Goal: Transaction & Acquisition: Purchase product/service

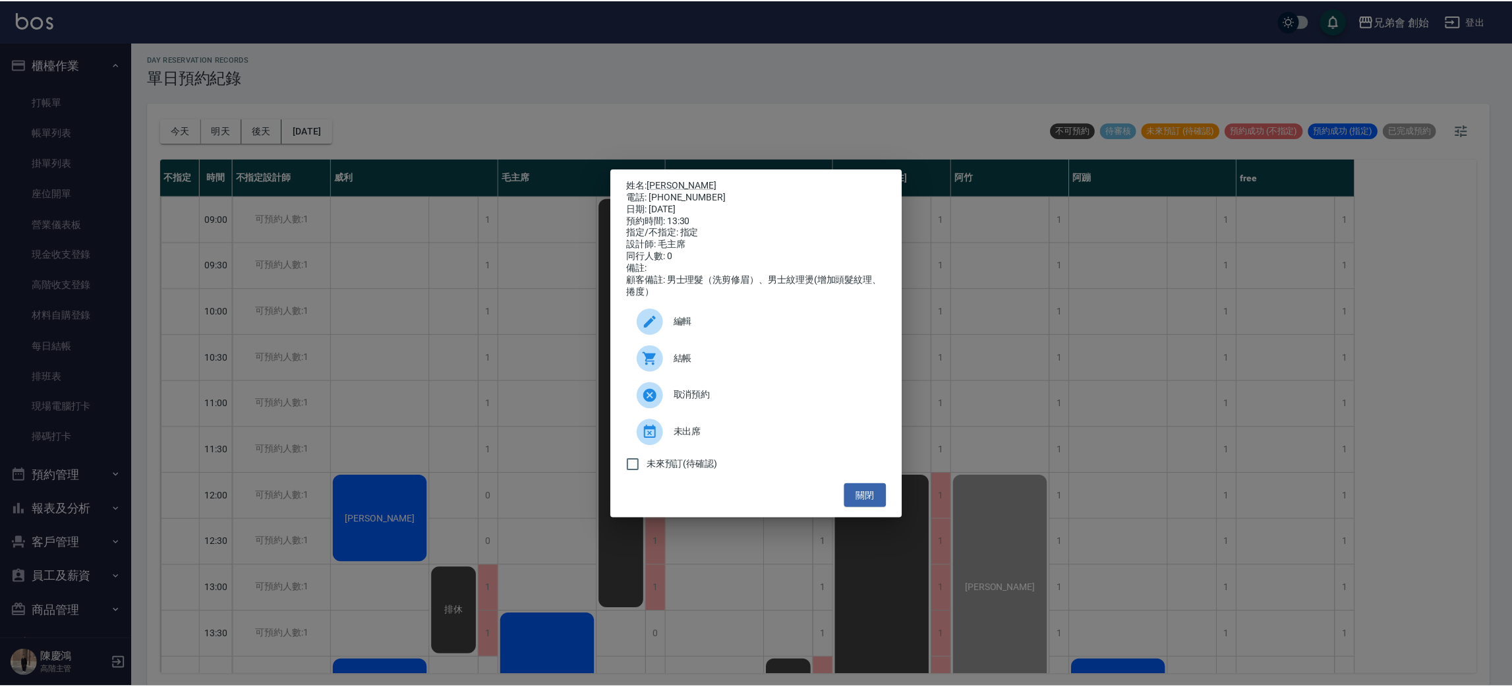
scroll to position [296, 0]
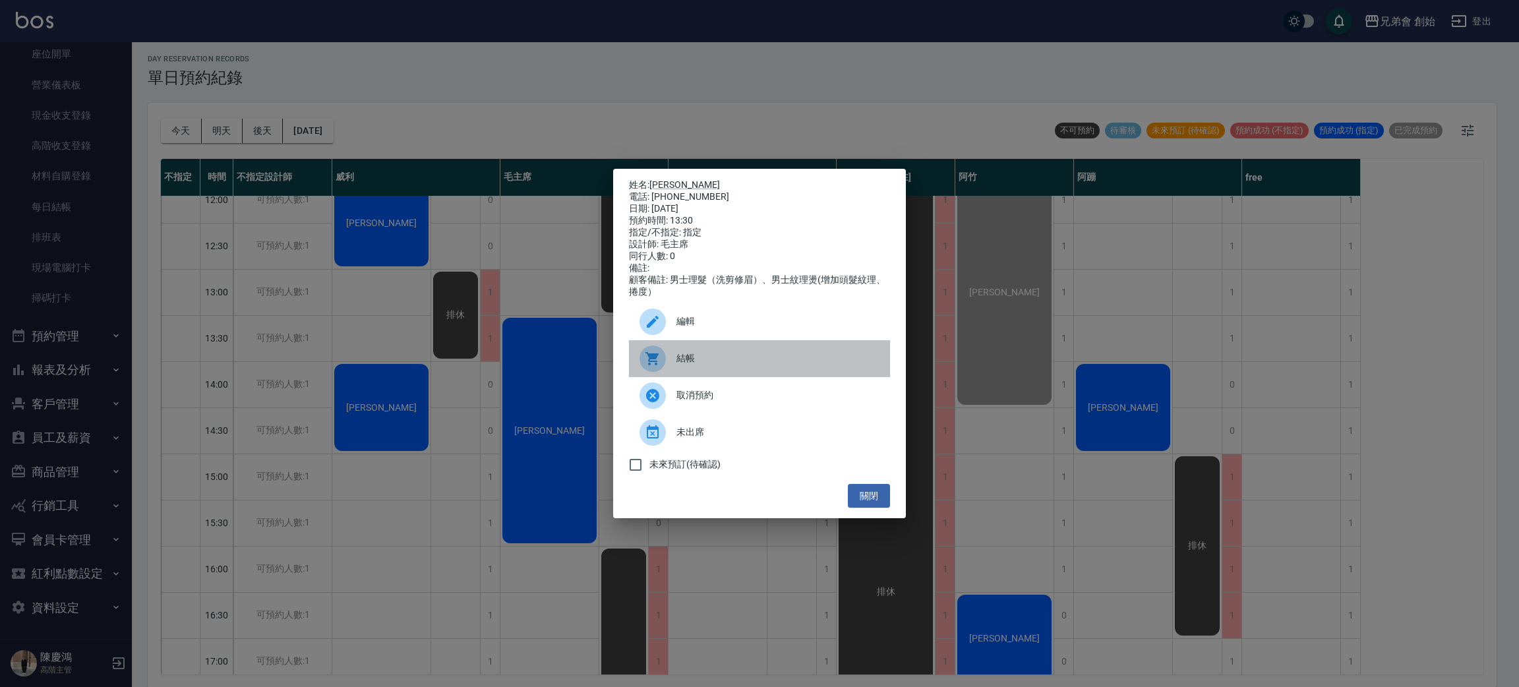
click at [658, 362] on icon at bounding box center [653, 359] width 16 height 16
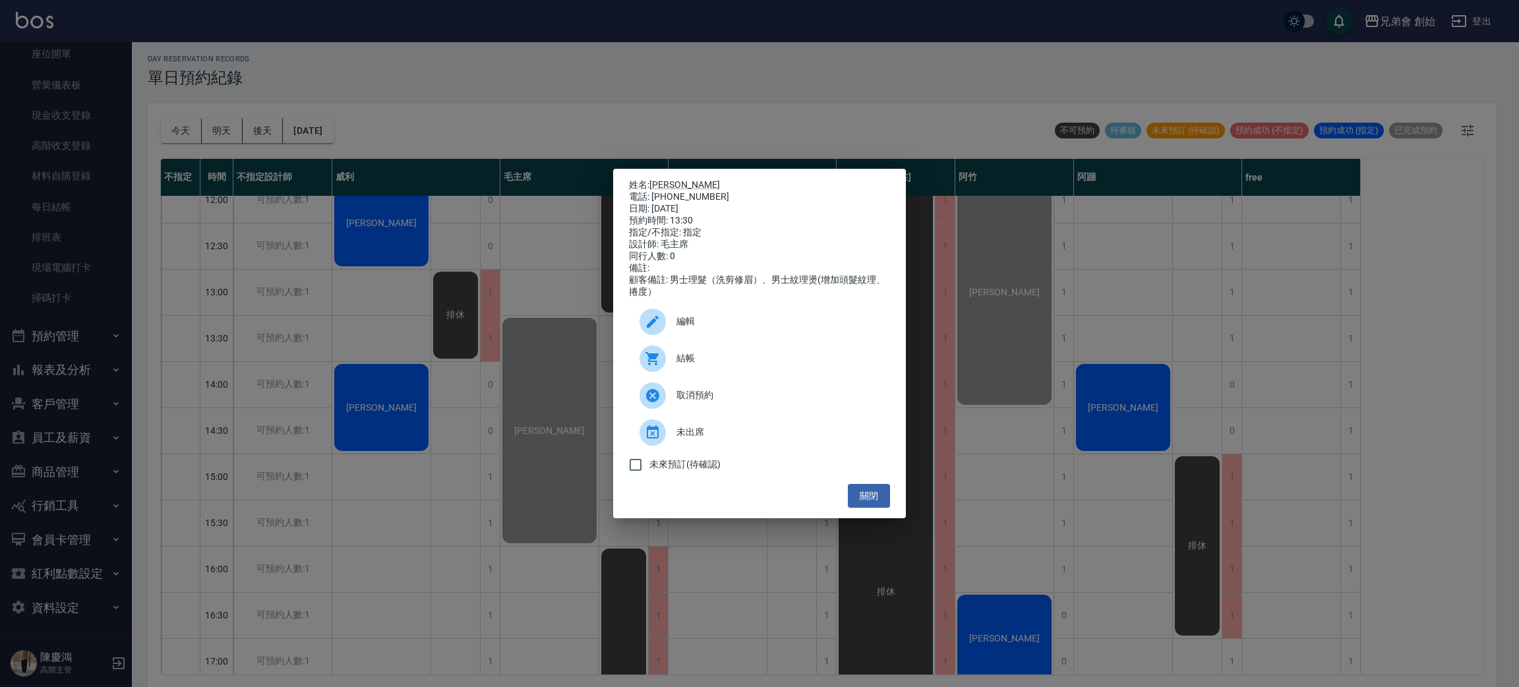
click at [295, 97] on div "姓名: 郭又齊 電話: 0978093210 日期: 2025/10/12 預約時間: 13:30 指定/不指定: 指定 設計師: 毛主席 同行人數: 0 備…" at bounding box center [759, 343] width 1519 height 687
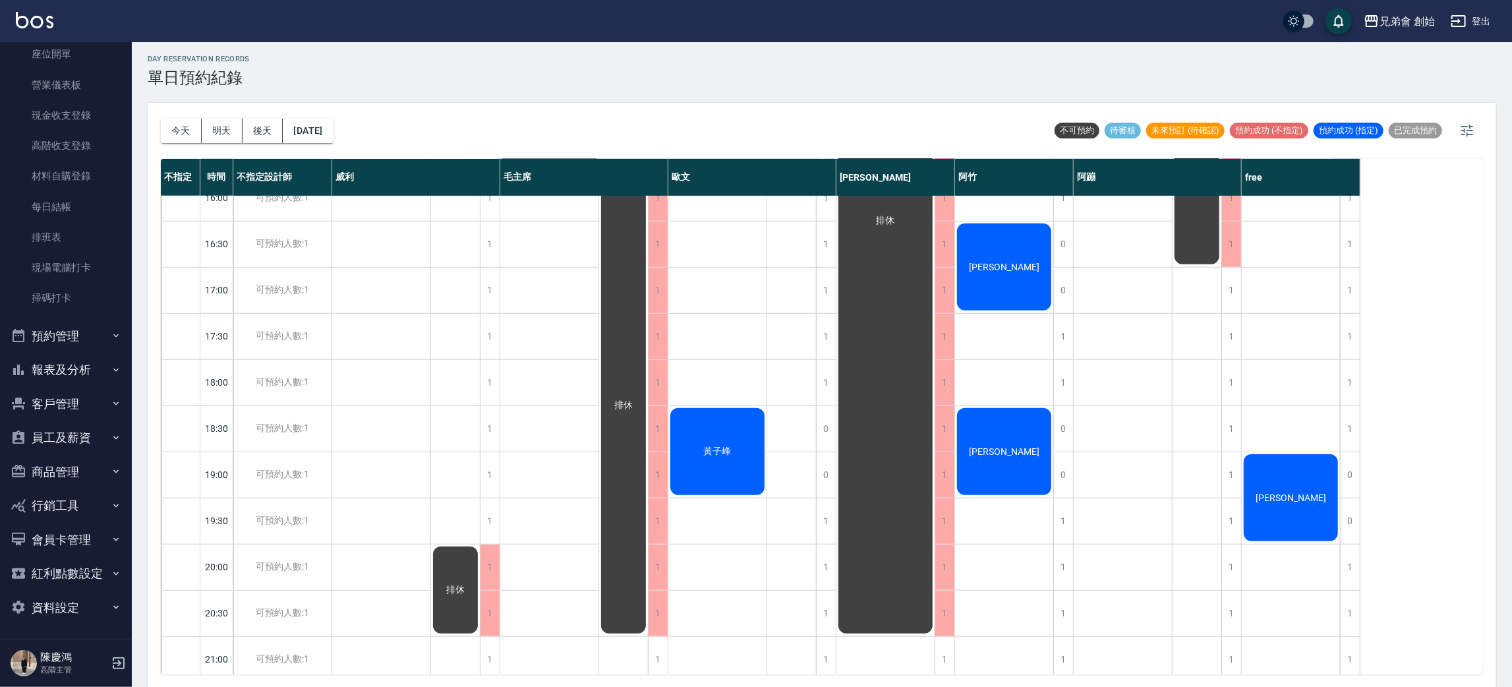
scroll to position [668, 0]
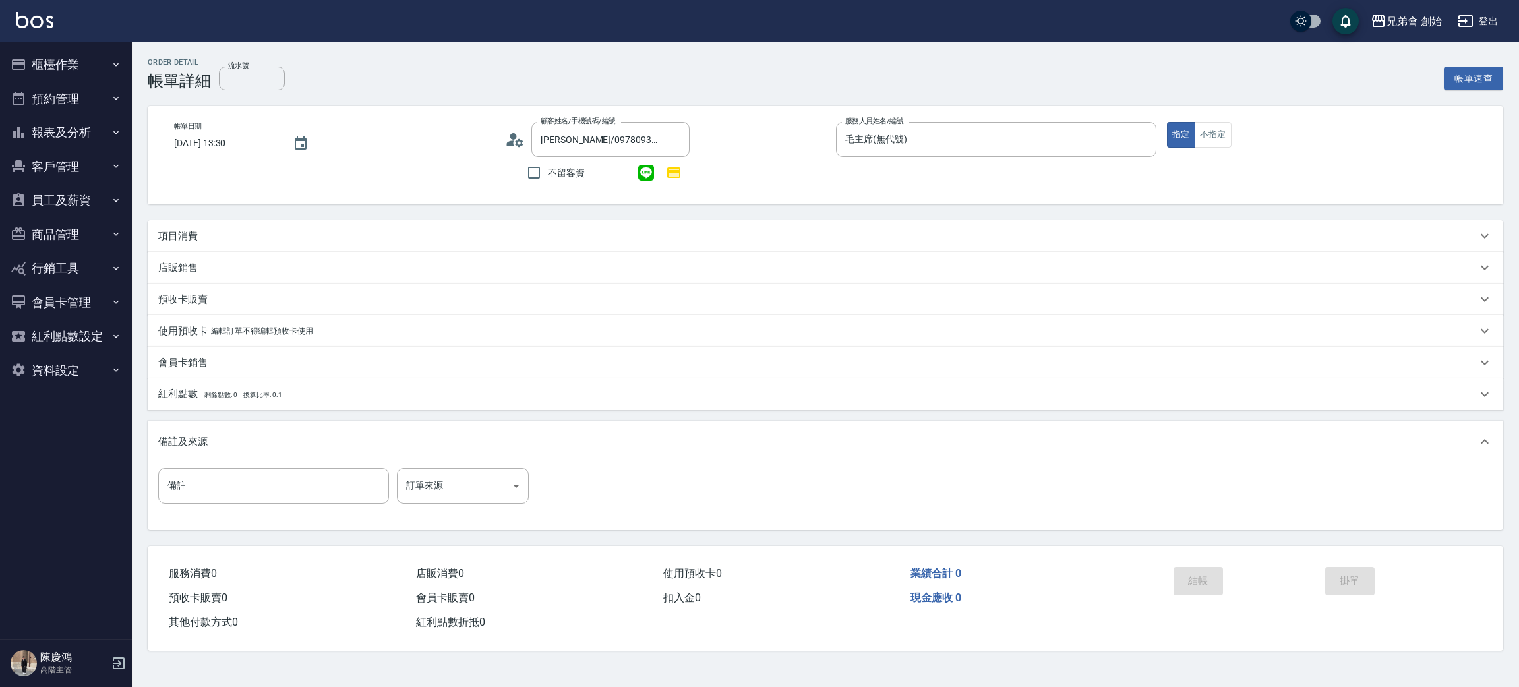
click at [179, 233] on p "項目消費" at bounding box center [178, 236] width 40 height 14
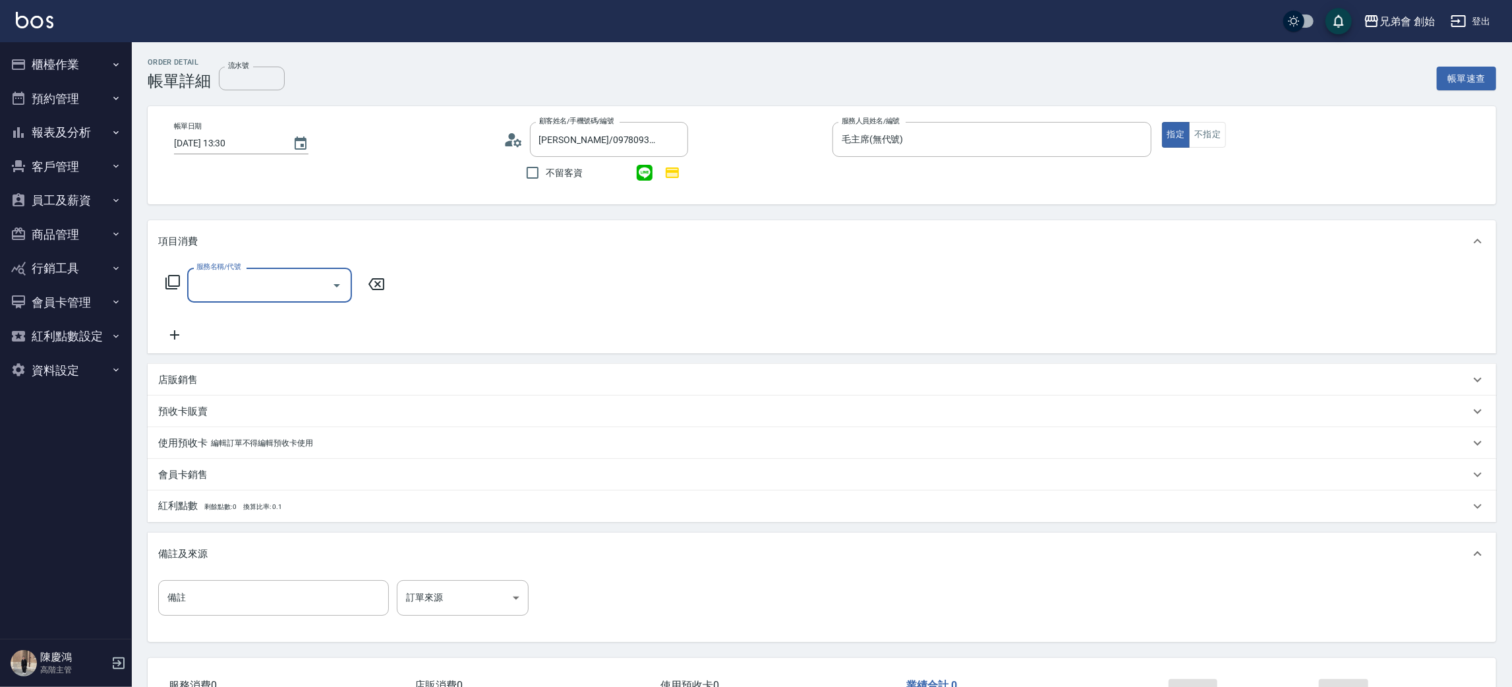
click at [272, 283] on input "服務名稱/代號" at bounding box center [259, 285] width 133 height 23
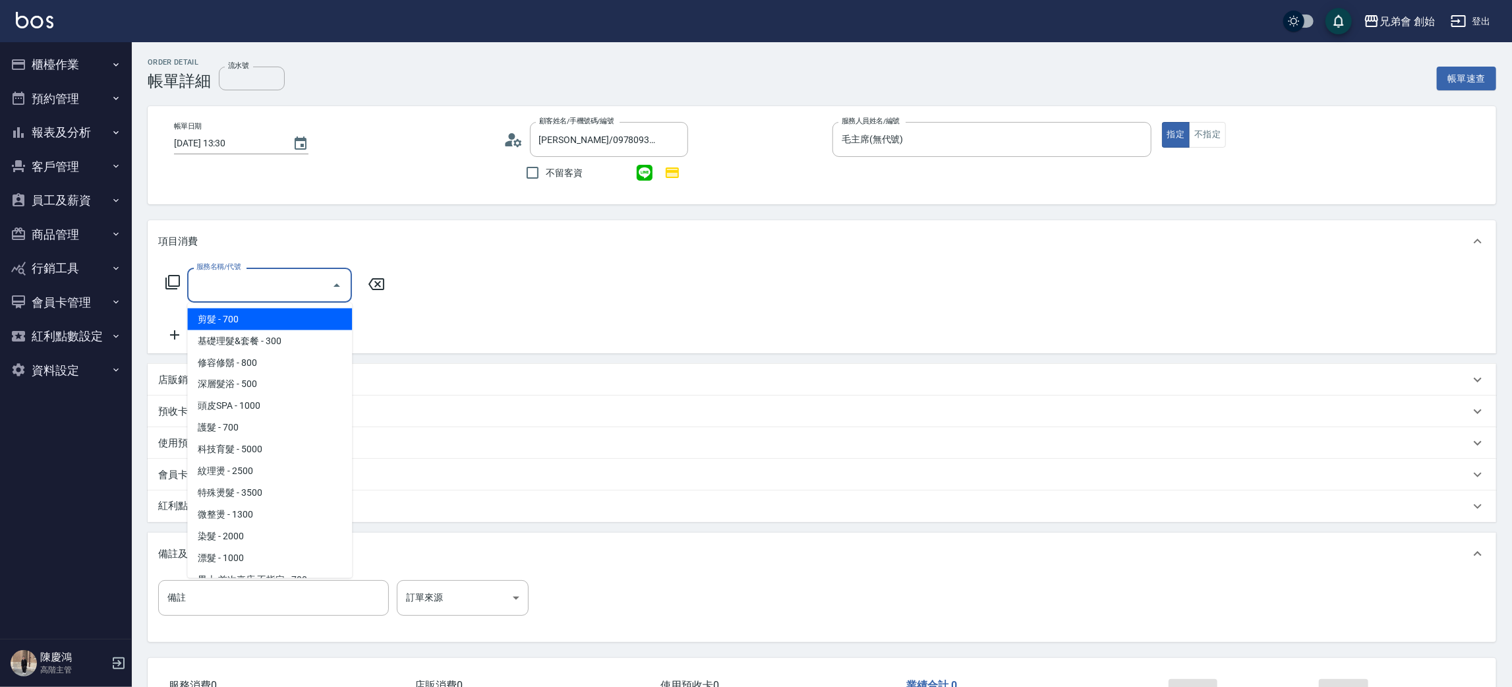
click at [252, 320] on span "剪髮 - 700" at bounding box center [269, 319] width 165 height 22
type input "剪髮(A01)"
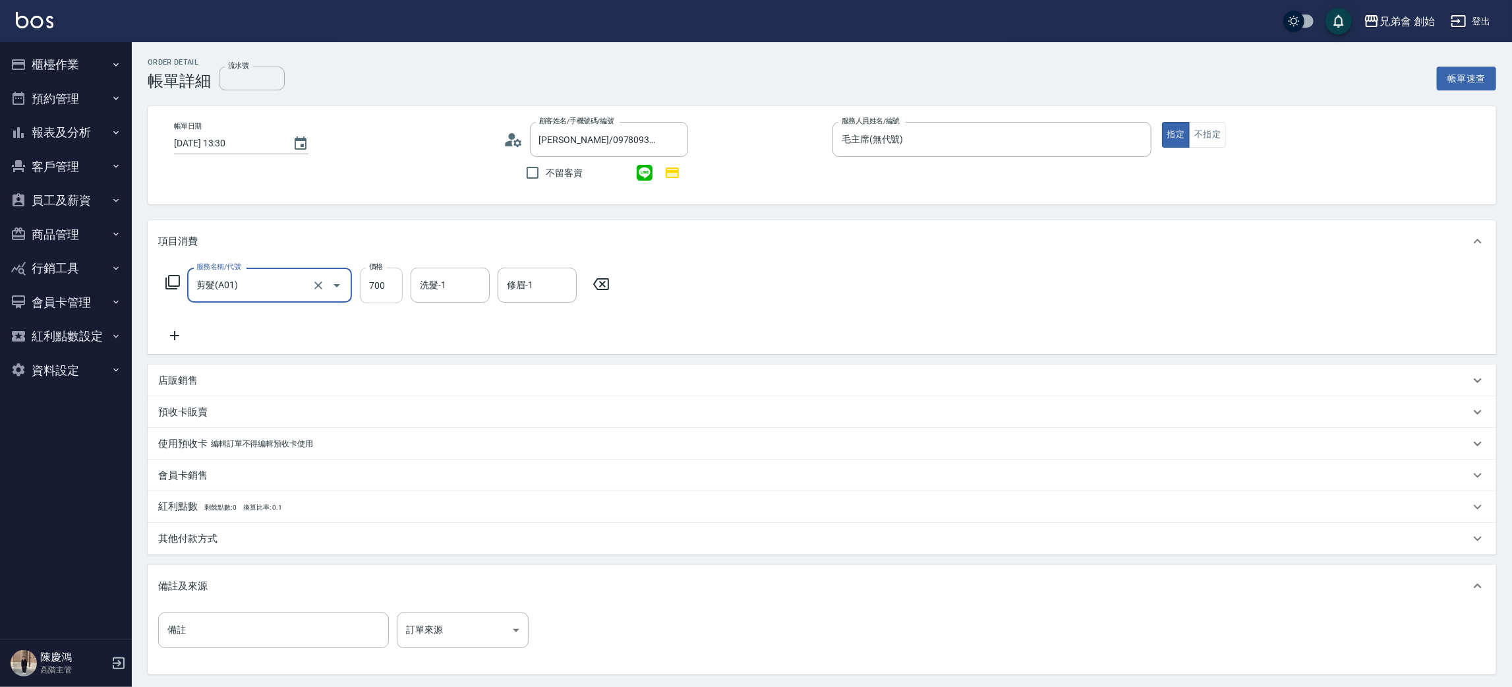
click at [374, 283] on input "700" at bounding box center [381, 286] width 43 height 36
type input "1000"
click at [176, 334] on icon at bounding box center [174, 336] width 33 height 16
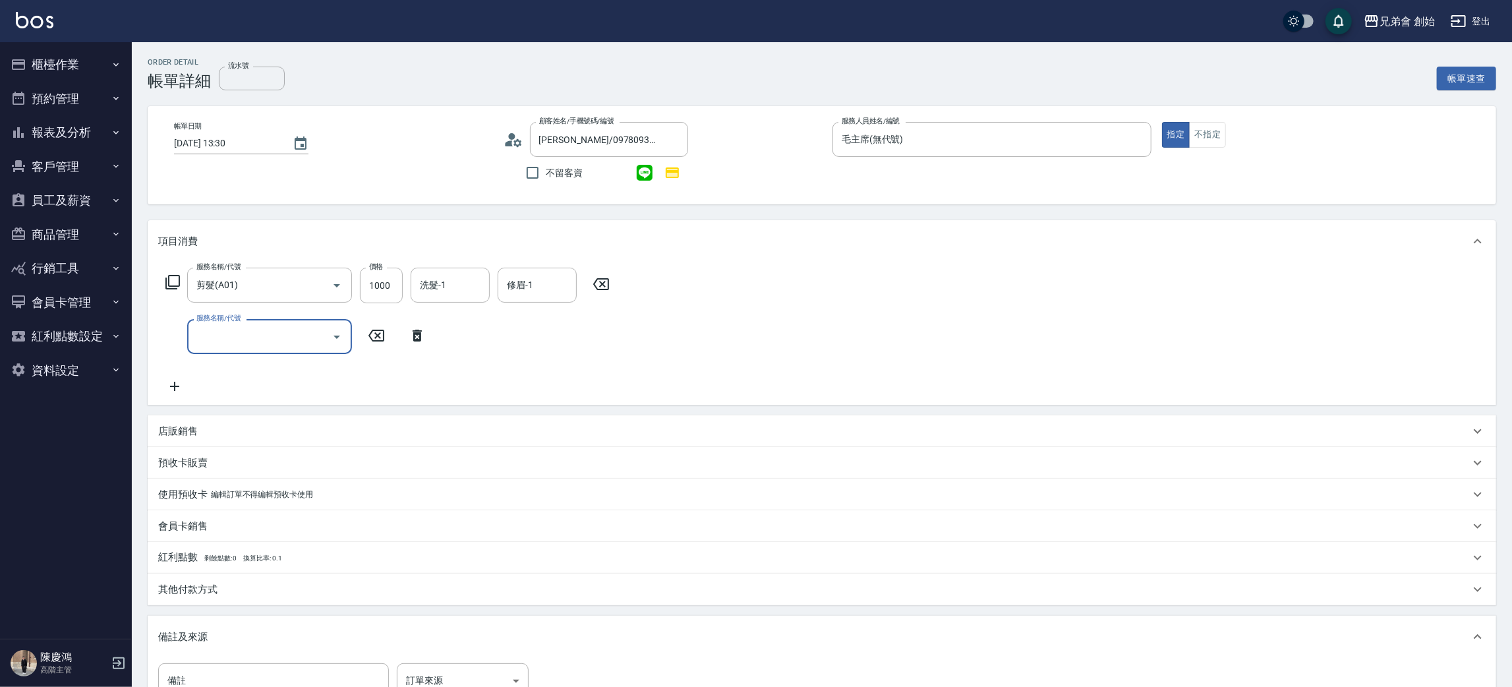
click at [227, 347] on input "服務名稱/代號" at bounding box center [259, 336] width 133 height 23
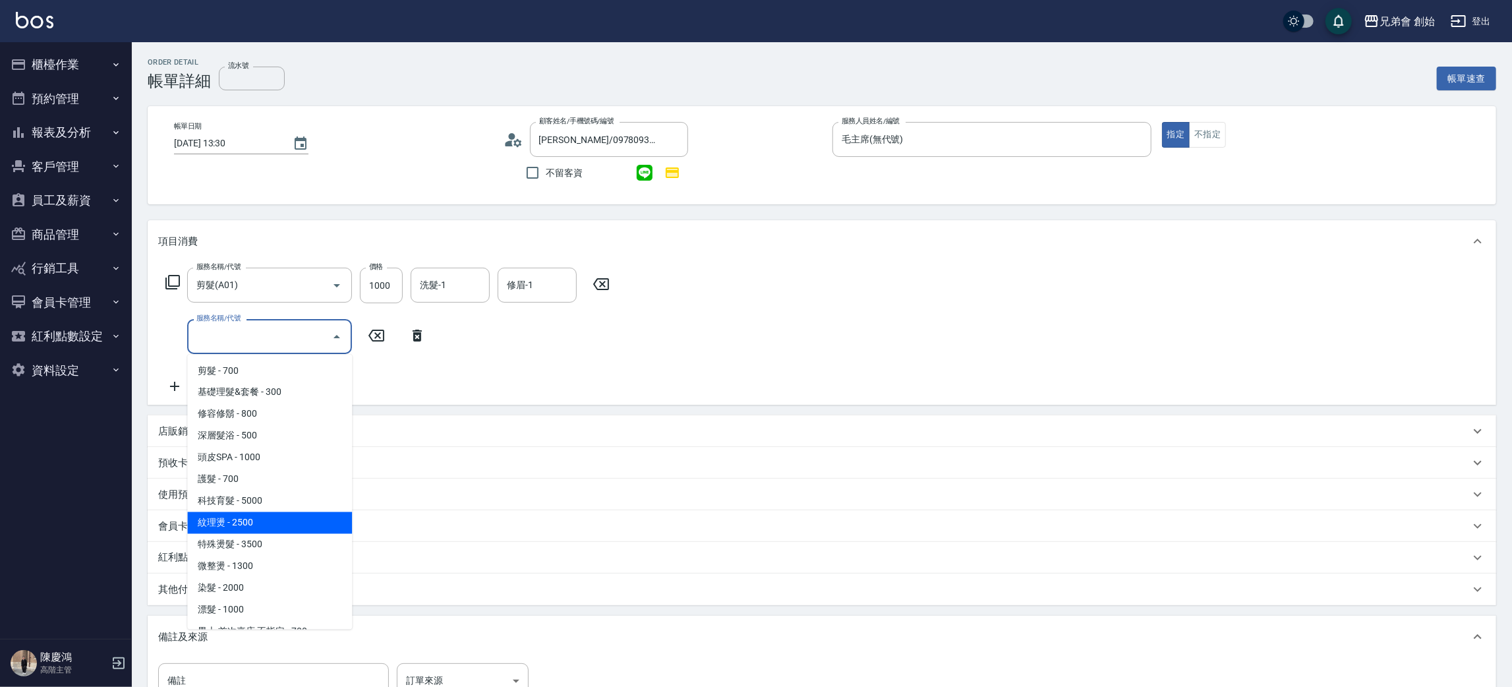
click at [259, 524] on span "紋理燙 - 2500" at bounding box center [269, 523] width 165 height 22
type input "紋理燙(D01)"
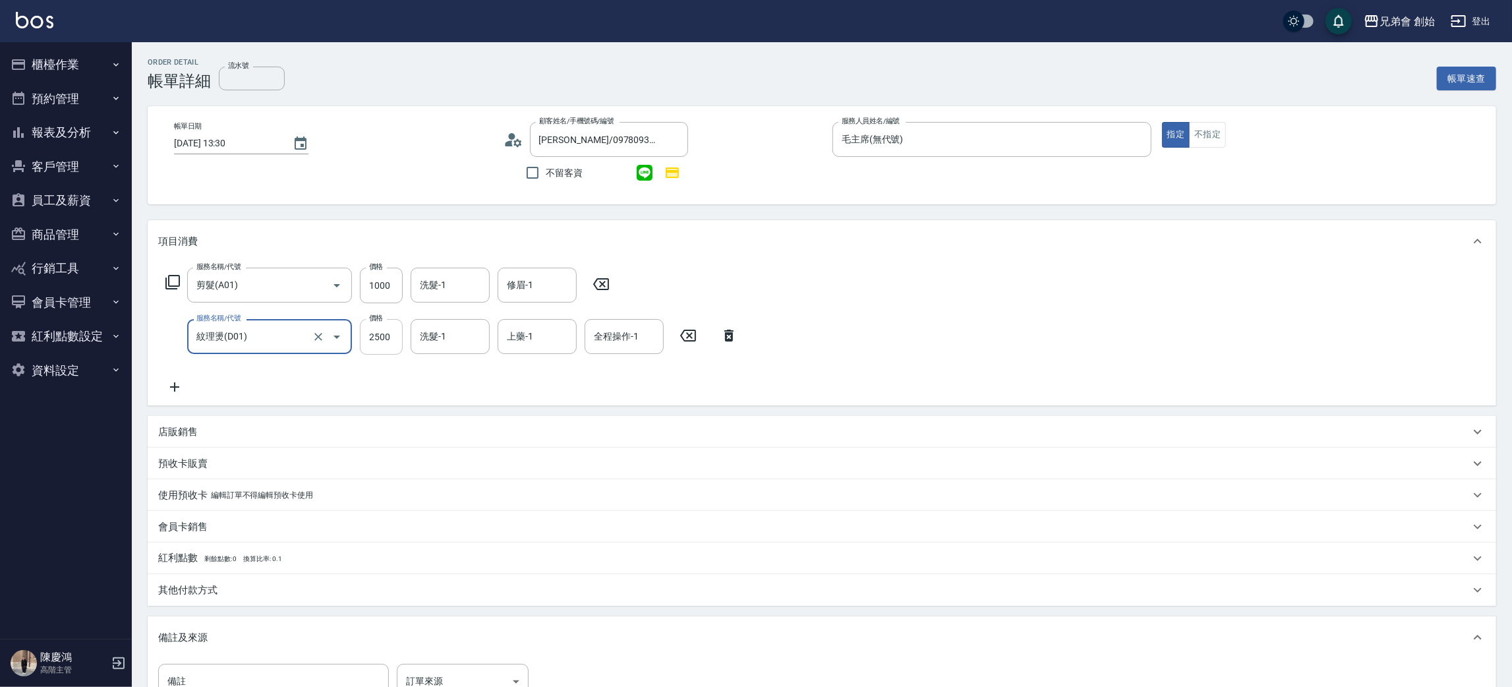
click at [379, 328] on input "2500" at bounding box center [381, 337] width 43 height 36
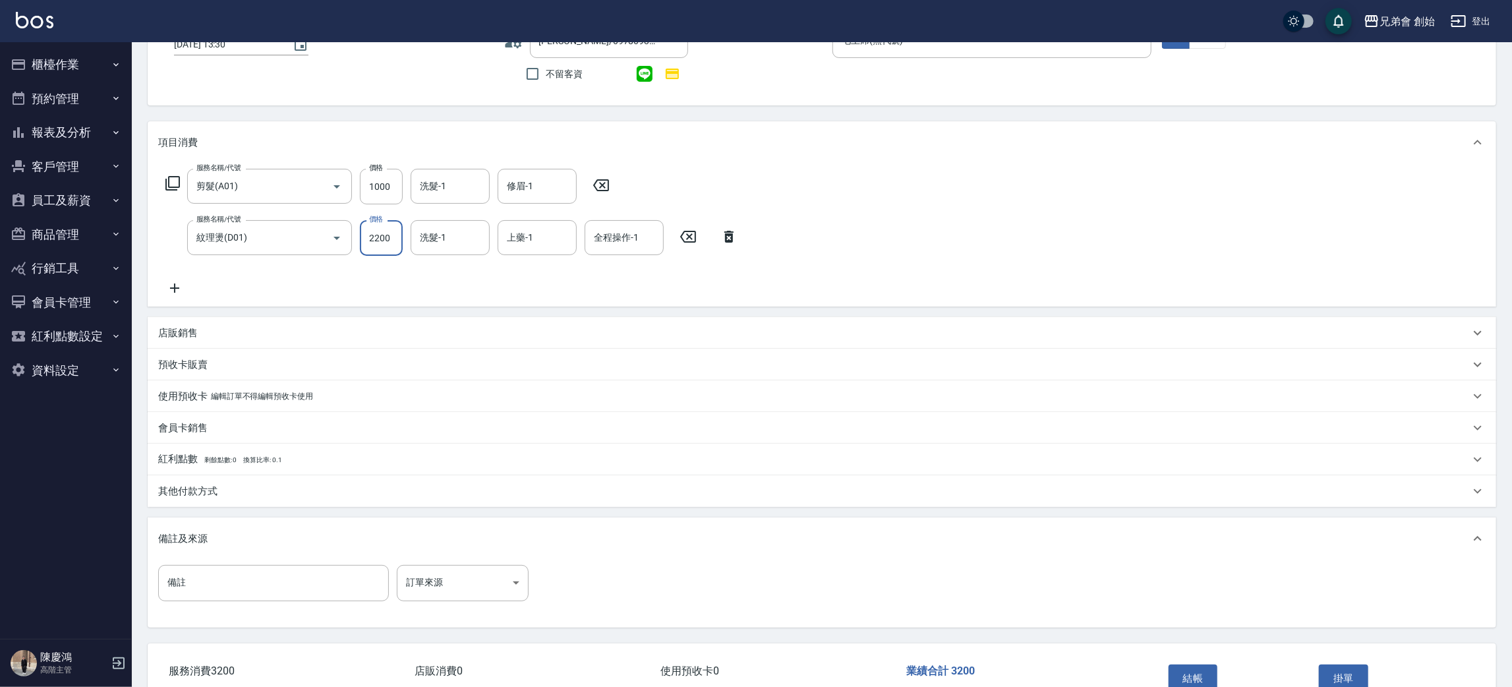
type input "2200"
click at [453, 164] on div "項目消費 服務名稱/代號 剪髮(A01) 服務名稱/代號 價格 1000 價格 洗髮-1 洗髮-1 修眉-1 修眉-1 服務名稱/代號 紋理燙(D01) 服務…" at bounding box center [822, 213] width 1349 height 185
click at [453, 176] on div "洗髮-1" at bounding box center [450, 186] width 79 height 35
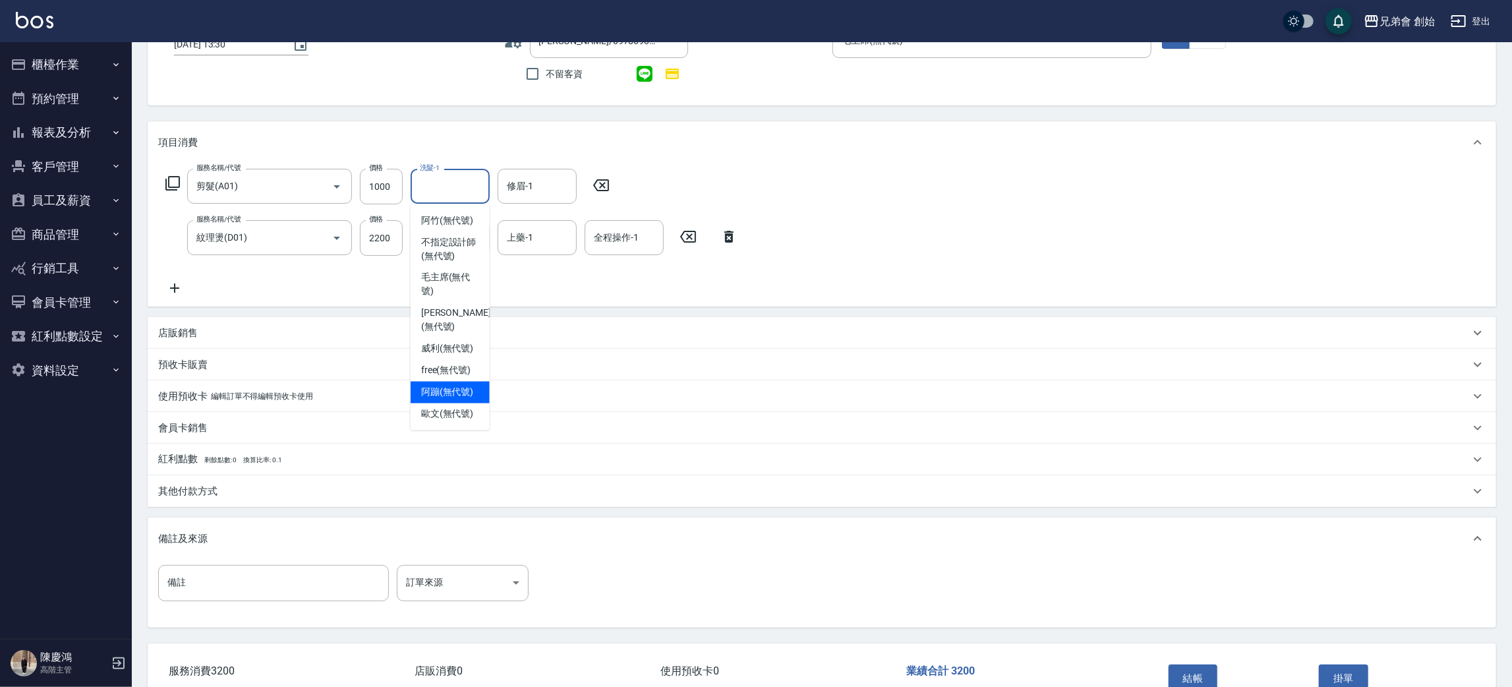
click at [458, 386] on span "阿蹦 (無代號)" at bounding box center [447, 393] width 53 height 14
click at [452, 189] on input "阿蹦(無代號)" at bounding box center [440, 186] width 47 height 23
click at [461, 386] on span "阿蹦 (無代號)" at bounding box center [447, 393] width 53 height 14
click at [444, 197] on input "阿蹦(無代號)" at bounding box center [440, 186] width 47 height 23
drag, startPoint x: 448, startPoint y: 392, endPoint x: 469, endPoint y: 359, distance: 39.5
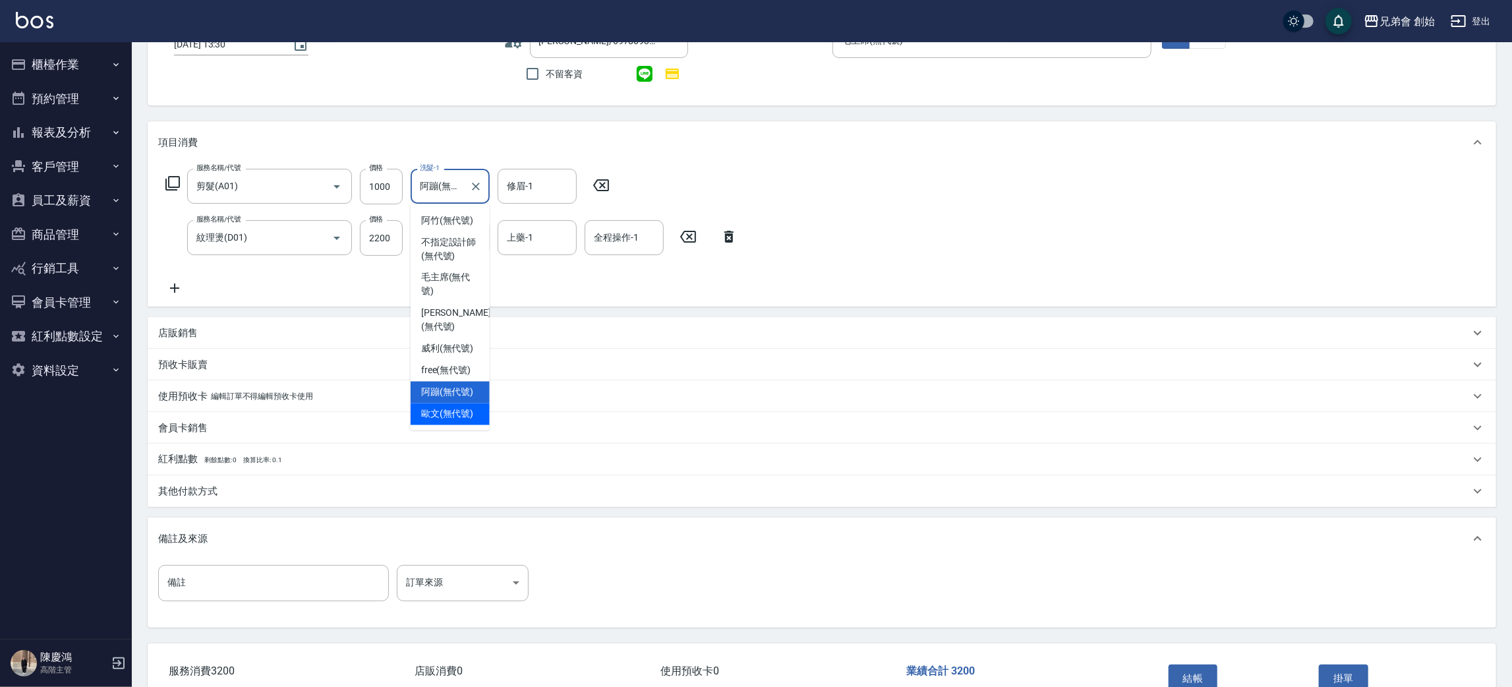
click at [450, 403] on div "[PERSON_NAME](無代號)" at bounding box center [450, 414] width 79 height 22
type input "[PERSON_NAME](無代號)"
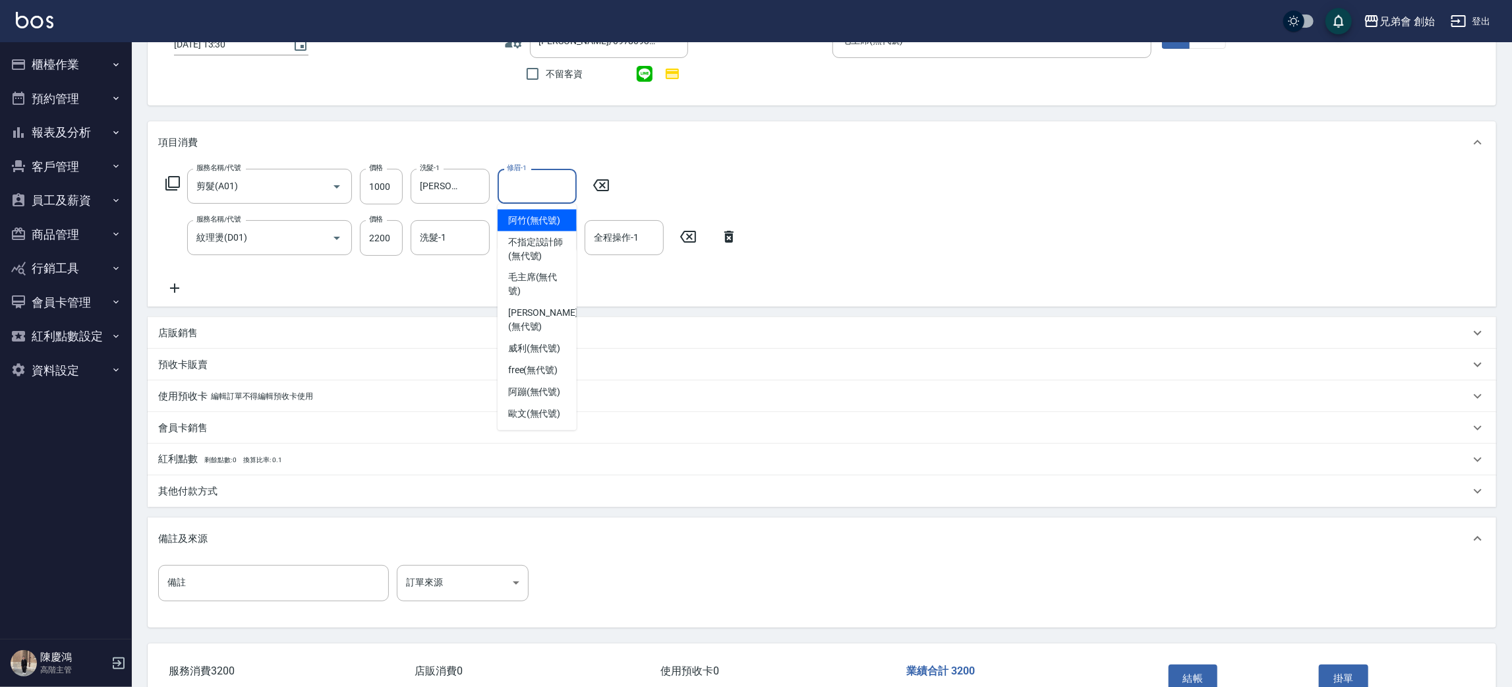
drag, startPoint x: 529, startPoint y: 193, endPoint x: 525, endPoint y: 243, distance: 50.3
click at [529, 192] on input "修眉-1" at bounding box center [537, 186] width 67 height 23
click at [521, 407] on span "[PERSON_NAME](無代號)" at bounding box center [534, 414] width 53 height 14
type input "[PERSON_NAME](無代號)"
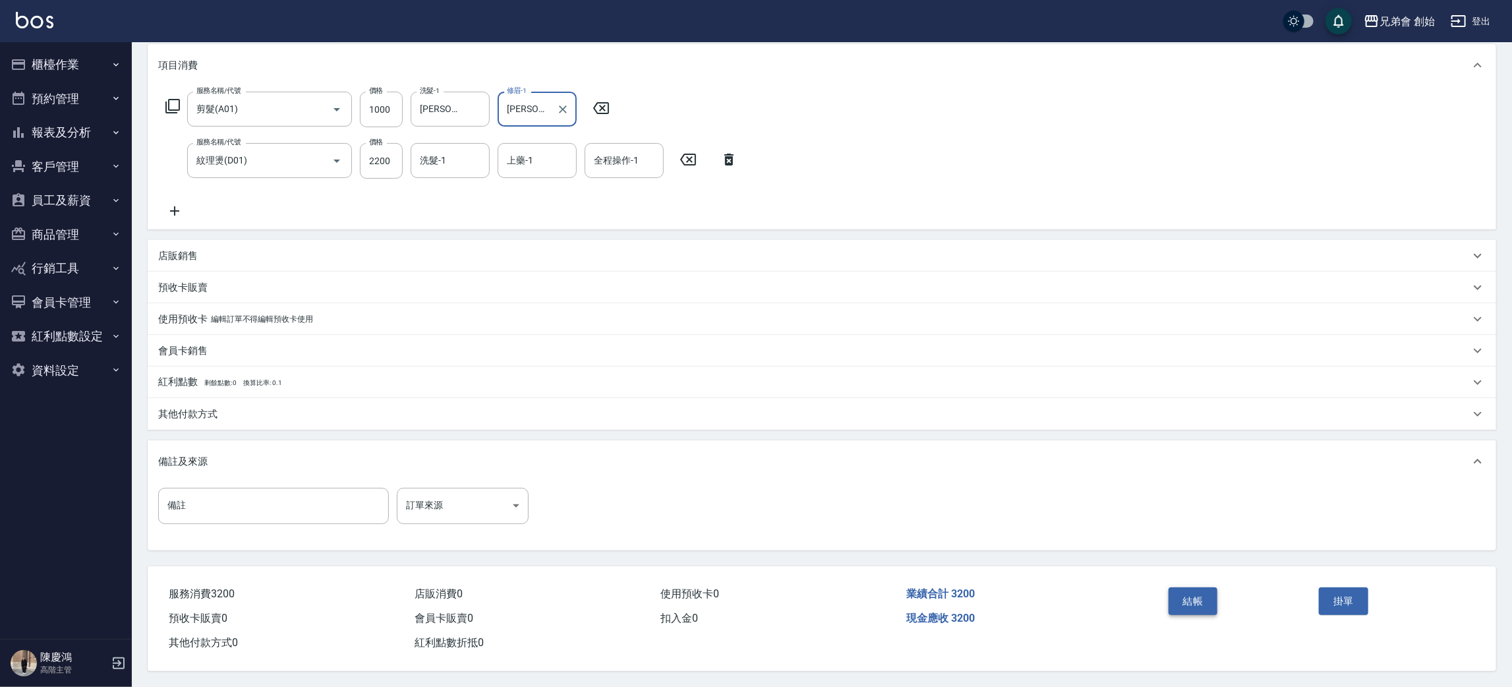
click at [1199, 600] on button "結帳" at bounding box center [1193, 601] width 49 height 28
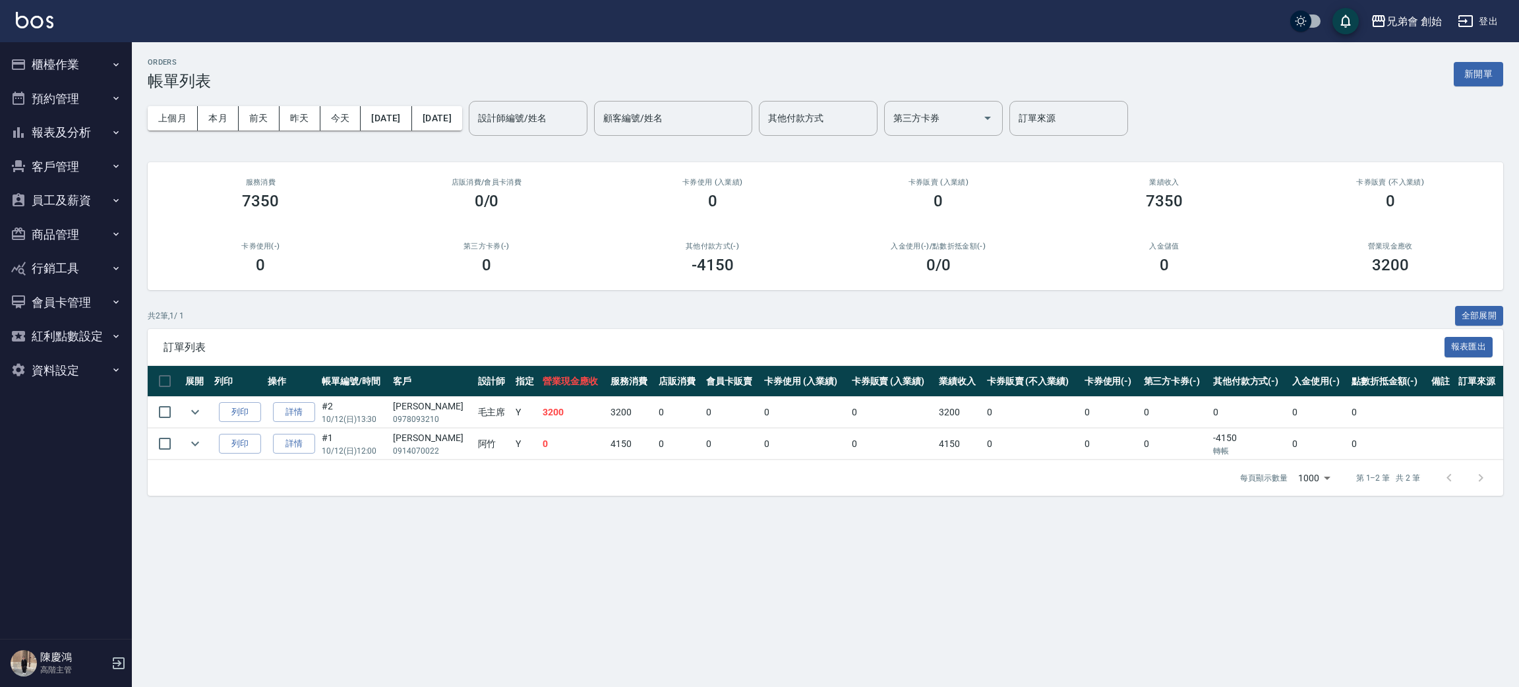
click at [86, 63] on button "櫃檯作業" at bounding box center [65, 64] width 121 height 34
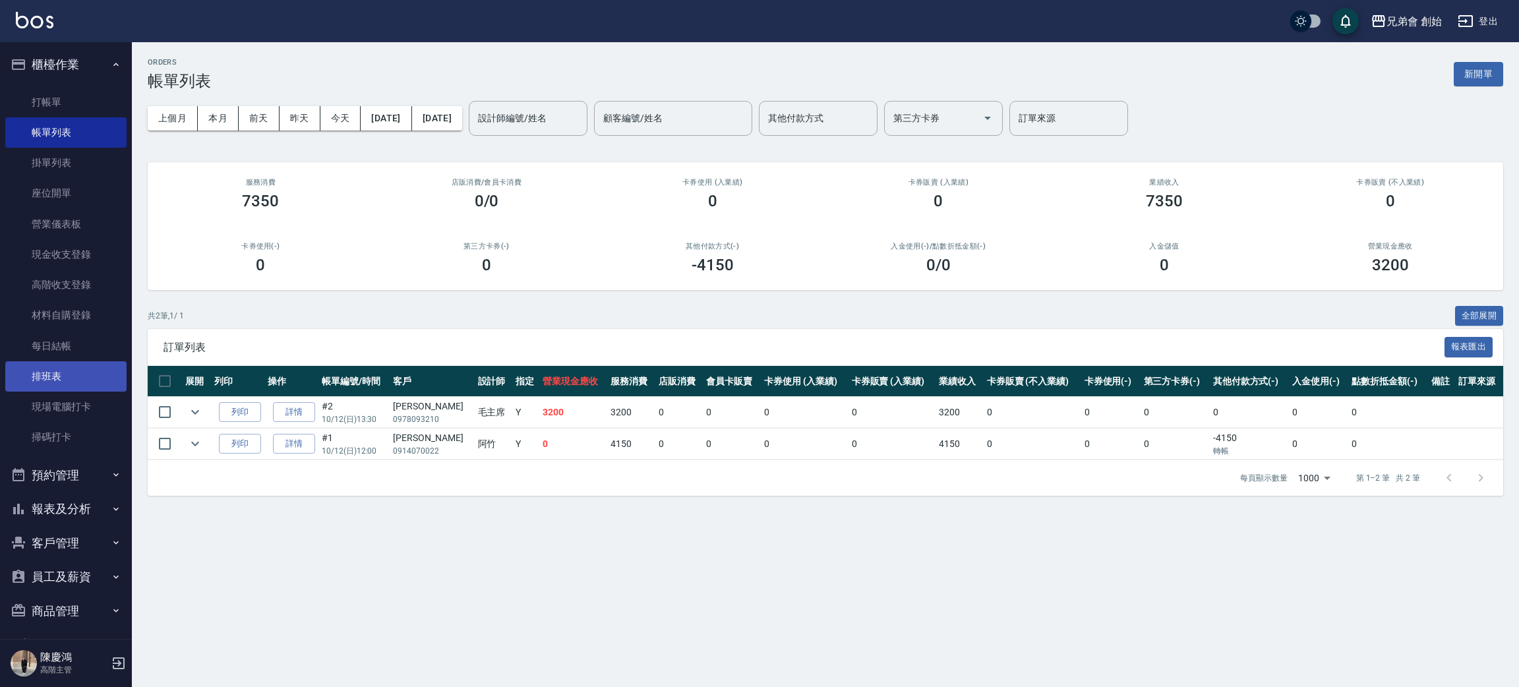
scroll to position [99, 0]
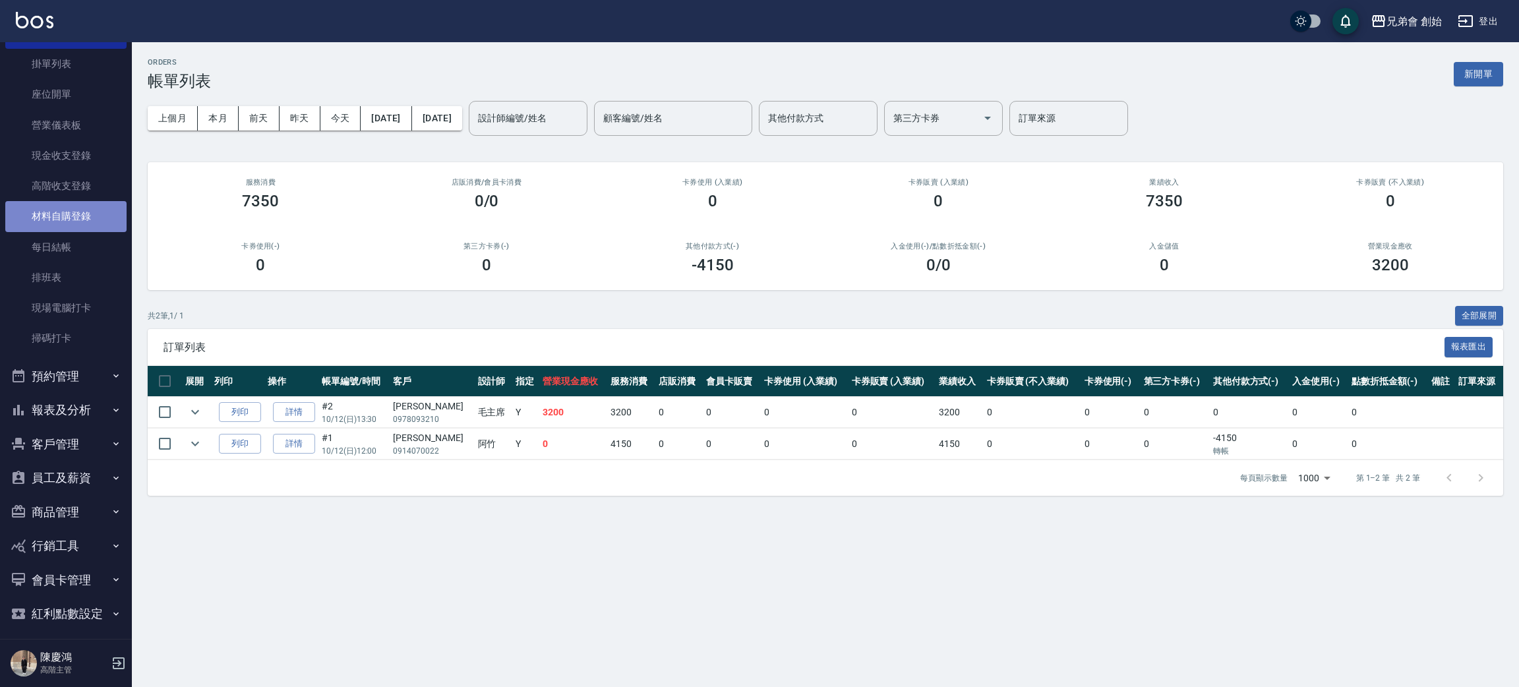
click at [86, 224] on link "材料自購登錄" at bounding box center [65, 216] width 121 height 30
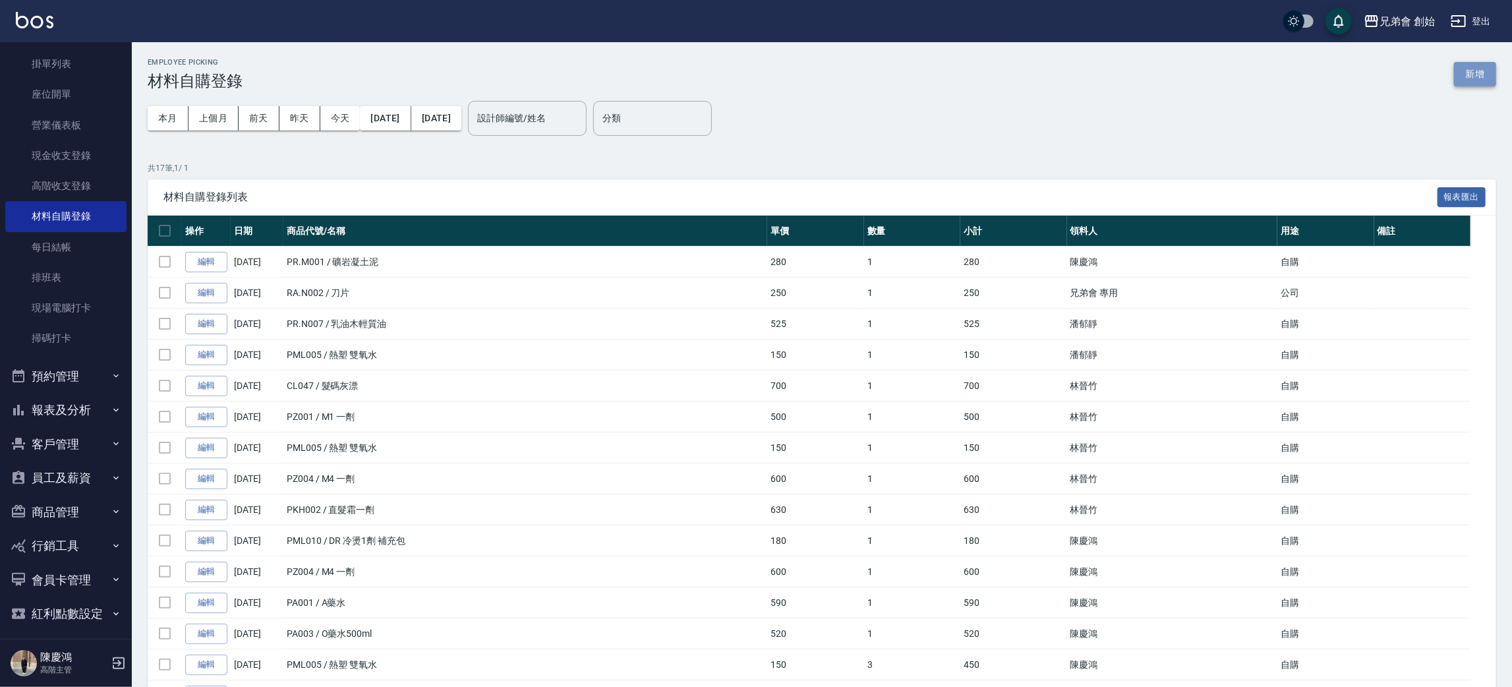
click at [1482, 85] on button "新增" at bounding box center [1475, 74] width 42 height 24
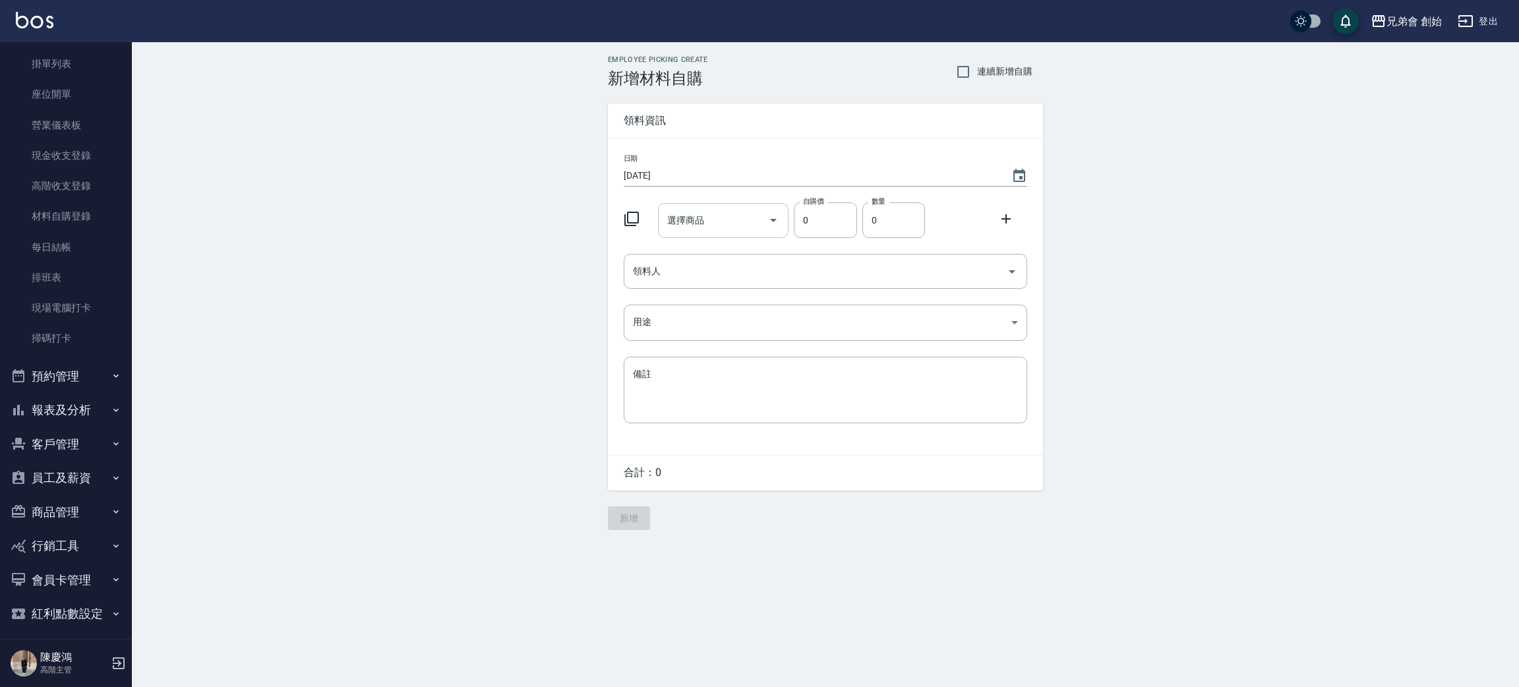
click at [777, 219] on icon "Open" at bounding box center [773, 220] width 16 height 16
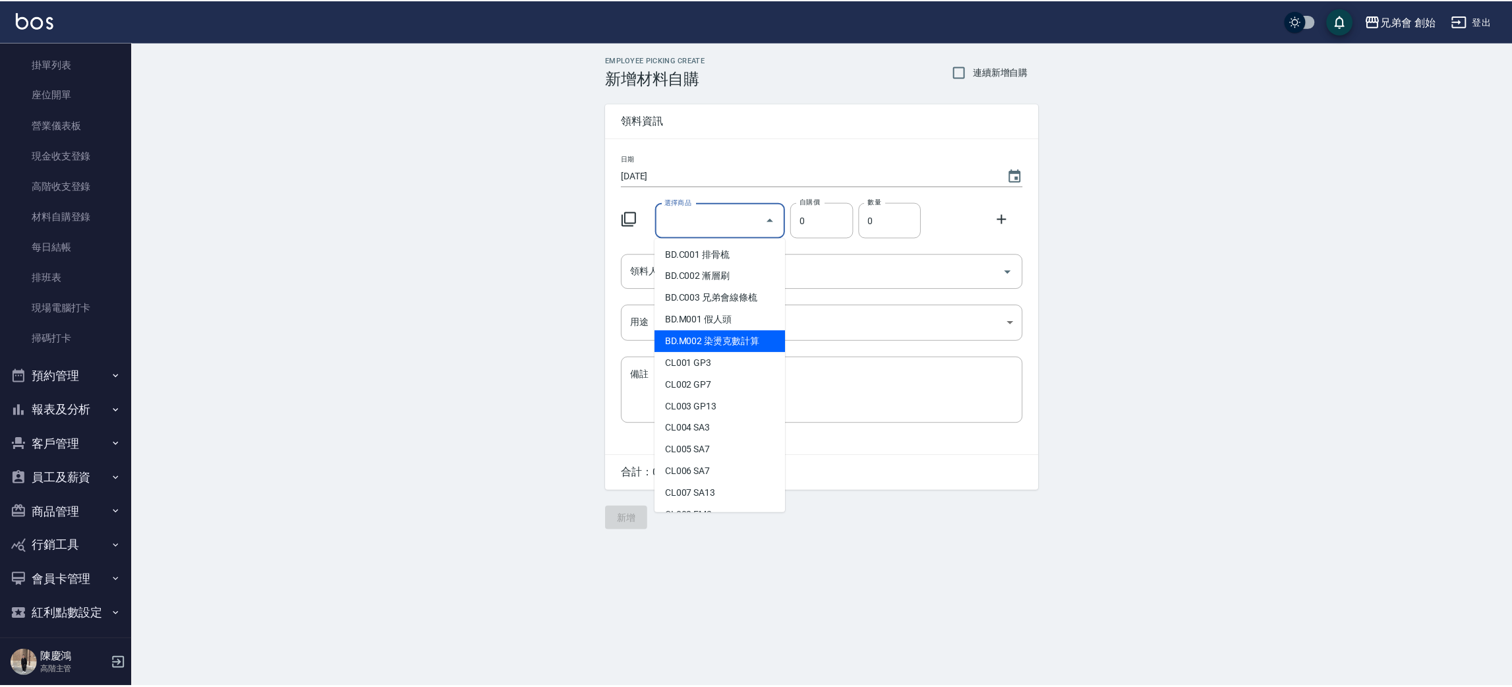
scroll to position [791, 0]
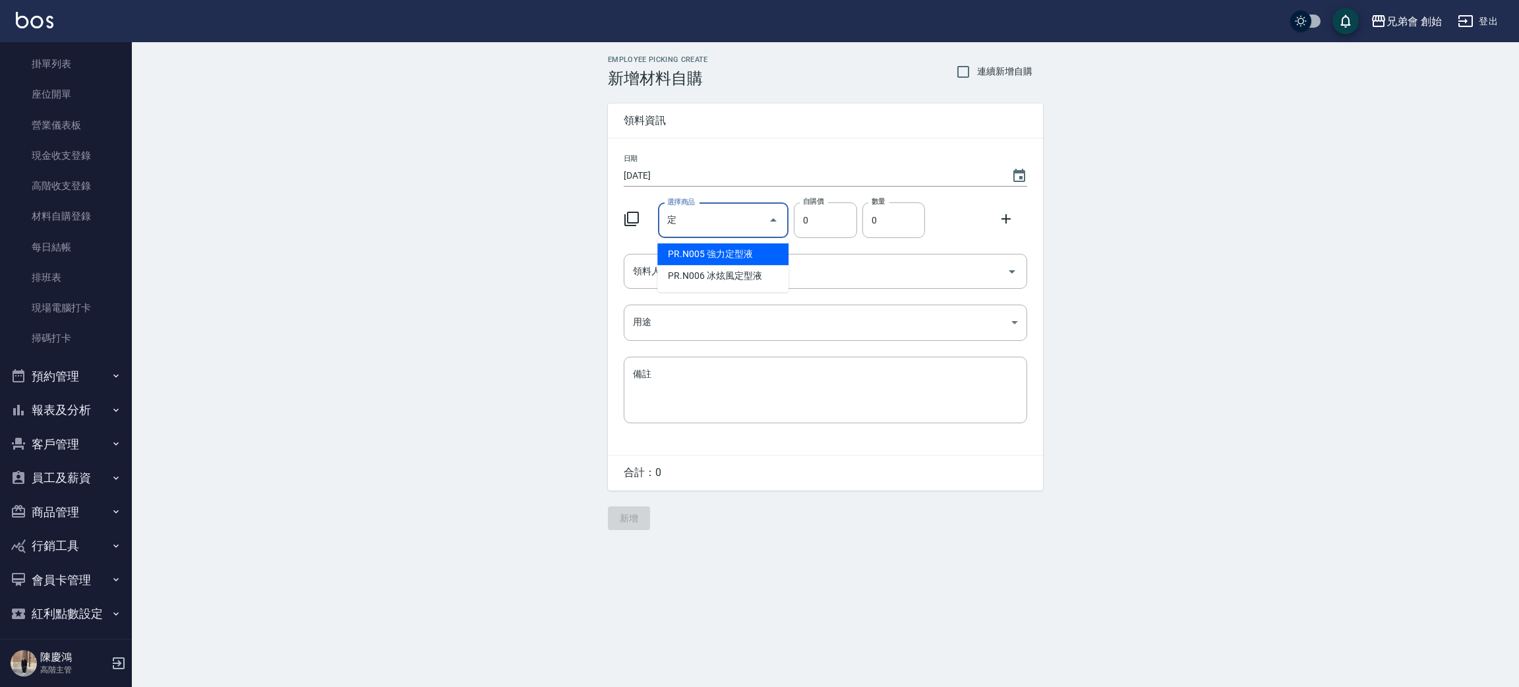
click at [705, 272] on li "PR.N006 冰炫風定型液" at bounding box center [722, 276] width 131 height 22
type input "冰炫風定型液"
type input "285"
type input "1"
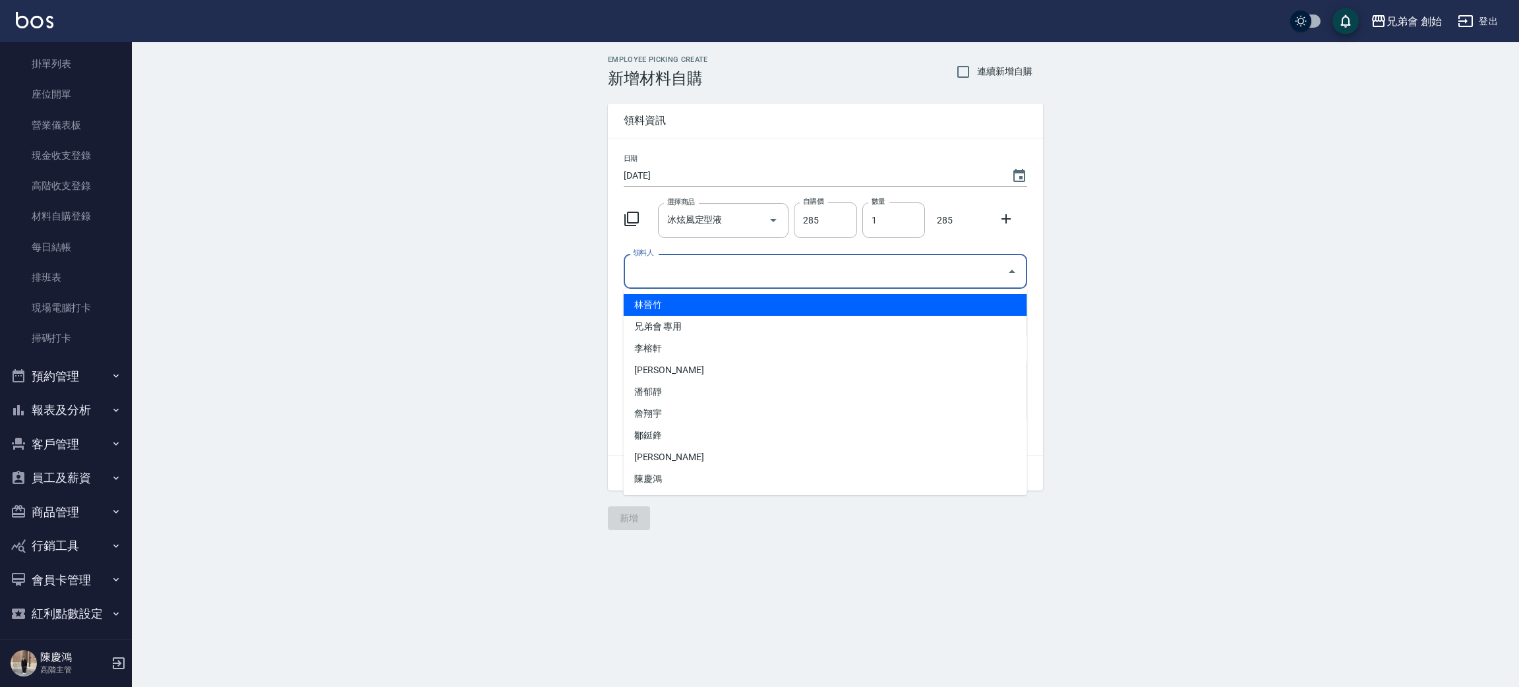
click at [670, 275] on input "領料人" at bounding box center [815, 271] width 372 height 23
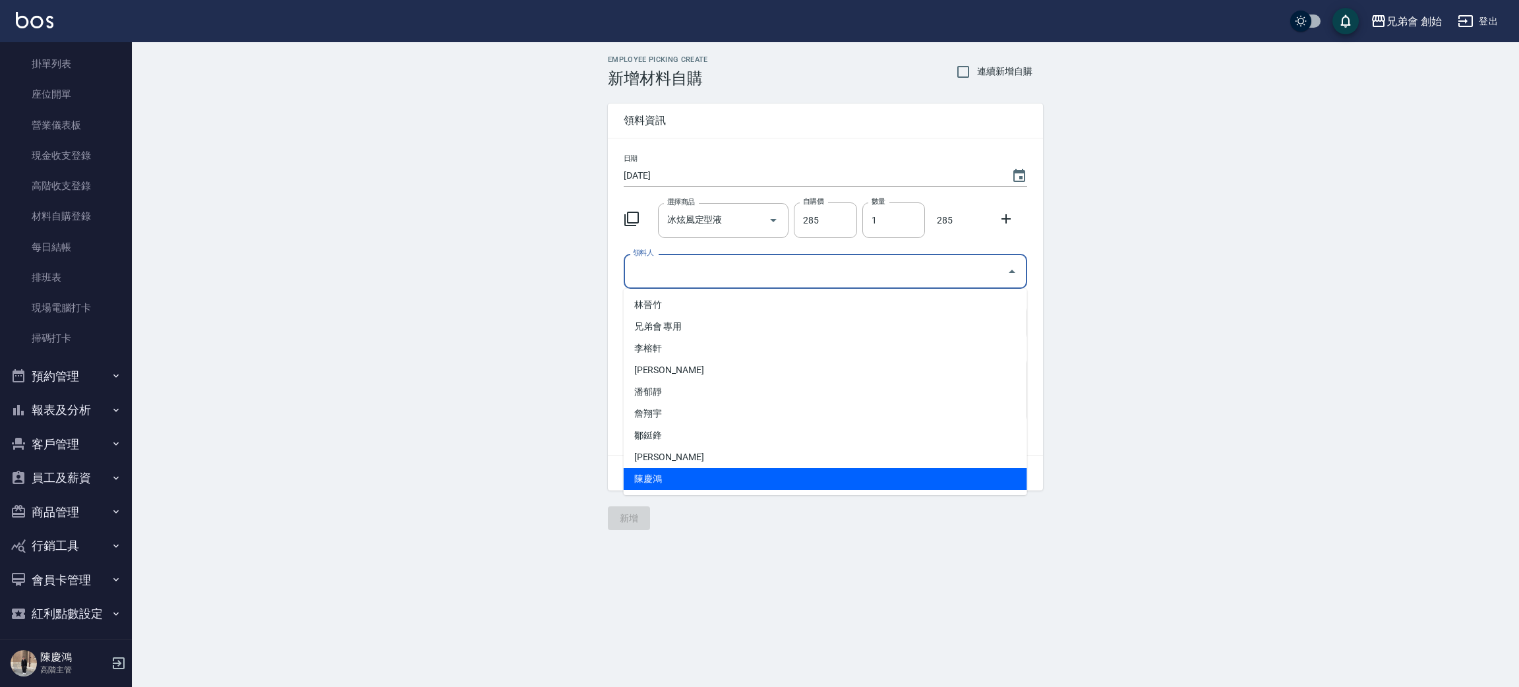
drag, startPoint x: 662, startPoint y: 473, endPoint x: 658, endPoint y: 430, distance: 42.4
click at [662, 473] on li "陳慶鴻" at bounding box center [825, 479] width 403 height 22
type input "陳慶鴻"
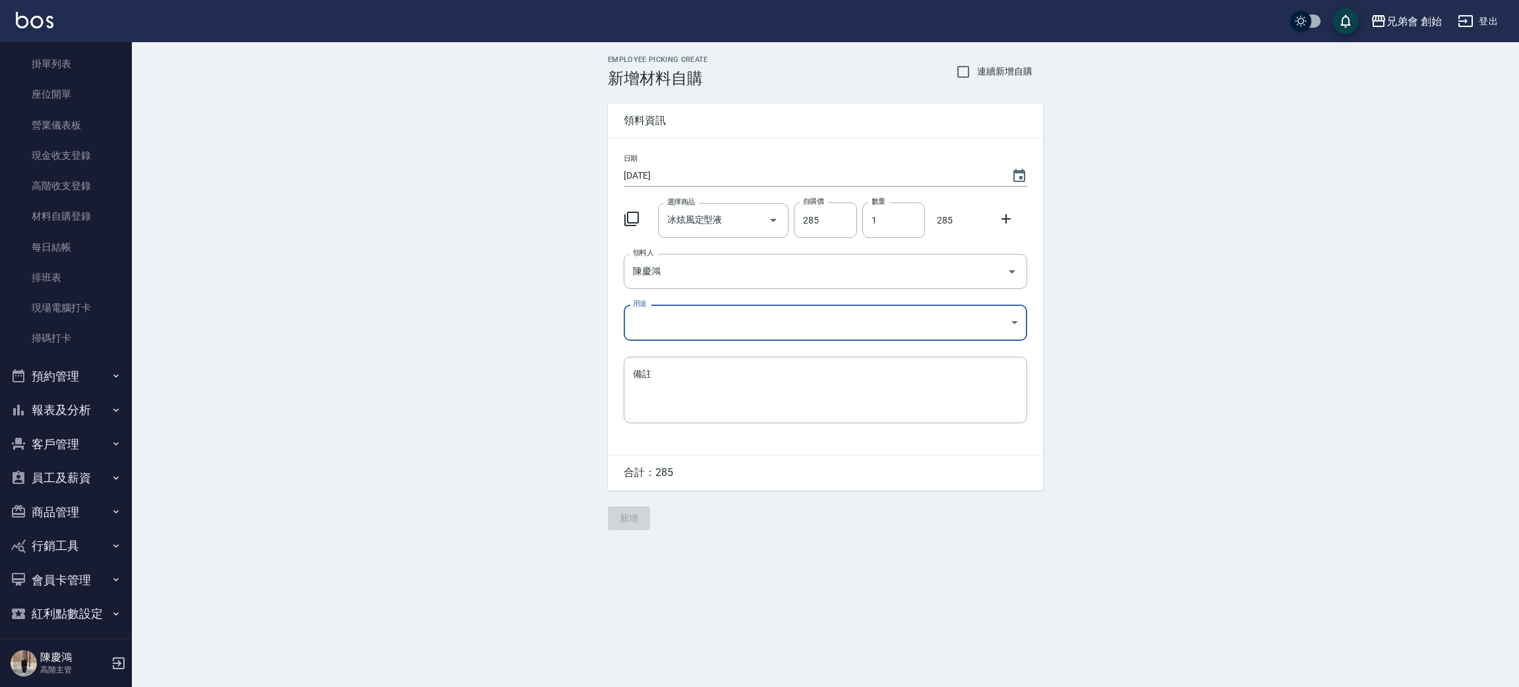
click at [650, 320] on body "兄弟會 創始 登出 櫃檯作業 打帳單 帳單列表 掛單列表 座位開單 營業儀表板 現金收支登錄 高階收支登錄 材料自購登錄 每日結帳 排班表 現場電腦打卡 掃碼…" at bounding box center [759, 343] width 1519 height 687
click at [653, 374] on li "自購" at bounding box center [825, 379] width 403 height 22
type input "自購"
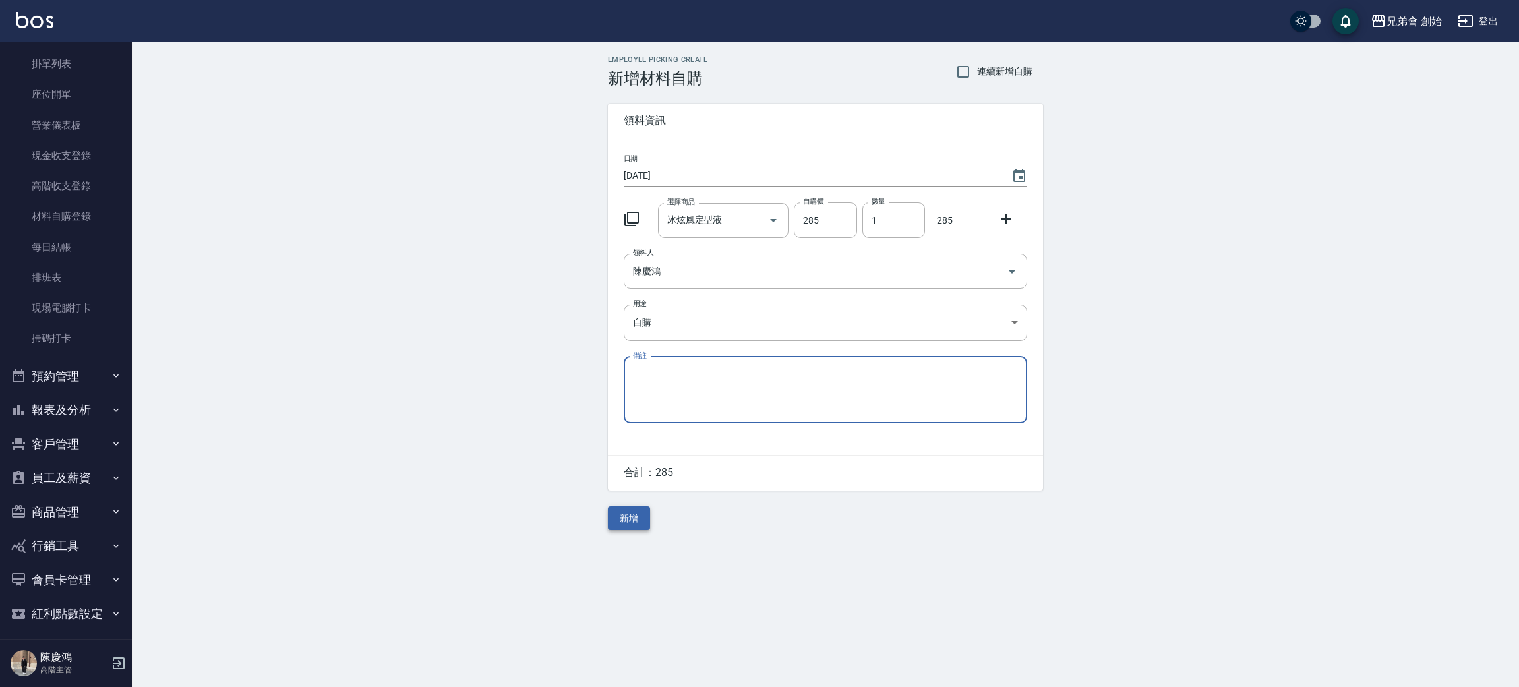
click at [624, 517] on button "新增" at bounding box center [629, 518] width 42 height 24
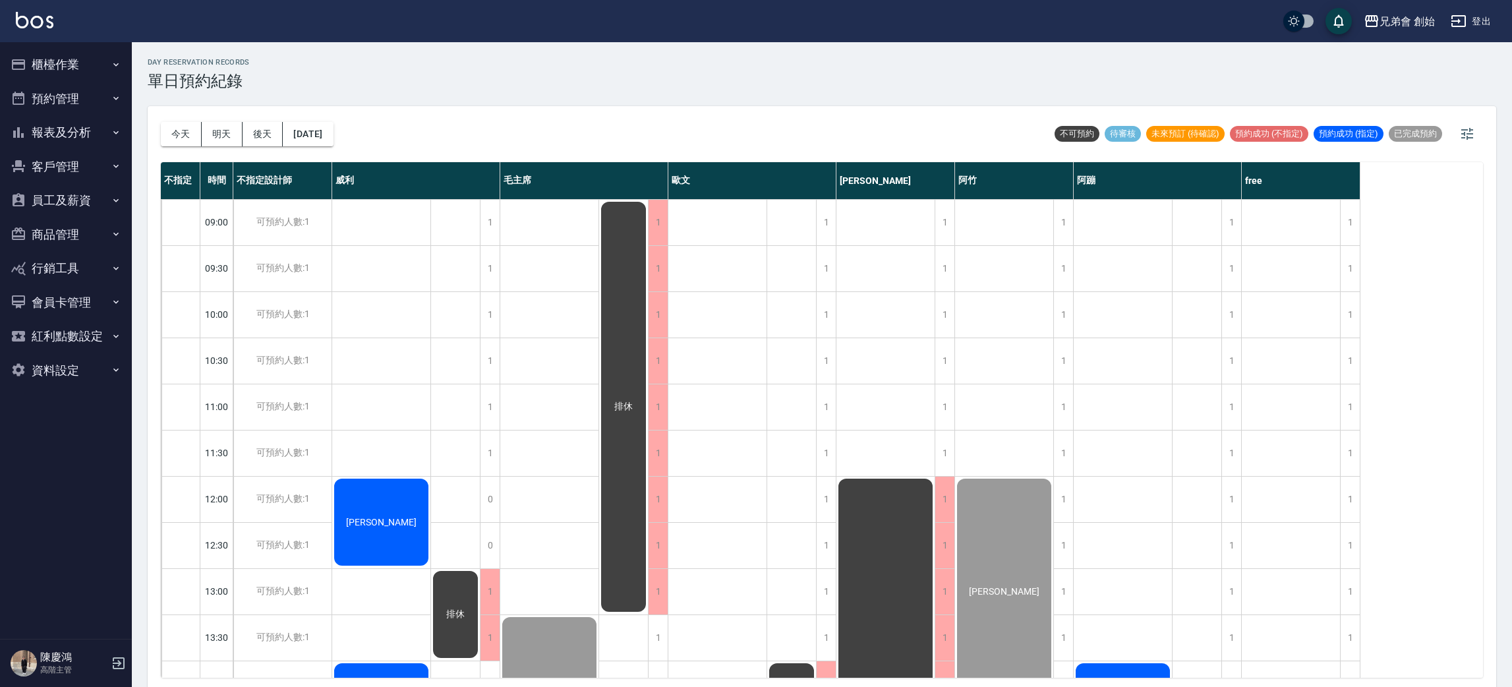
scroll to position [3, 0]
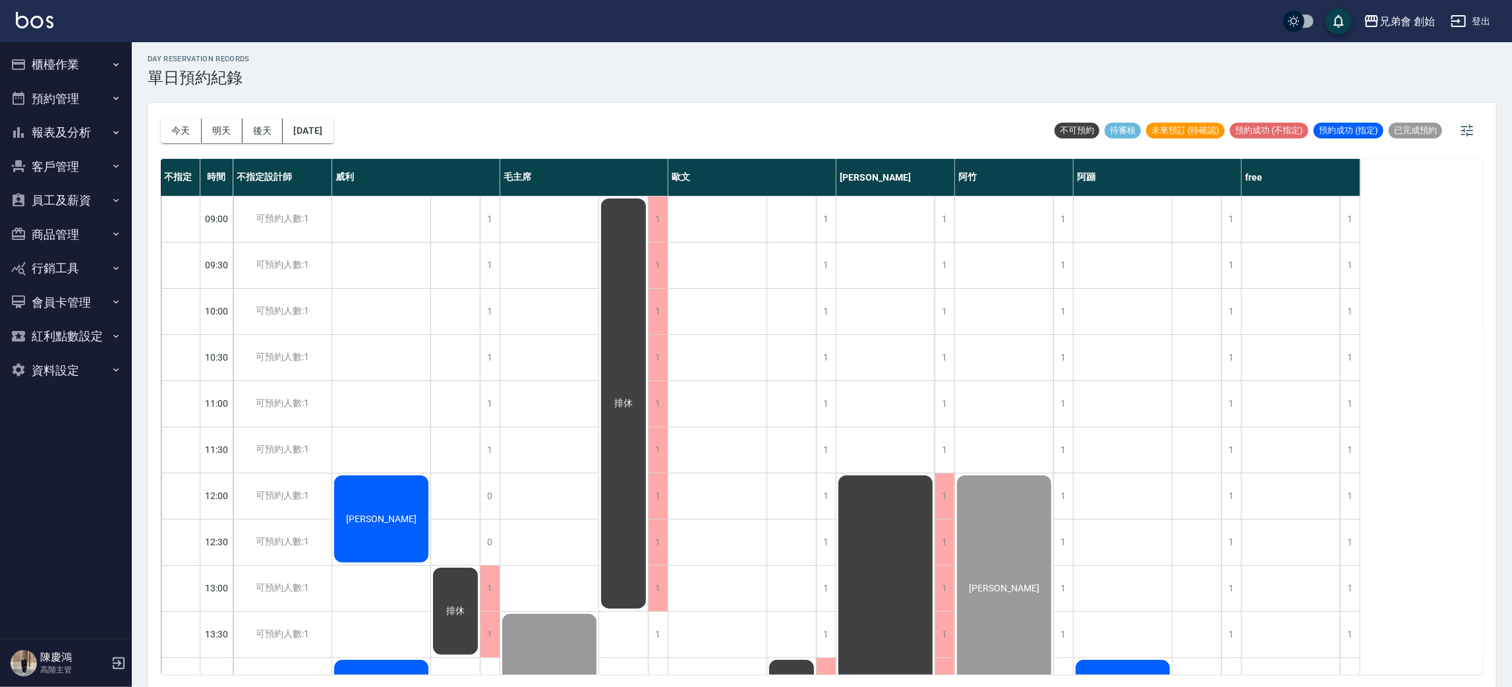
click at [160, 129] on div "今天 明天 後天 2025/10/12 不可預約 待審核 未來預訂 (待確認) 預約成功 (不指定) 預約成功 (指定) 已完成預約 不指定 時間 不指定設計…" at bounding box center [822, 395] width 1349 height 585
click at [183, 130] on button "今天" at bounding box center [181, 131] width 41 height 24
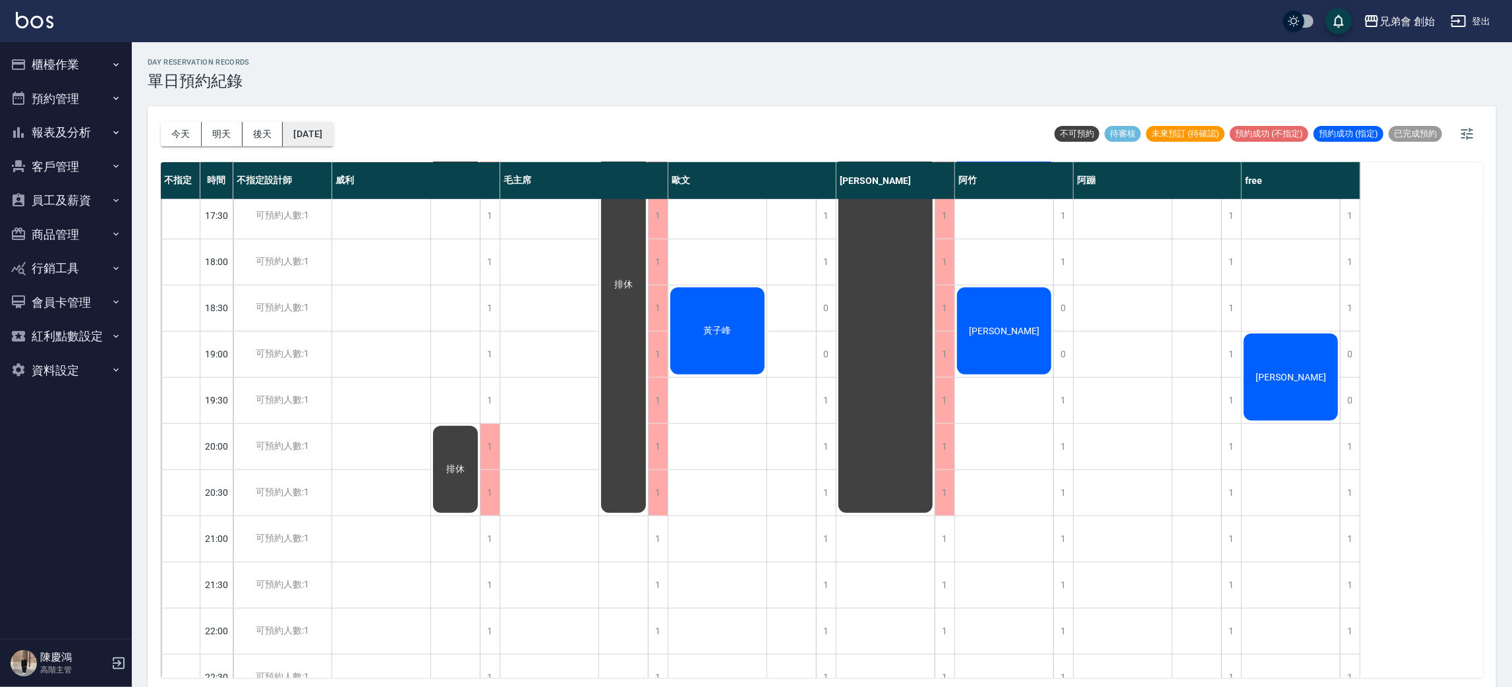
scroll to position [593, 0]
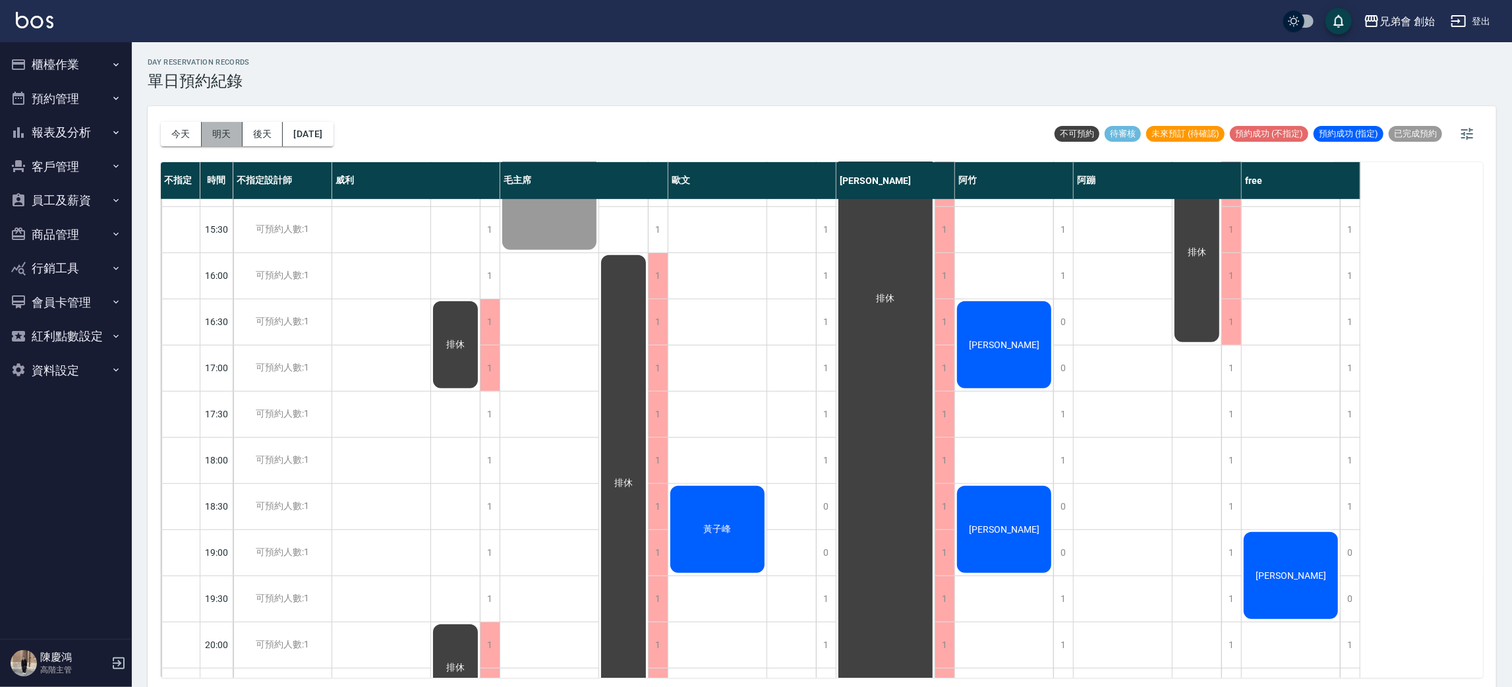
click at [209, 124] on button "明天" at bounding box center [222, 134] width 41 height 24
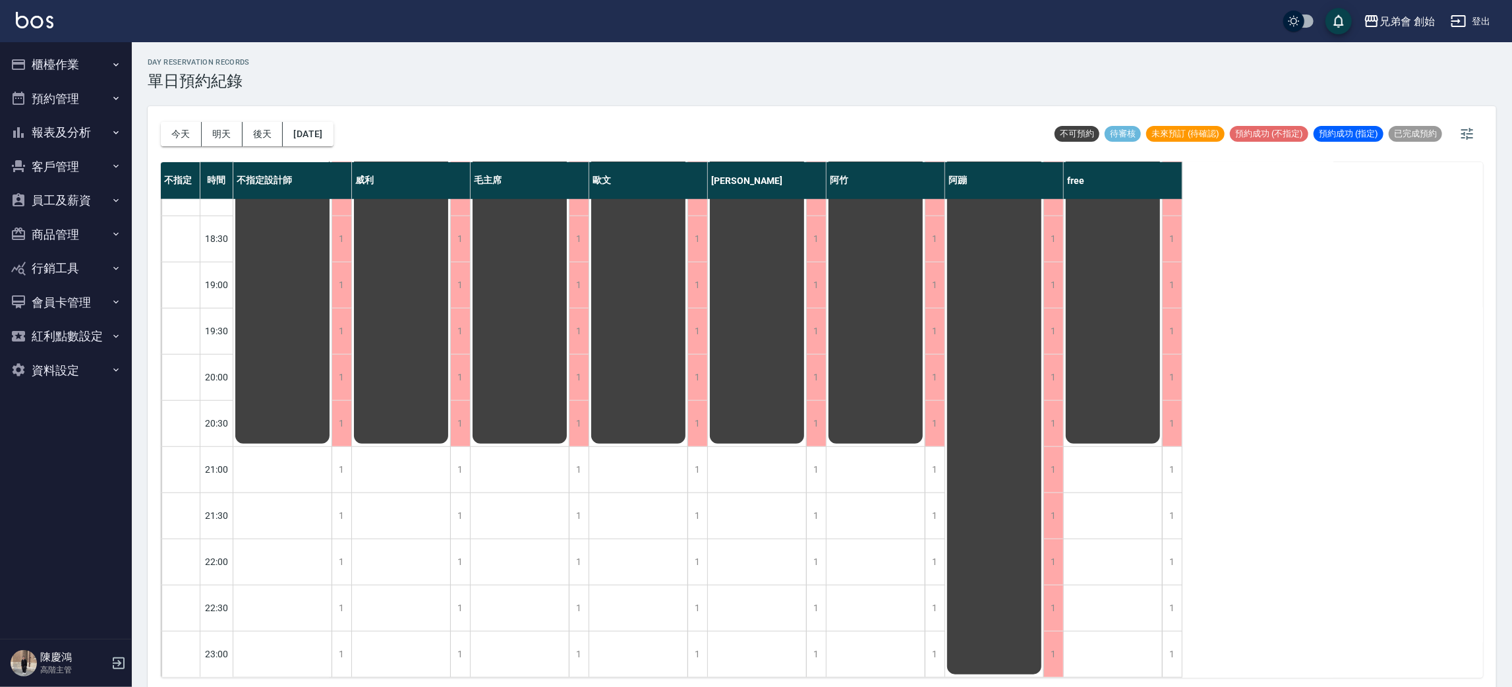
scroll to position [3, 0]
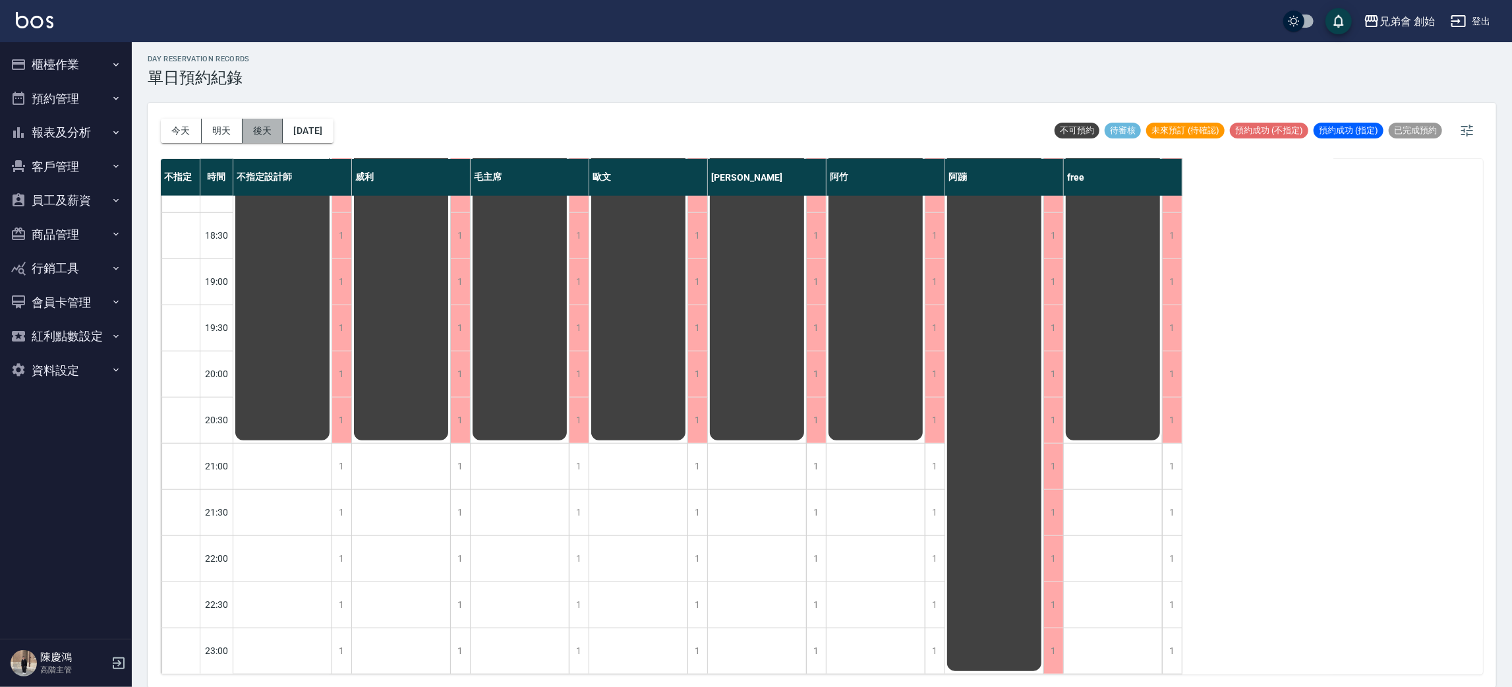
click at [266, 119] on button "後天" at bounding box center [263, 131] width 41 height 24
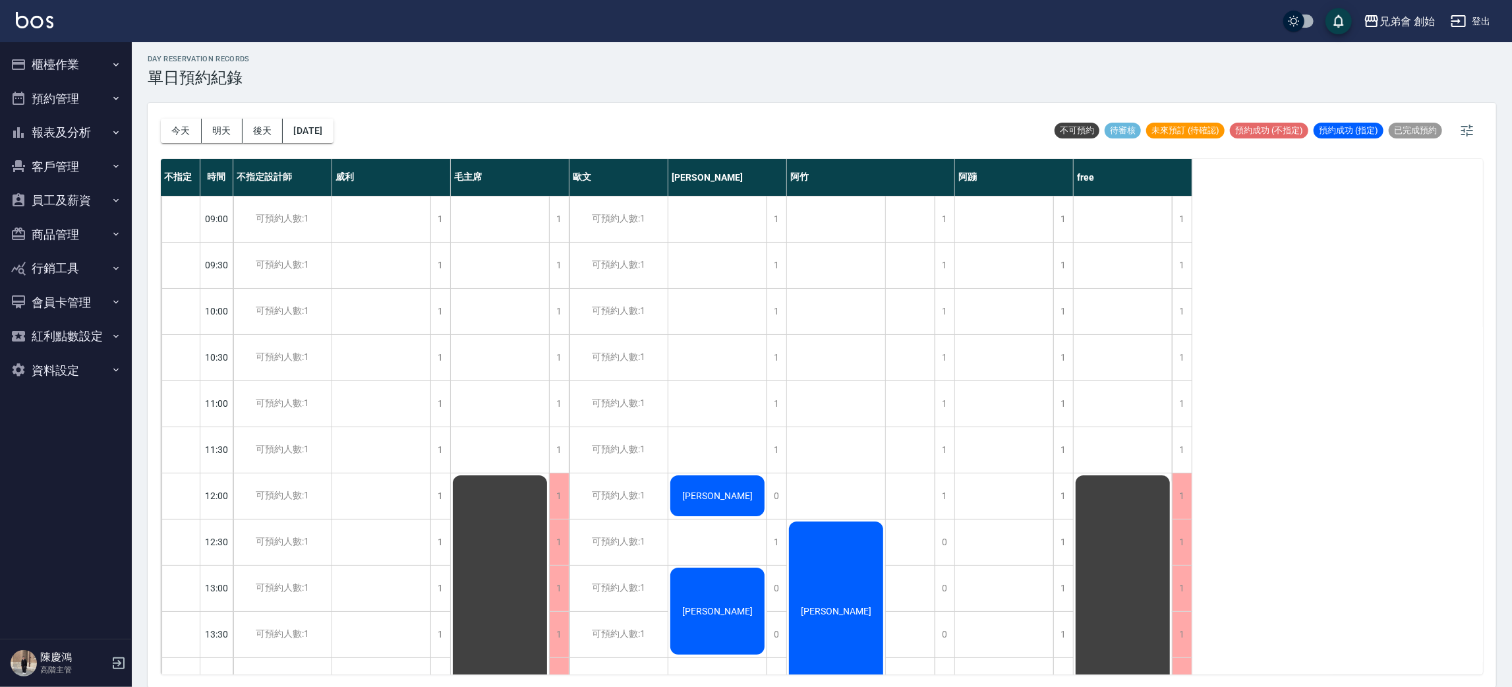
scroll to position [99, 0]
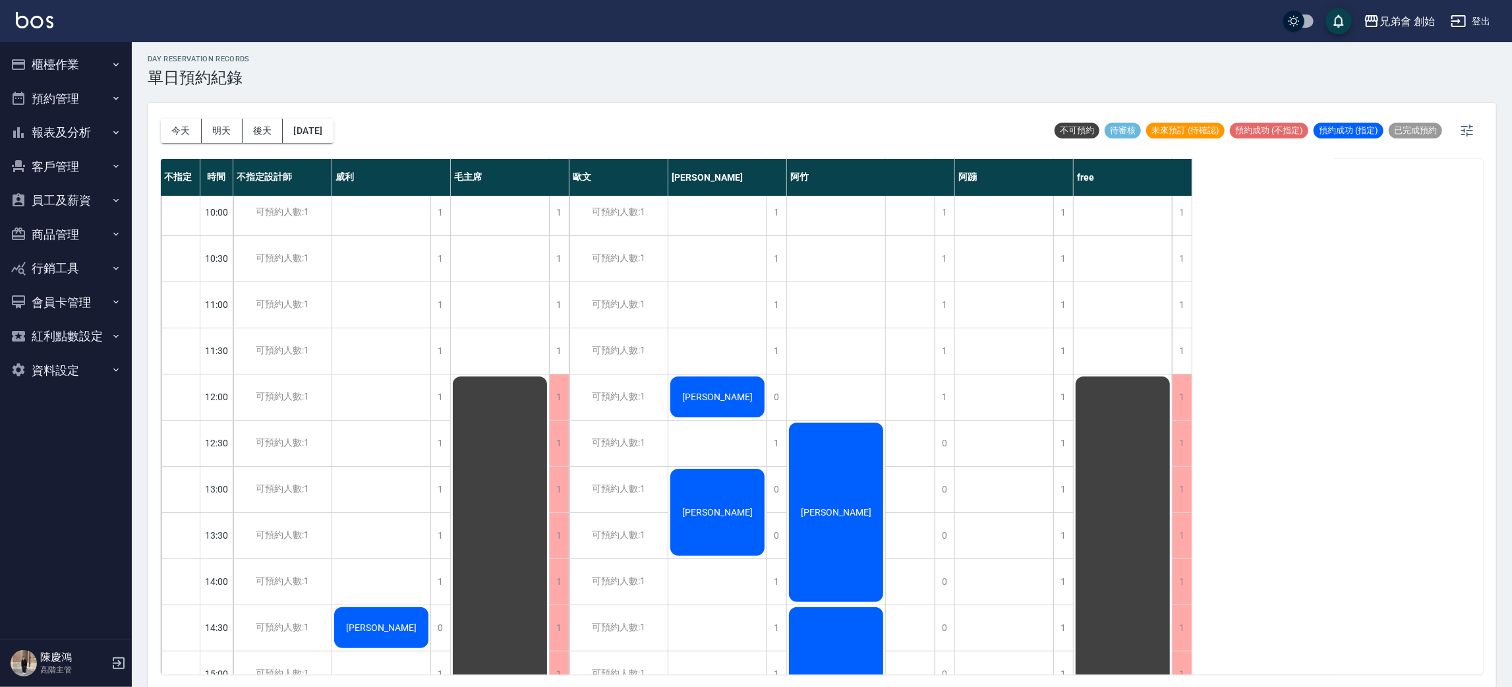
click at [154, 132] on div "今天 明天 後天 2025/10/14 不可預約 待審核 未來預訂 (待確認) 預約成功 (不指定) 預約成功 (指定) 已完成預約 不指定 時間 不指定設計…" at bounding box center [822, 395] width 1349 height 585
click at [179, 132] on button "今天" at bounding box center [181, 131] width 41 height 24
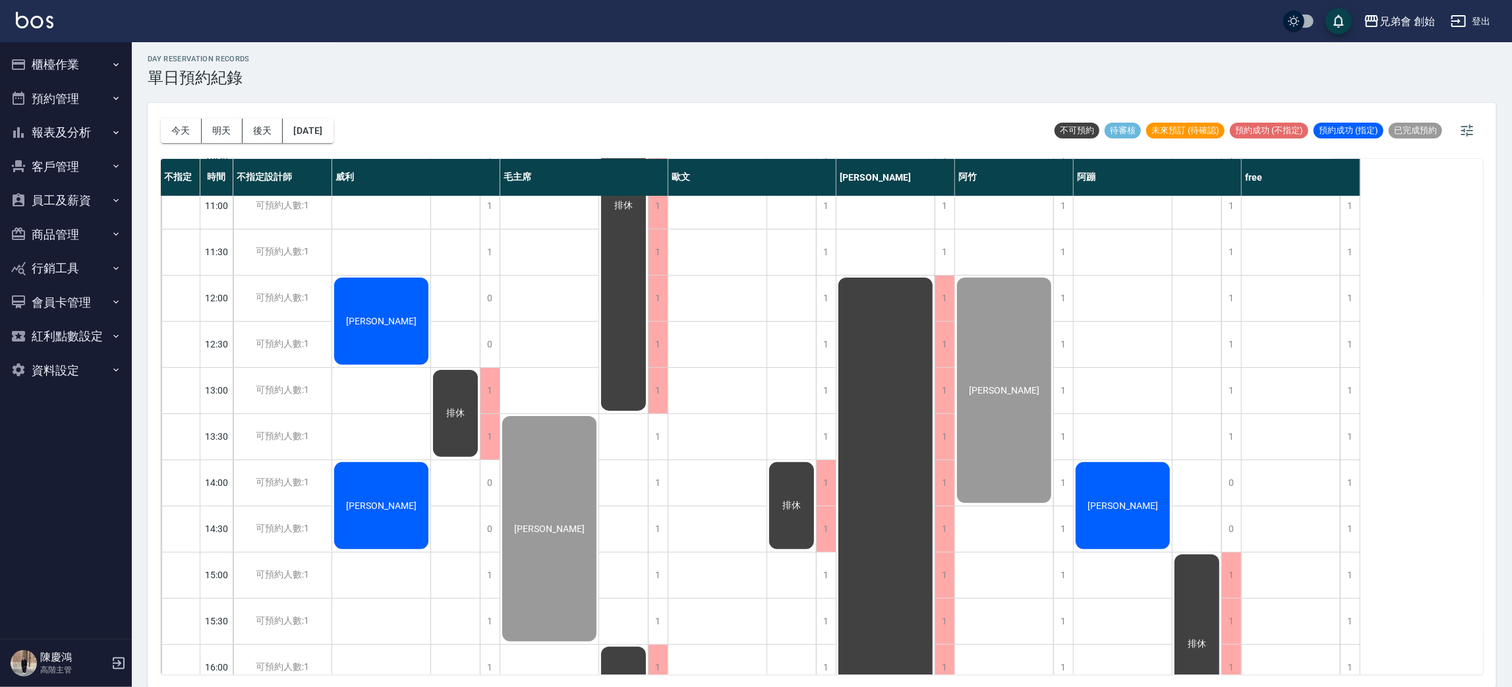
scroll to position [494, 0]
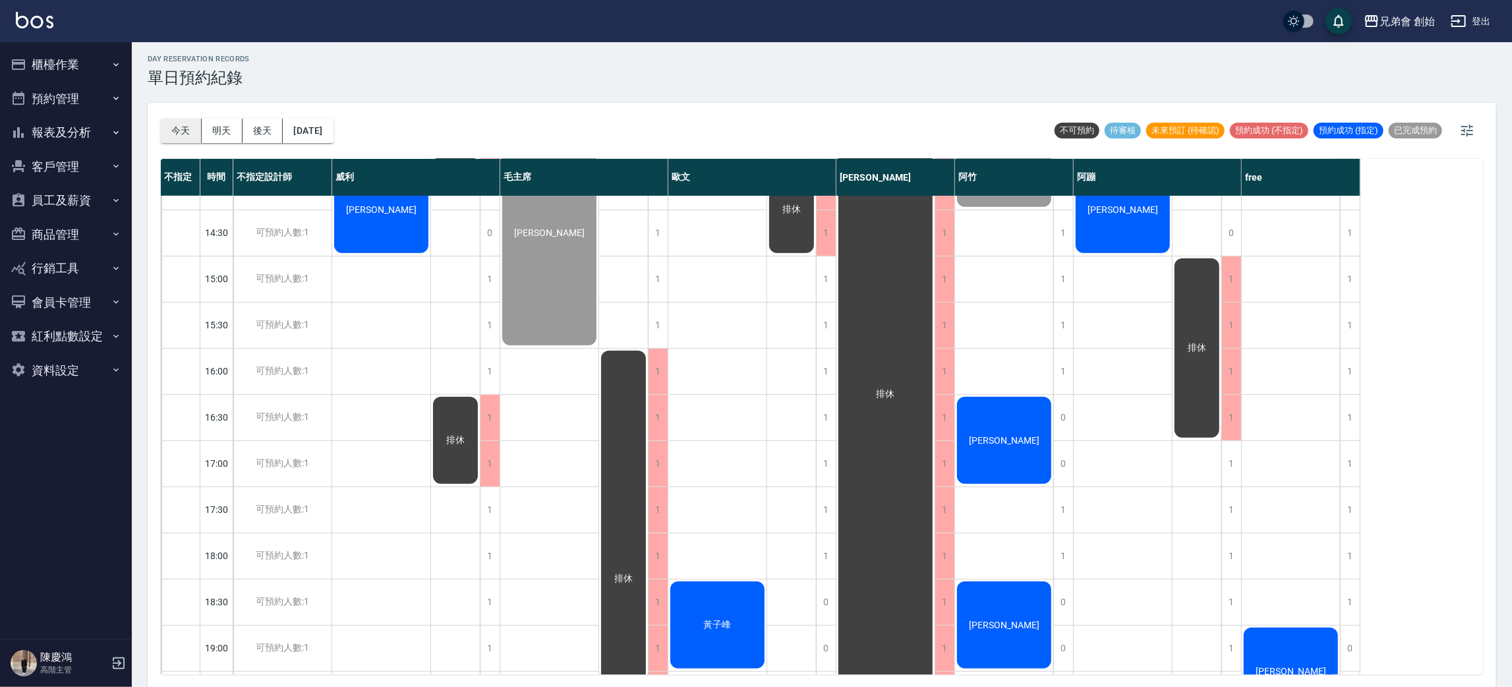
click at [196, 138] on button "今天" at bounding box center [181, 131] width 41 height 24
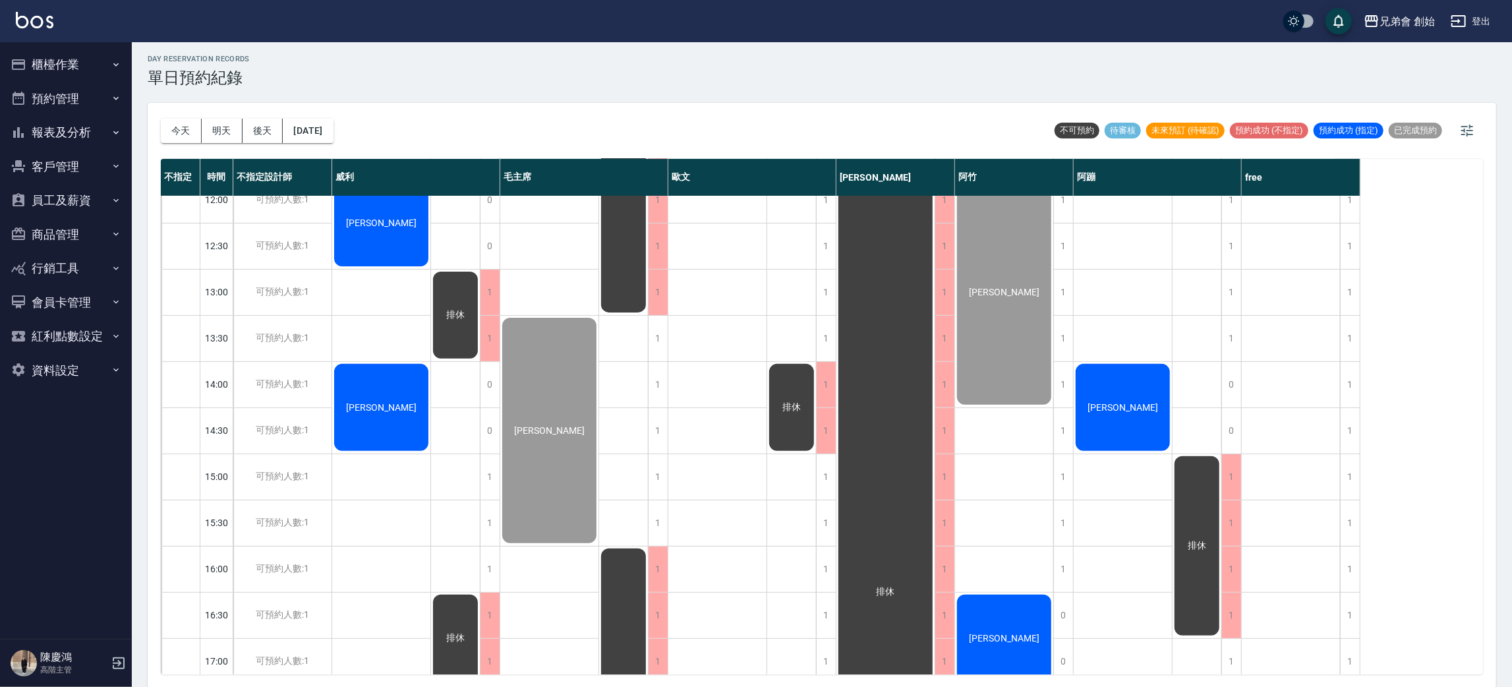
click at [816, 383] on div "排休" at bounding box center [791, 569] width 49 height 1338
click at [825, 381] on div "1" at bounding box center [826, 384] width 20 height 45
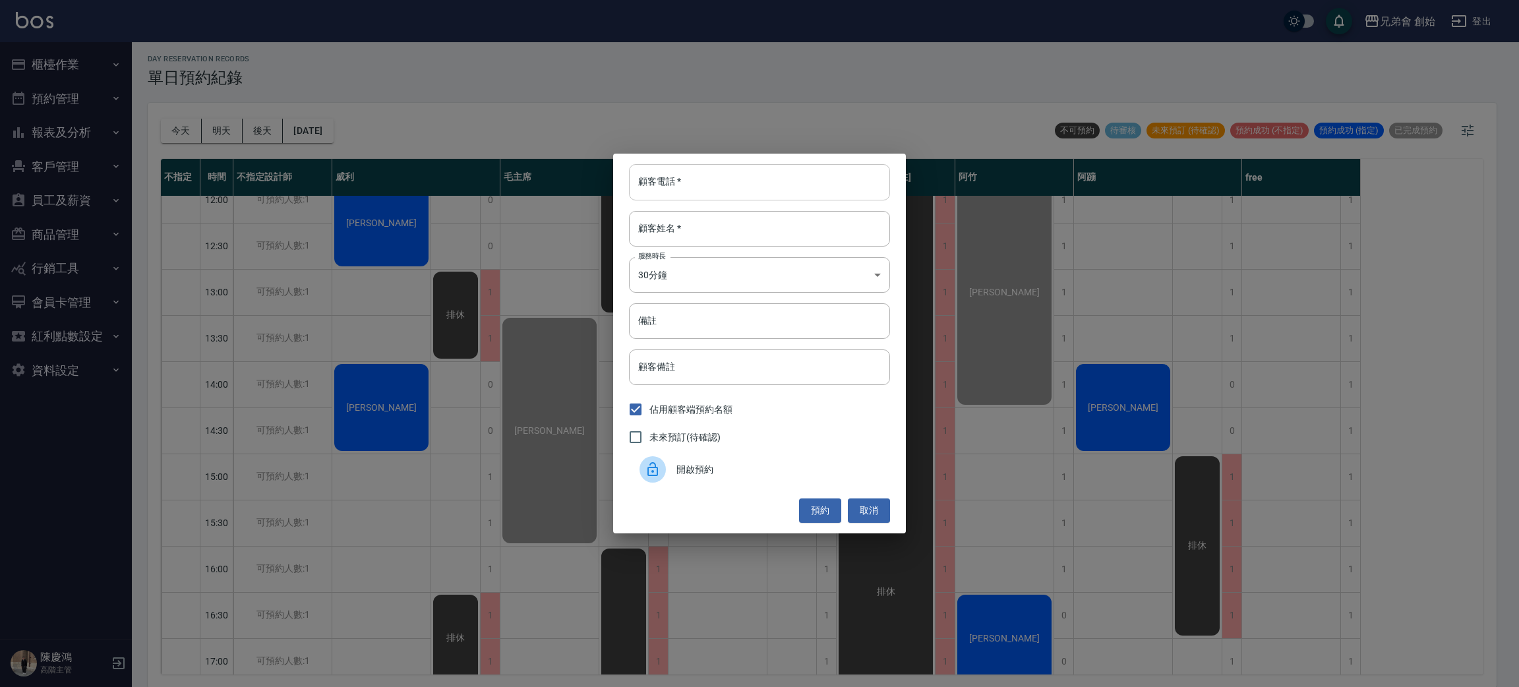
click at [765, 175] on input "顧客電話   *" at bounding box center [759, 182] width 261 height 36
type input "74132054"
click at [798, 232] on input "5310" at bounding box center [759, 229] width 261 height 36
type input "5"
type input "外勞"
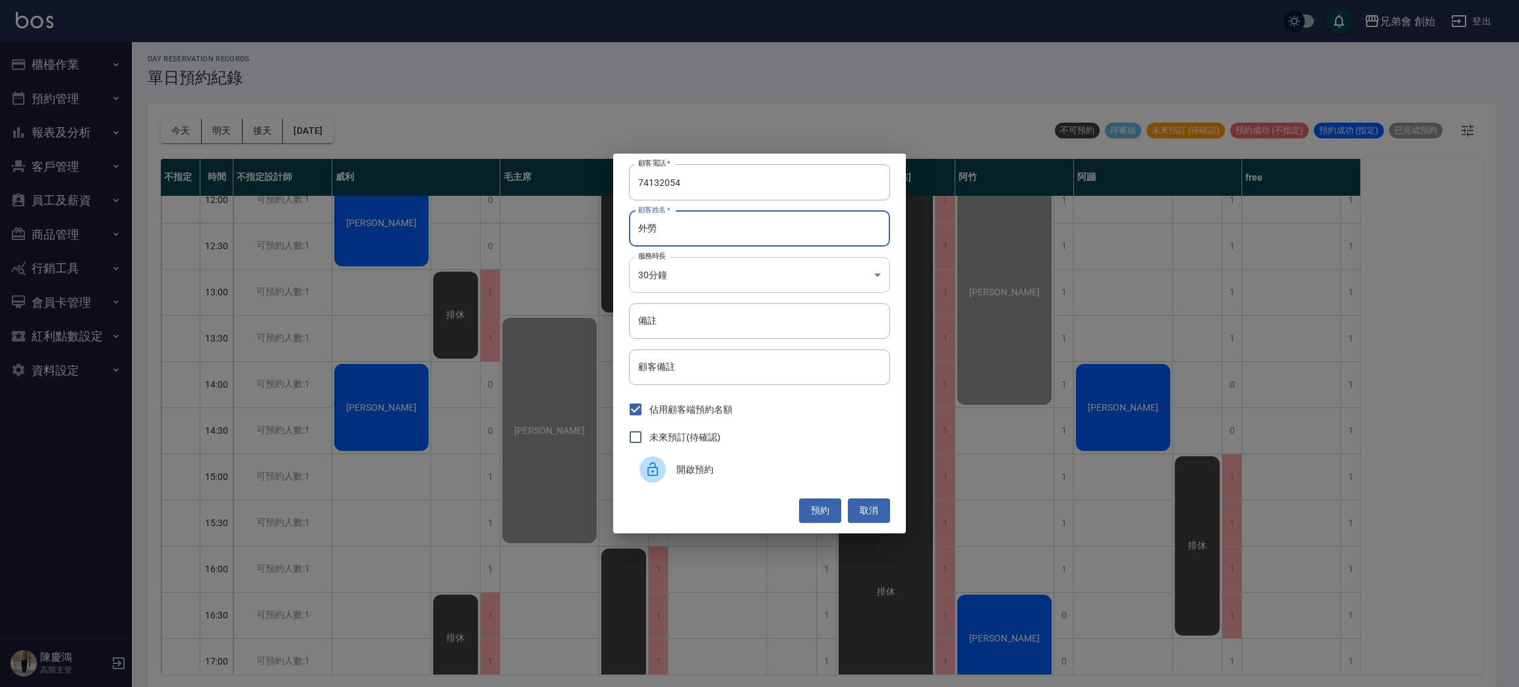
click at [830, 277] on body "兄弟會 創始 登出 櫃檯作業 打帳單 帳單列表 掛單列表 座位開單 營業儀表板 現金收支登錄 高階收支登錄 材料自購登錄 每日結帳 排班表 現場電腦打卡 掃碼…" at bounding box center [759, 342] width 1519 height 691
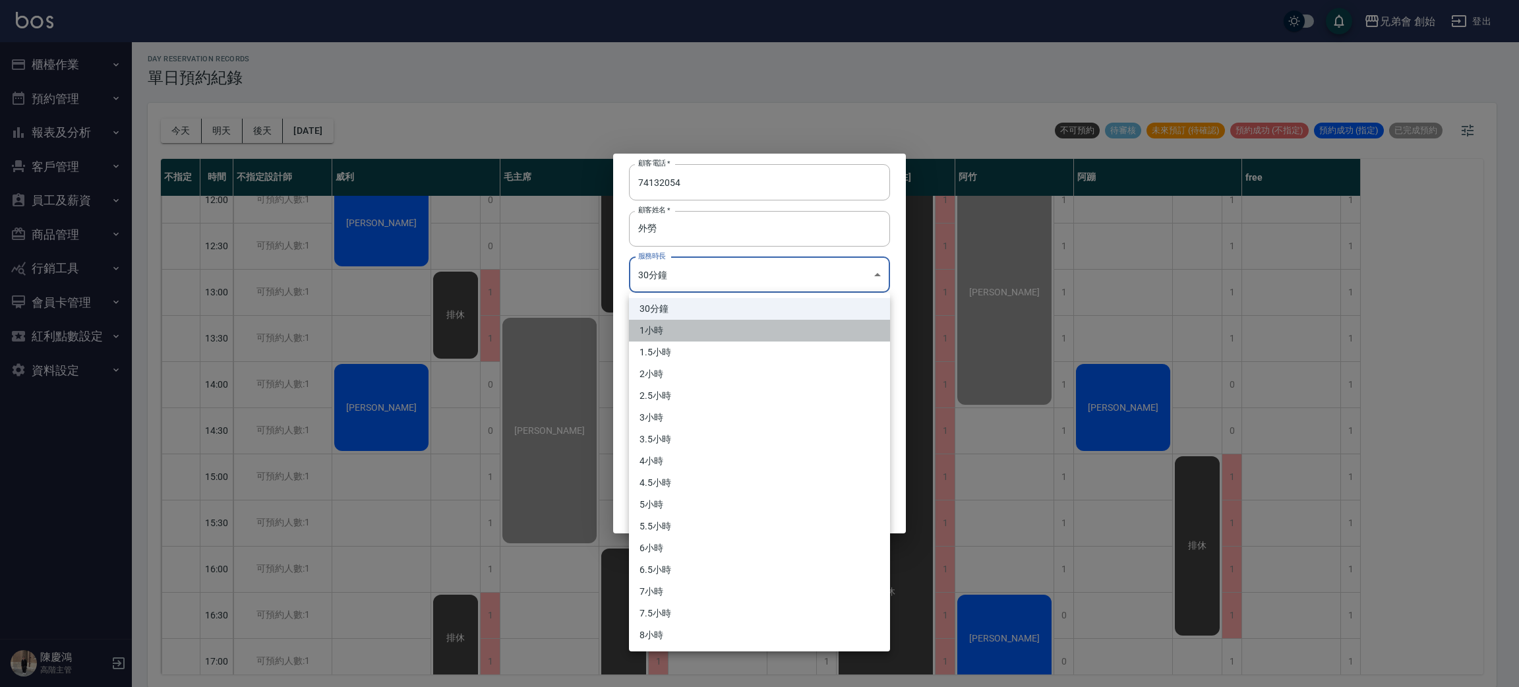
click at [780, 334] on li "1小時" at bounding box center [759, 331] width 261 height 22
type input "2"
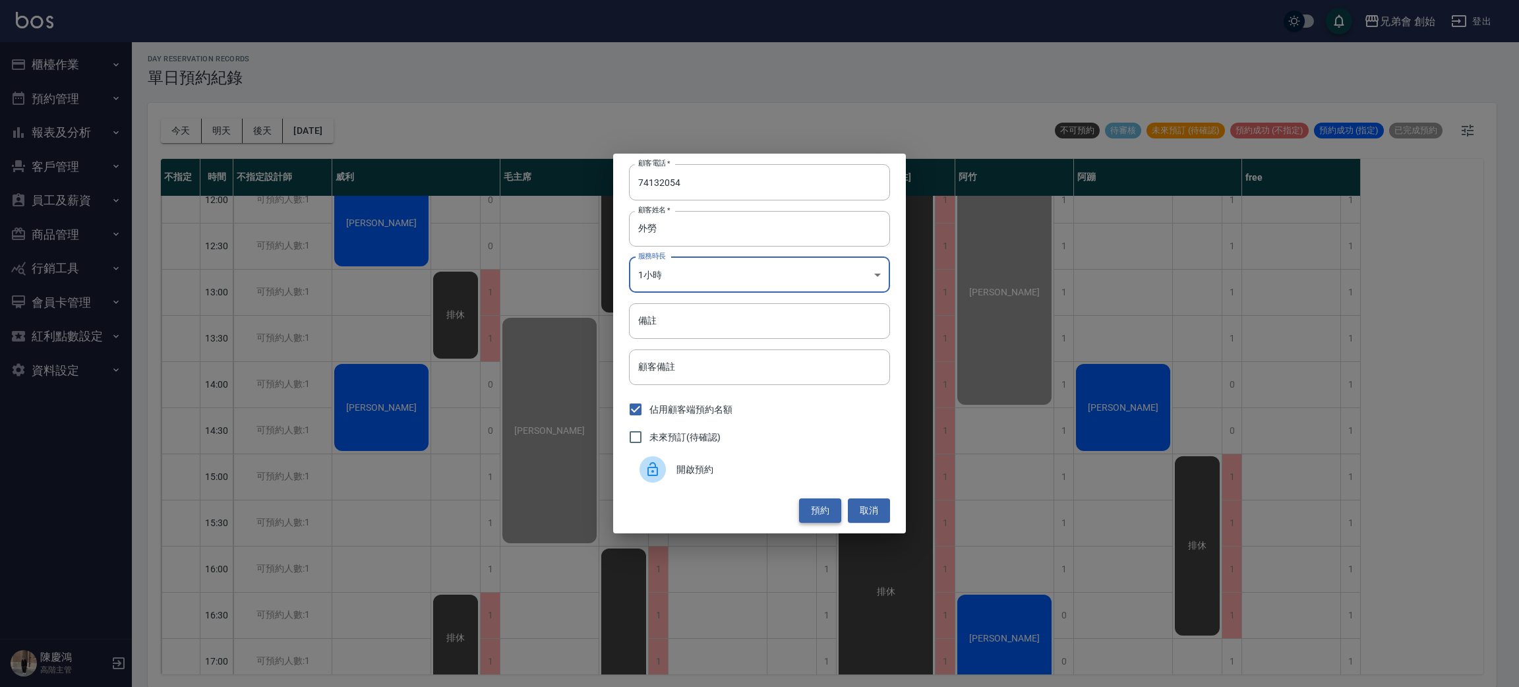
click at [830, 510] on button "預約" at bounding box center [820, 510] width 42 height 24
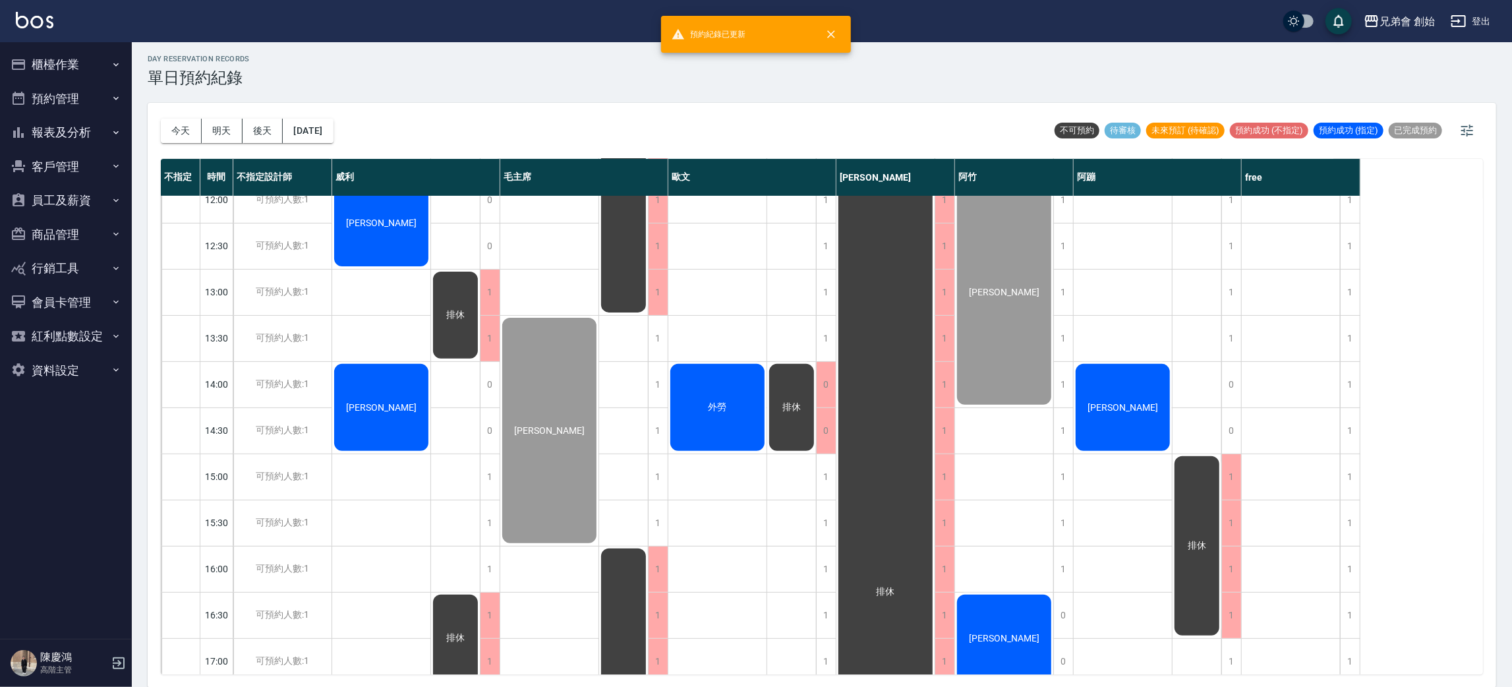
scroll to position [395, 0]
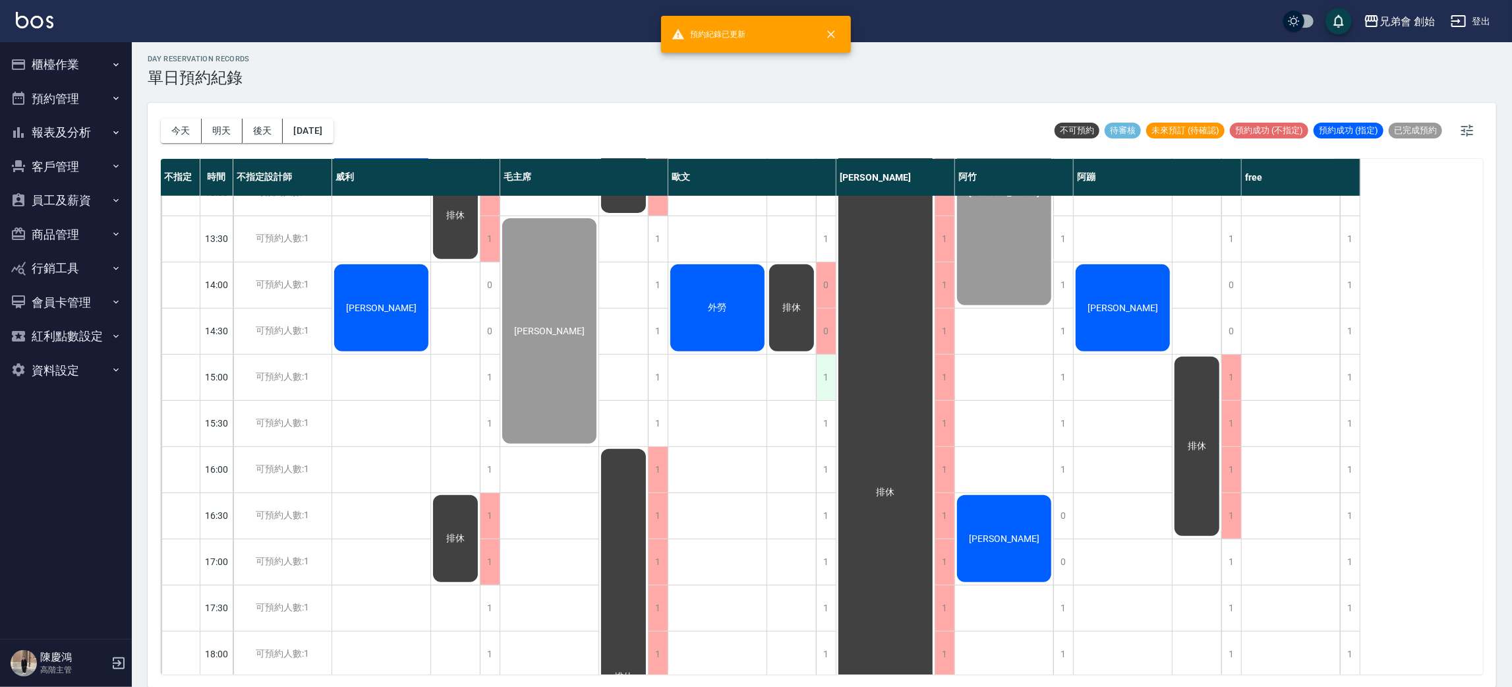
click at [825, 379] on div "1" at bounding box center [826, 377] width 20 height 45
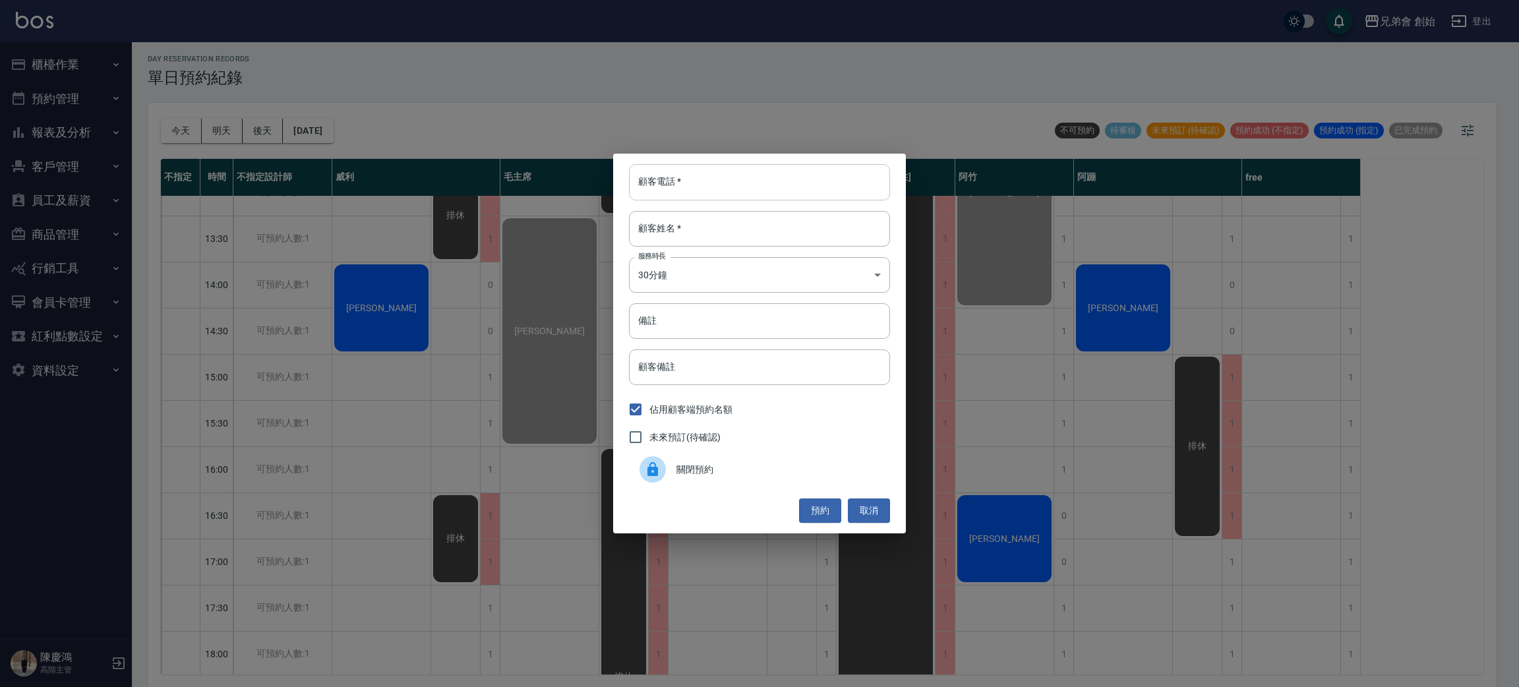
click at [703, 183] on input "顧客電話   *" at bounding box center [759, 182] width 261 height 36
type input "8420314200"
drag, startPoint x: 714, startPoint y: 204, endPoint x: 714, endPoint y: 216, distance: 11.9
click at [714, 211] on div "顧客電話   * 8420314200 顧客電話   * 顧客姓名   * 顧客姓名   * 服務時長 30分鐘 1 服務時長 備註 備註 顧客備註 顧客備註…" at bounding box center [759, 343] width 293 height 379
click at [713, 221] on input "顧客姓名   *" at bounding box center [759, 229] width 261 height 36
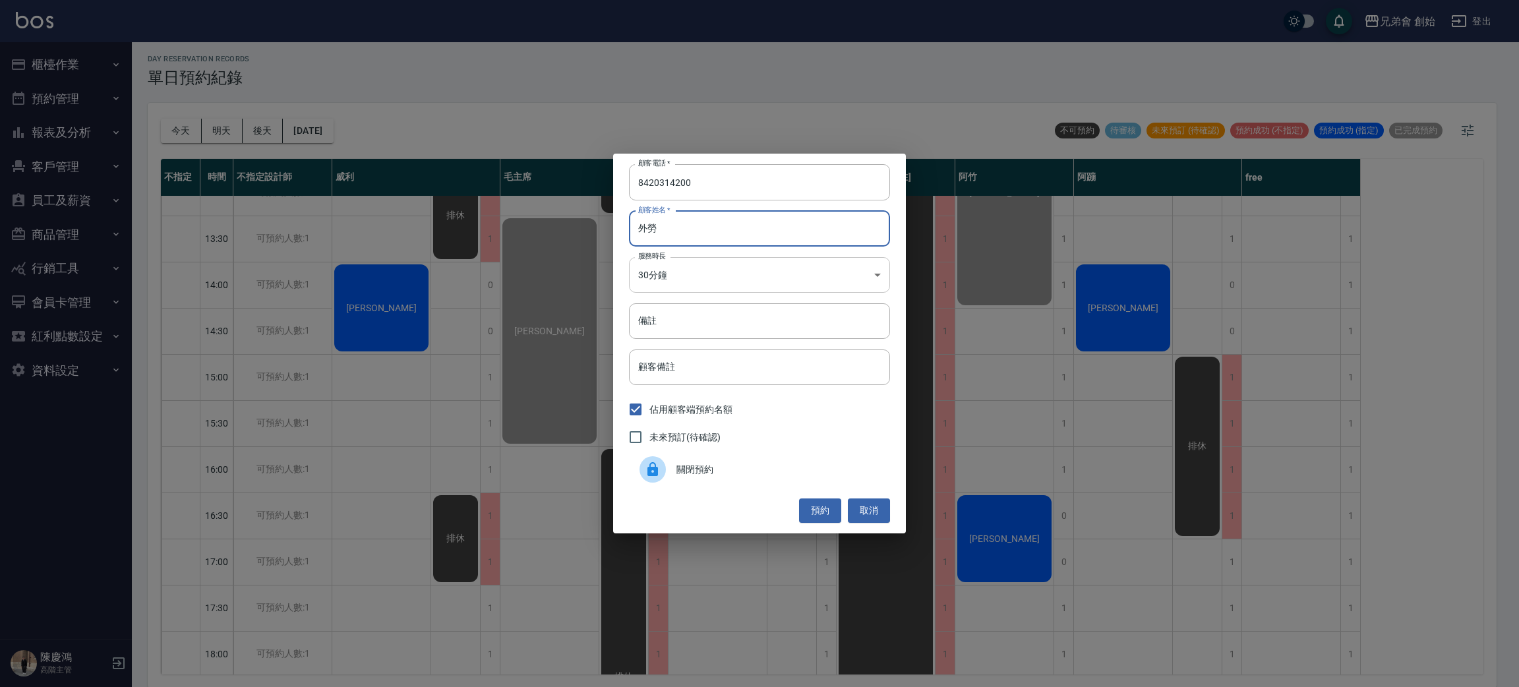
type input "外勞"
click at [710, 275] on body "兄弟會 創始 登出 櫃檯作業 打帳單 帳單列表 掛單列表 座位開單 營業儀表板 現金收支登錄 高階收支登錄 材料自購登錄 每日結帳 排班表 現場電腦打卡 掃碼…" at bounding box center [759, 342] width 1519 height 691
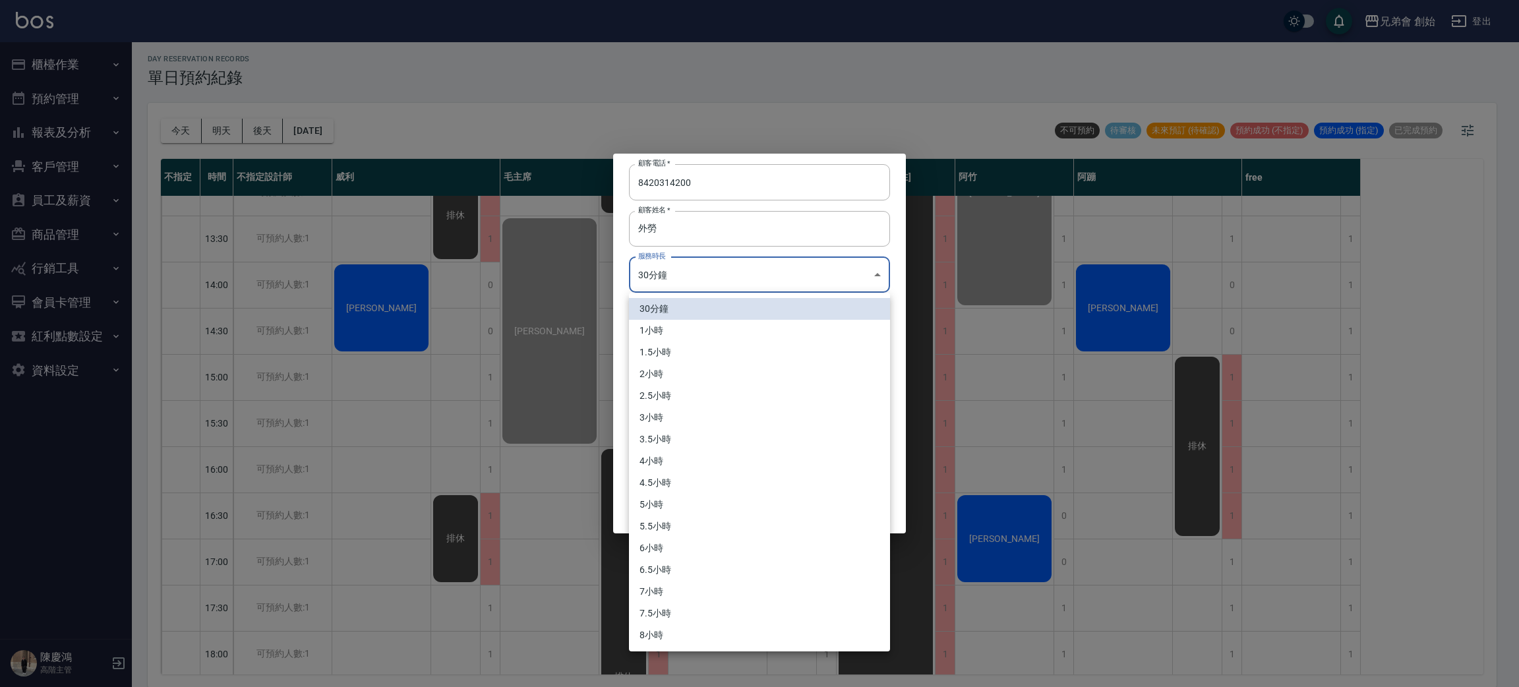
click at [693, 330] on li "1小時" at bounding box center [759, 331] width 261 height 22
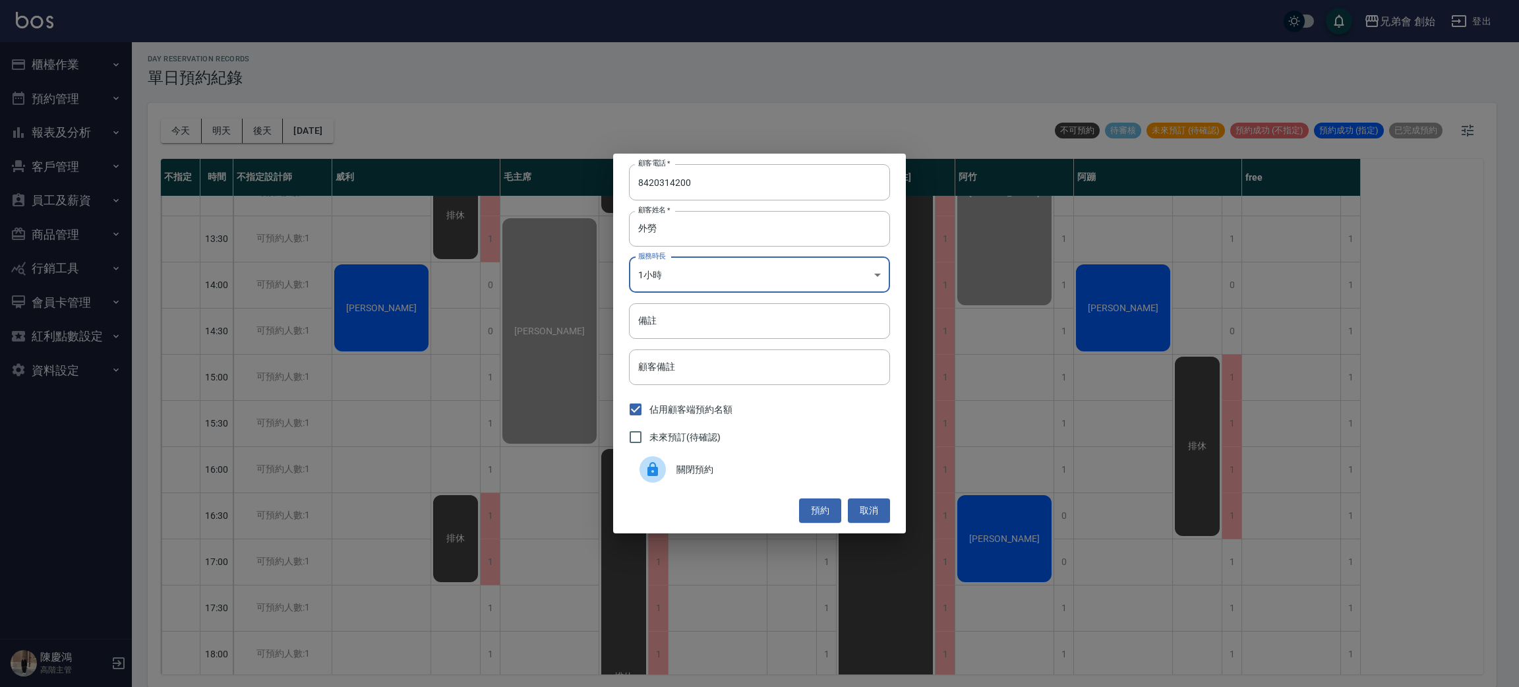
type input "2"
click at [821, 511] on button "預約" at bounding box center [820, 510] width 42 height 24
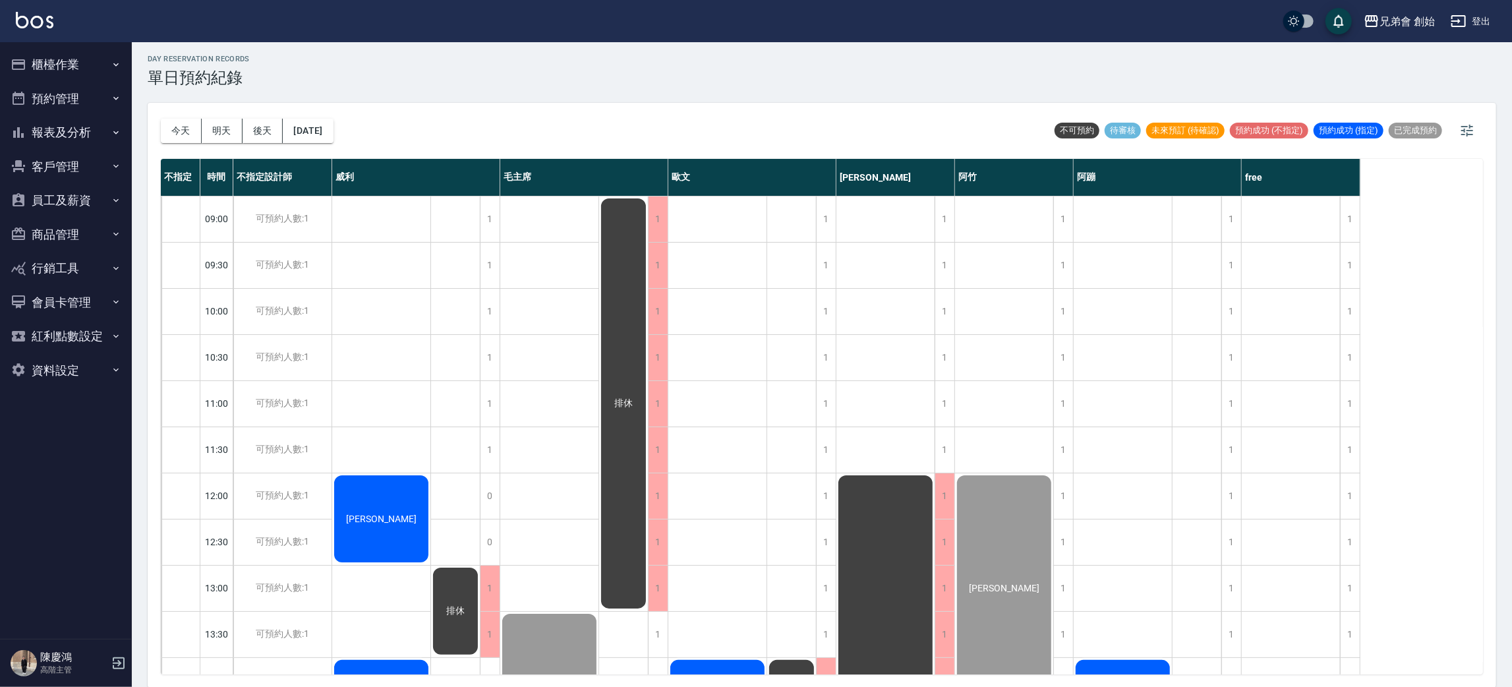
scroll to position [296, 0]
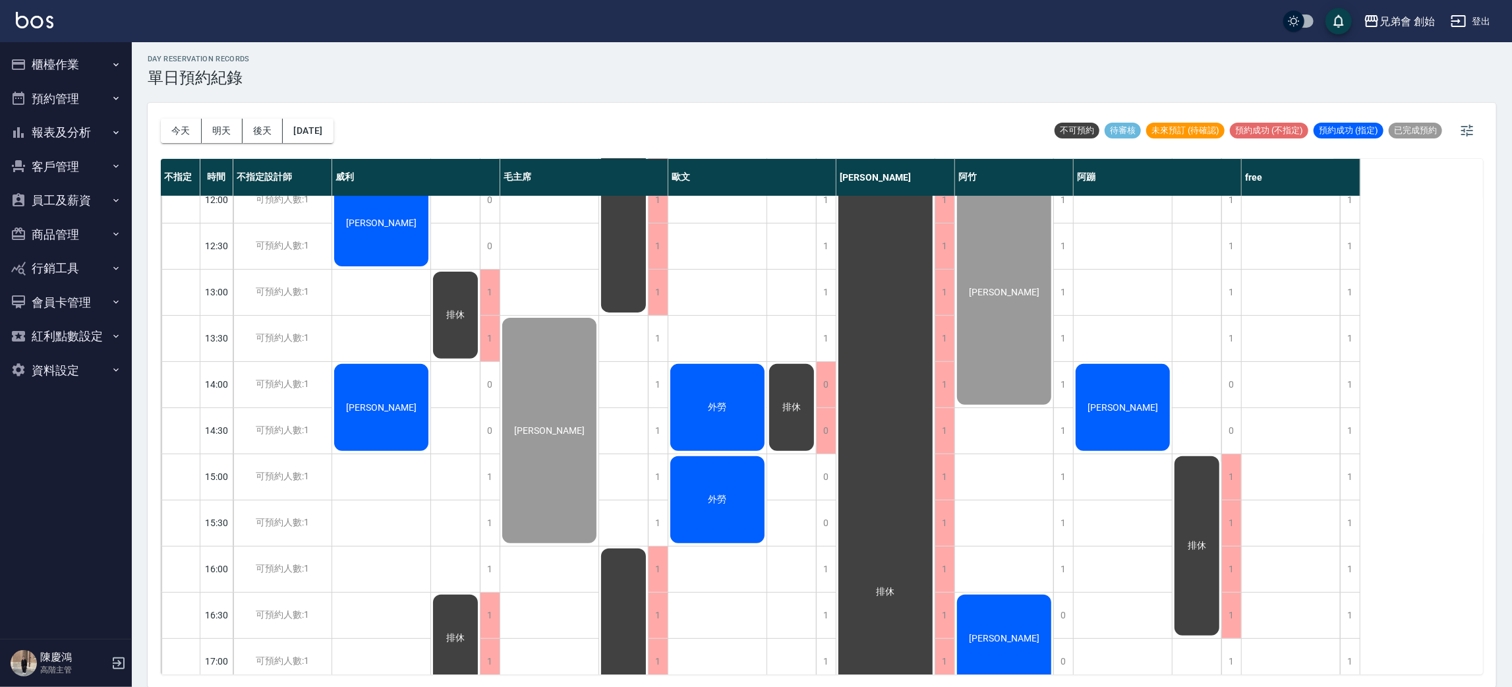
click at [97, 69] on button "櫃檯作業" at bounding box center [65, 64] width 121 height 34
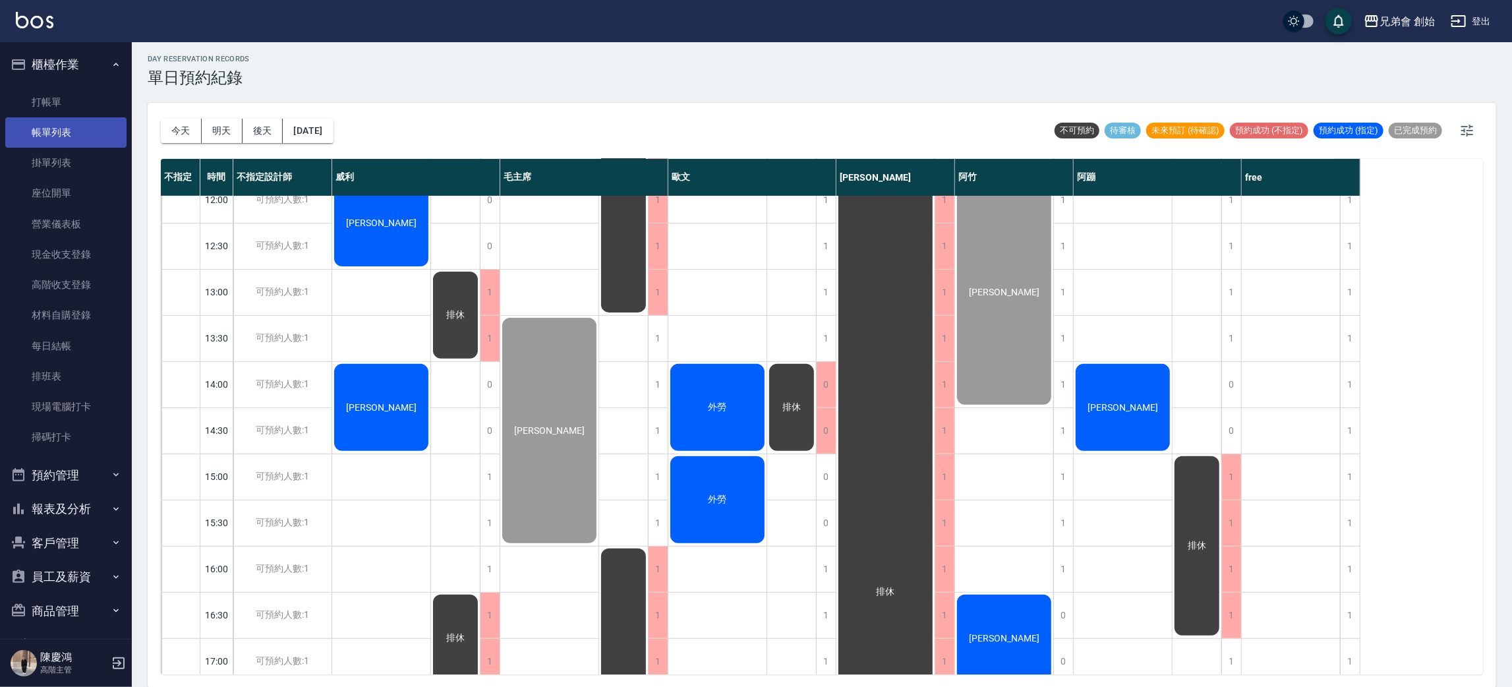
click at [85, 142] on link "帳單列表" at bounding box center [65, 132] width 121 height 30
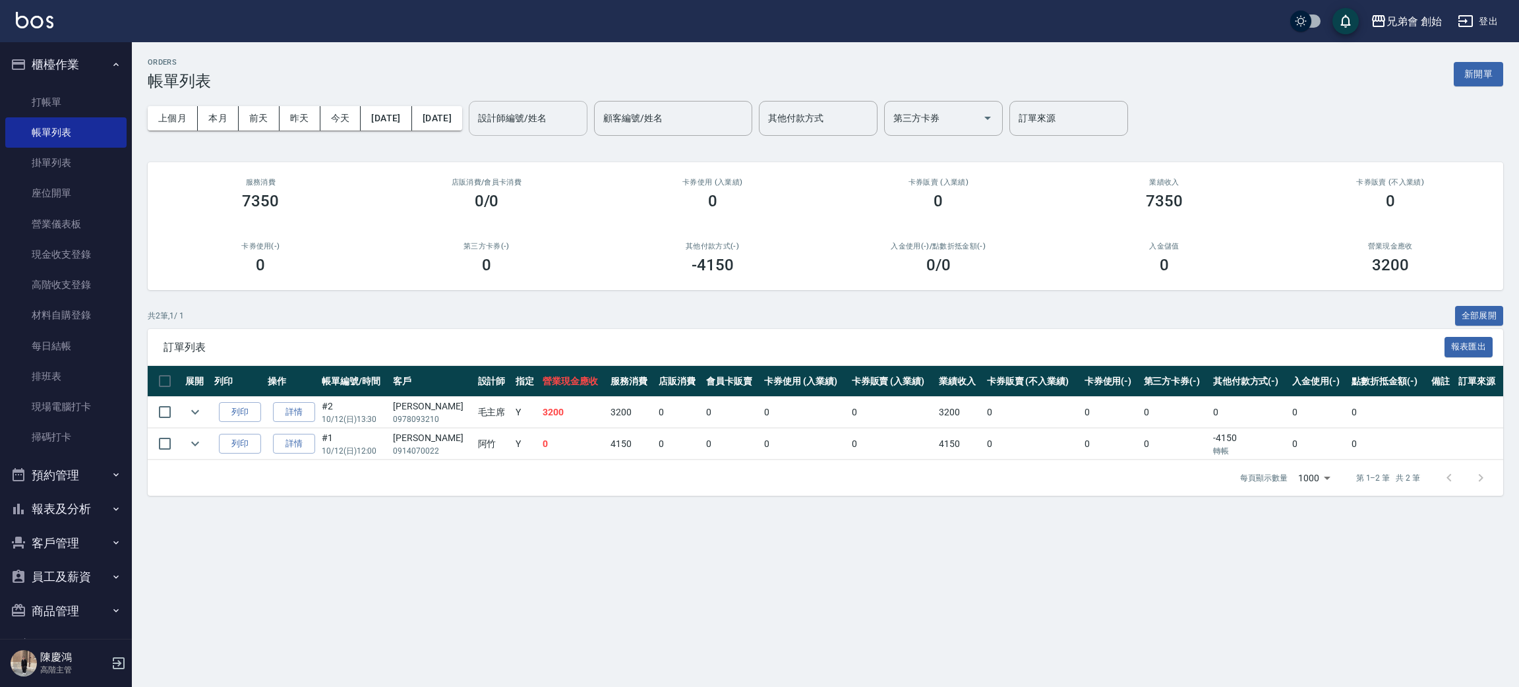
click at [558, 117] on div "設計師編號/姓名 設計師編號/姓名" at bounding box center [528, 118] width 119 height 35
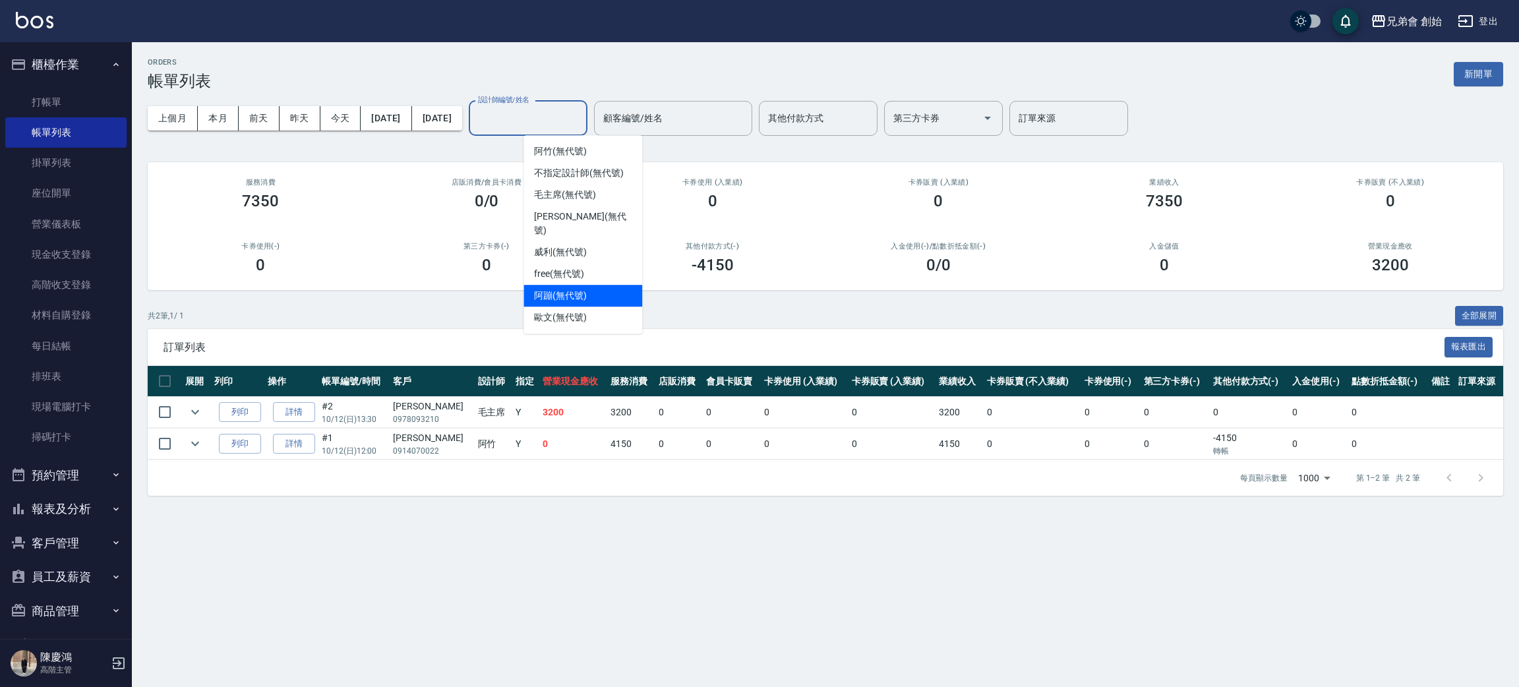
click at [568, 285] on div "阿蹦 (無代號)" at bounding box center [582, 296] width 119 height 22
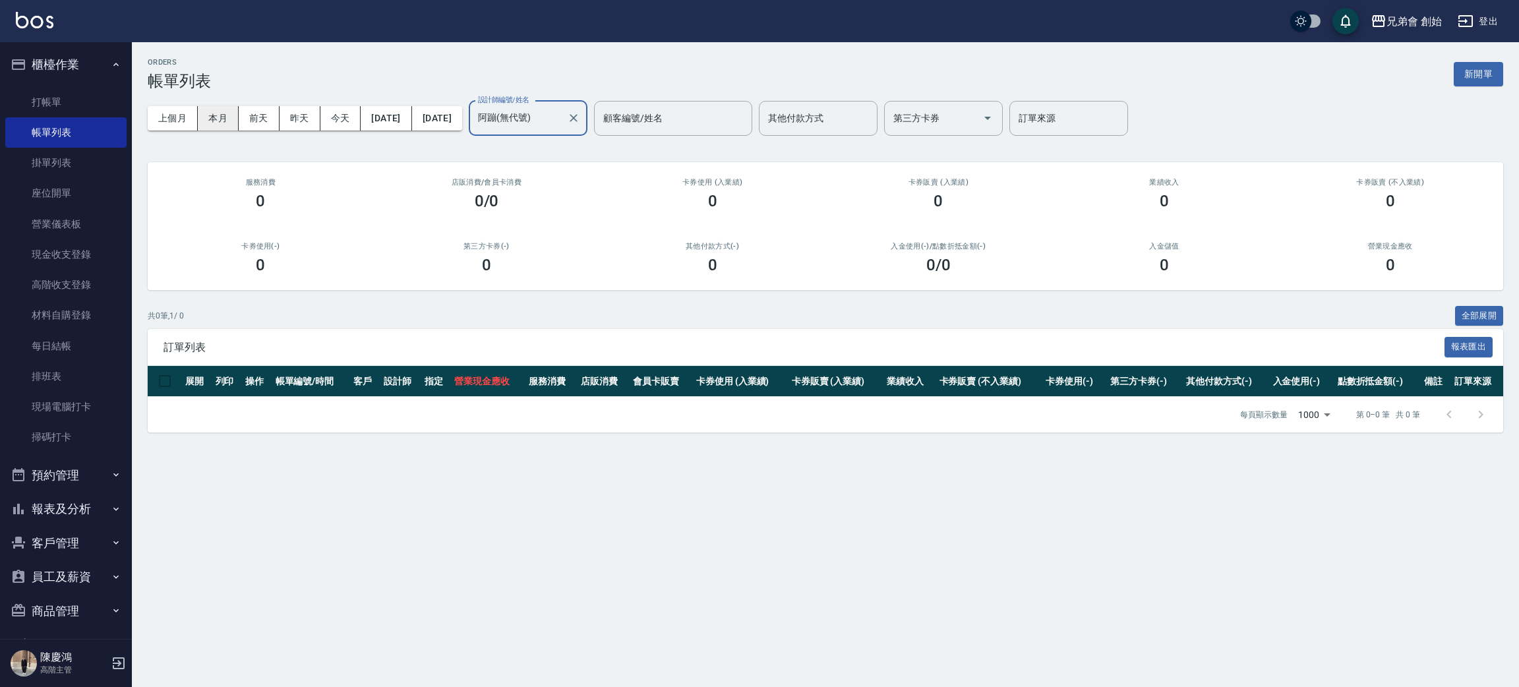
click at [223, 109] on button "本月" at bounding box center [218, 118] width 41 height 24
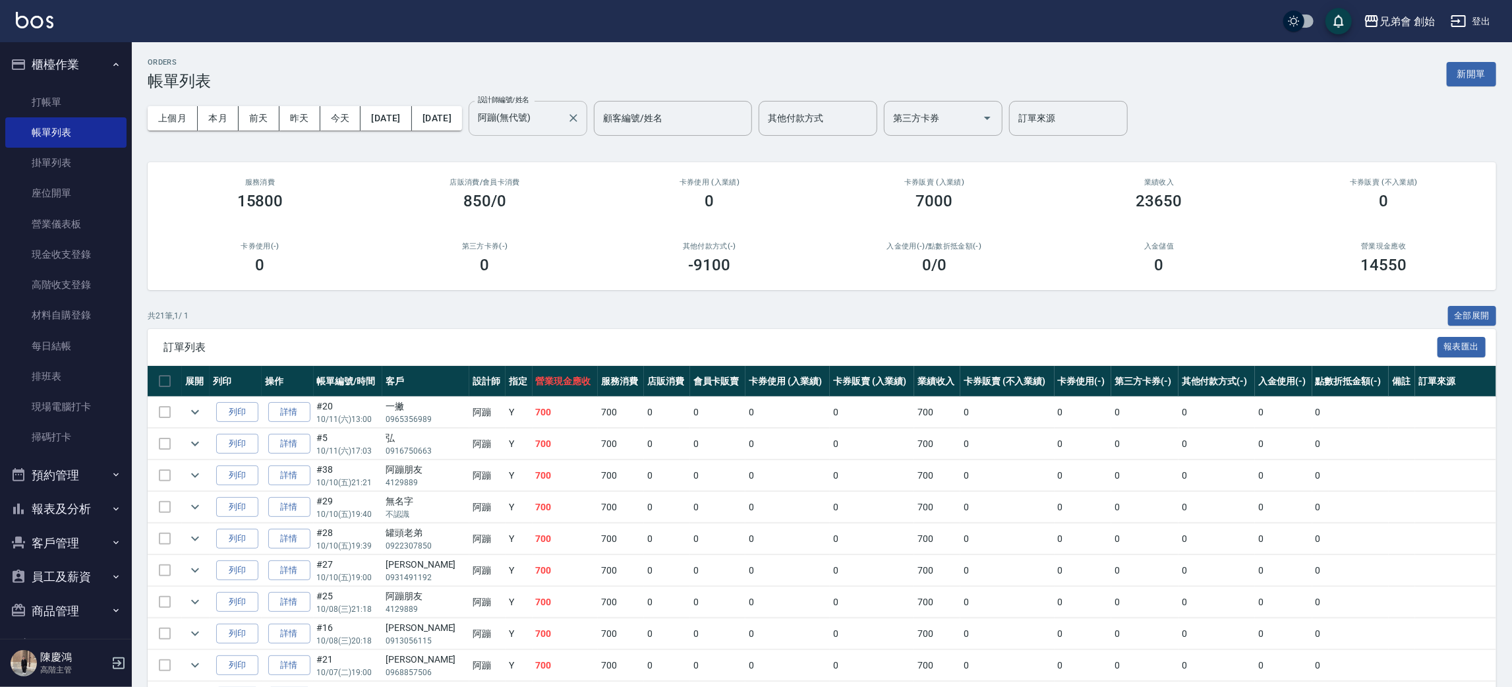
click at [562, 113] on input "阿蹦(無代號)" at bounding box center [518, 118] width 87 height 23
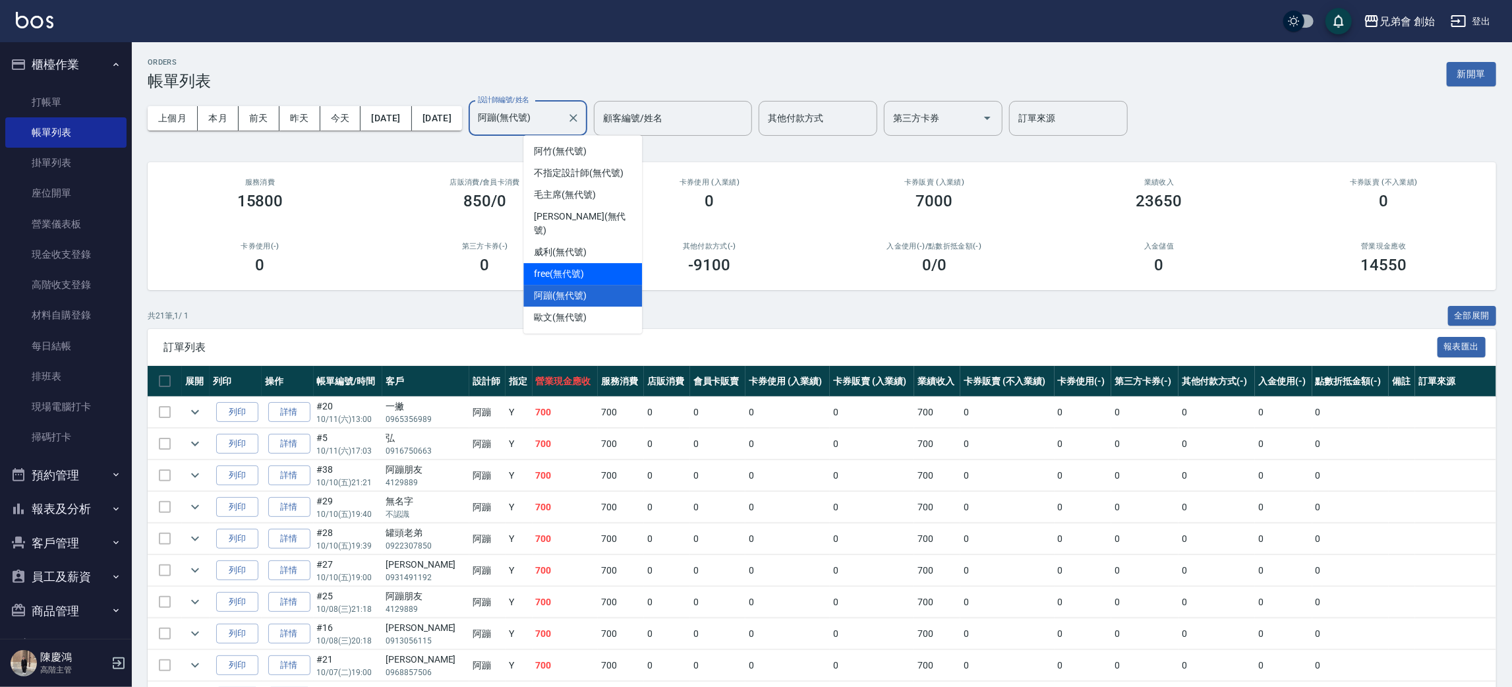
click at [564, 267] on span "free (無代號)" at bounding box center [559, 274] width 50 height 14
type input "free(無代號)"
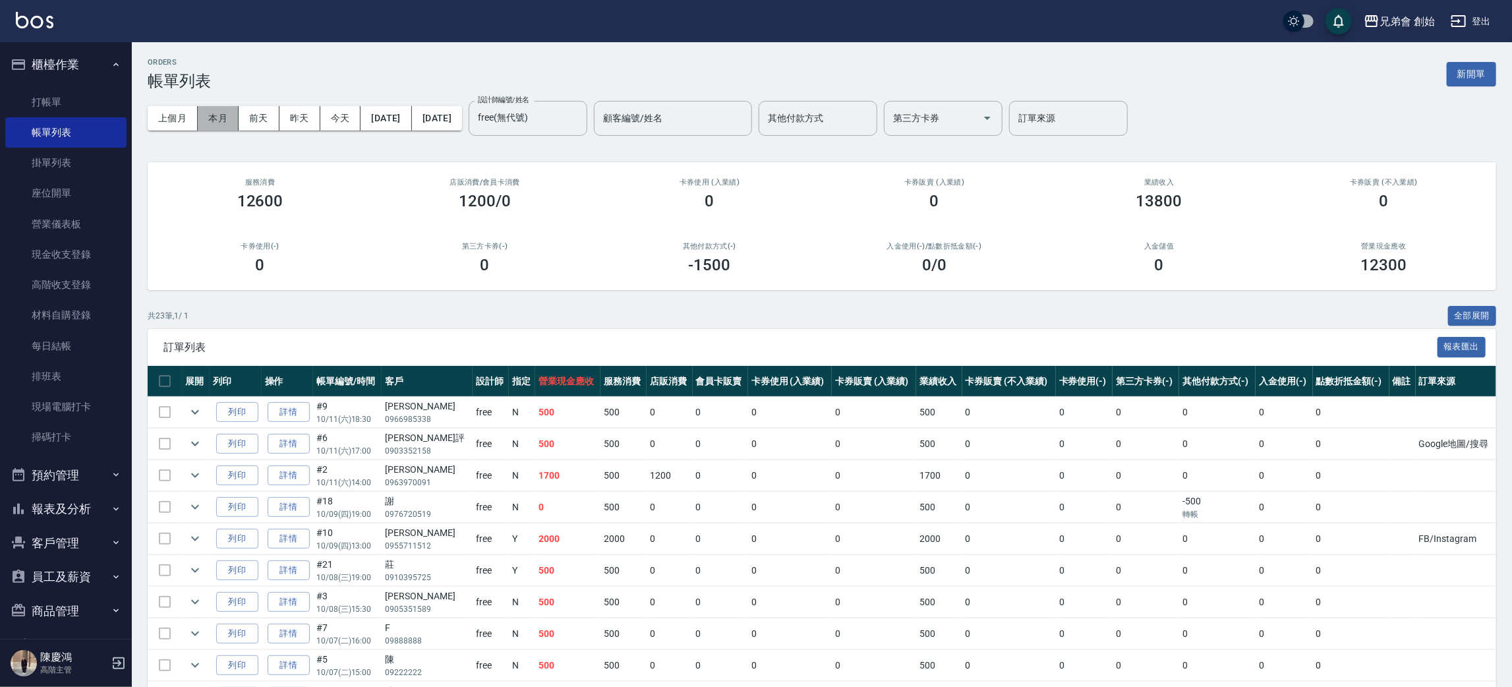
click at [233, 112] on button "本月" at bounding box center [218, 118] width 41 height 24
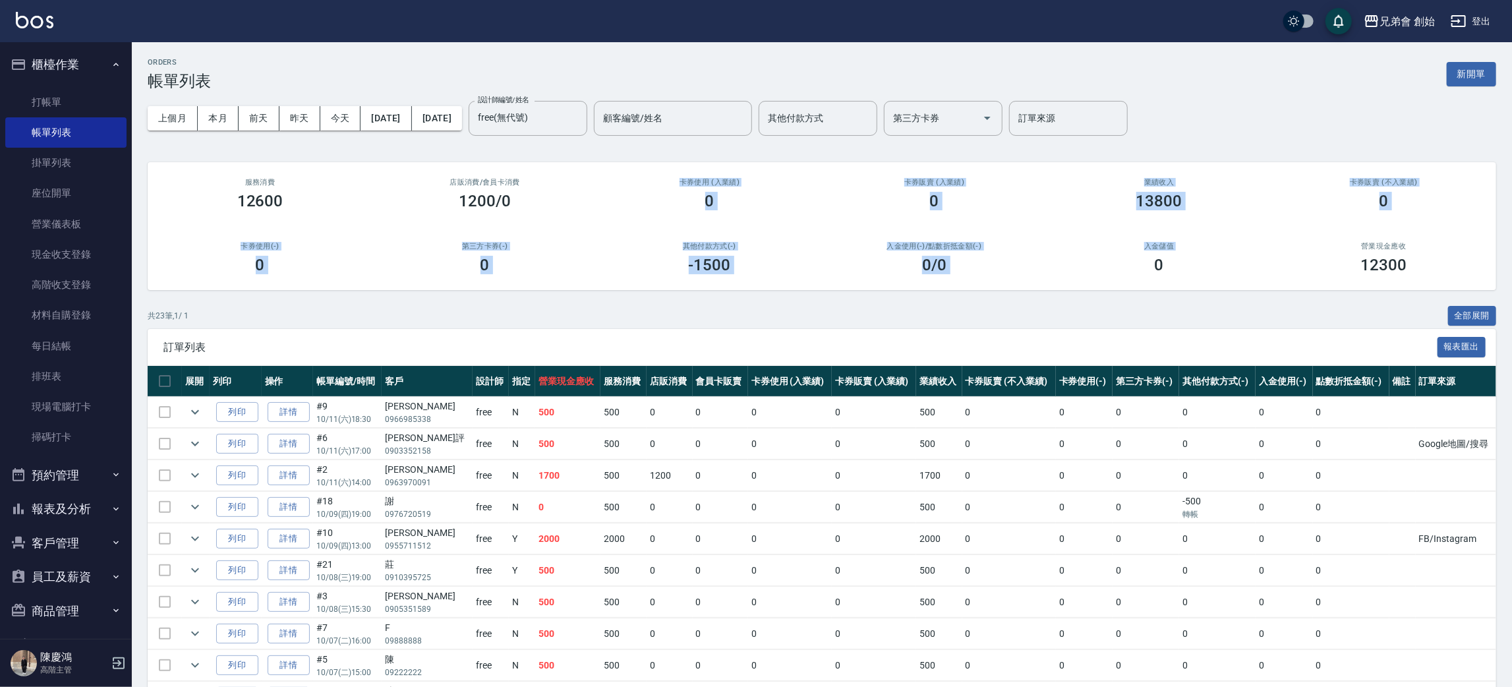
drag, startPoint x: 643, startPoint y: 231, endPoint x: 1094, endPoint y: 270, distance: 451.9
click at [1092, 276] on div "服務消費 12600 店販消費 /會員卡消費 1200/0 卡券使用 (入業績) 0 卡券販賣 (入業績) 0 業績收入 13800 卡券販賣 (不入業績) …" at bounding box center [822, 226] width 1349 height 128
click at [1041, 252] on div "入金使用(-) /點數折抵金額(-) 0 /0" at bounding box center [934, 258] width 225 height 64
drag, startPoint x: 1096, startPoint y: 219, endPoint x: 1265, endPoint y: 231, distance: 169.2
click at [1265, 231] on div "服務消費 12600 店販消費 /會員卡消費 1200/0 卡券使用 (入業績) 0 卡券販賣 (入業績) 0 業績收入 13800 卡券販賣 (不入業績) …" at bounding box center [822, 226] width 1349 height 128
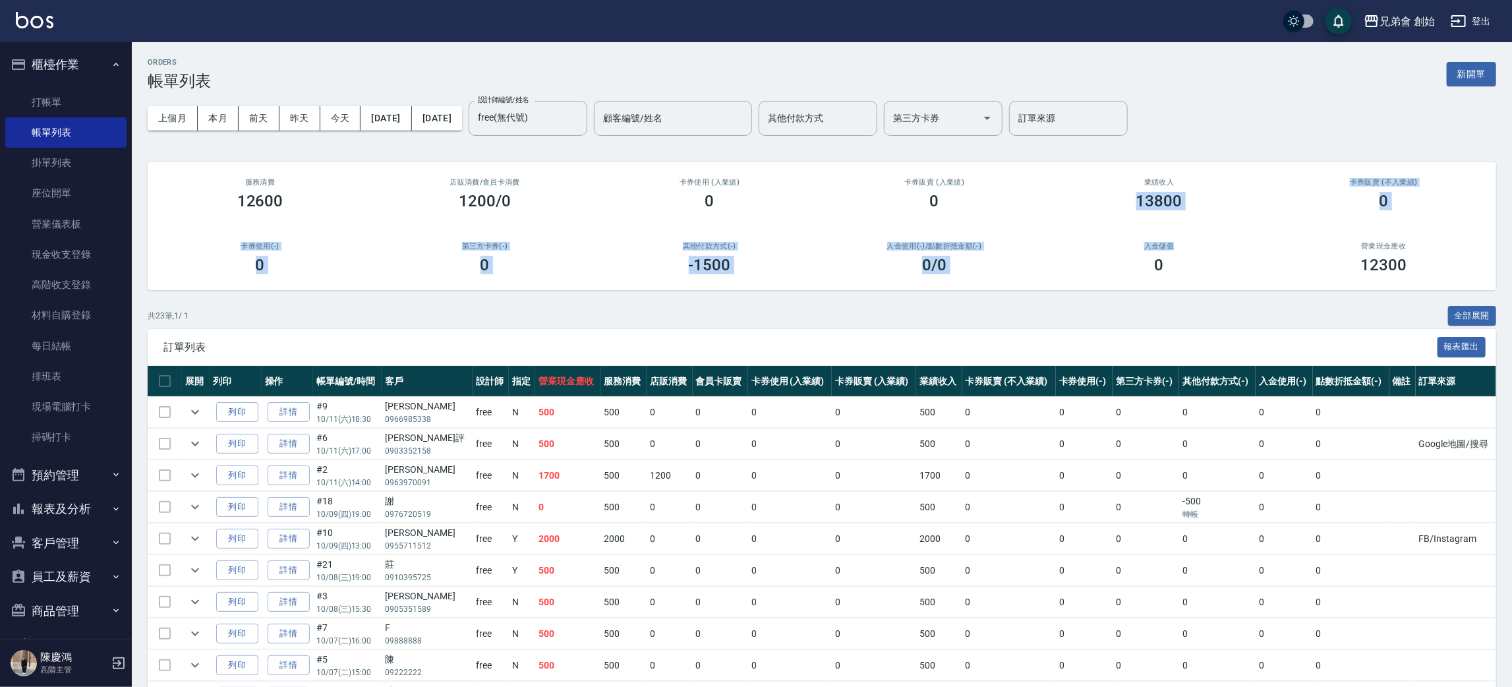
click at [1038, 229] on div "入金使用(-) /點數折抵金額(-) 0 /0" at bounding box center [934, 258] width 225 height 64
drag, startPoint x: 673, startPoint y: 279, endPoint x: 877, endPoint y: 272, distance: 204.5
click at [869, 291] on div "ORDERS 帳單列表 新開單 上個月 本月 前天 昨天 今天 2025/10/01 2025/10/31 設計師編號/姓名 free(無代號) 設計師編號/…" at bounding box center [822, 609] width 1380 height 1134
click at [877, 270] on div "0 /0" at bounding box center [934, 265] width 193 height 18
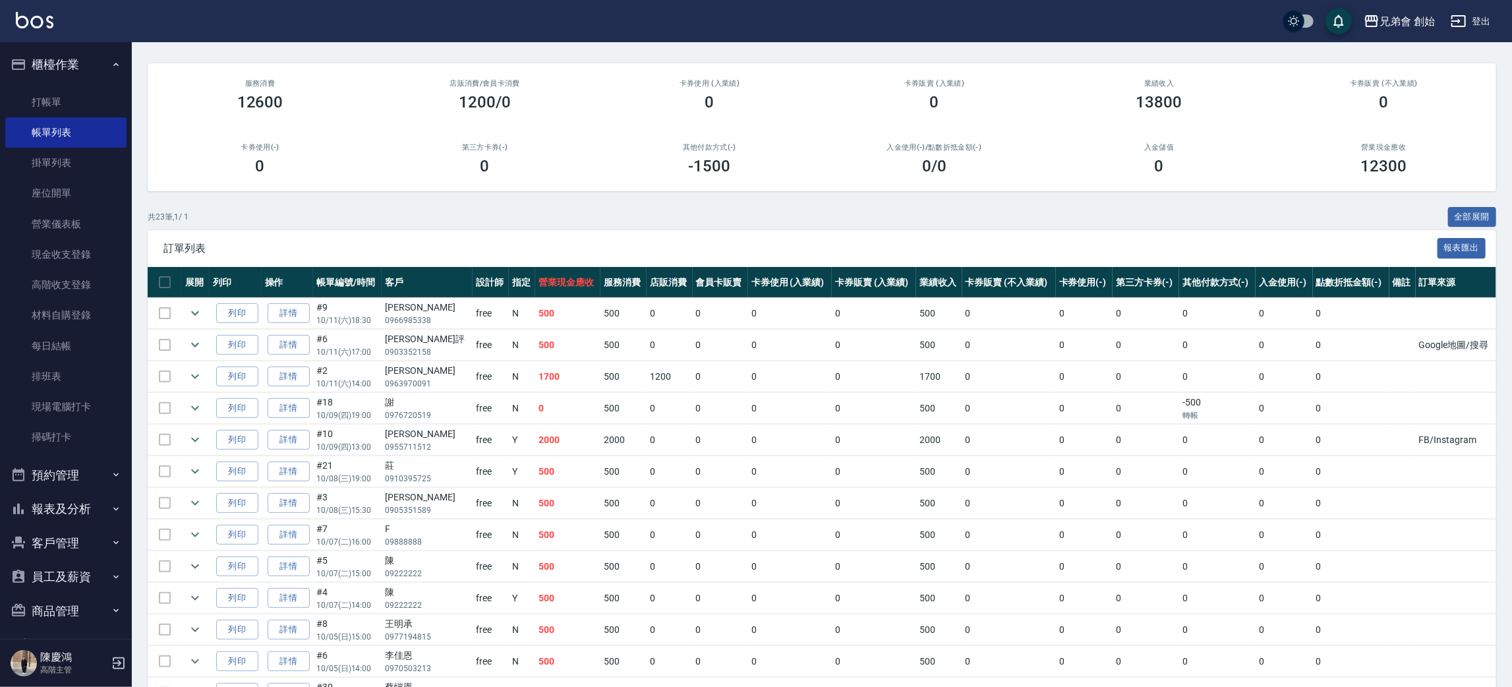
click at [102, 494] on button "報表及分析" at bounding box center [65, 509] width 121 height 34
click at [111, 480] on button "預約管理" at bounding box center [65, 475] width 121 height 34
click at [77, 552] on link "單日預約紀錄" at bounding box center [65, 542] width 121 height 30
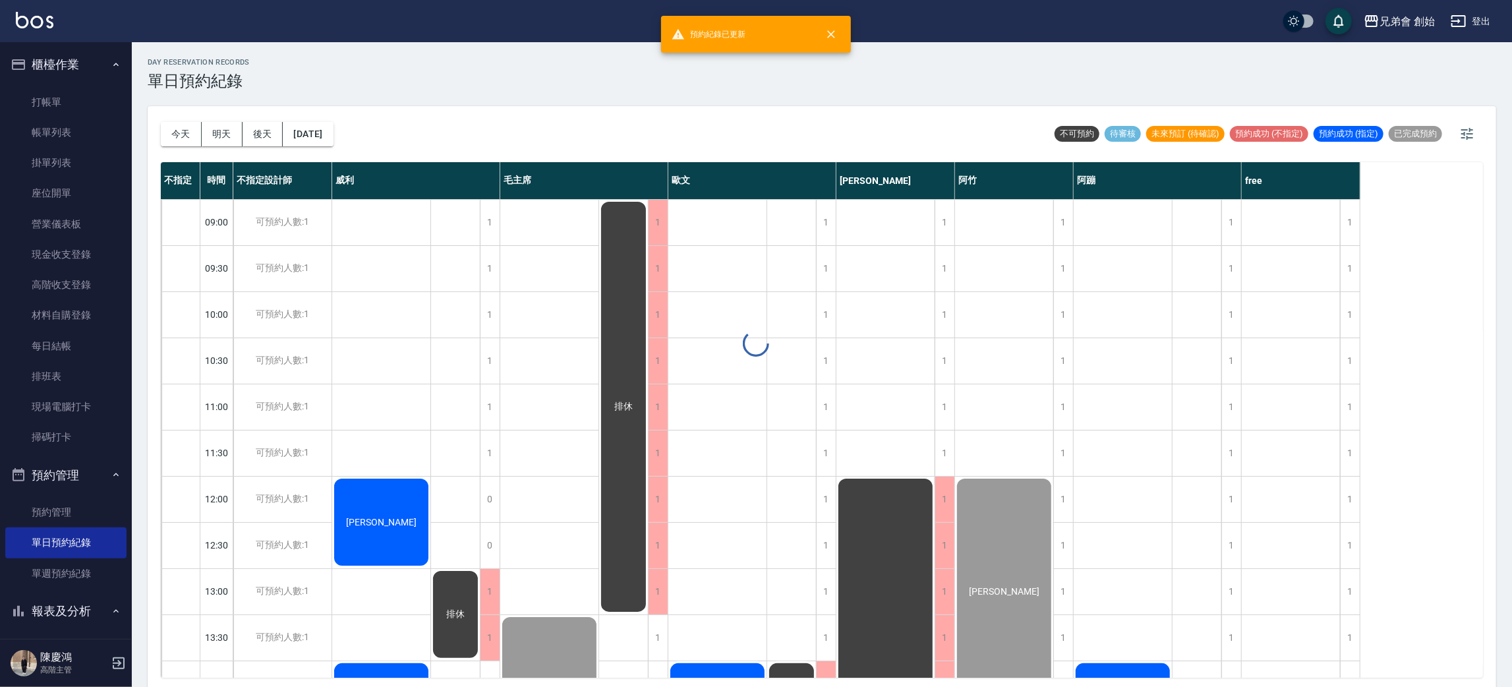
click at [192, 136] on div at bounding box center [756, 343] width 1512 height 687
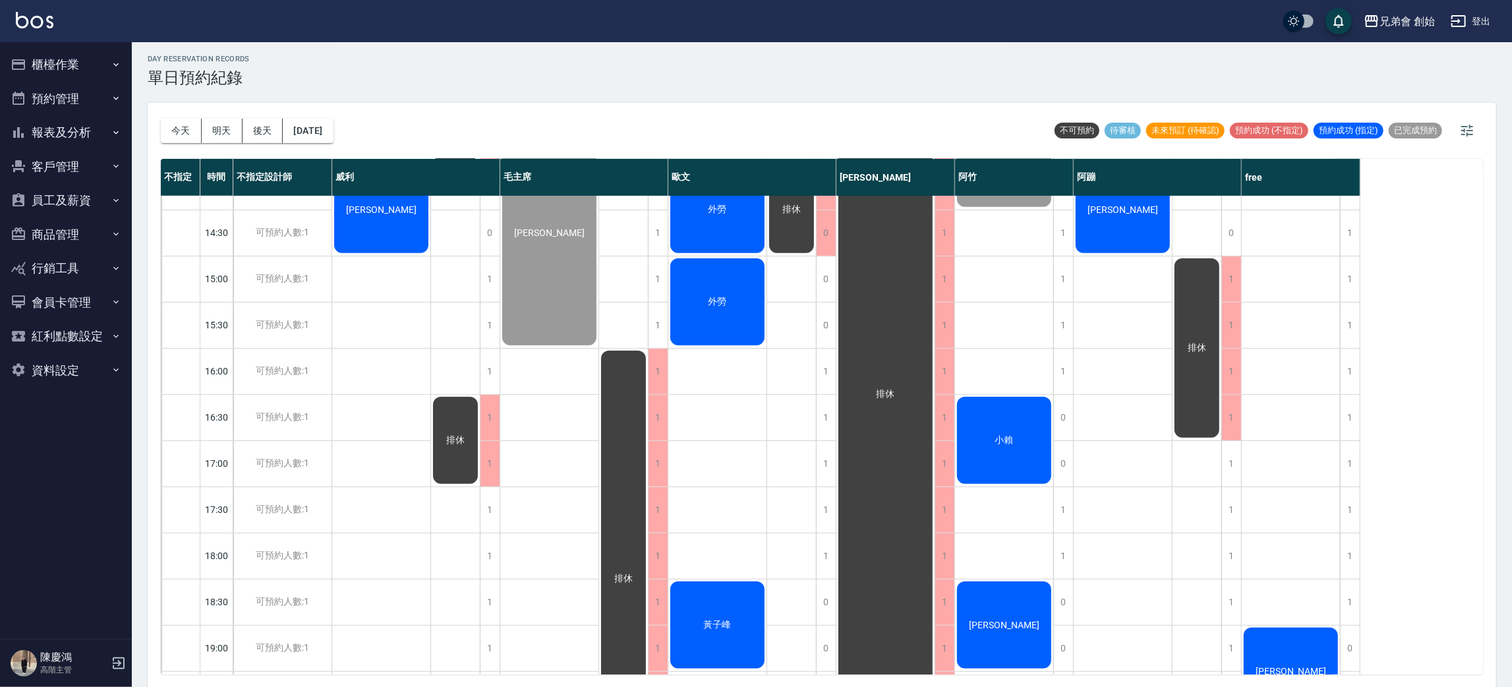
scroll to position [198, 0]
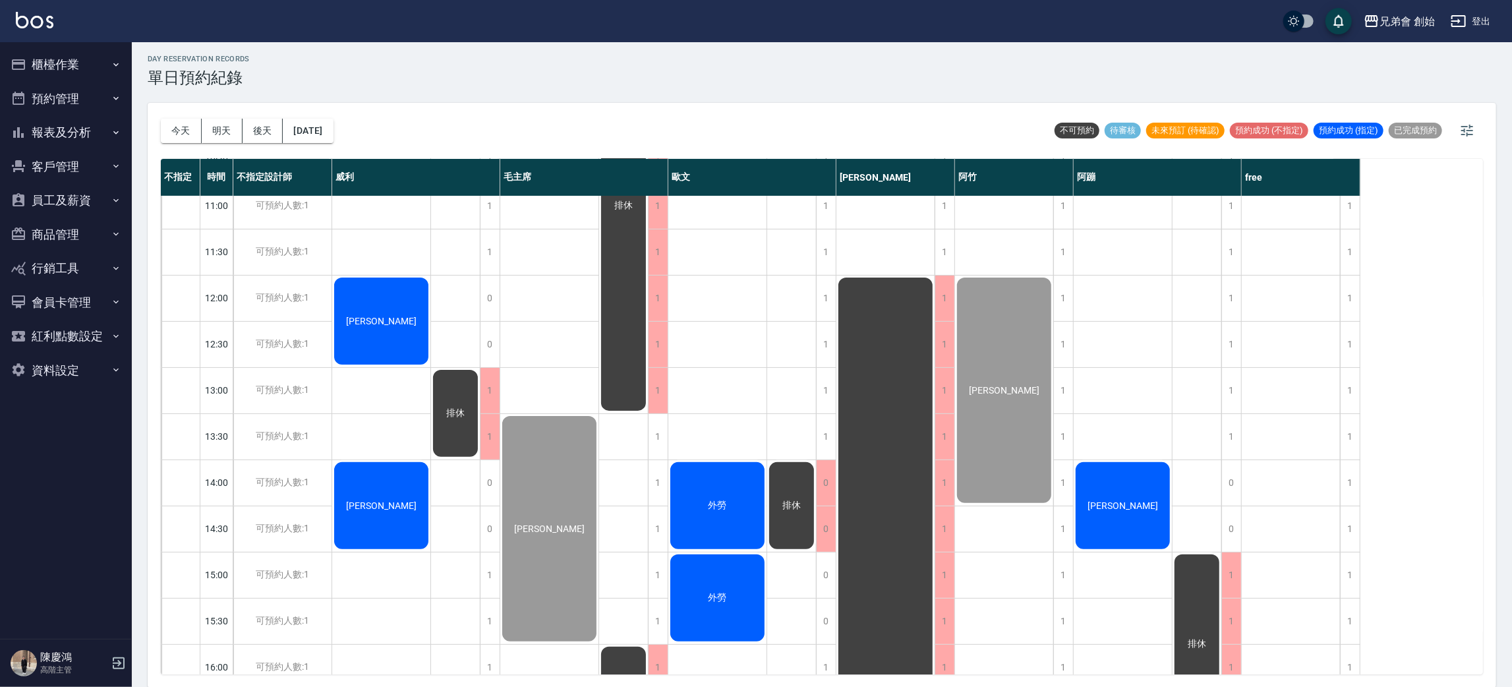
click at [709, 492] on div "外勞" at bounding box center [717, 505] width 98 height 91
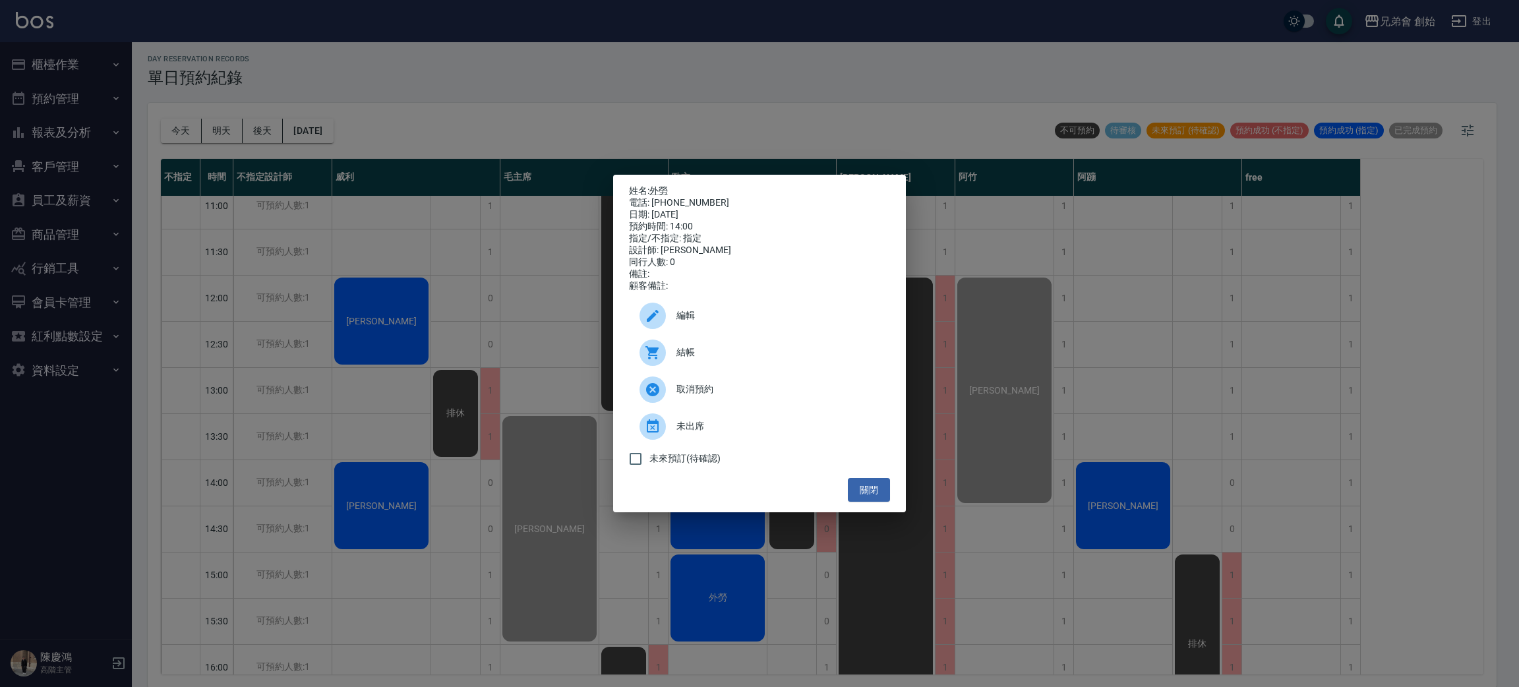
click at [705, 359] on span "結帳" at bounding box center [777, 352] width 203 height 14
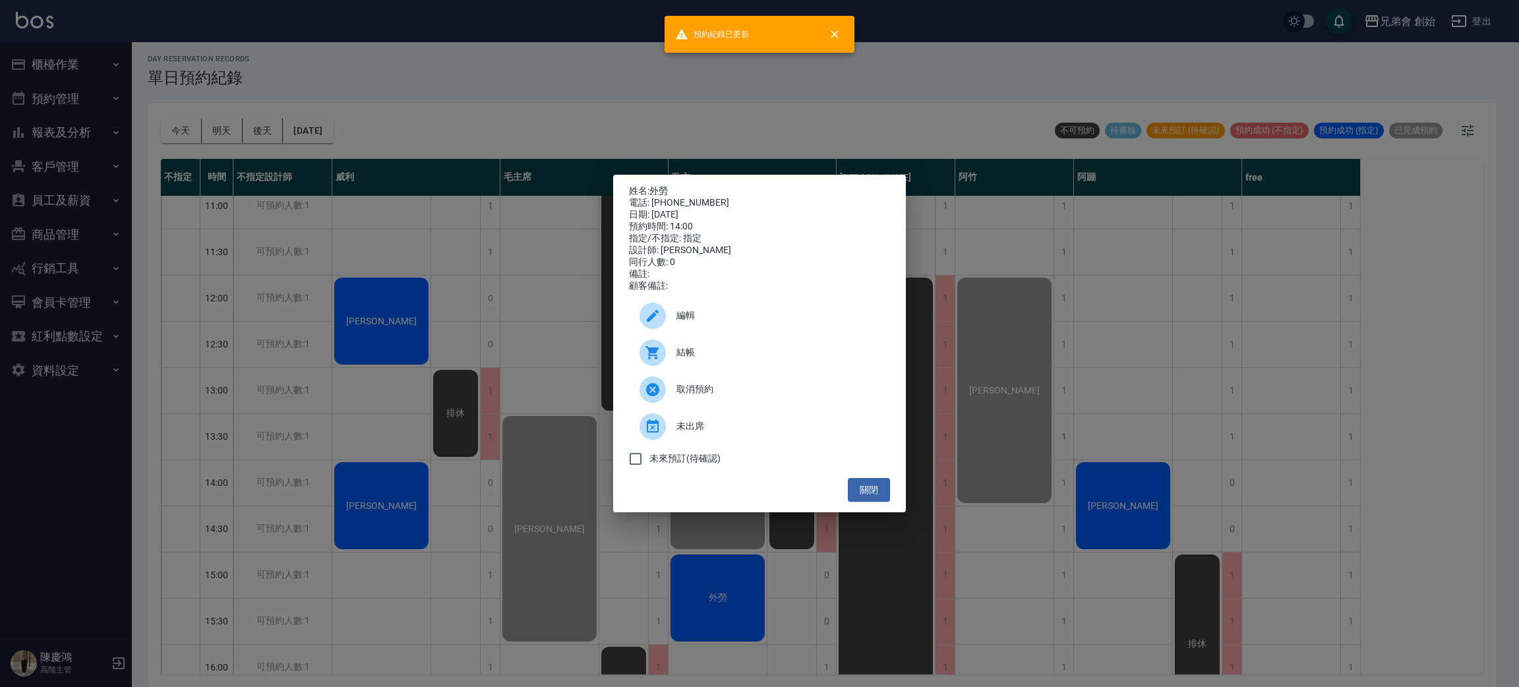
click at [442, 144] on div "姓名: 外勞 電話: 74132054 日期: 2025/10/12 預約時間: 14:00 指定/不指定: 指定 設計師: 歐文 同行人數: 0 備註: 顧…" at bounding box center [759, 343] width 1519 height 687
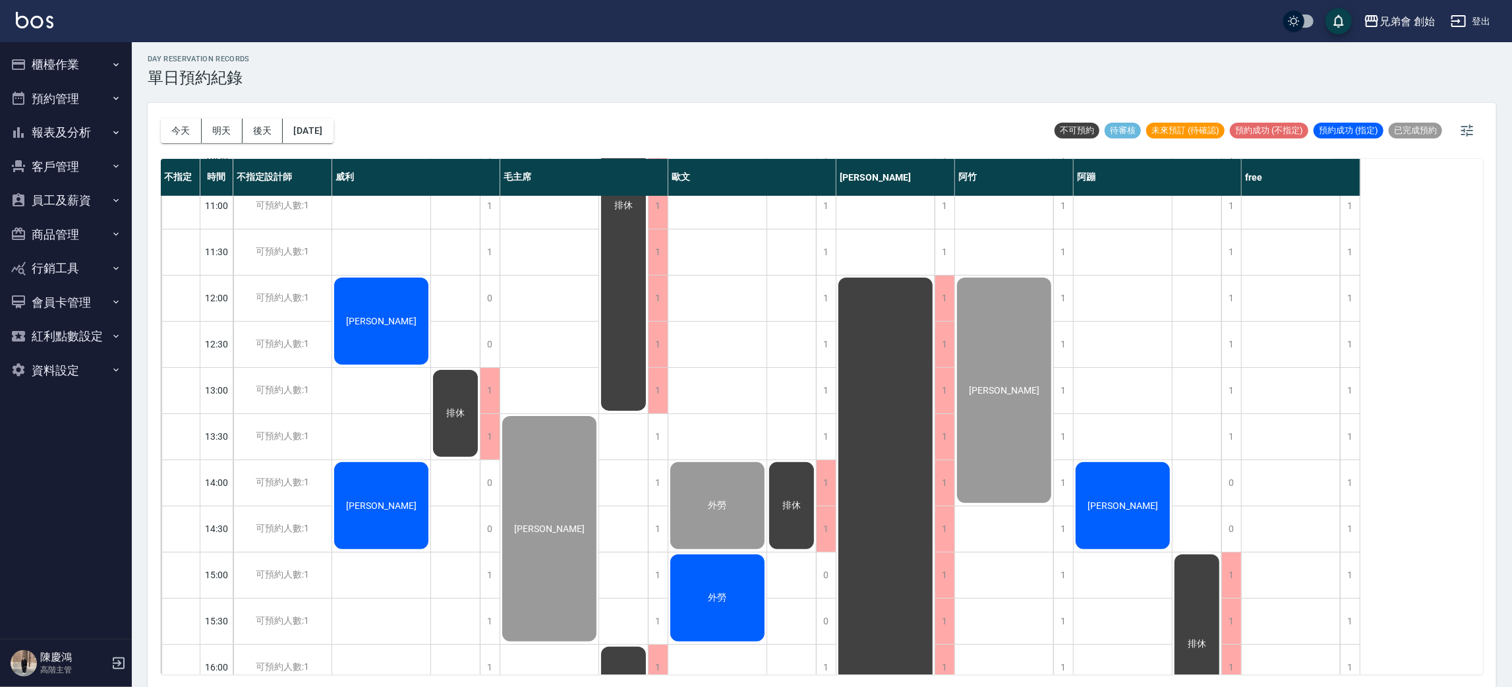
scroll to position [395, 0]
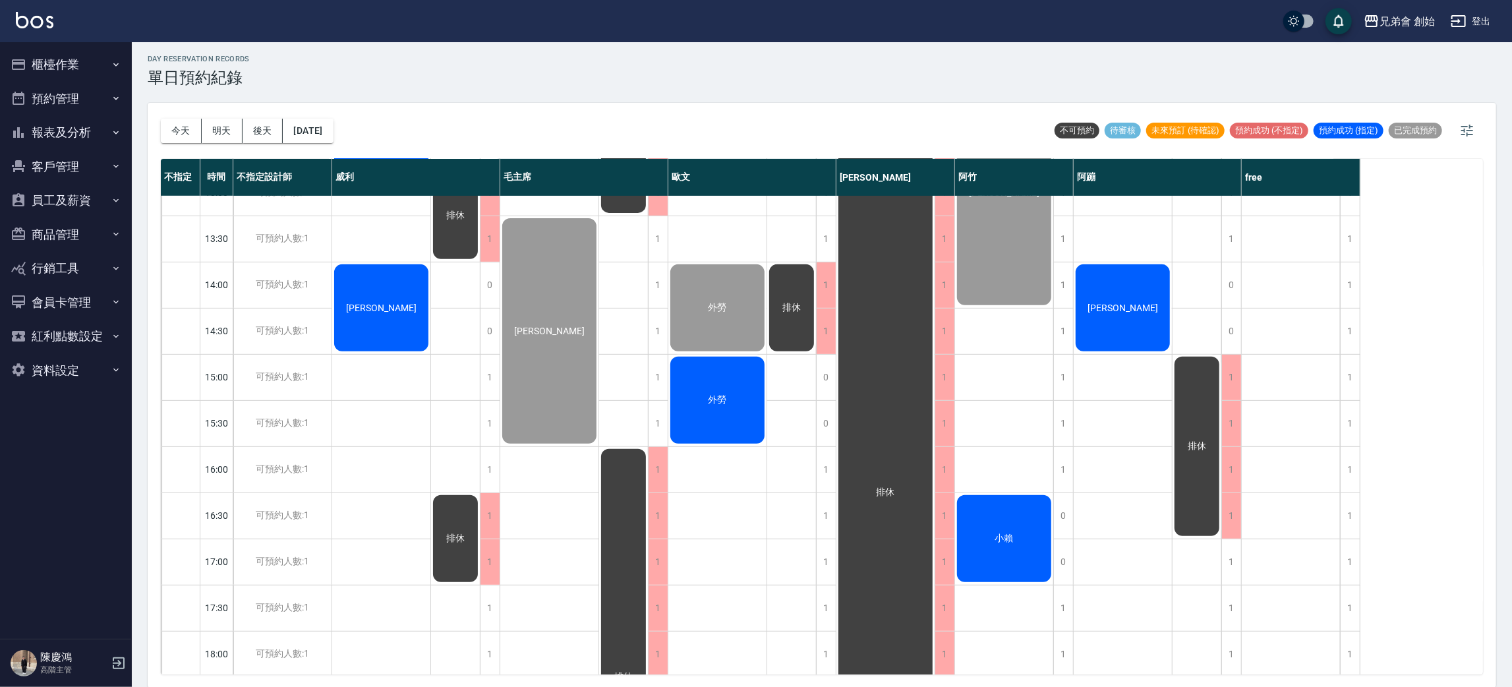
click at [719, 406] on div "外勞" at bounding box center [717, 400] width 98 height 91
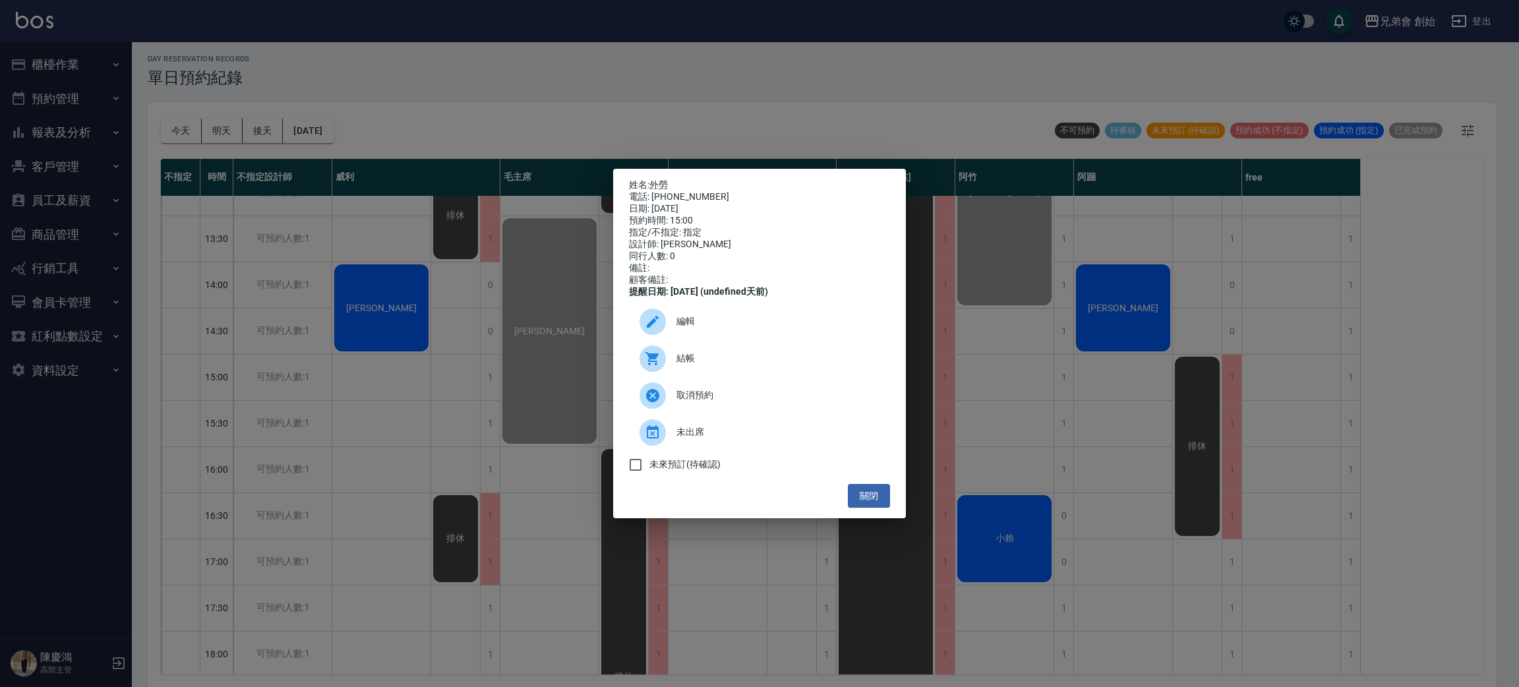
click at [669, 366] on div at bounding box center [657, 358] width 37 height 26
click at [487, 26] on div "姓名: 外勞 電話: 8420314200 日期: 2025/10/12 預約時間: 15:00 指定/不指定: 指定 設計師: 歐文 同行人數: 0 備註:…" at bounding box center [759, 343] width 1519 height 687
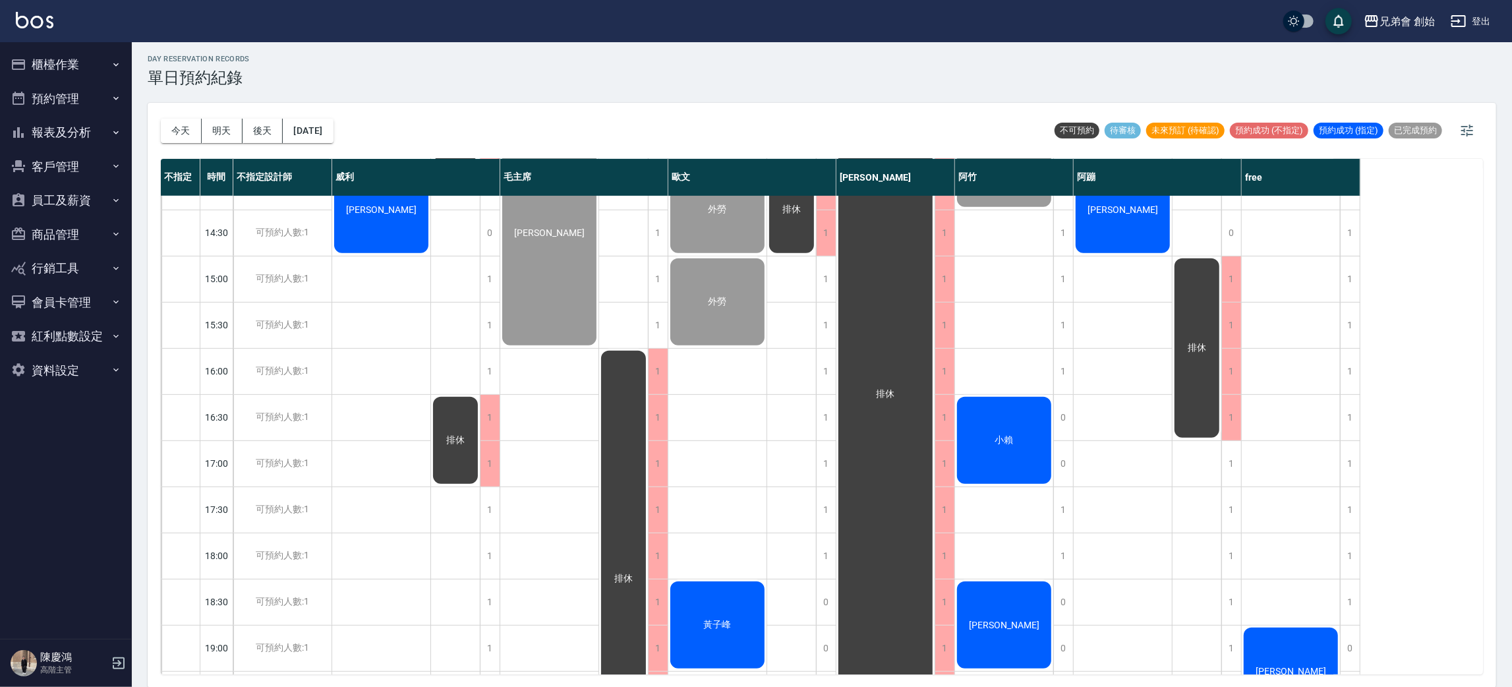
scroll to position [99, 0]
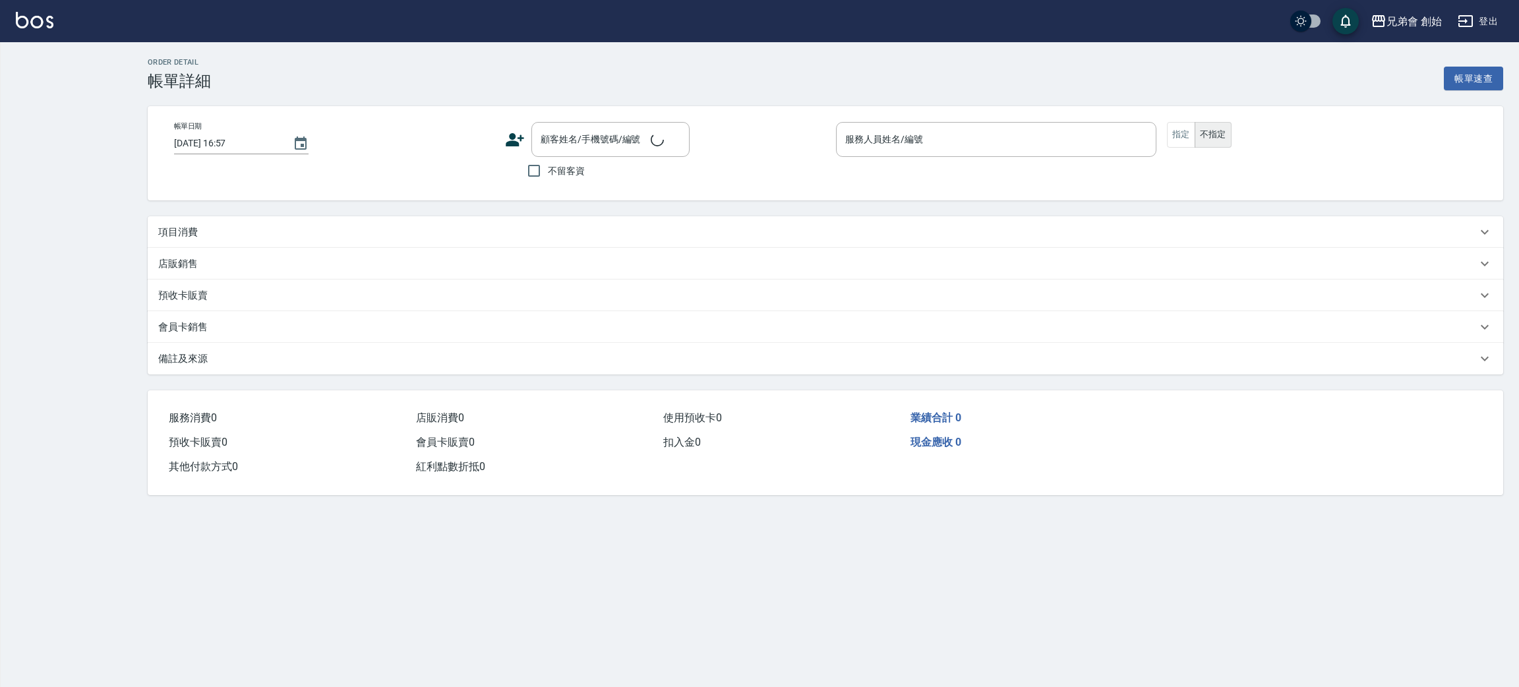
type input "[DATE] 14:00"
type input "[PERSON_NAME](無代號)"
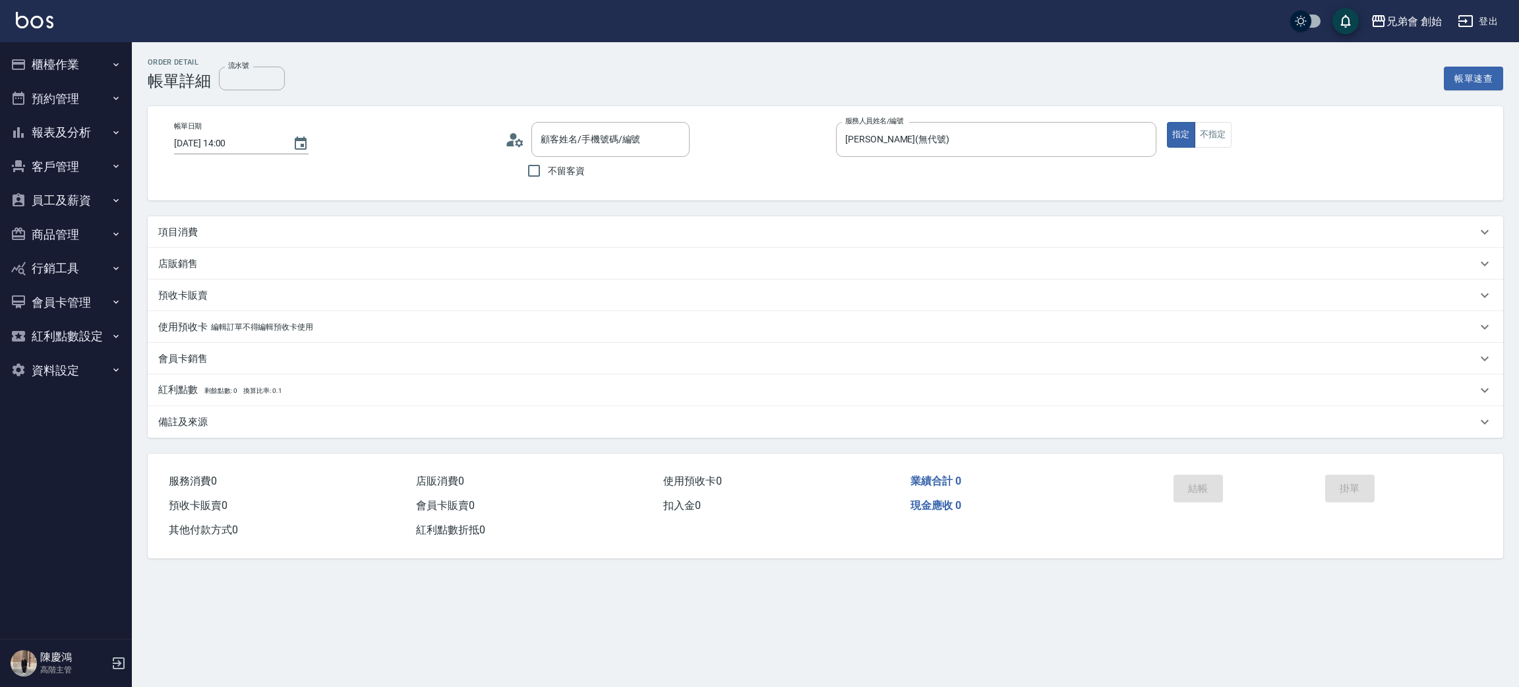
click at [202, 221] on div "項目消費" at bounding box center [825, 232] width 1355 height 32
type input "外勞/74132054/null"
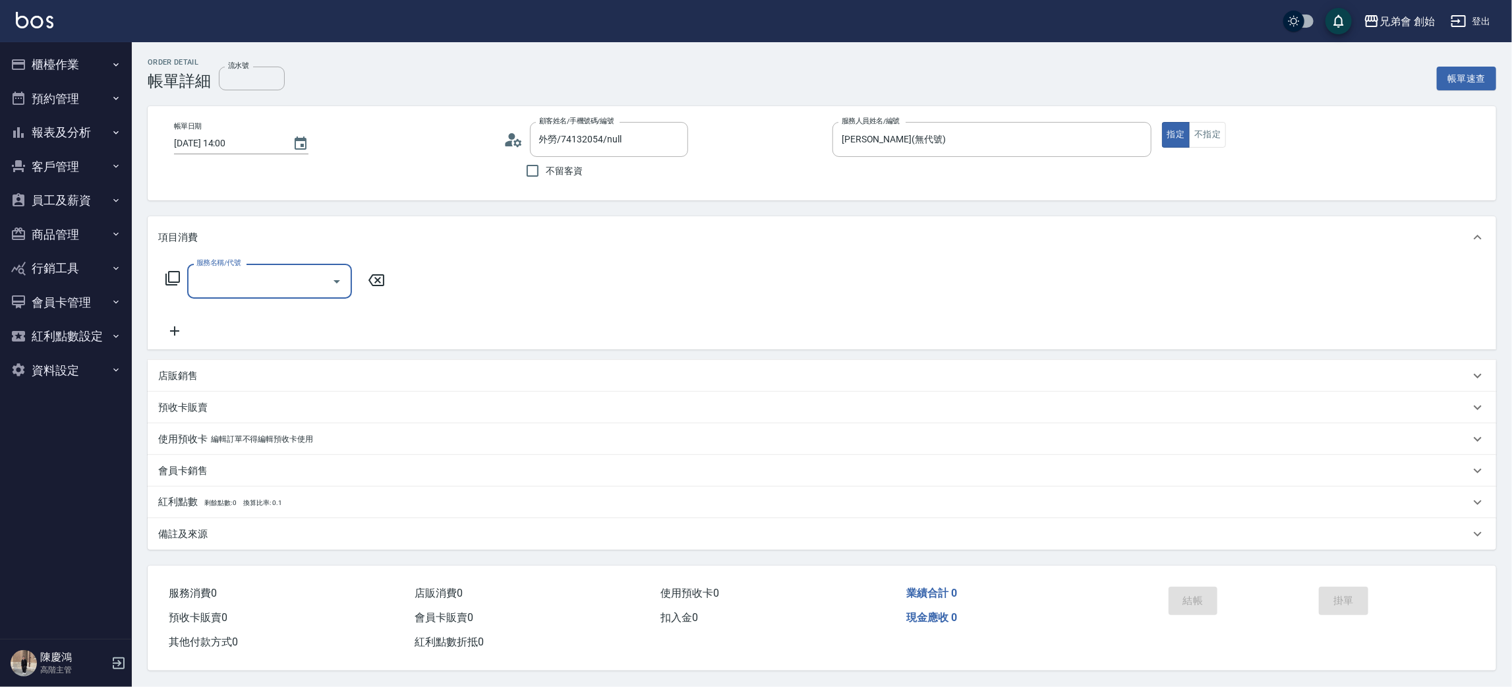
click at [226, 274] on input "服務名稱/代號" at bounding box center [259, 281] width 133 height 23
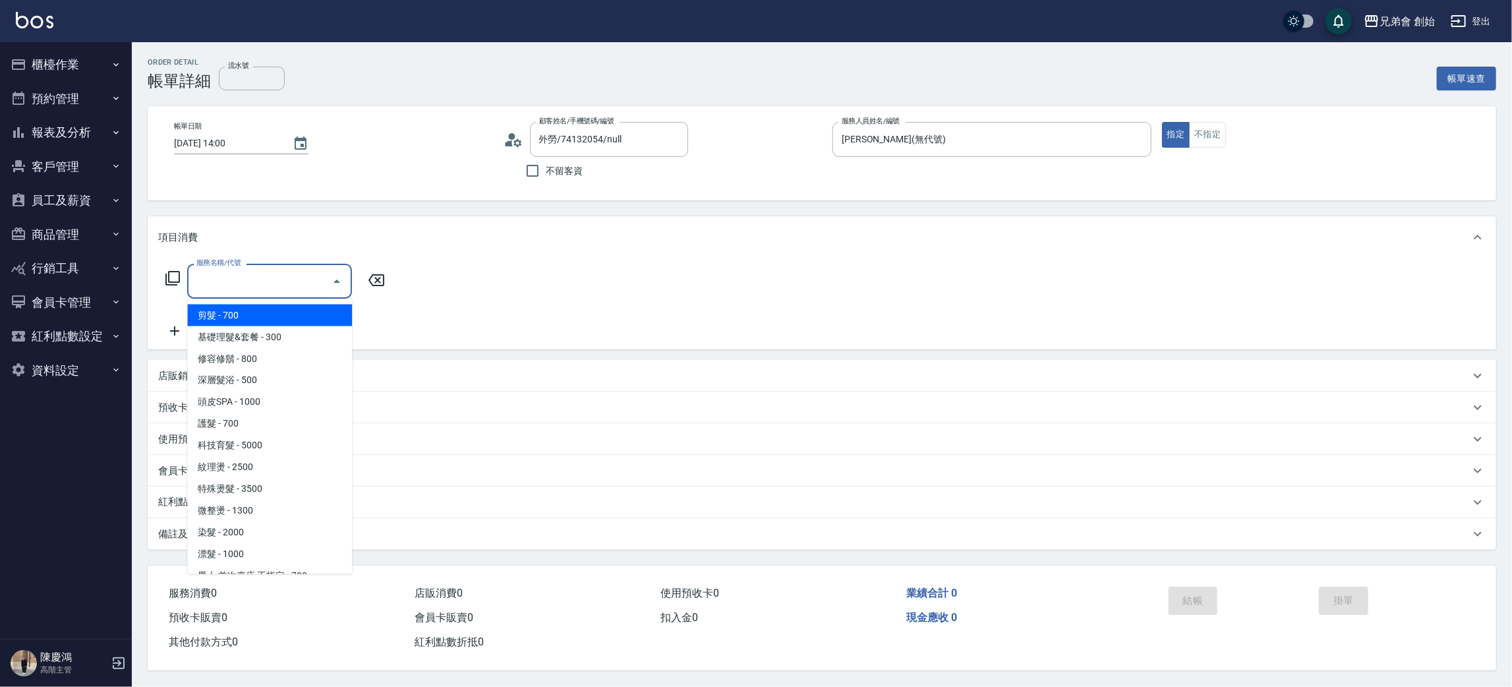
click at [246, 315] on span "剪髮 - 700" at bounding box center [269, 316] width 165 height 22
type input "剪髮(A01)"
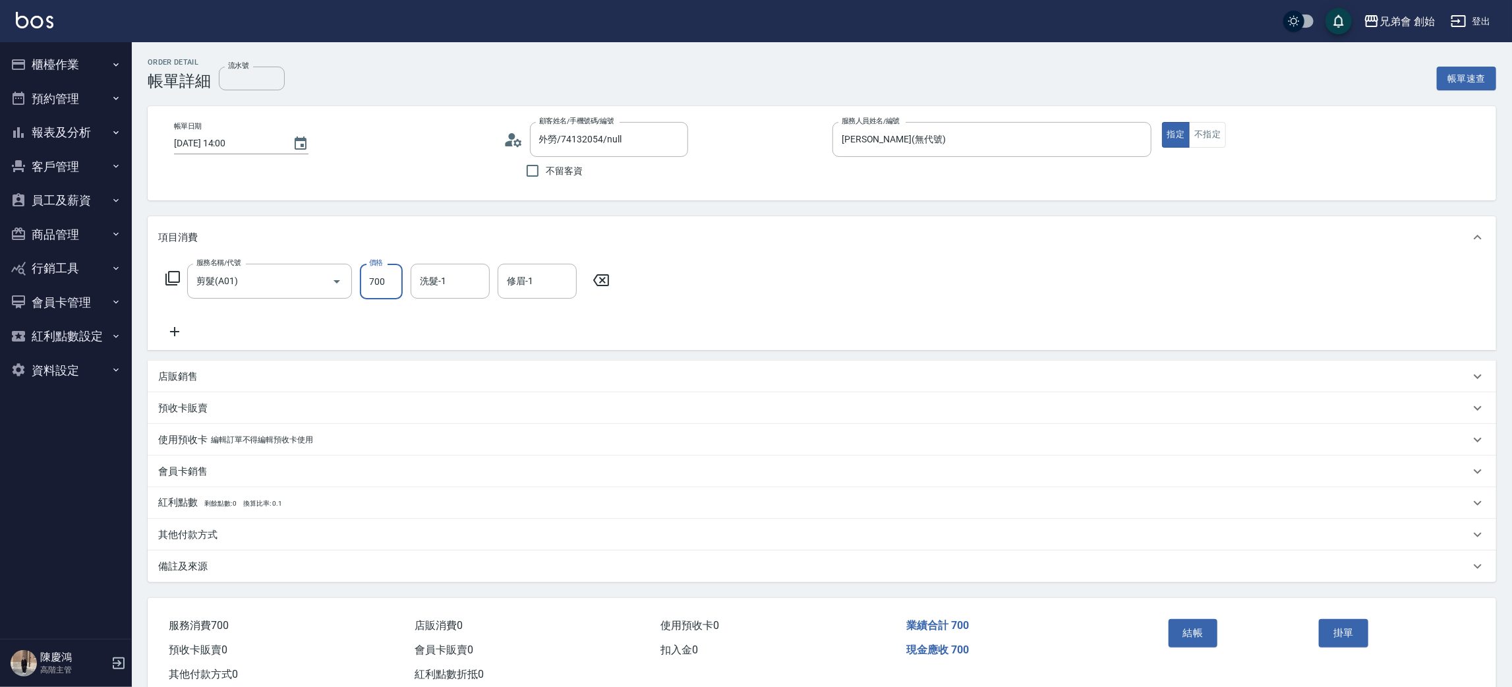
click at [400, 286] on input "700" at bounding box center [381, 282] width 43 height 36
type input "500"
click at [1204, 624] on button "結帳" at bounding box center [1193, 633] width 49 height 28
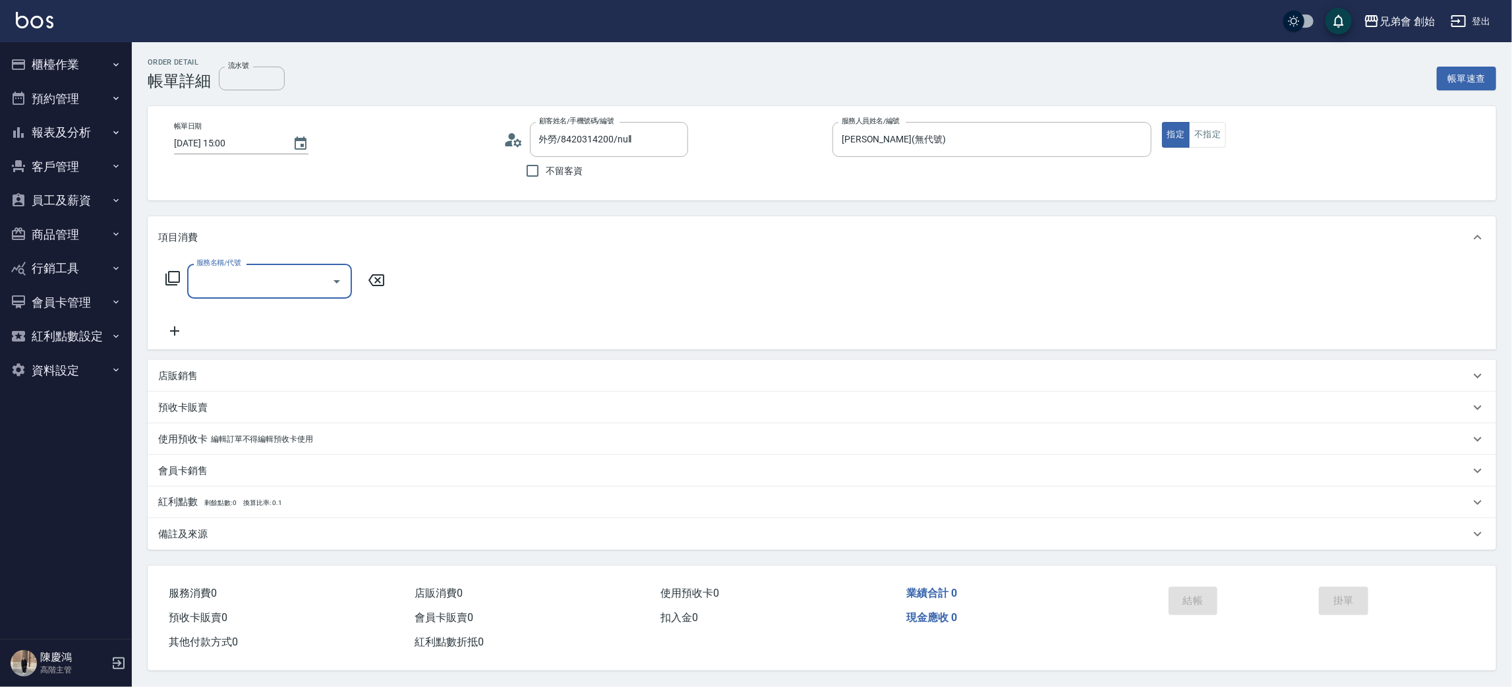
click at [221, 266] on label "服務名稱/代號" at bounding box center [218, 263] width 44 height 10
click at [221, 270] on input "服務名稱/代號" at bounding box center [259, 281] width 133 height 23
click at [225, 279] on input "服務名稱/代號" at bounding box center [259, 281] width 133 height 23
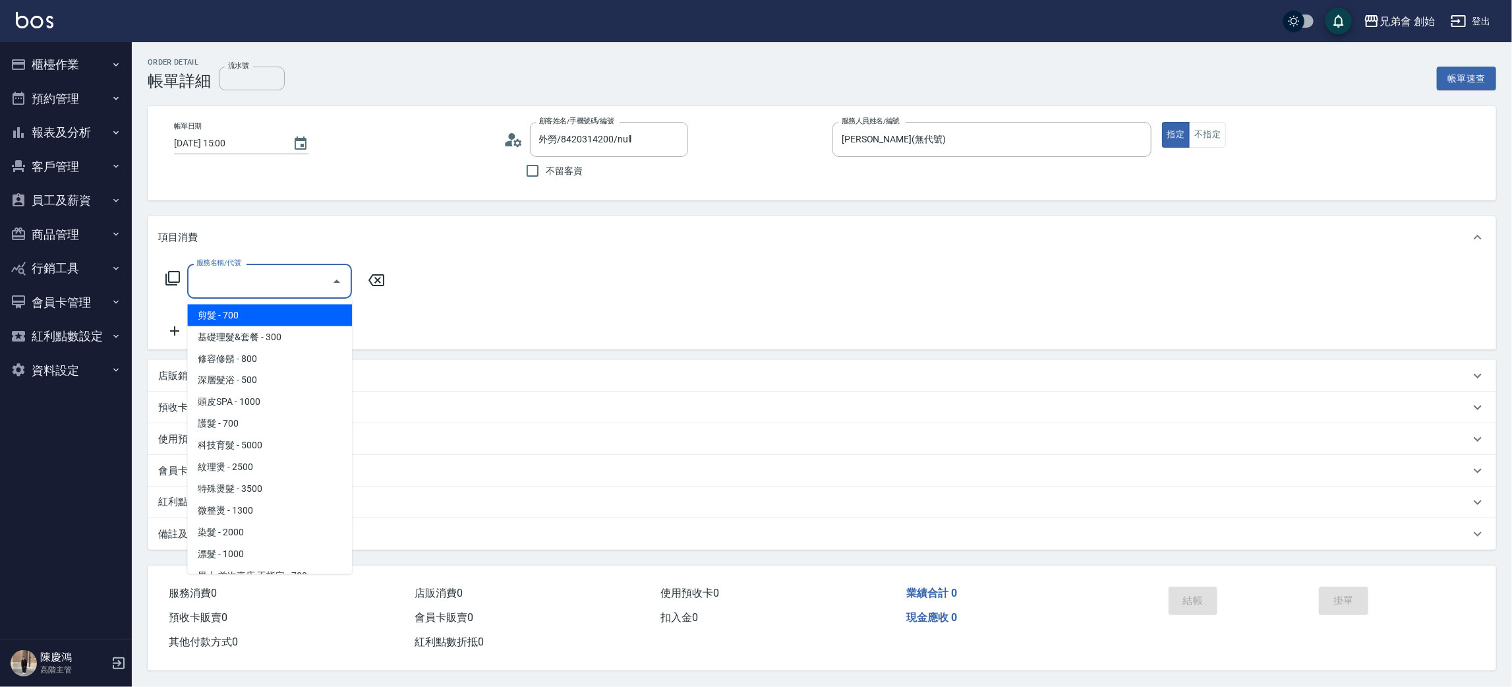
click at [244, 322] on span "剪髮 - 700" at bounding box center [269, 316] width 165 height 22
type input "剪髮(A01)"
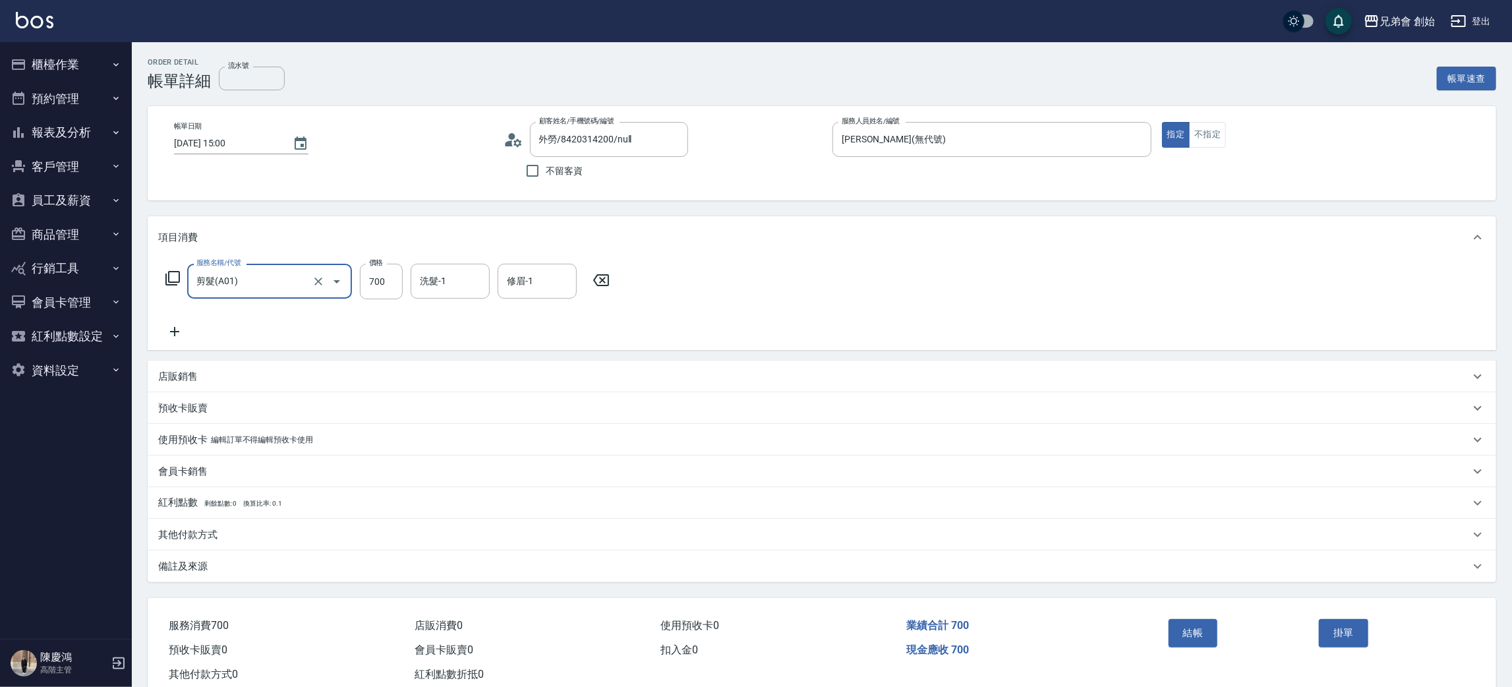
scroll to position [34, 0]
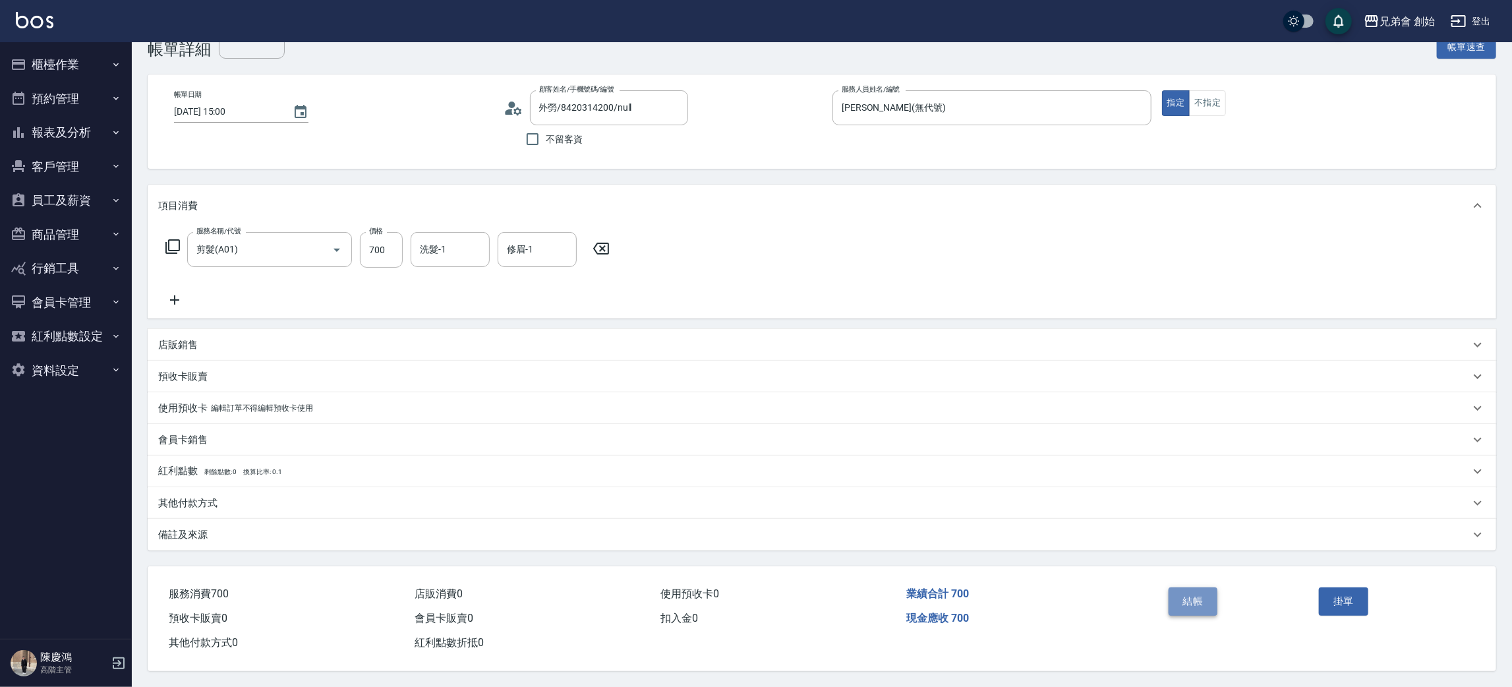
click at [1196, 600] on button "結帳" at bounding box center [1193, 601] width 49 height 28
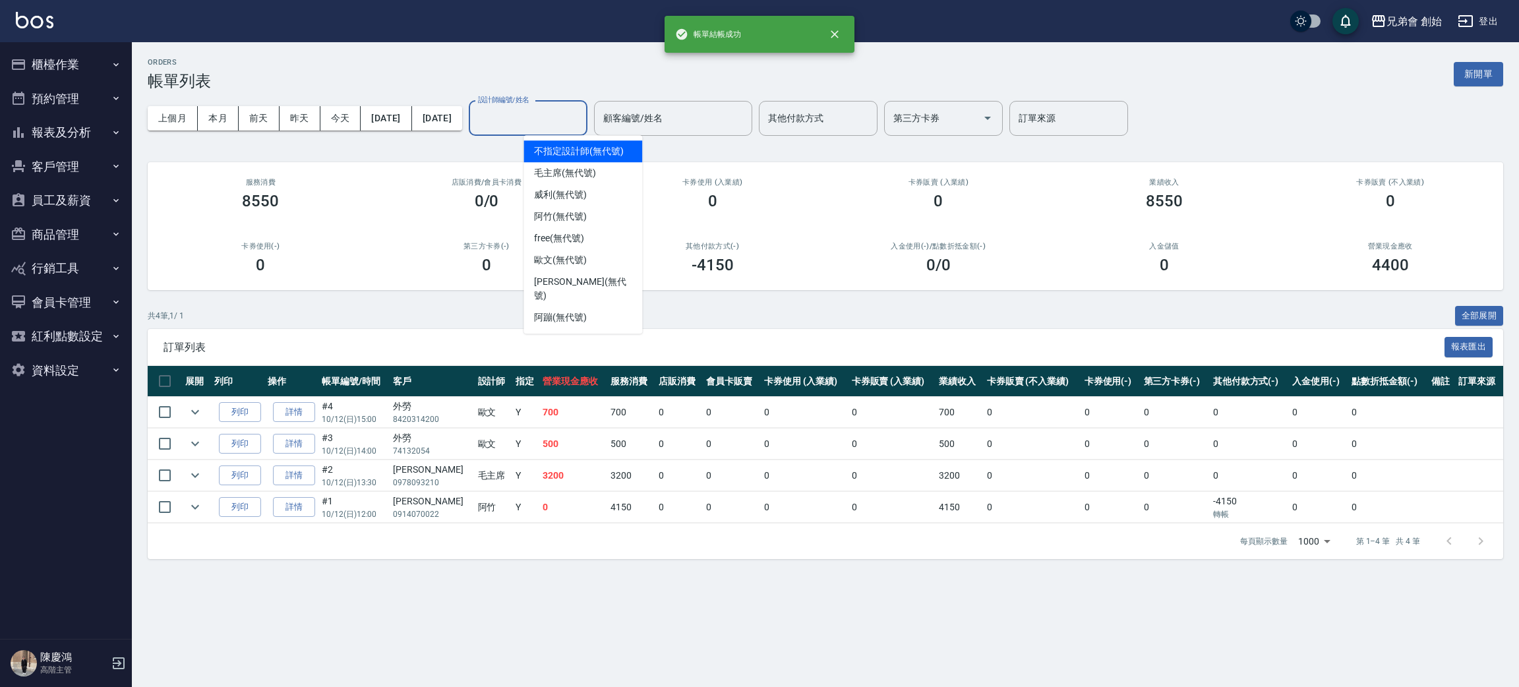
click at [581, 126] on input "設計師編號/姓名" at bounding box center [528, 118] width 107 height 23
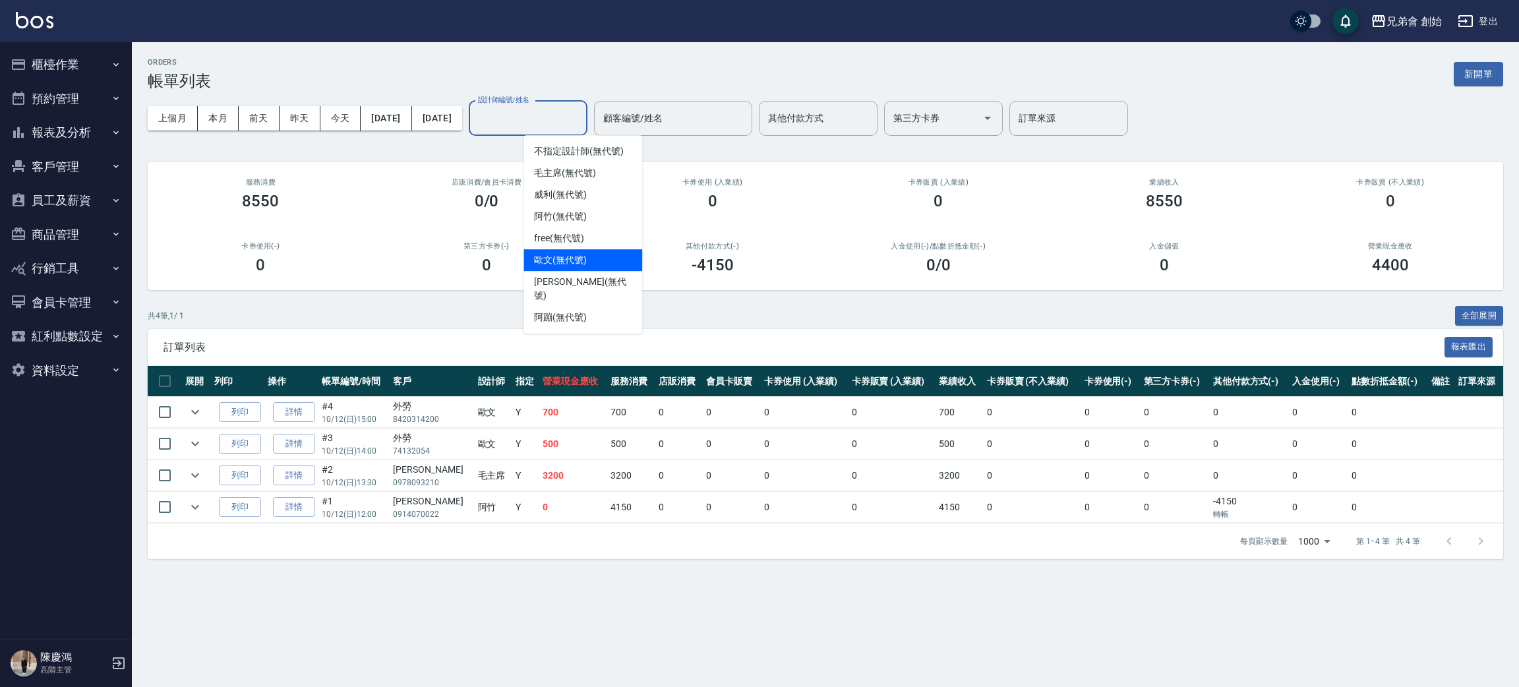
click at [587, 268] on div "歐文 (無代號)" at bounding box center [582, 260] width 119 height 22
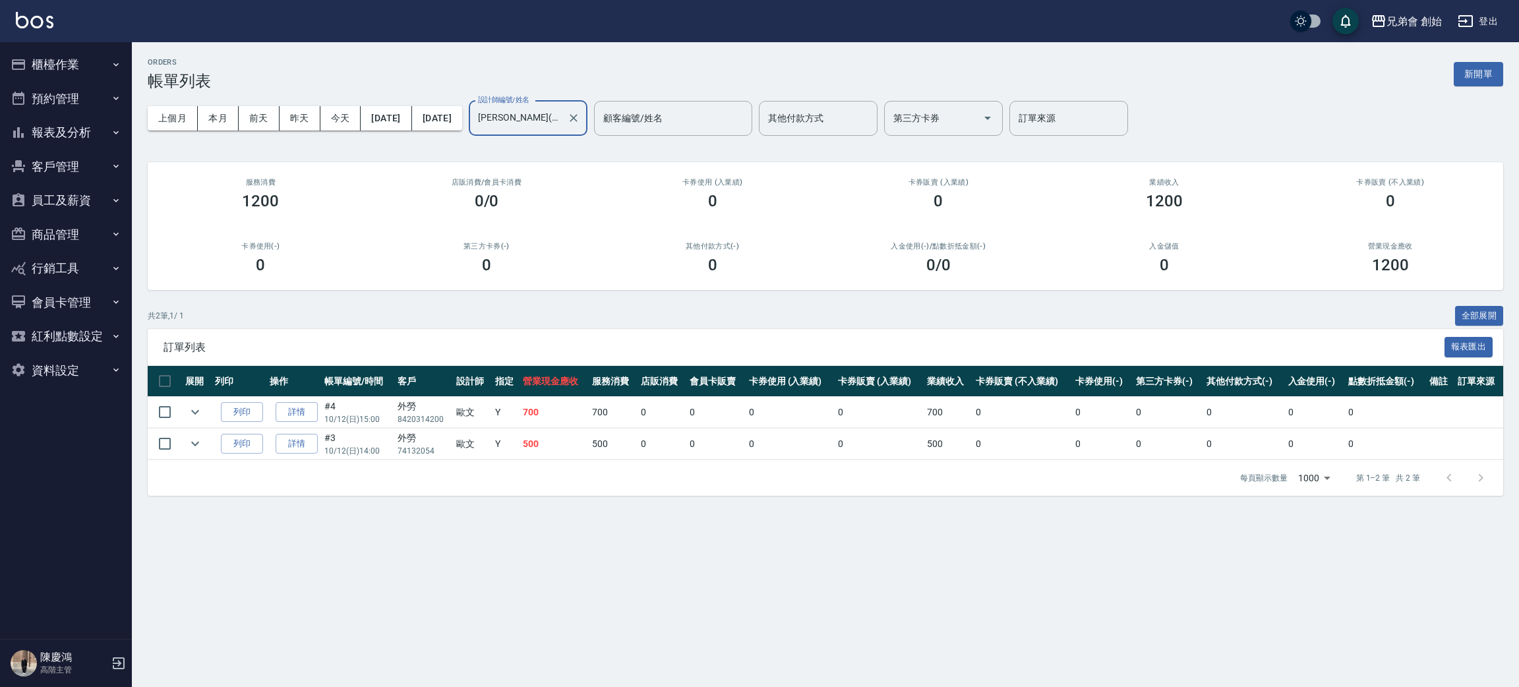
click at [349, 131] on div "上個月 本月 前天 昨天 今天 2025/10/12 2025/10/12 設計師編號/姓名 歐文(無代號) 設計師編號/姓名 顧客編號/姓名 顧客編號/姓名…" at bounding box center [825, 118] width 1355 height 56
click at [345, 125] on button "今天" at bounding box center [340, 118] width 41 height 24
click at [343, 125] on button "今天" at bounding box center [340, 118] width 41 height 24
click at [226, 129] on button "本月" at bounding box center [218, 118] width 41 height 24
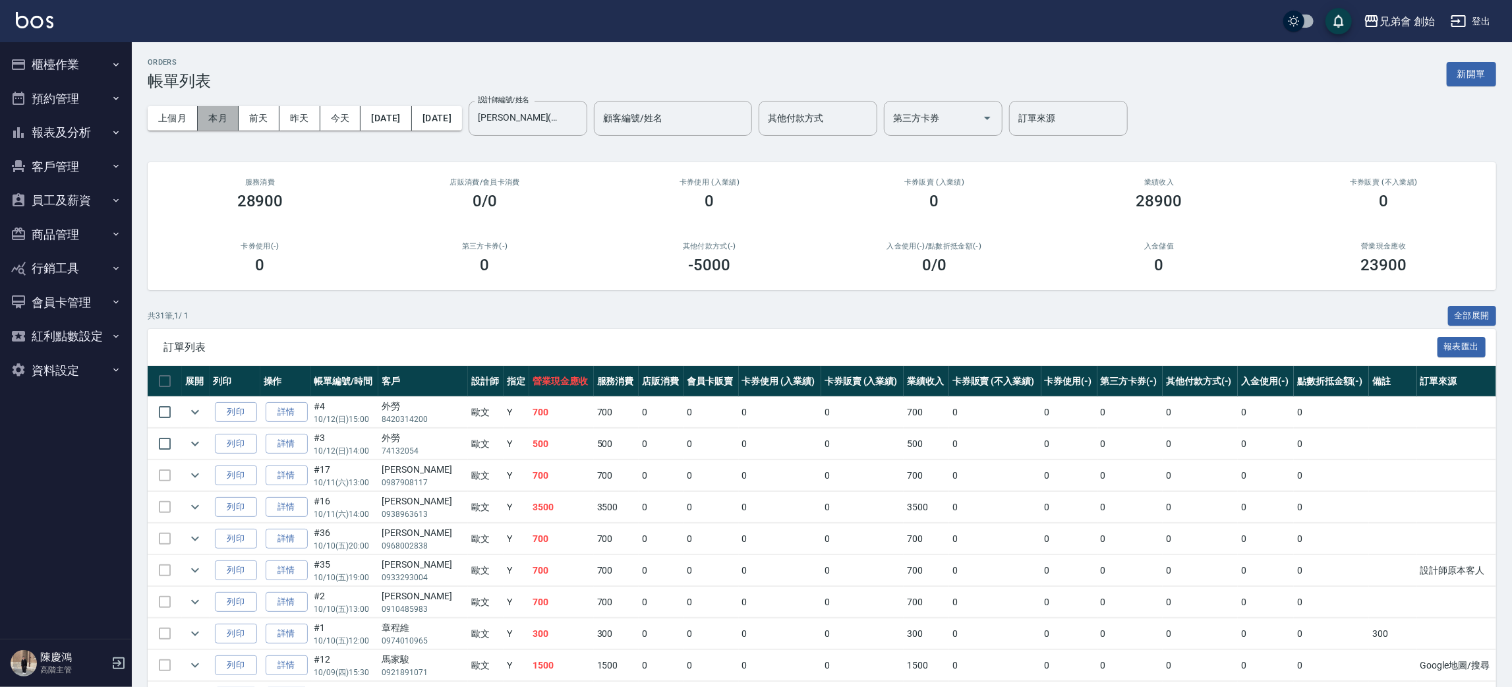
click at [226, 129] on button "本月" at bounding box center [218, 118] width 41 height 24
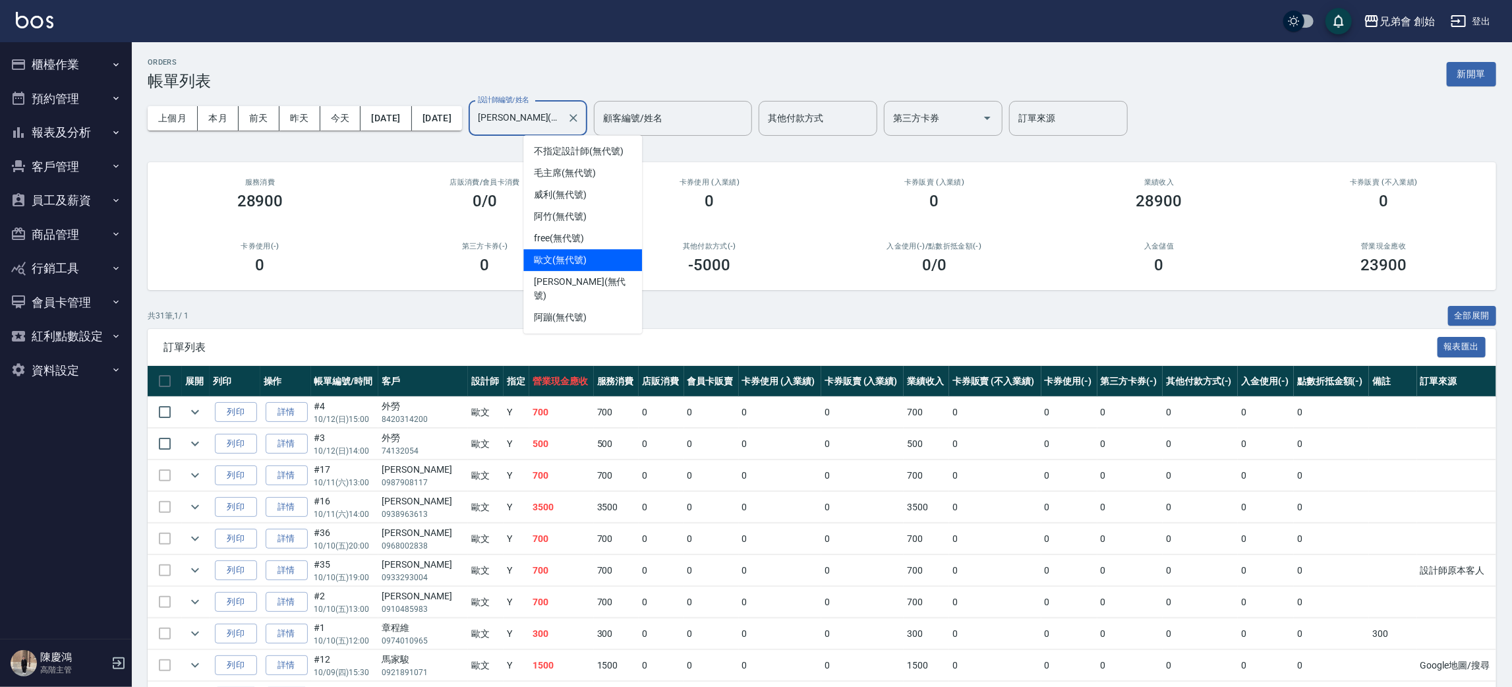
click at [560, 112] on input "歐文(無代號)" at bounding box center [518, 118] width 87 height 23
click at [569, 208] on div "阿竹 (無代號)" at bounding box center [582, 217] width 119 height 22
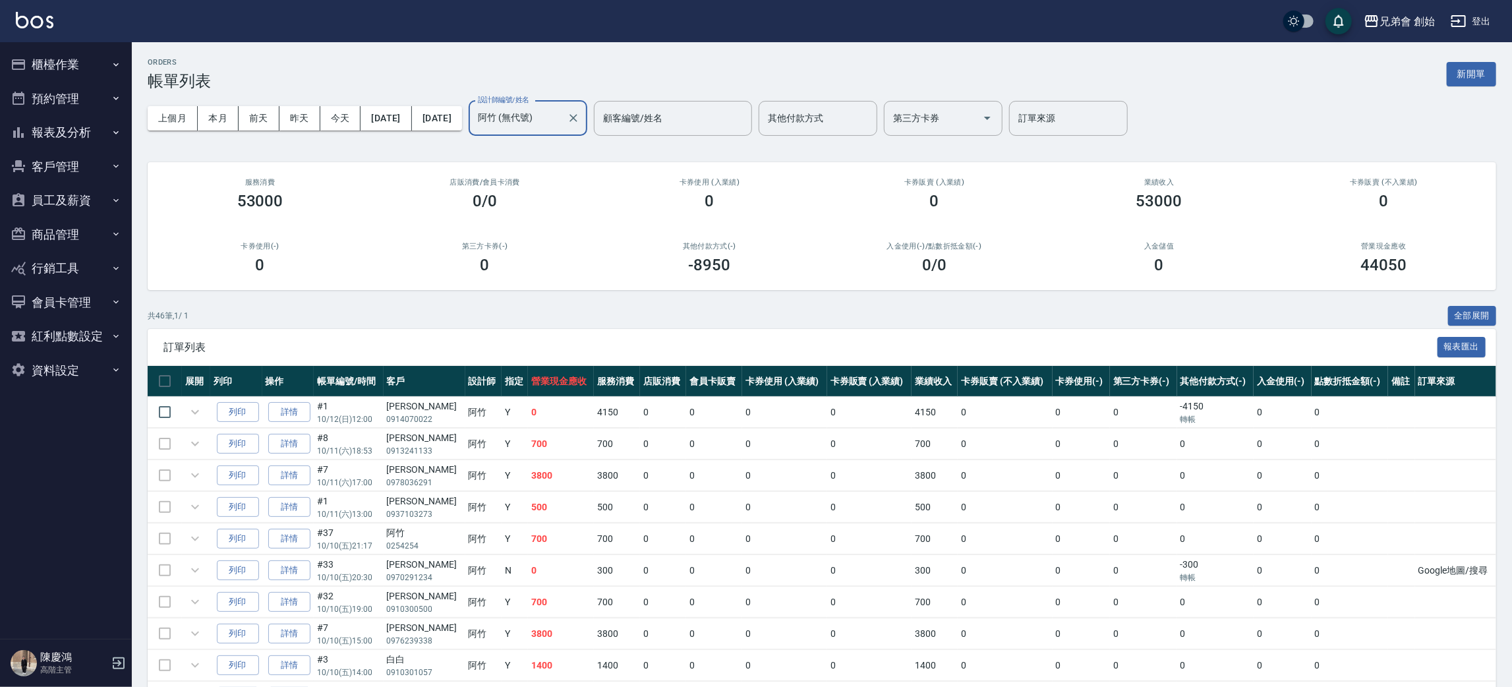
click at [556, 119] on input "阿竹 (無代號)" at bounding box center [518, 118] width 87 height 23
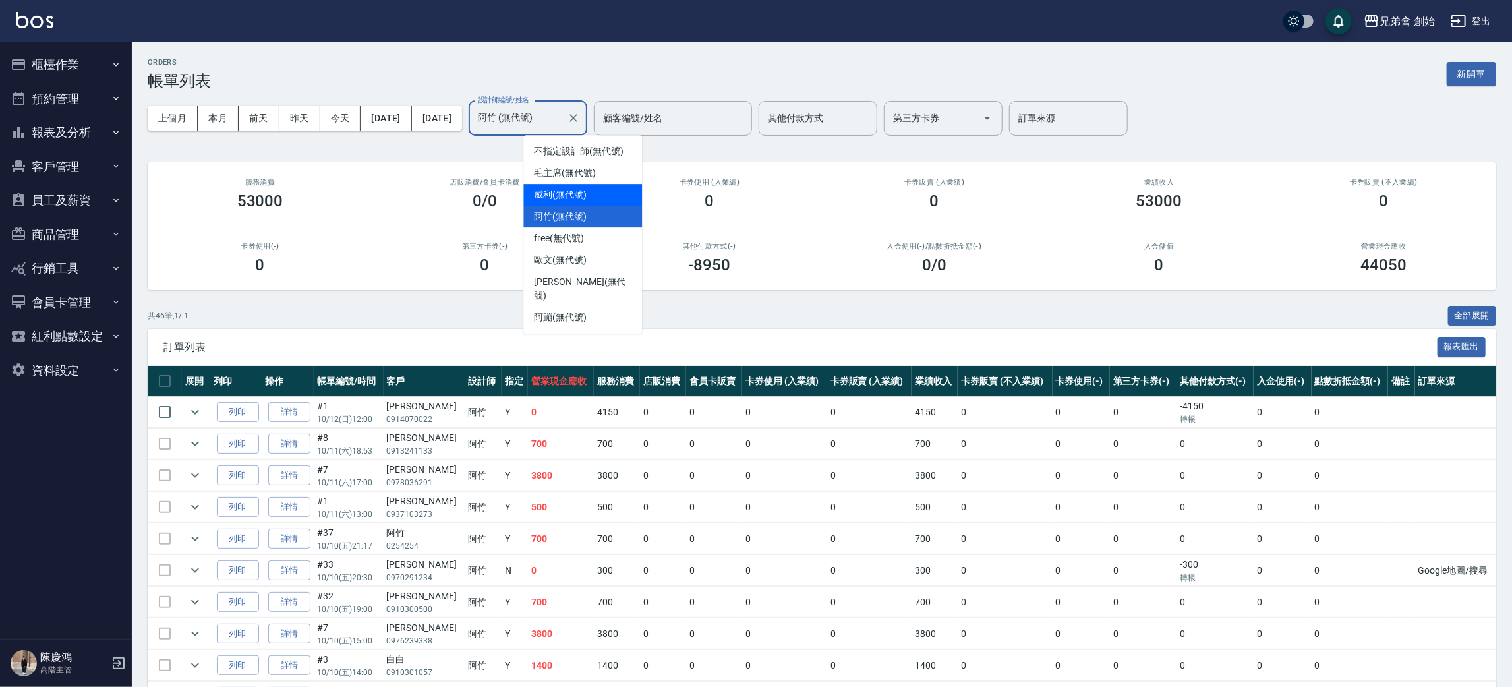
click at [567, 196] on span "威利 (無代號)" at bounding box center [560, 195] width 53 height 14
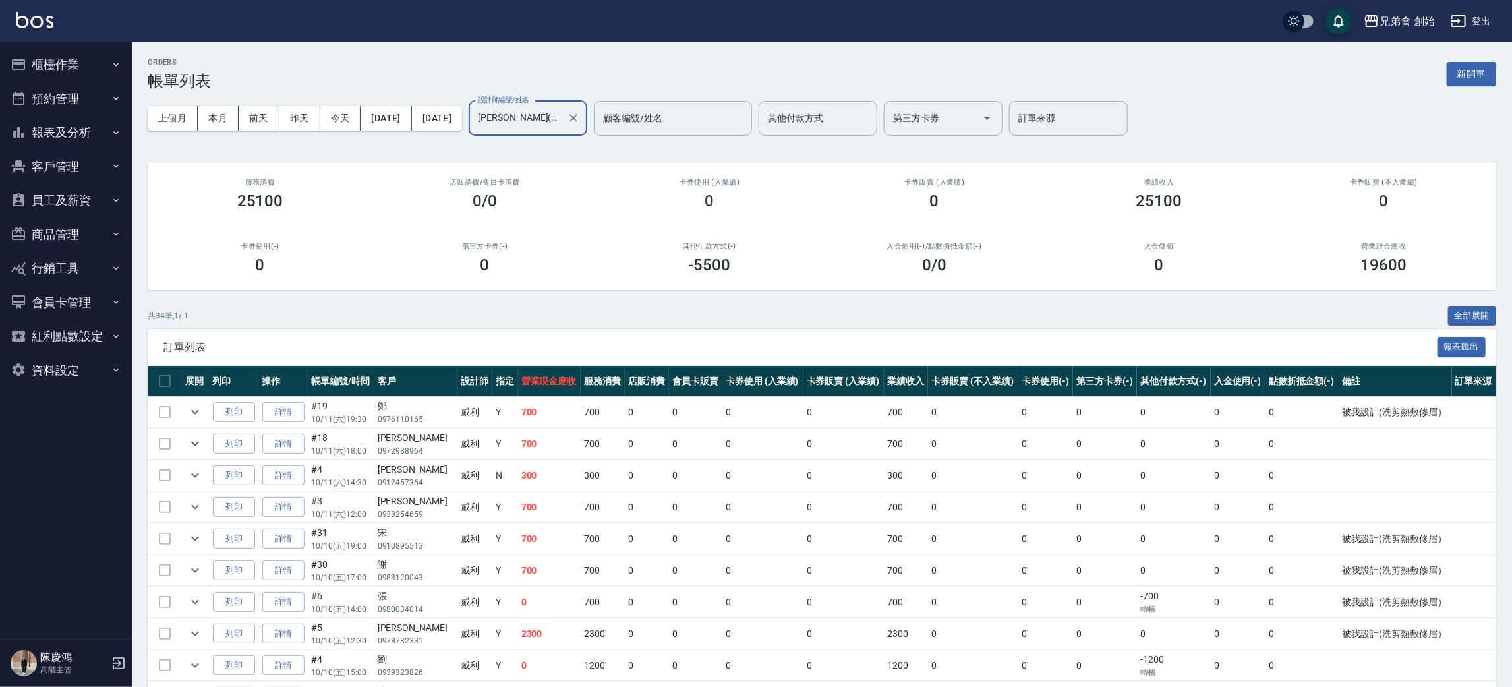
click at [574, 130] on div "威利(無代號) 設計師編號/姓名" at bounding box center [528, 118] width 119 height 35
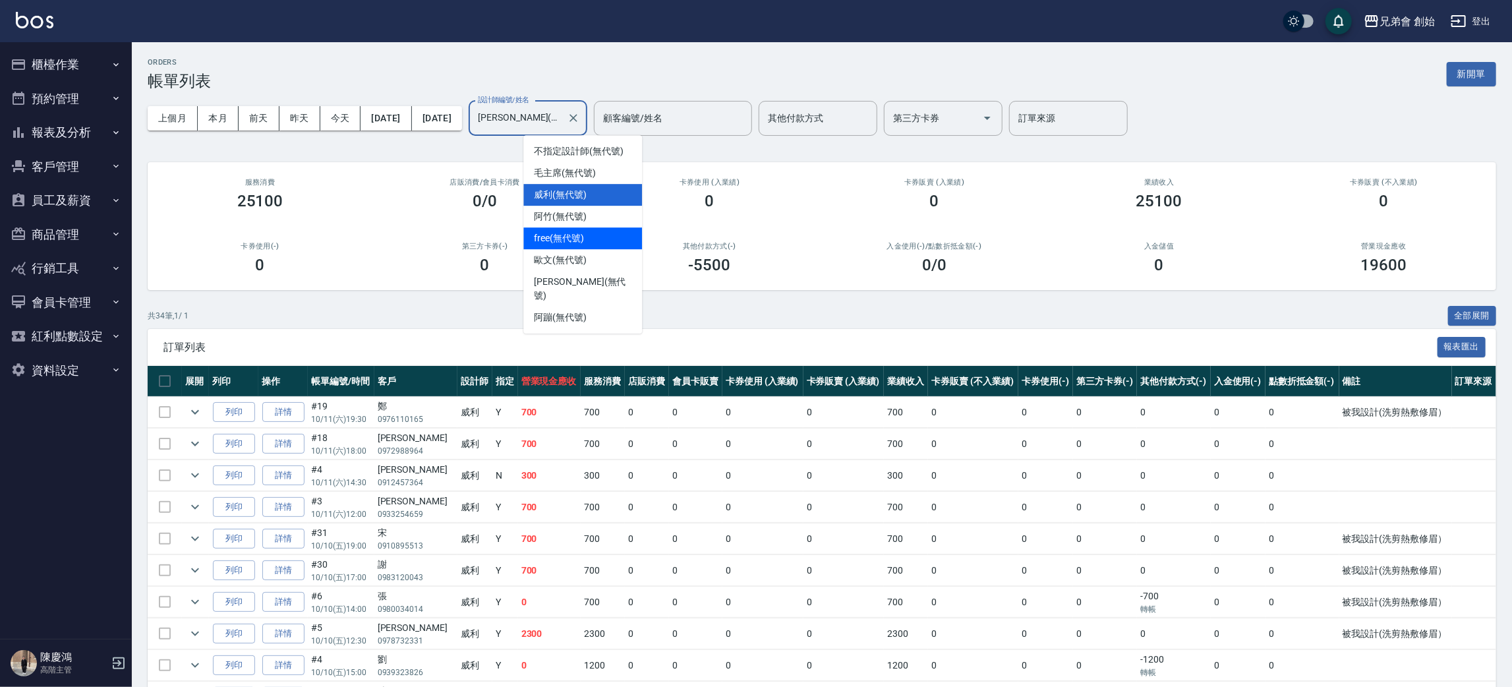
click at [572, 228] on div "free (無代號)" at bounding box center [582, 238] width 119 height 22
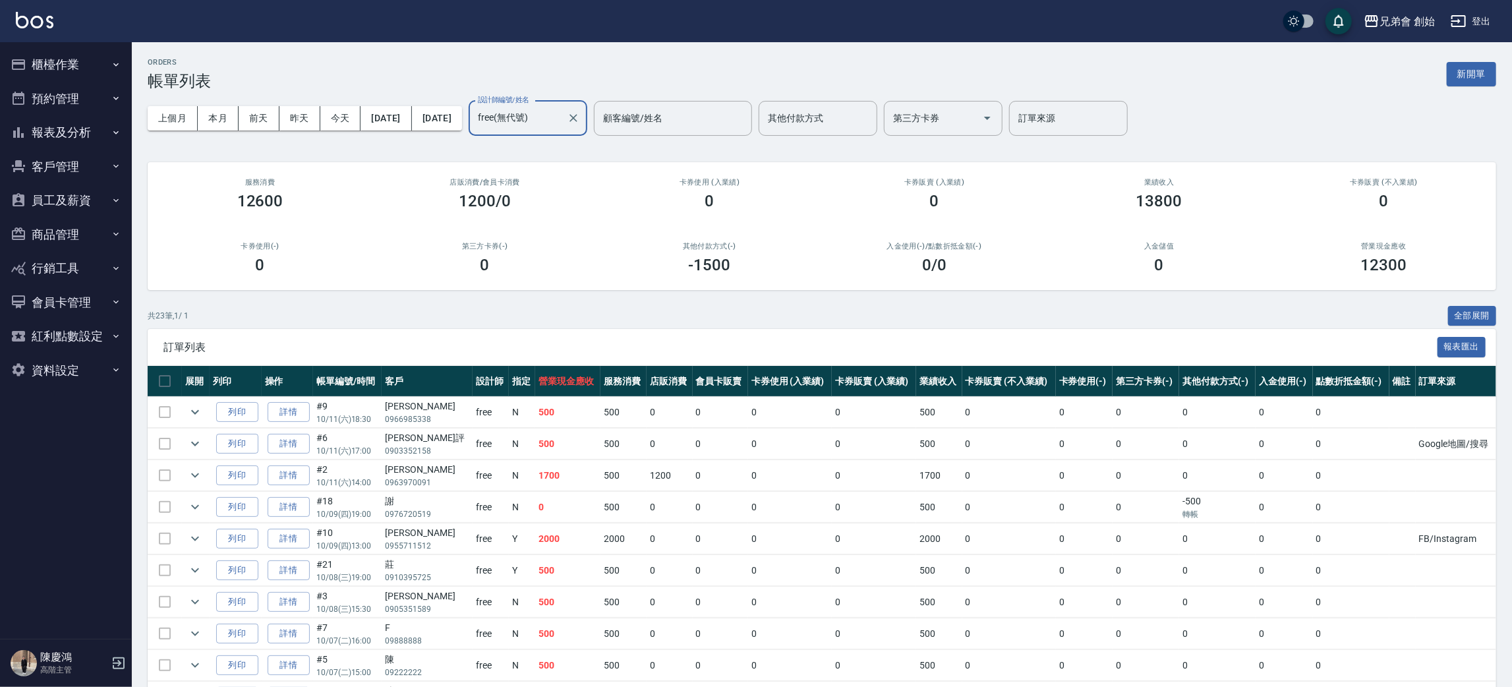
click at [529, 104] on label "設計師編號/姓名" at bounding box center [503, 100] width 51 height 10
click at [562, 107] on input "free(無代號)" at bounding box center [518, 118] width 87 height 23
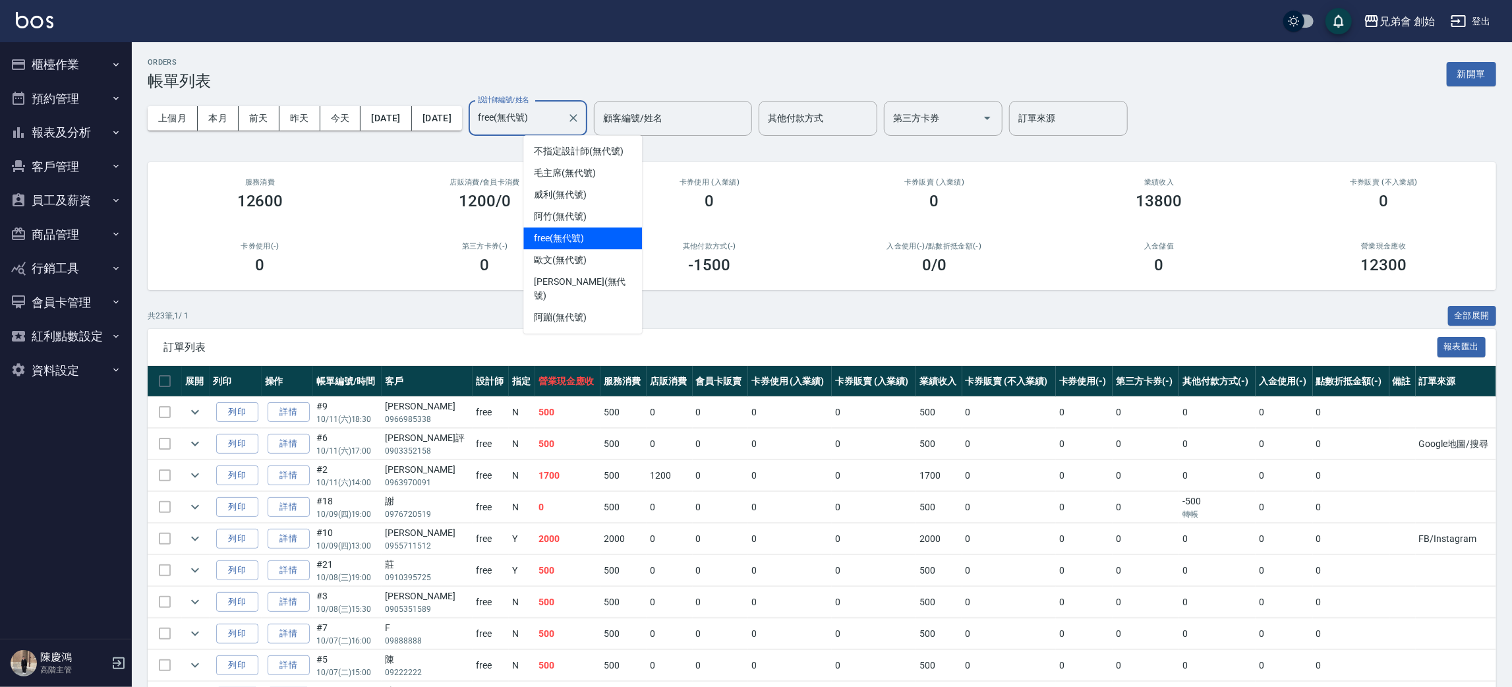
click at [561, 125] on input "free(無代號)" at bounding box center [518, 118] width 87 height 23
click at [570, 310] on span "阿蹦 (無代號)" at bounding box center [560, 317] width 53 height 14
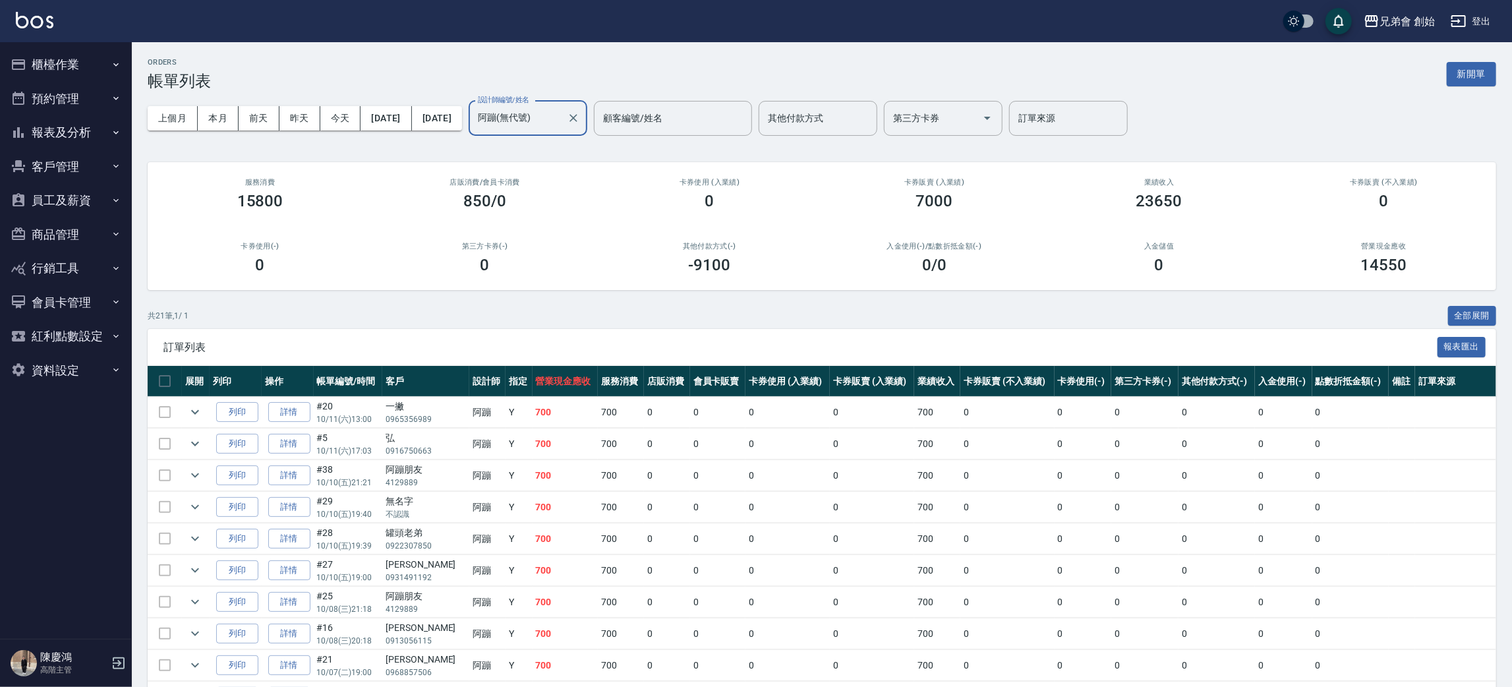
click at [562, 113] on input "阿蹦(無代號)" at bounding box center [518, 118] width 87 height 23
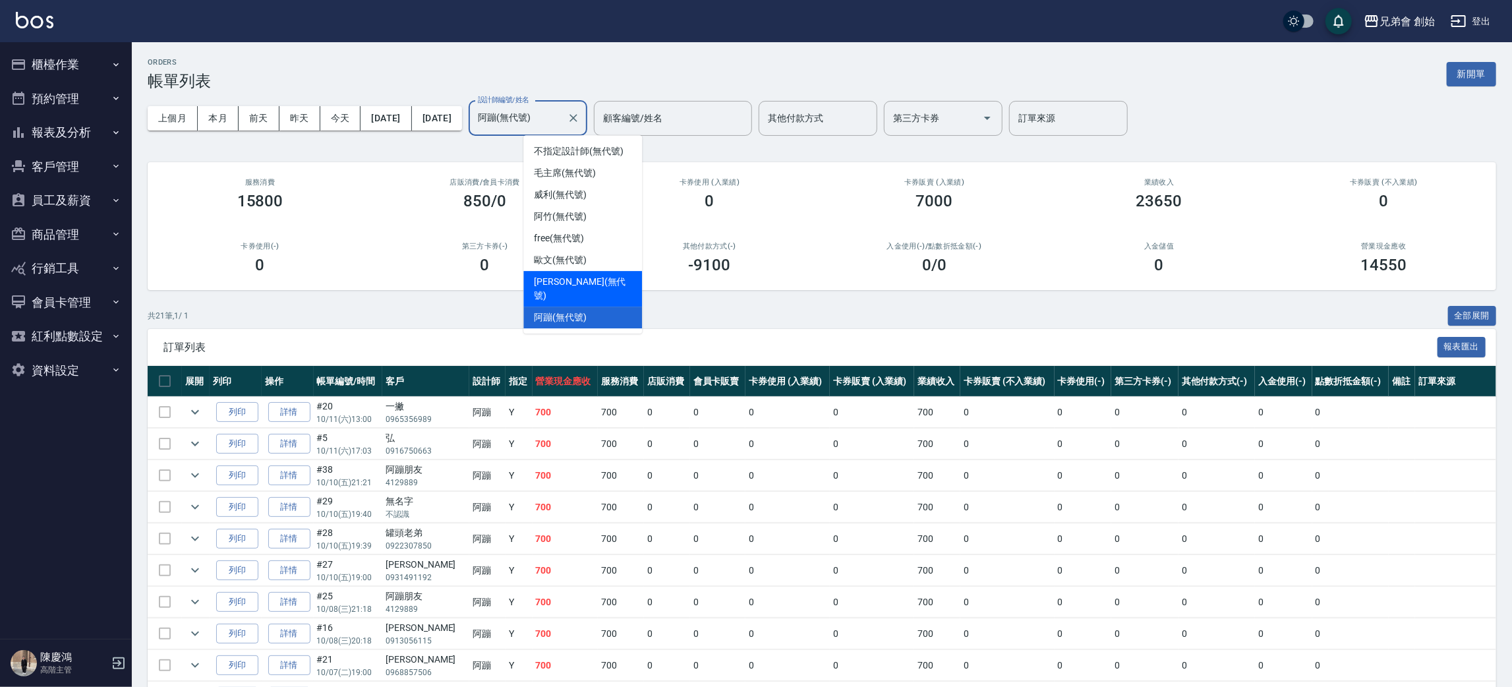
click at [578, 286] on span "潘潘 (無代號)" at bounding box center [583, 289] width 98 height 28
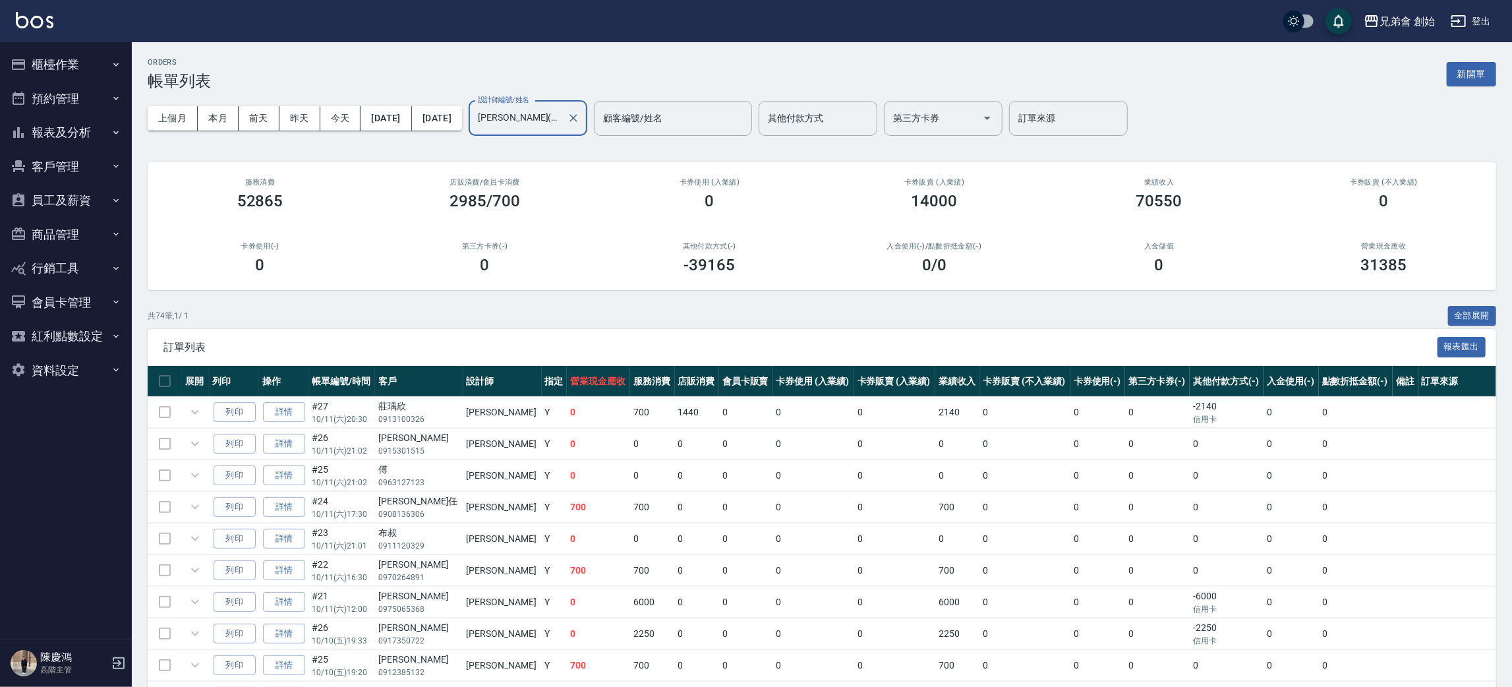
click at [562, 107] on input "潘潘(無代號)" at bounding box center [518, 118] width 87 height 23
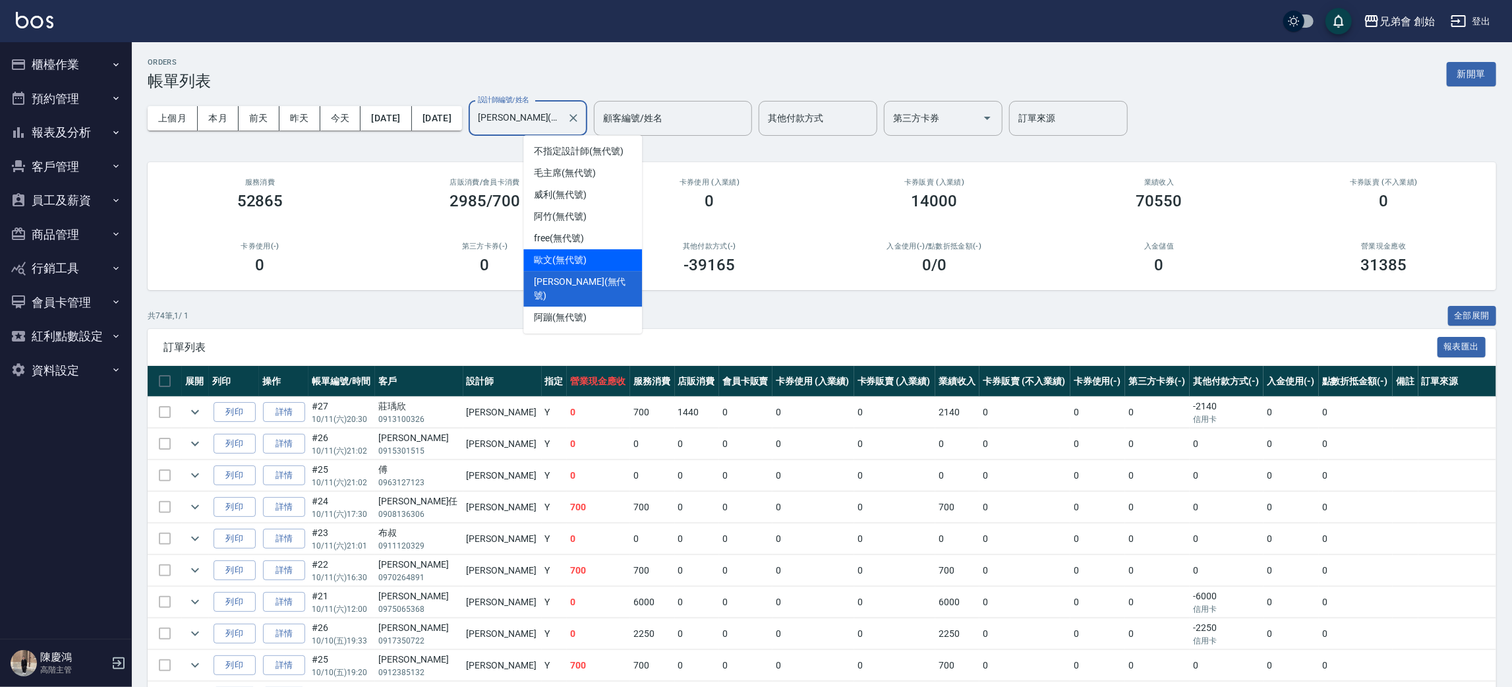
click at [564, 252] on div "歐文 (無代號)" at bounding box center [582, 260] width 119 height 22
type input "歐文(無代號)"
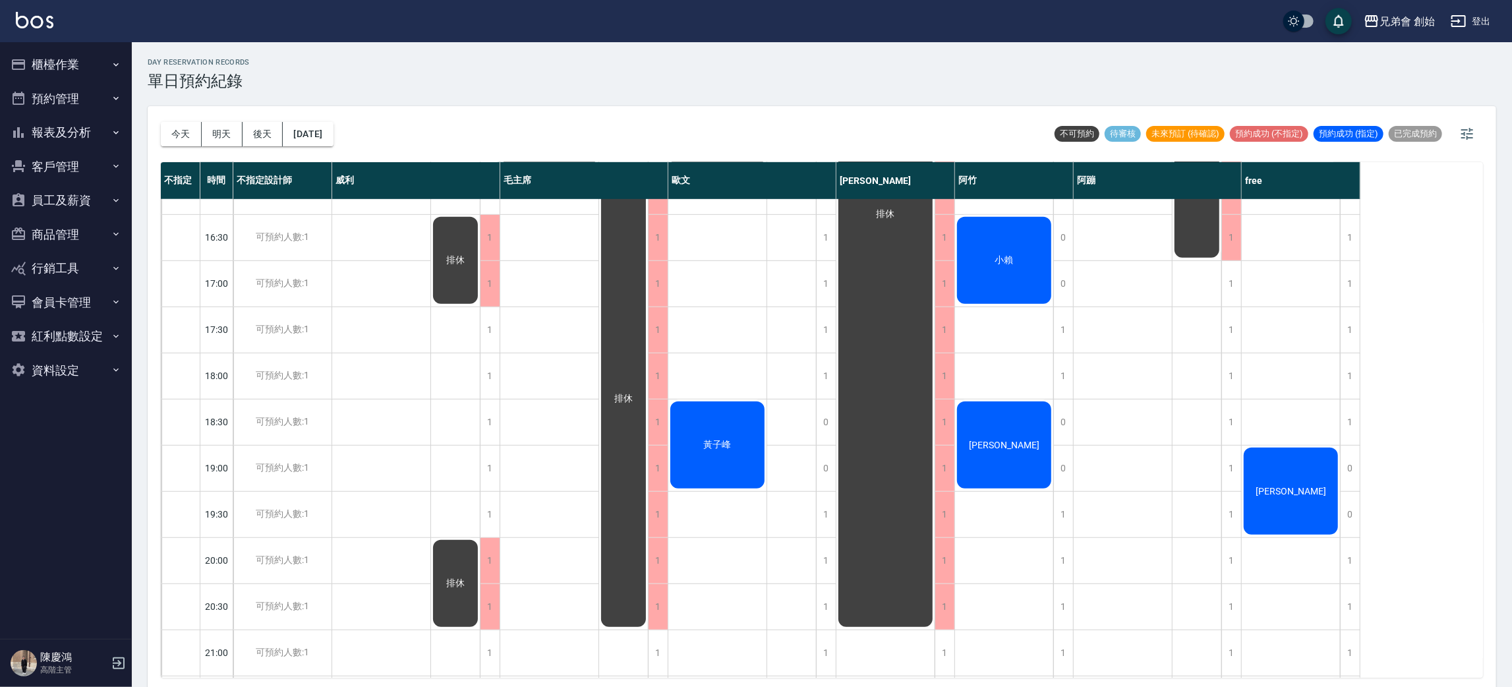
scroll to position [578, 0]
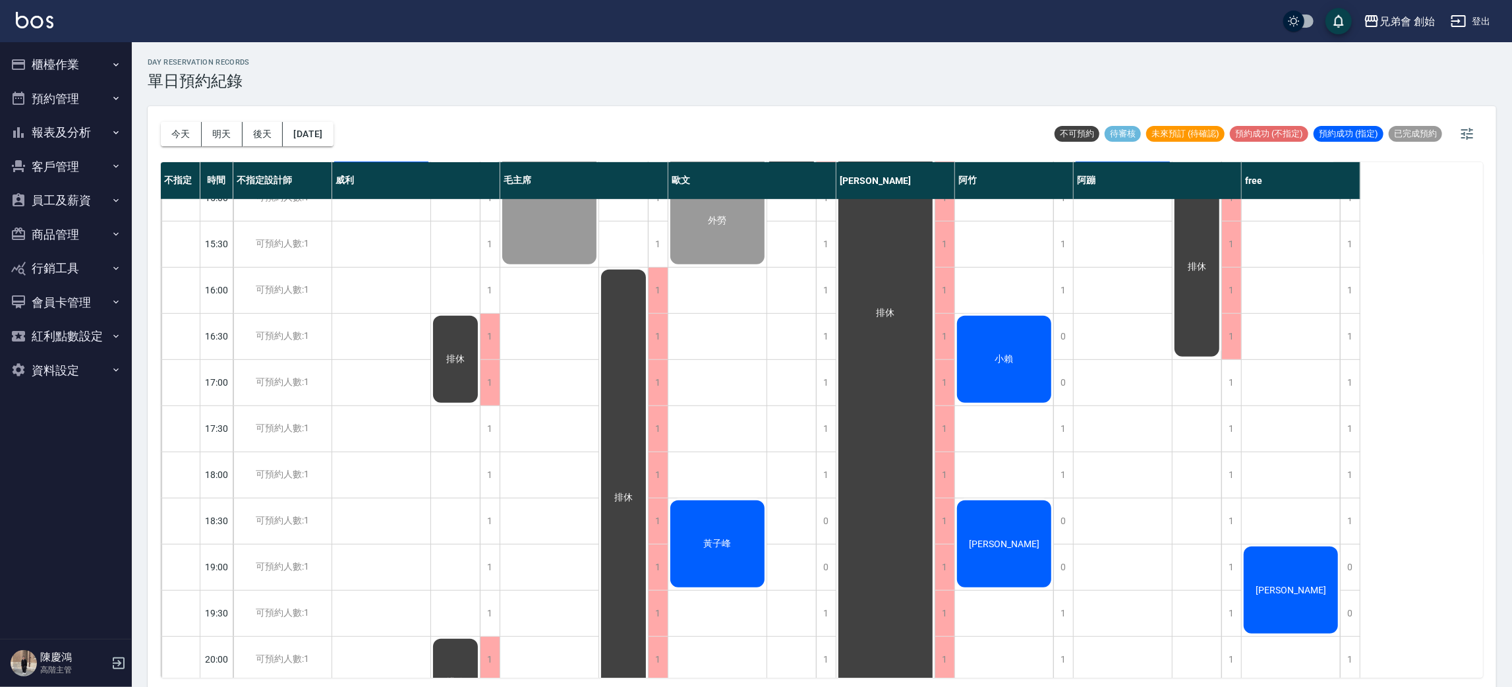
click at [983, 343] on div "小賴" at bounding box center [1004, 359] width 98 height 91
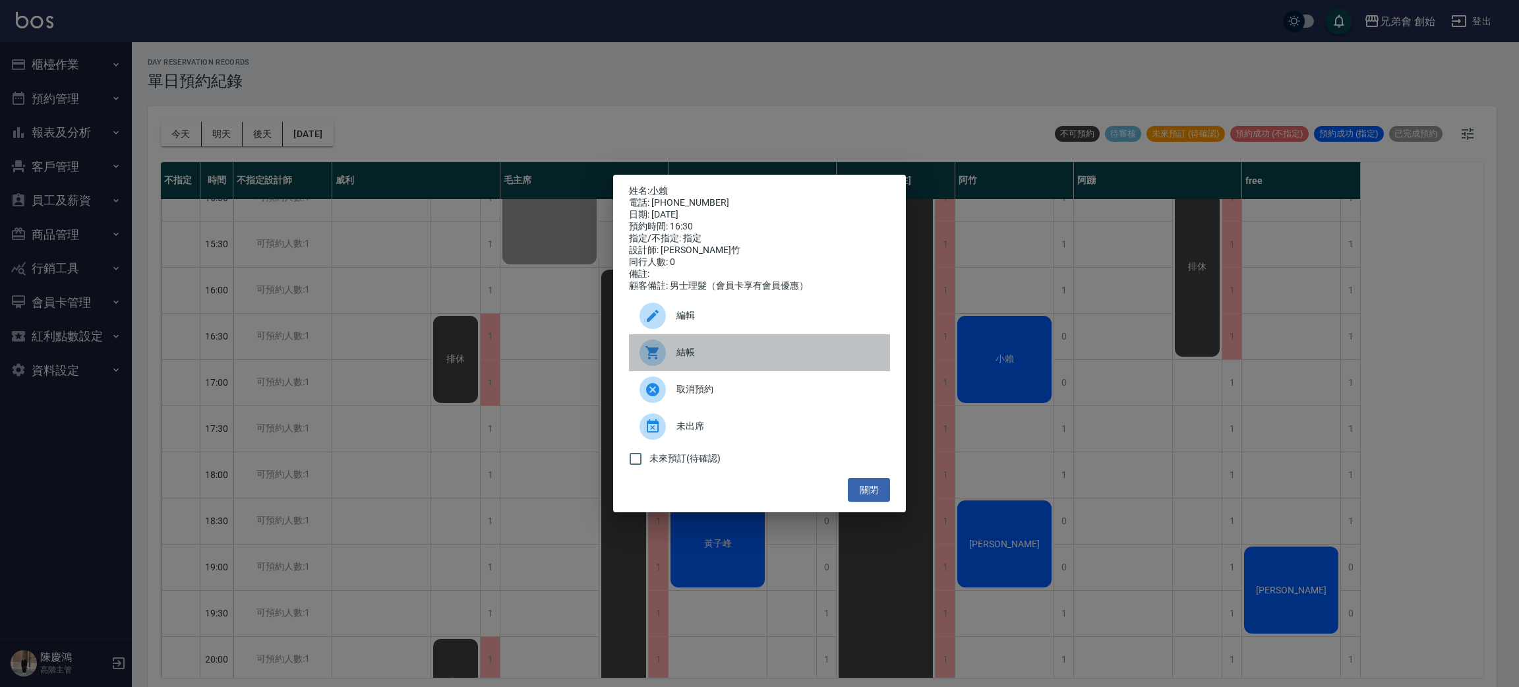
click at [796, 359] on span "結帳" at bounding box center [777, 352] width 203 height 14
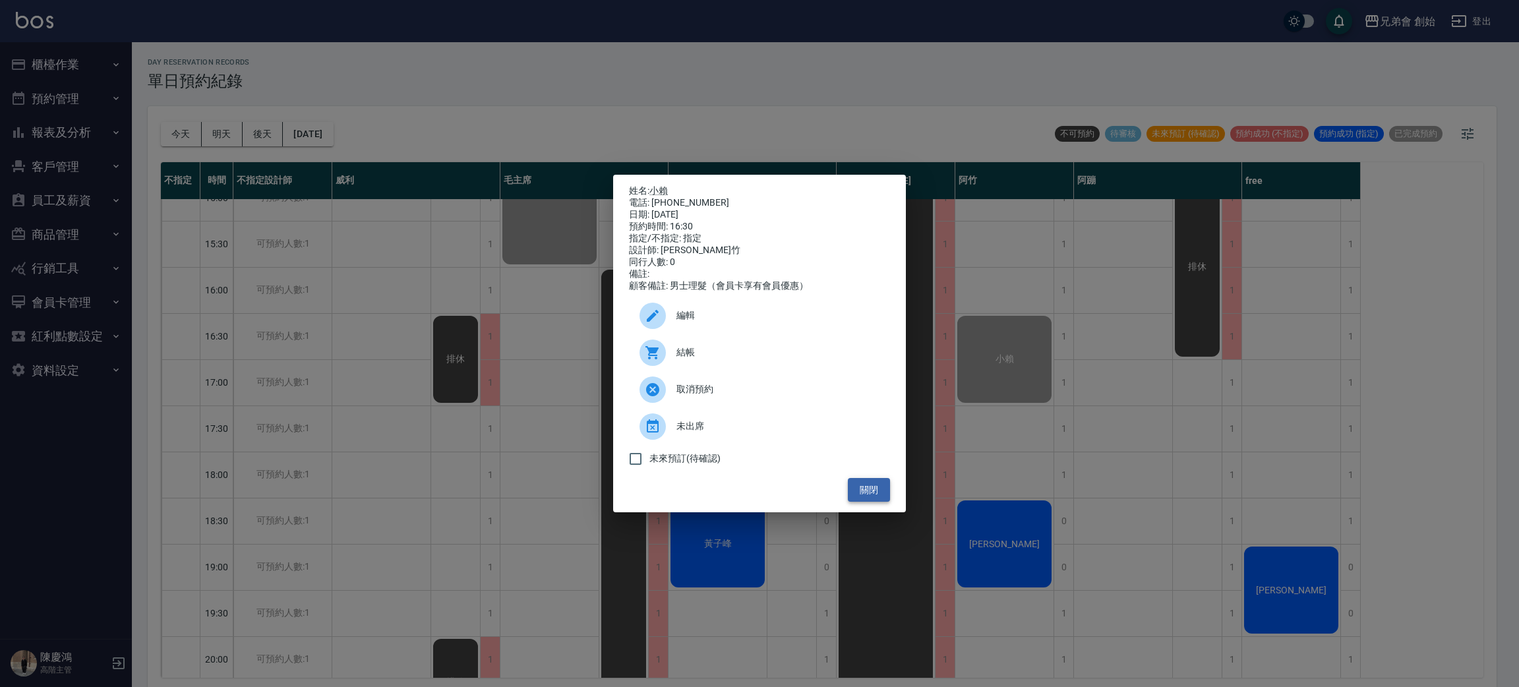
click at [863, 494] on button "關閉" at bounding box center [869, 490] width 42 height 24
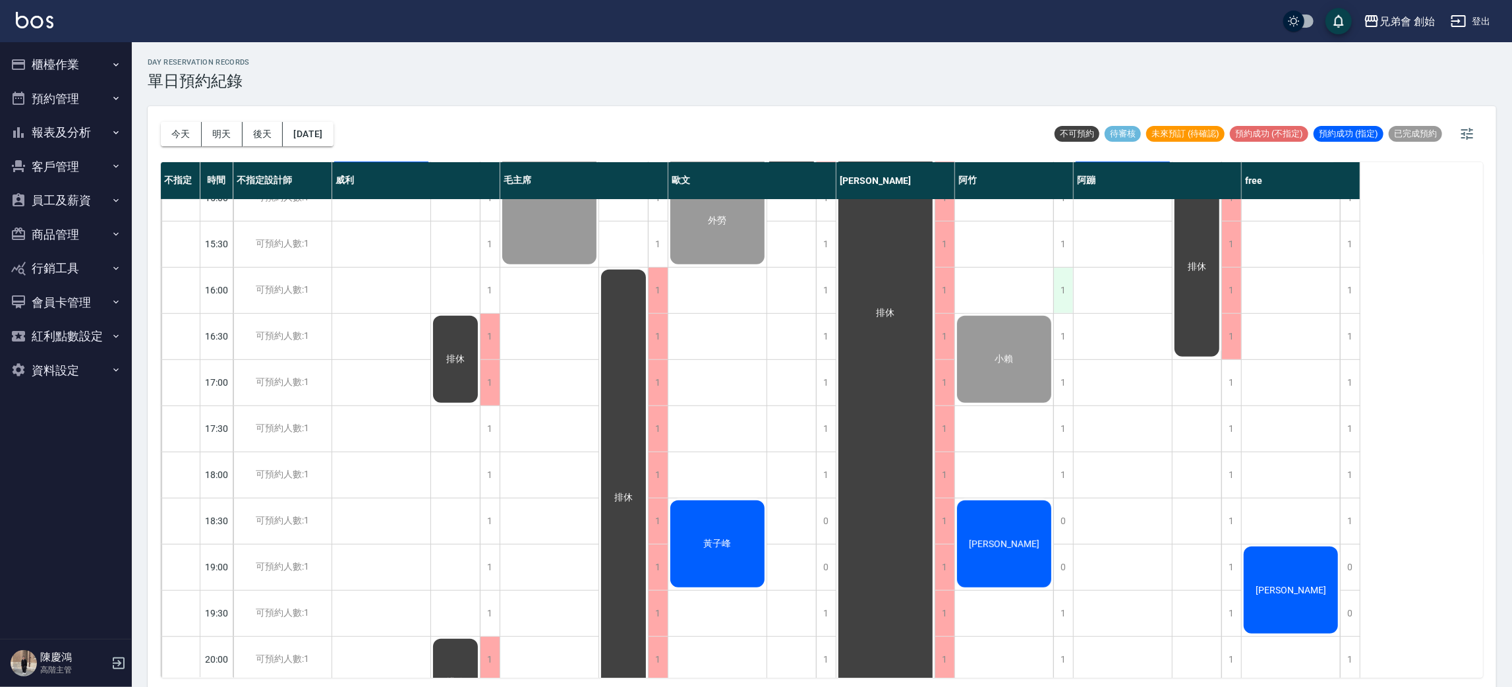
scroll to position [677, 0]
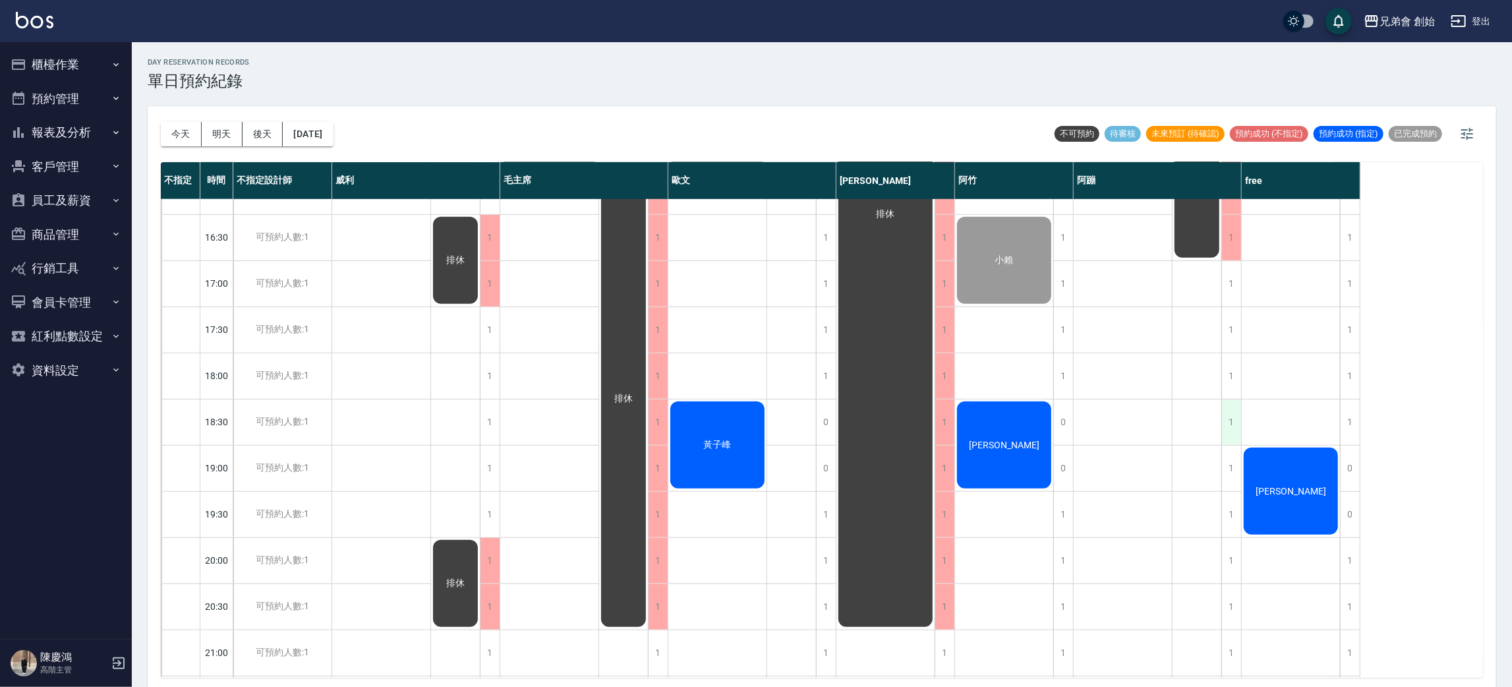
click at [1239, 411] on div "1" at bounding box center [1231, 421] width 20 height 45
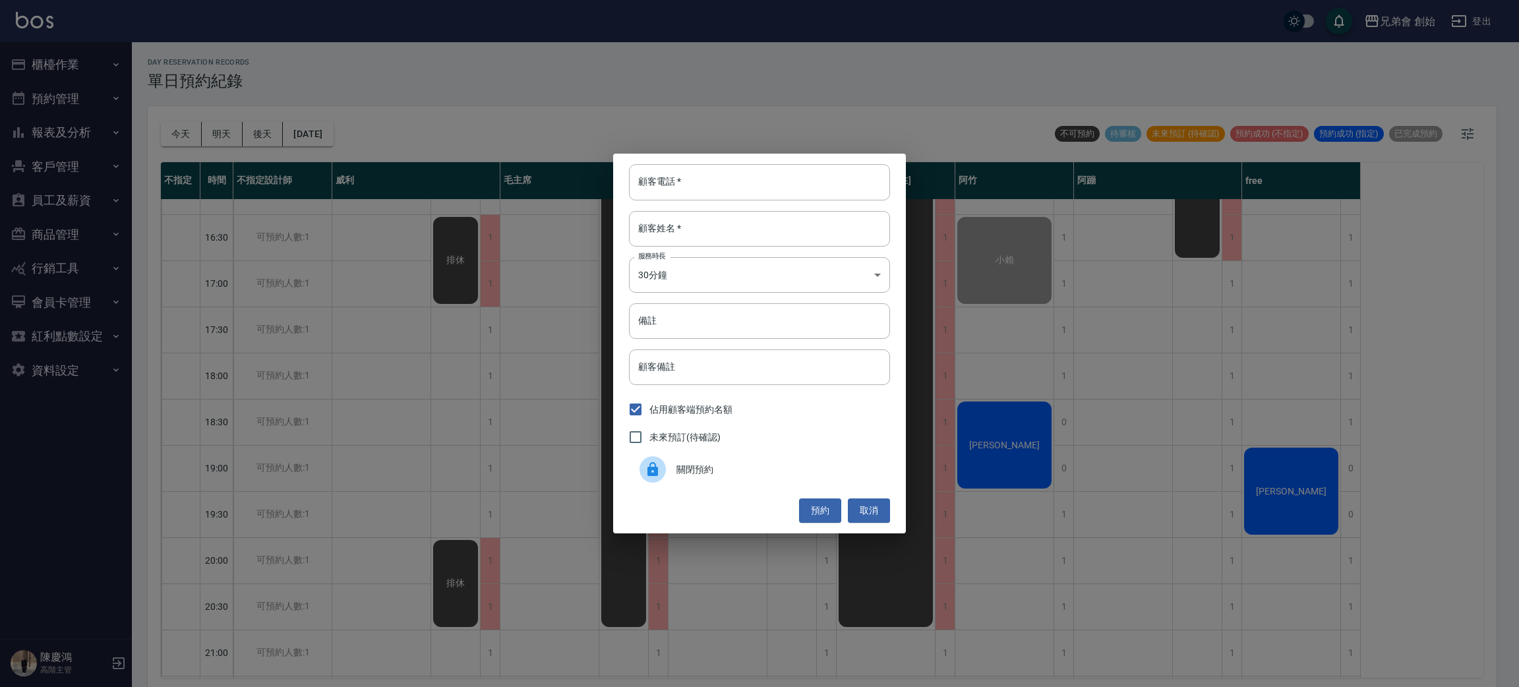
click at [844, 202] on div "顧客電話   * 顧客電話   * 顧客姓名   * 顧客姓名   * 服務時長 30分鐘 1 服務時長 備註 備註 顧客備註 顧客備註 佔用顧客端預約名額 …" at bounding box center [759, 343] width 293 height 379
click at [842, 192] on input "顧客電話   *" at bounding box center [759, 182] width 261 height 36
click at [705, 235] on input "顧客姓名   *" at bounding box center [759, 229] width 261 height 36
click at [713, 174] on input "0905804075" at bounding box center [759, 182] width 261 height 36
type input "0905804417"
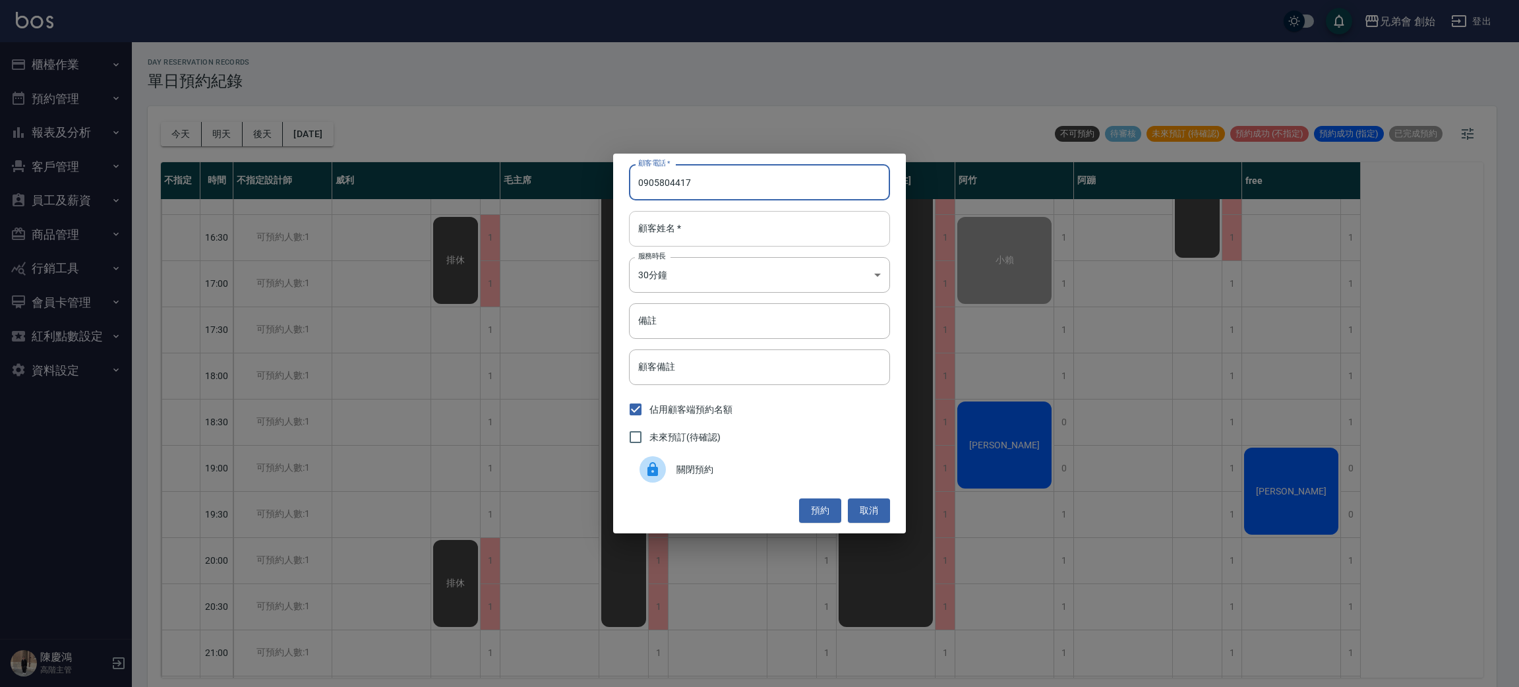
click at [686, 231] on input "顧客姓名   *" at bounding box center [759, 229] width 261 height 36
type input "陳"
click at [694, 277] on body "兄弟會 創始 登出 櫃檯作業 打帳單 帳單列表 掛單列表 座位開單 營業儀表板 現金收支登錄 高階收支登錄 材料自購登錄 每日結帳 排班表 現場電腦打卡 掃碼…" at bounding box center [759, 345] width 1519 height 691
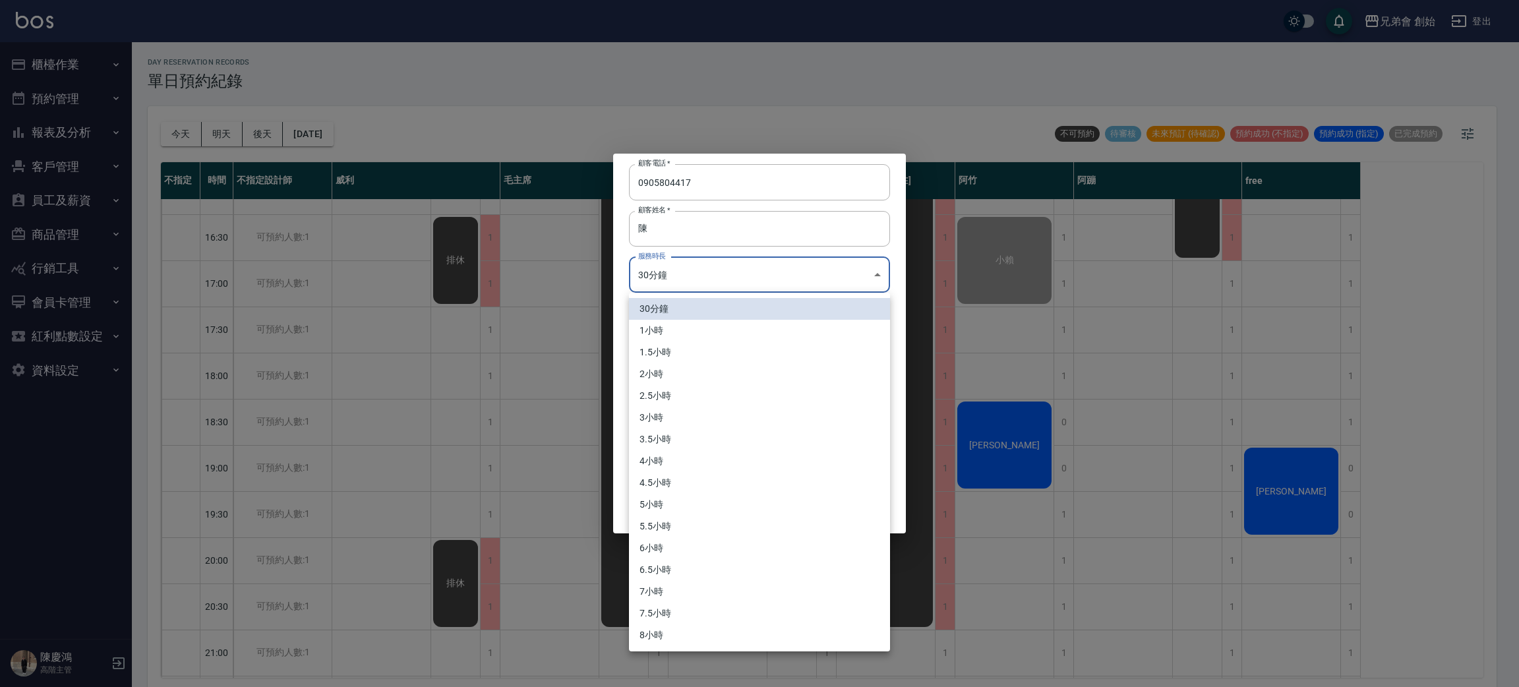
click at [701, 331] on li "1小時" at bounding box center [759, 331] width 261 height 22
type input "2"
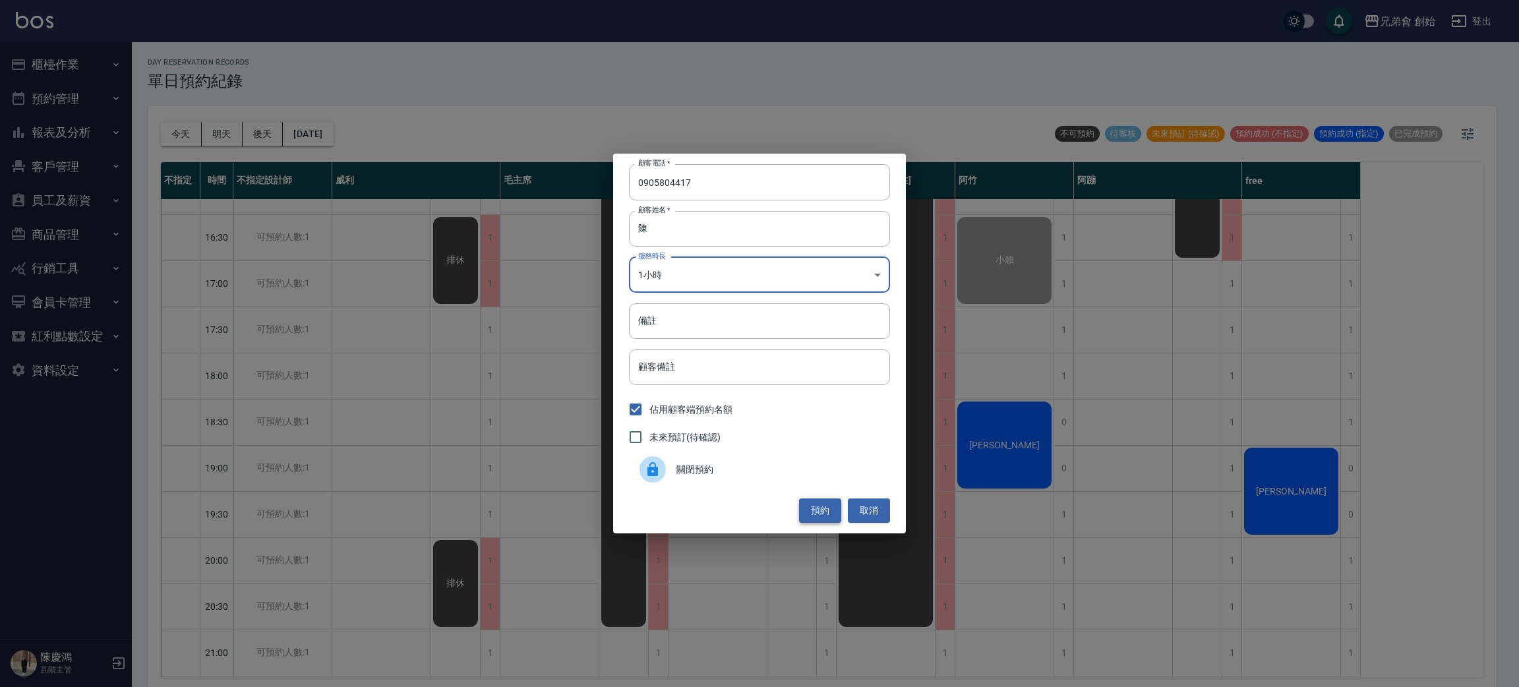
click at [821, 508] on button "預約" at bounding box center [820, 510] width 42 height 24
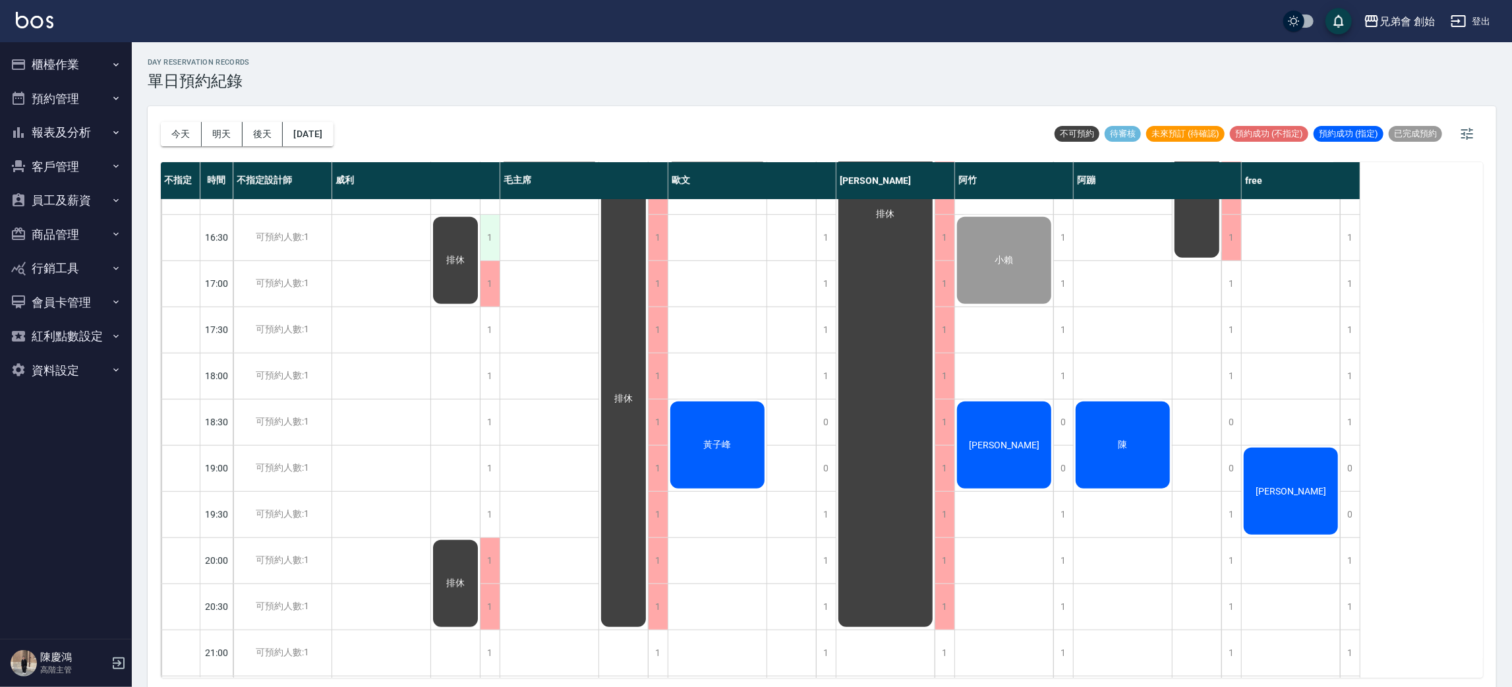
click at [485, 232] on div "1" at bounding box center [490, 237] width 20 height 45
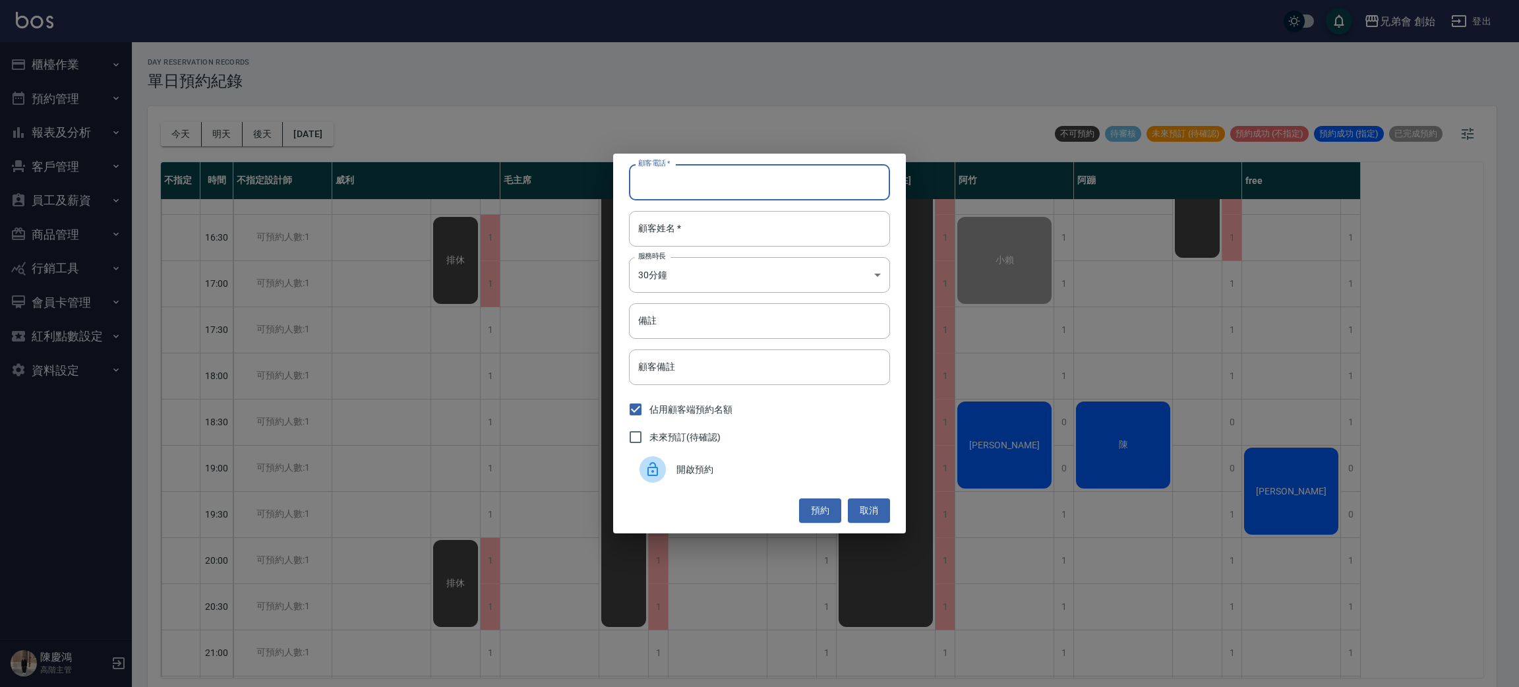
click at [713, 176] on input "顧客電話   *" at bounding box center [759, 182] width 261 height 36
type input "V"
type input "許"
type input "[PERSON_NAME]"
click at [709, 173] on input "[PERSON_NAME]" at bounding box center [759, 182] width 261 height 36
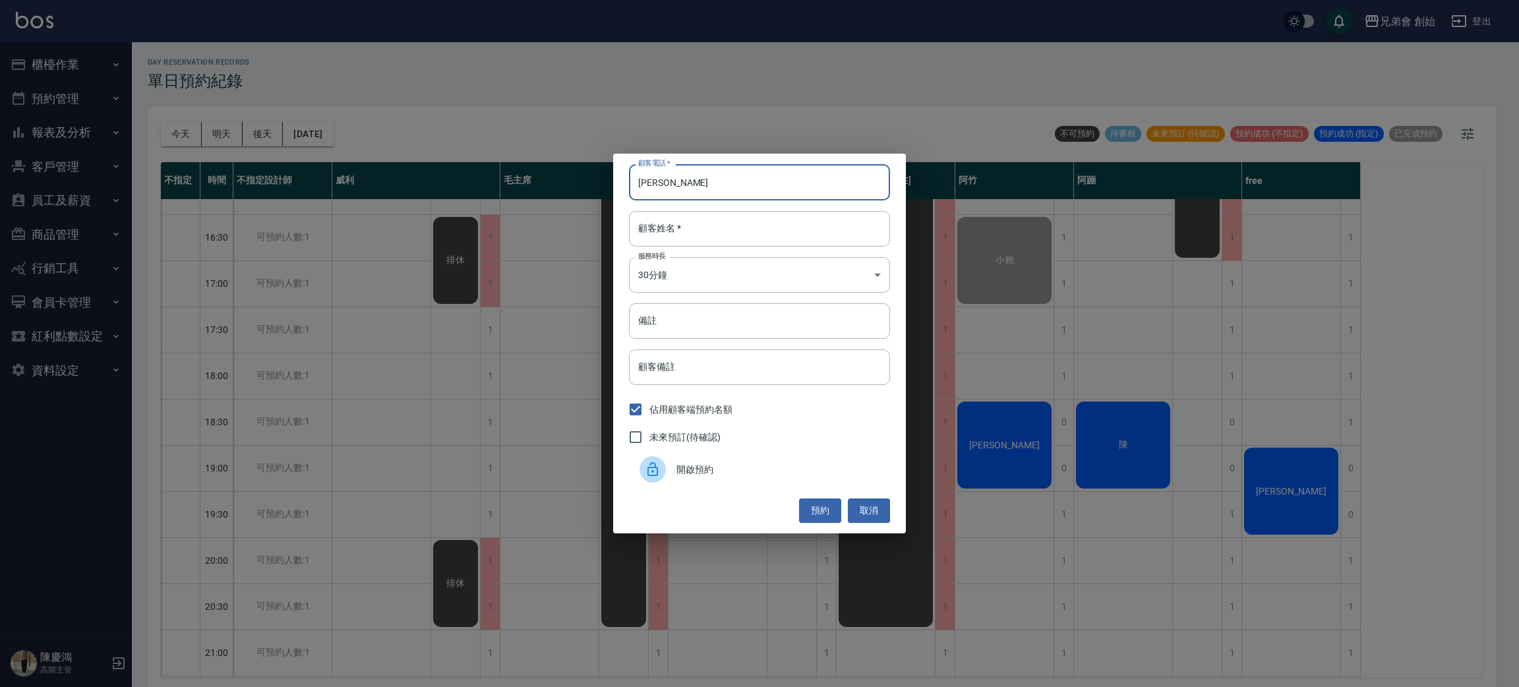
click at [709, 173] on input "[PERSON_NAME]" at bounding box center [759, 182] width 261 height 36
click at [717, 218] on input "顧客姓名   *" at bounding box center [759, 229] width 261 height 36
paste input "[PERSON_NAME]"
type input "[PERSON_NAME]"
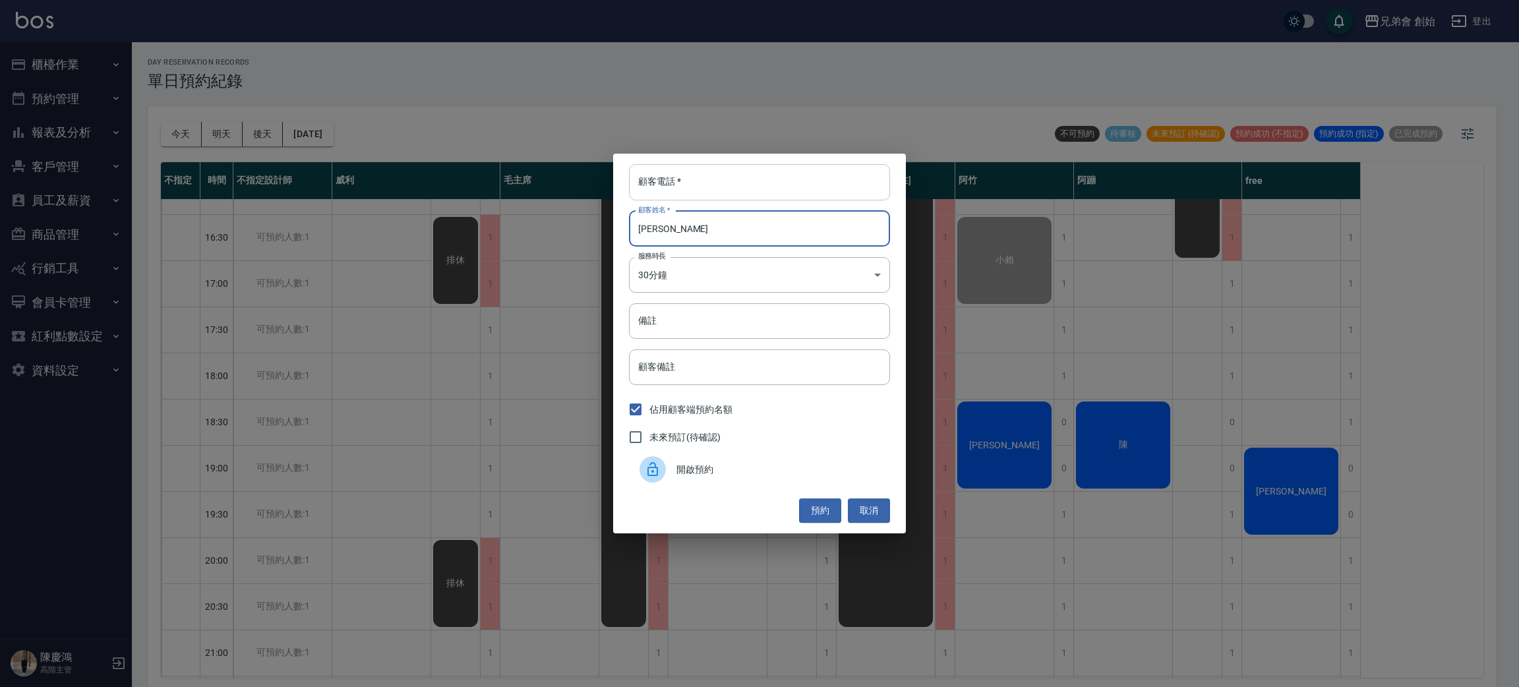
click at [702, 188] on input "顧客電話   *" at bounding box center [759, 182] width 261 height 36
type input "0967066818"
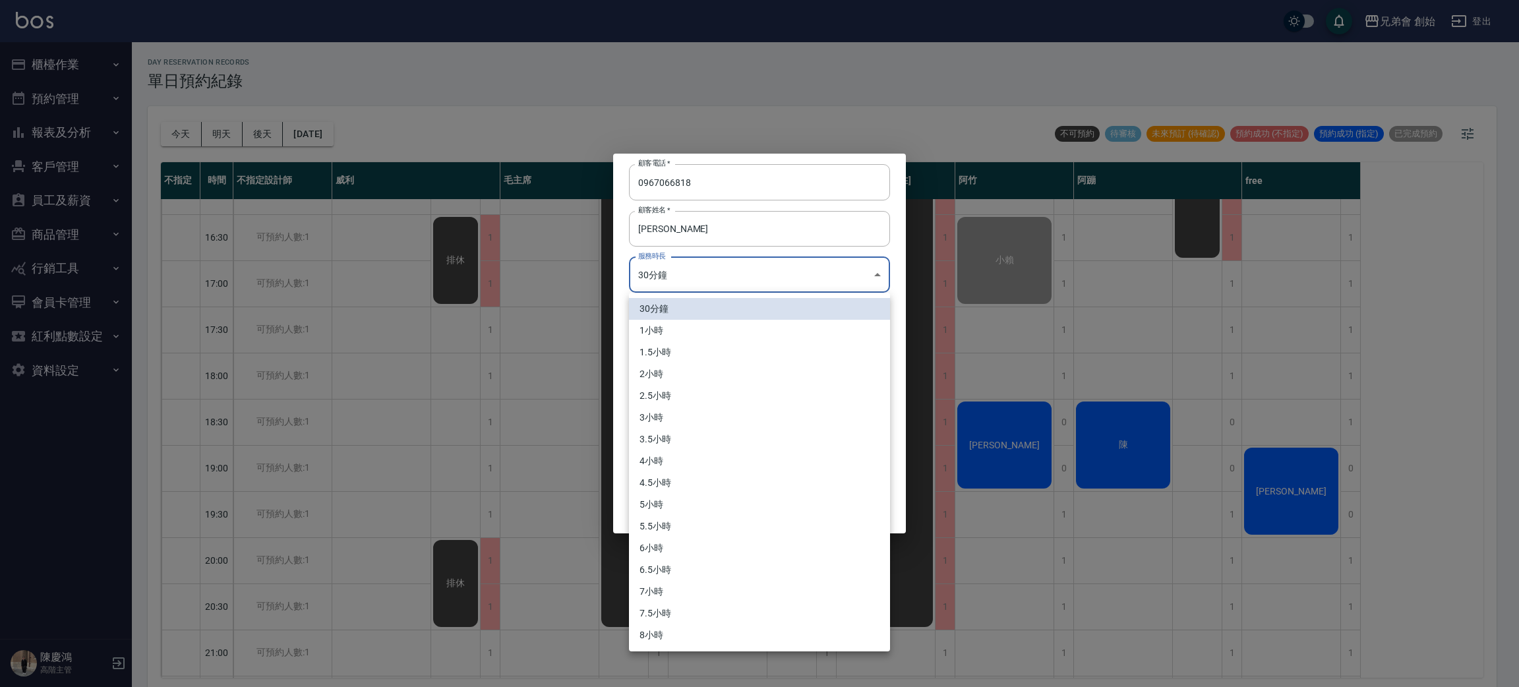
click at [689, 274] on body "兄弟會 創始 登出 櫃檯作業 打帳單 帳單列表 掛單列表 座位開單 營業儀表板 現金收支登錄 高階收支登錄 材料自購登錄 每日結帳 排班表 現場電腦打卡 掃碼…" at bounding box center [759, 345] width 1519 height 691
click at [678, 332] on li "1小時" at bounding box center [759, 331] width 261 height 22
type input "2"
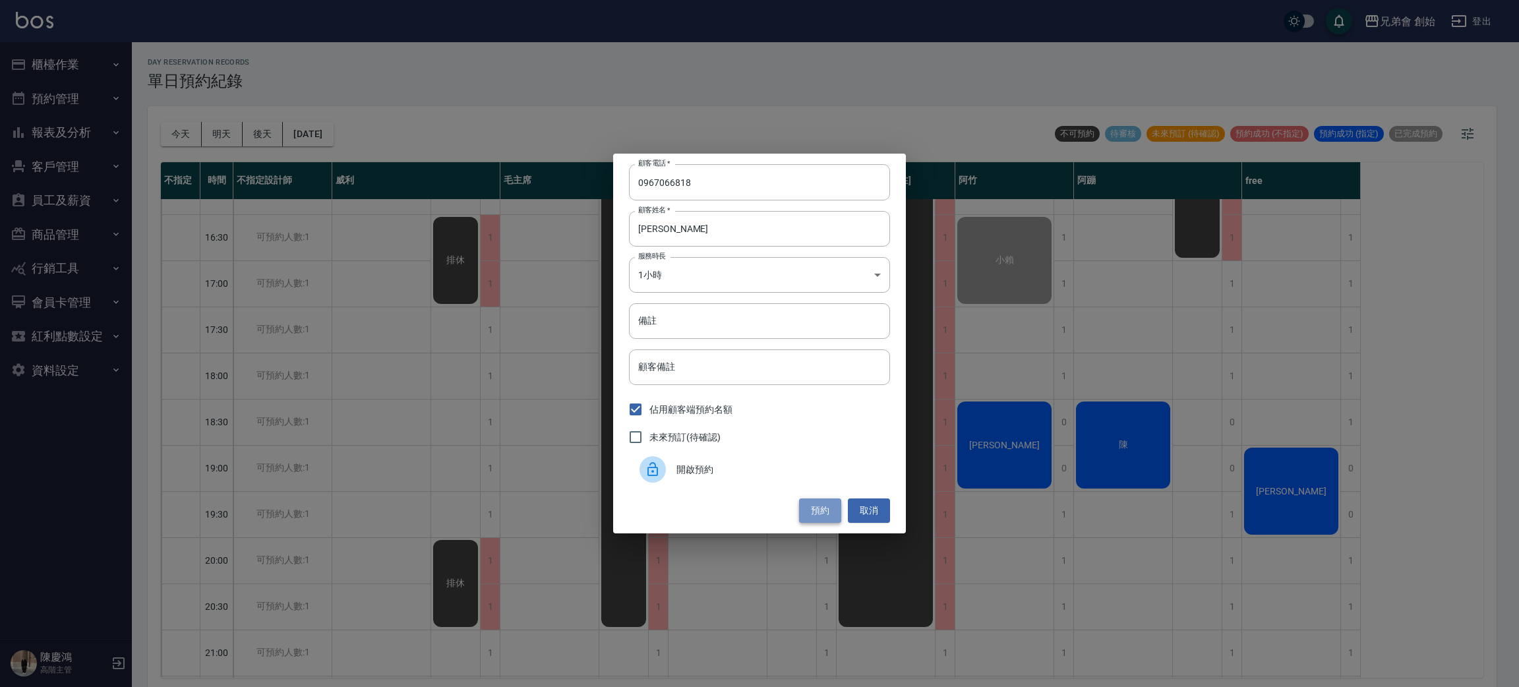
click at [813, 506] on button "預約" at bounding box center [820, 510] width 42 height 24
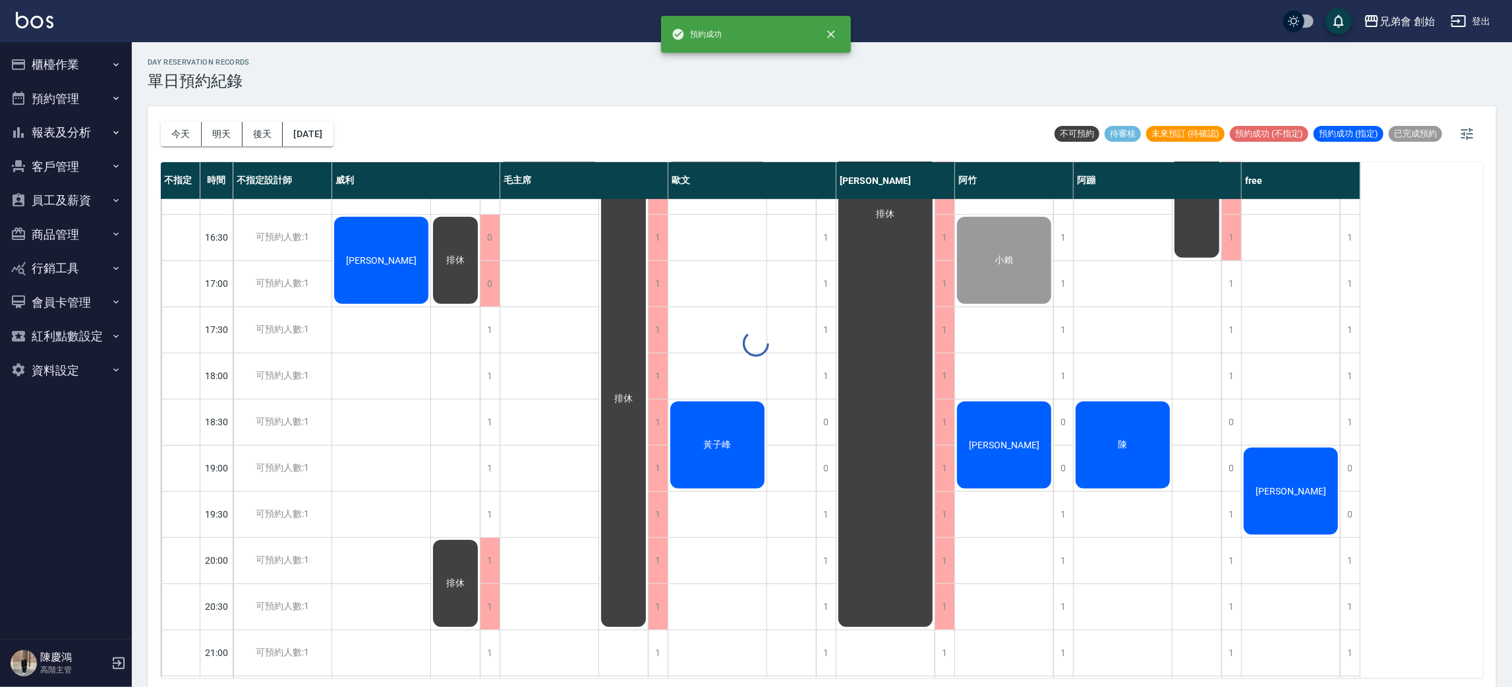
click at [377, 269] on div "day Reservation records 單日預約紀錄 今天 明天 後天 2025/10/12 不可預約 待審核 未來預訂 (待確認) 預約成功 (不指…" at bounding box center [822, 366] width 1380 height 649
click at [378, 267] on div "[PERSON_NAME]" at bounding box center [381, 260] width 98 height 91
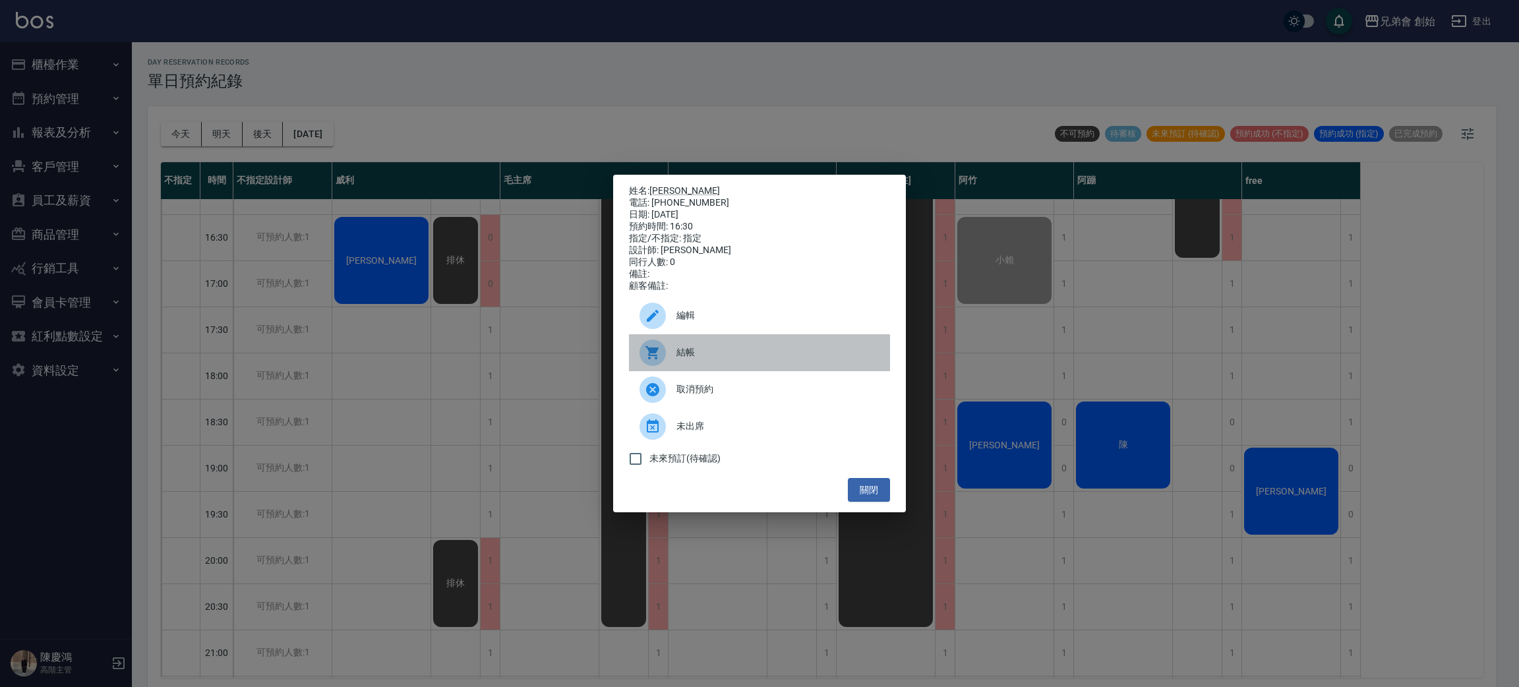
click at [725, 369] on div "結帳" at bounding box center [759, 352] width 261 height 37
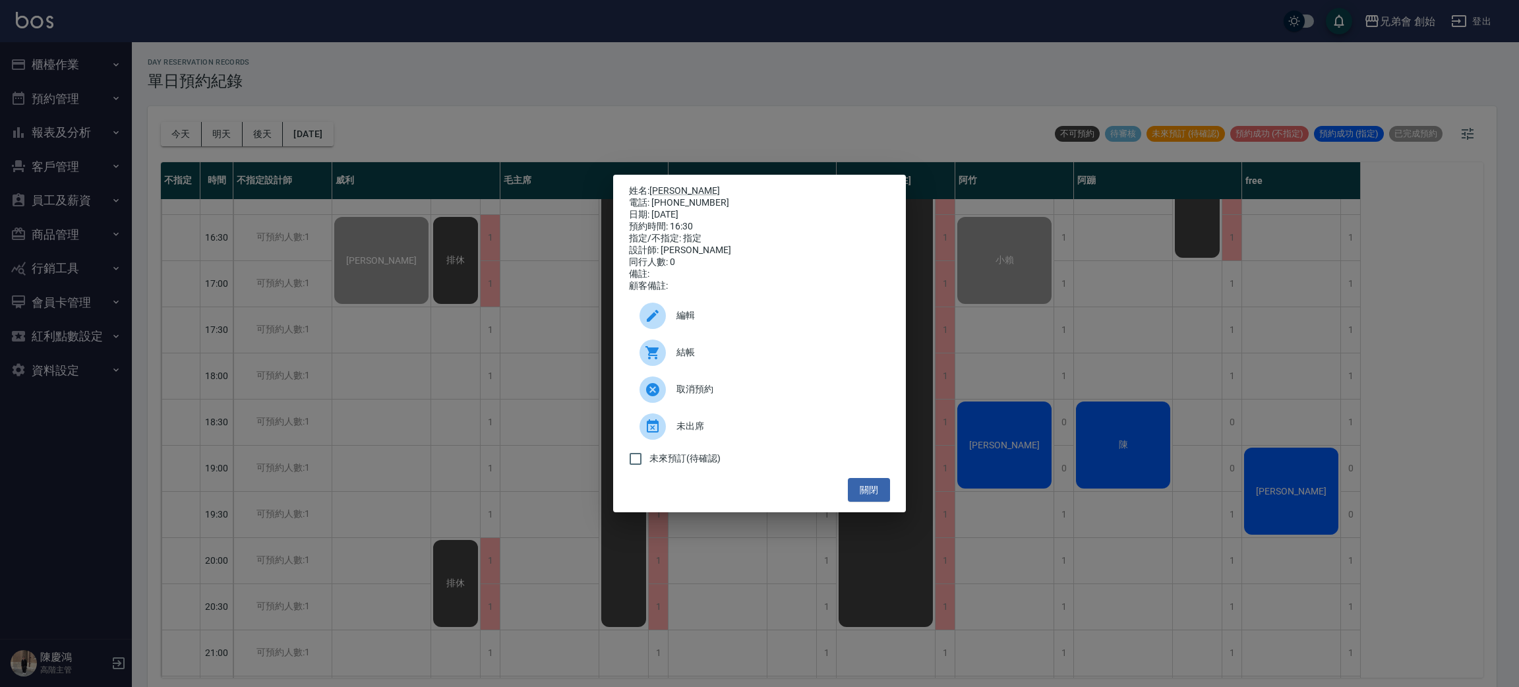
click at [405, 415] on div "姓名: 徐皓宇 電話: 0967066818 日期: 2025/10/12 預約時間: 16:30 指定/不指定: 指定 設計師: 威利 同行人數: 0 備註…" at bounding box center [759, 343] width 1519 height 687
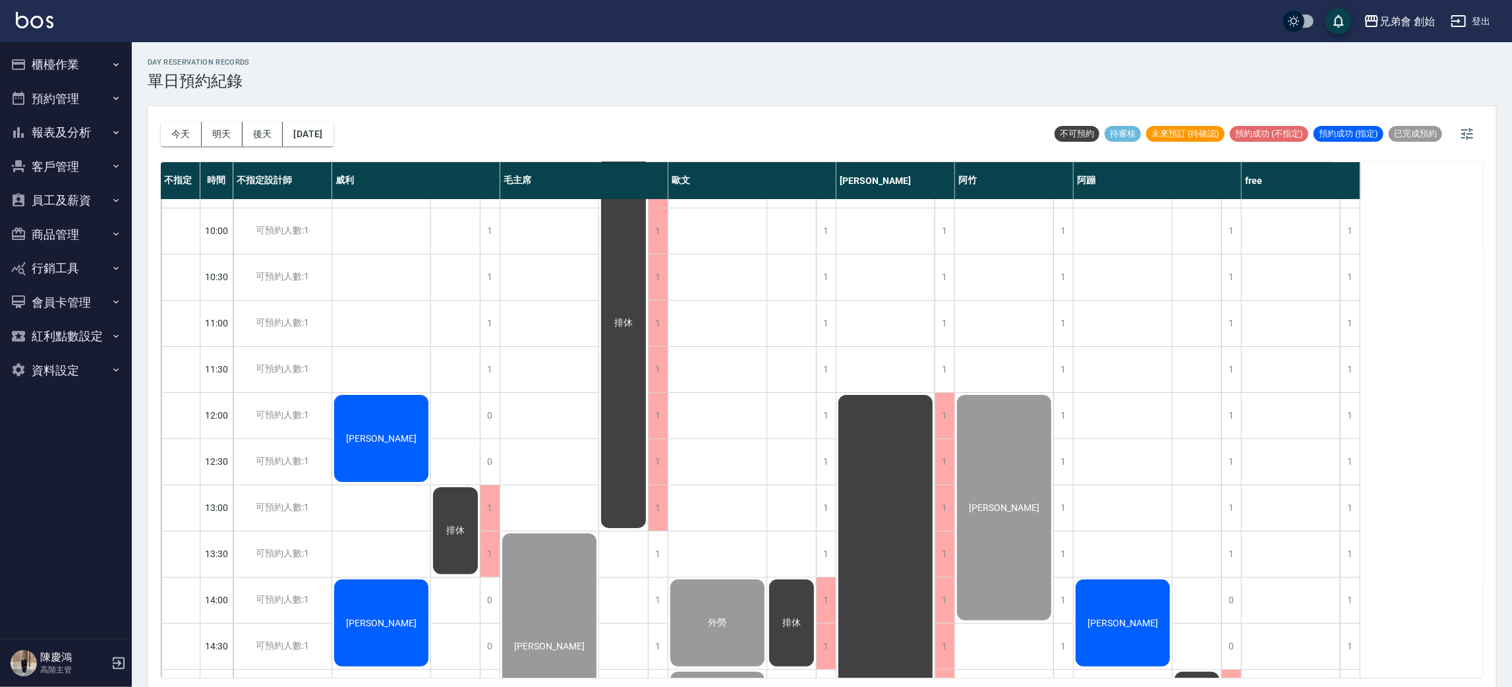
scroll to position [281, 0]
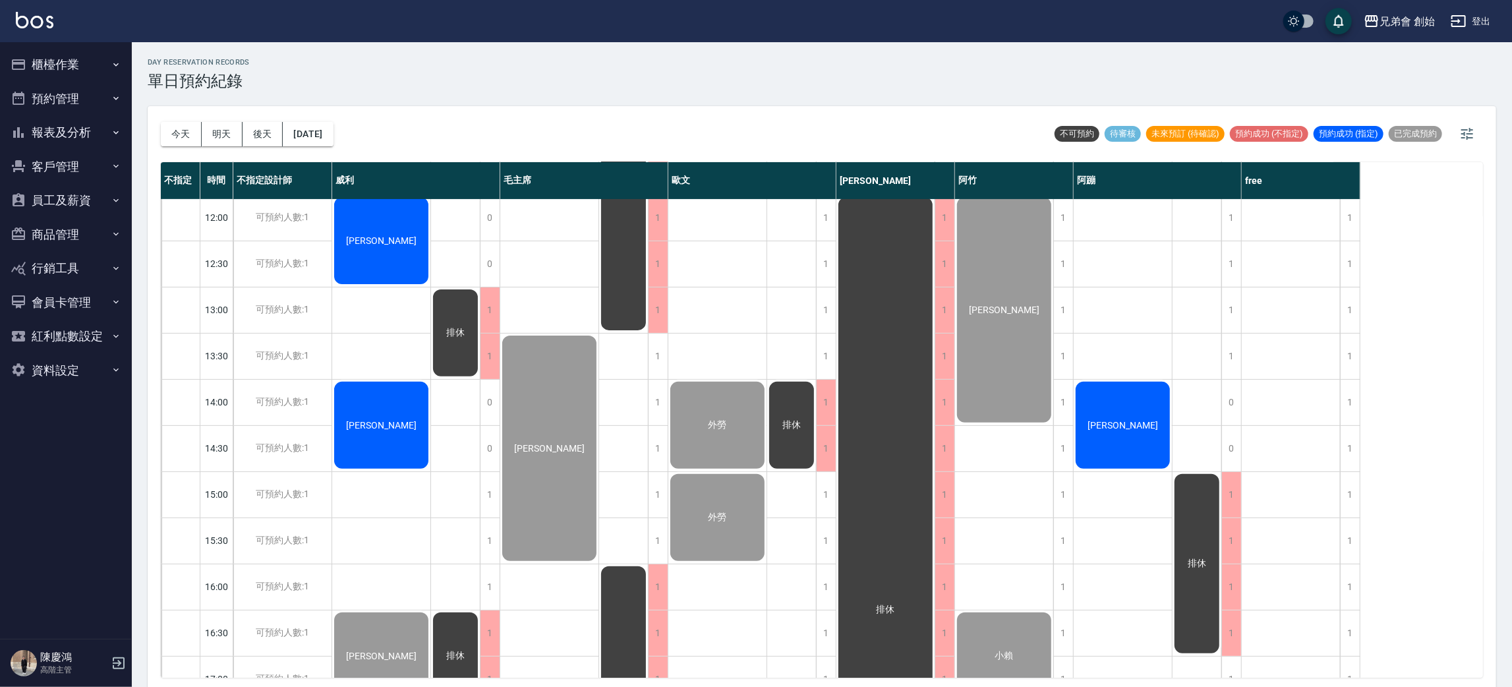
click at [378, 430] on span "[PERSON_NAME]" at bounding box center [381, 425] width 76 height 11
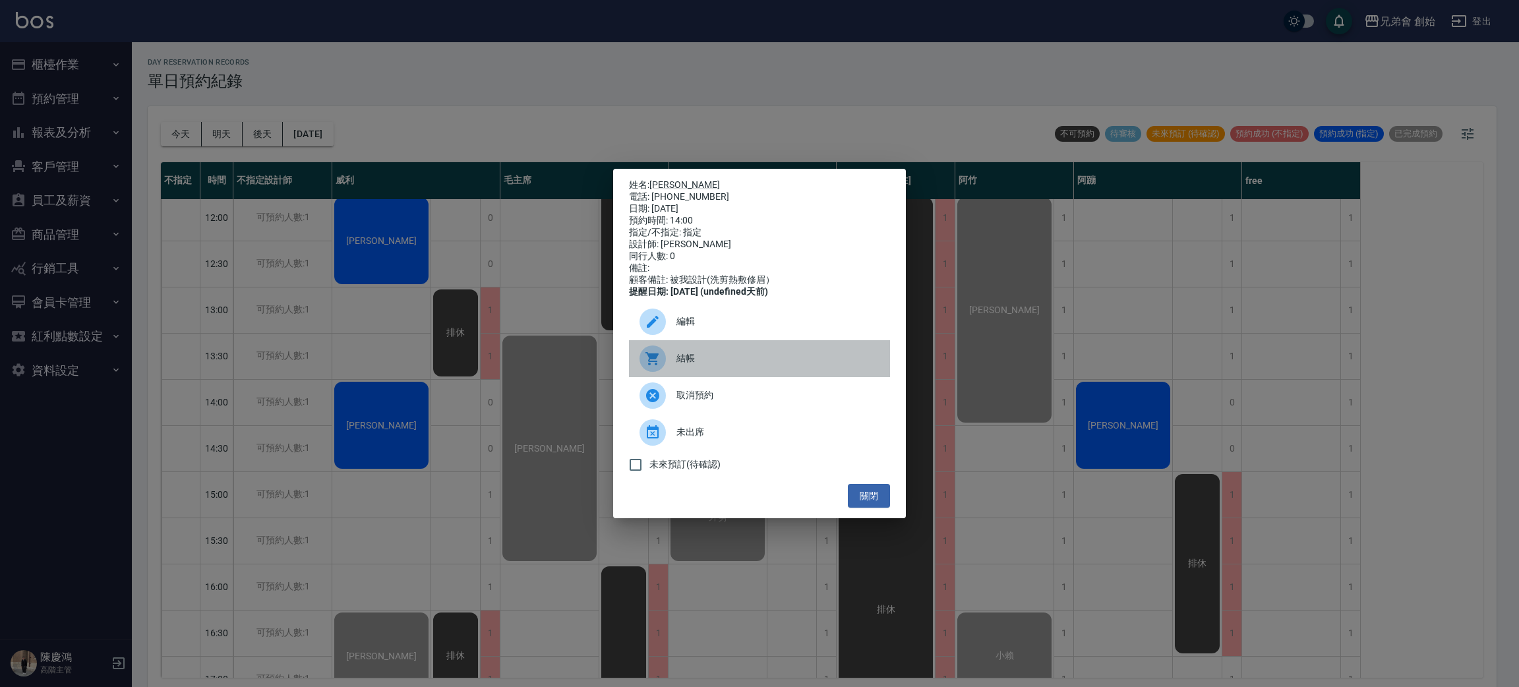
click at [693, 377] on div "結帳" at bounding box center [759, 358] width 261 height 37
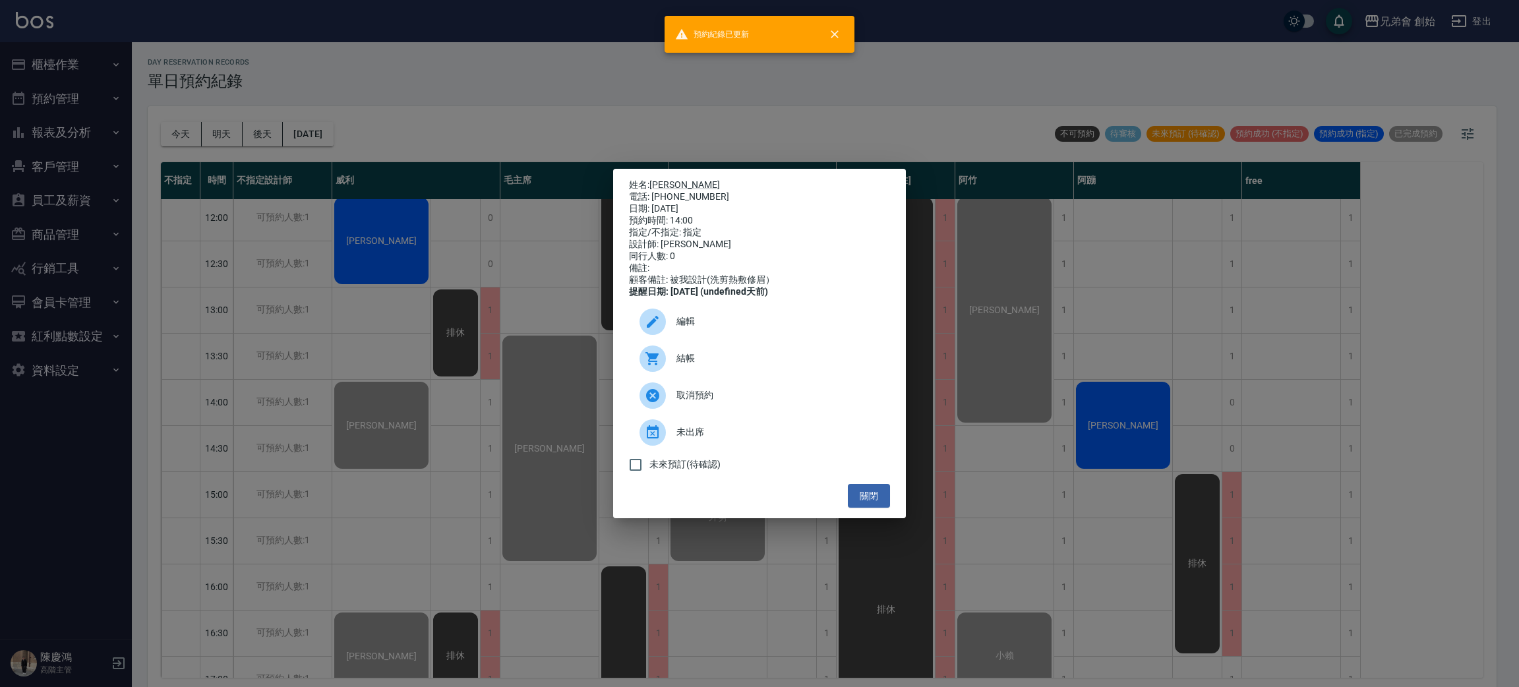
click at [382, 224] on div "姓名: 莊明翰 電話: 0938640923 日期: 2025/10/12 預約時間: 14:00 指定/不指定: 指定 設計師: 威利 同行人數: 0 備註…" at bounding box center [759, 343] width 1519 height 687
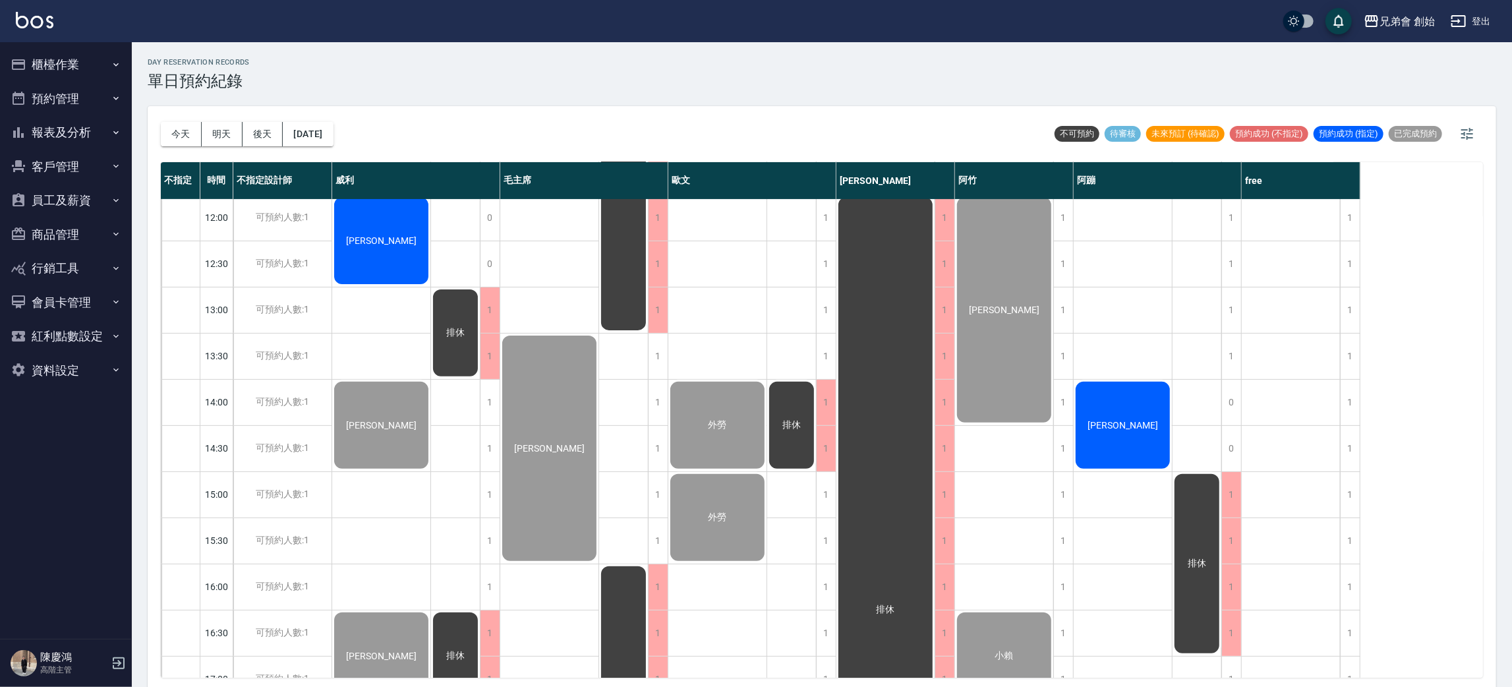
click at [373, 248] on div "林逸軒" at bounding box center [381, 240] width 98 height 91
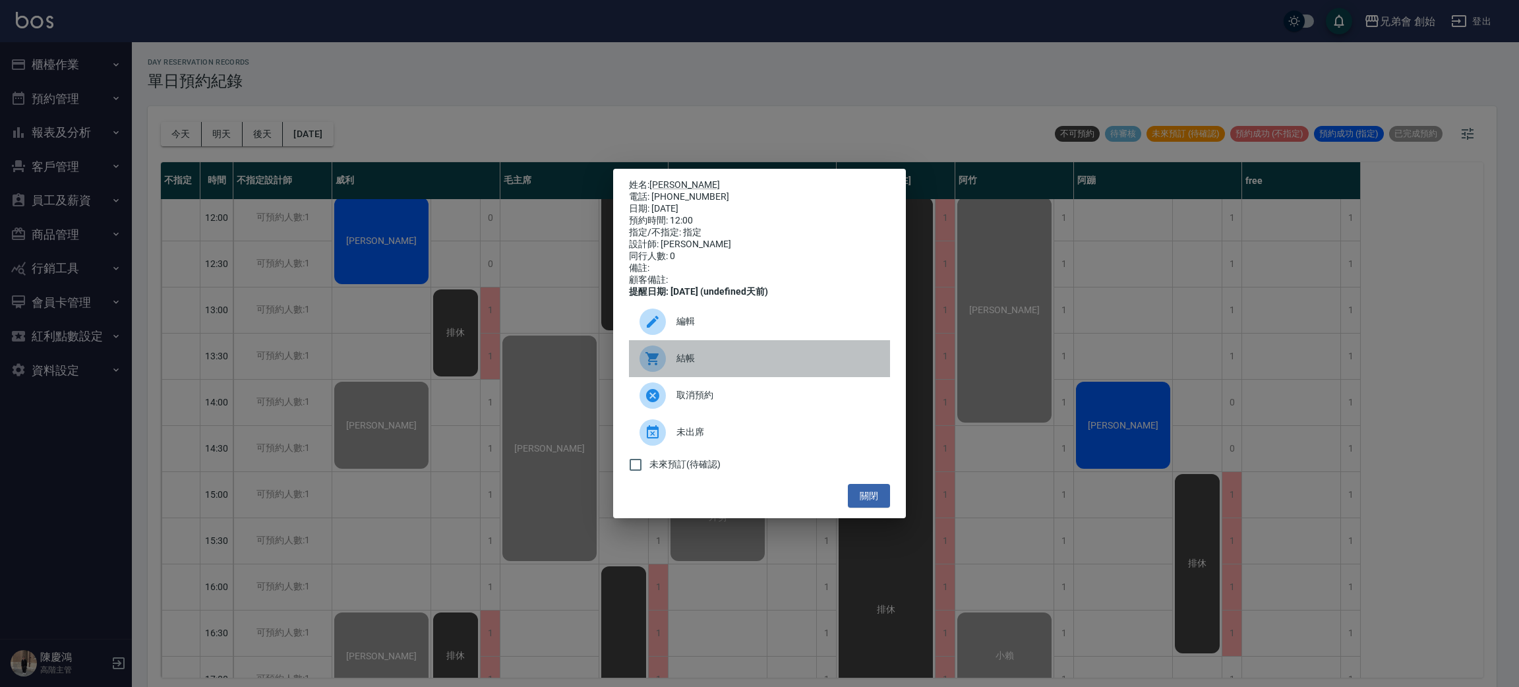
click at [729, 363] on span "結帳" at bounding box center [777, 358] width 203 height 14
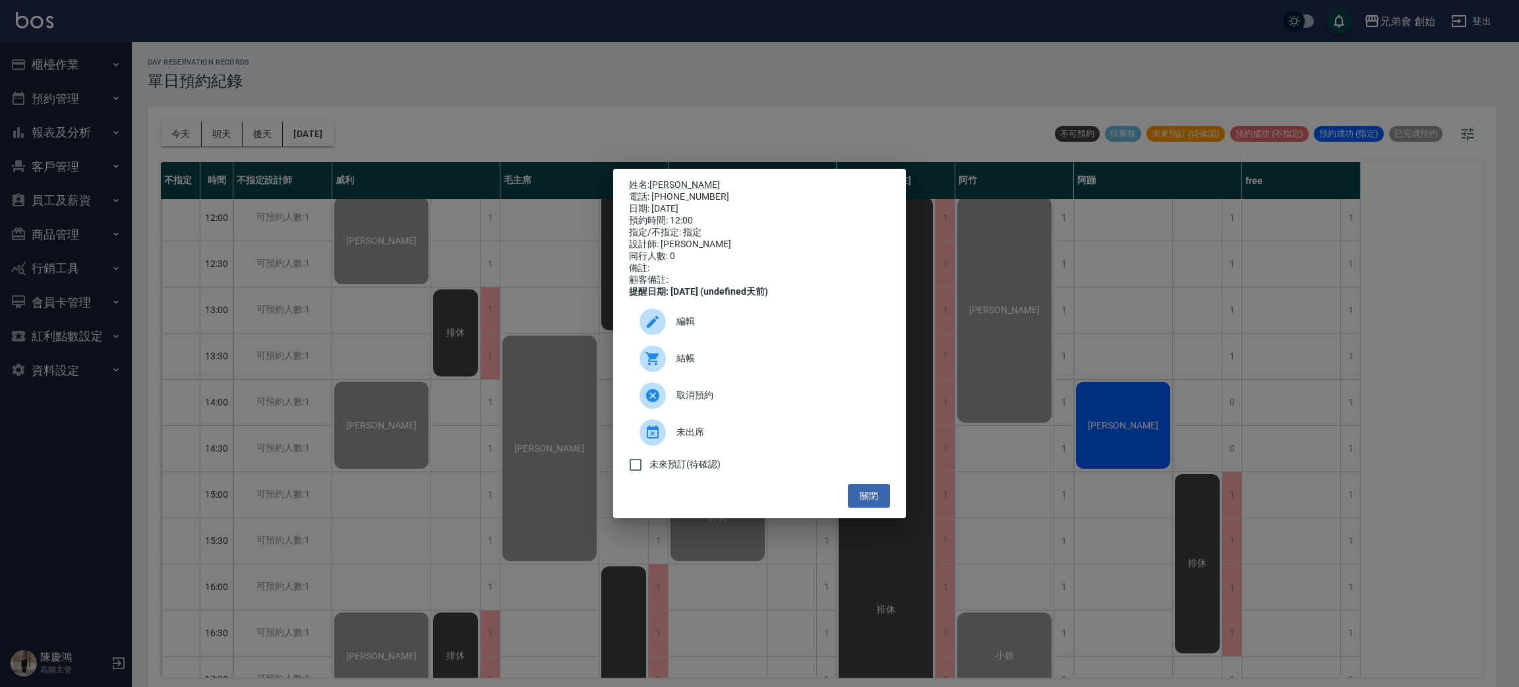
click at [460, 112] on div "姓名: 林逸軒 電話: 0915251985 日期: 2025/10/12 預約時間: 12:00 指定/不指定: 指定 設計師: 威利 同行人數: 0 備註…" at bounding box center [759, 343] width 1519 height 687
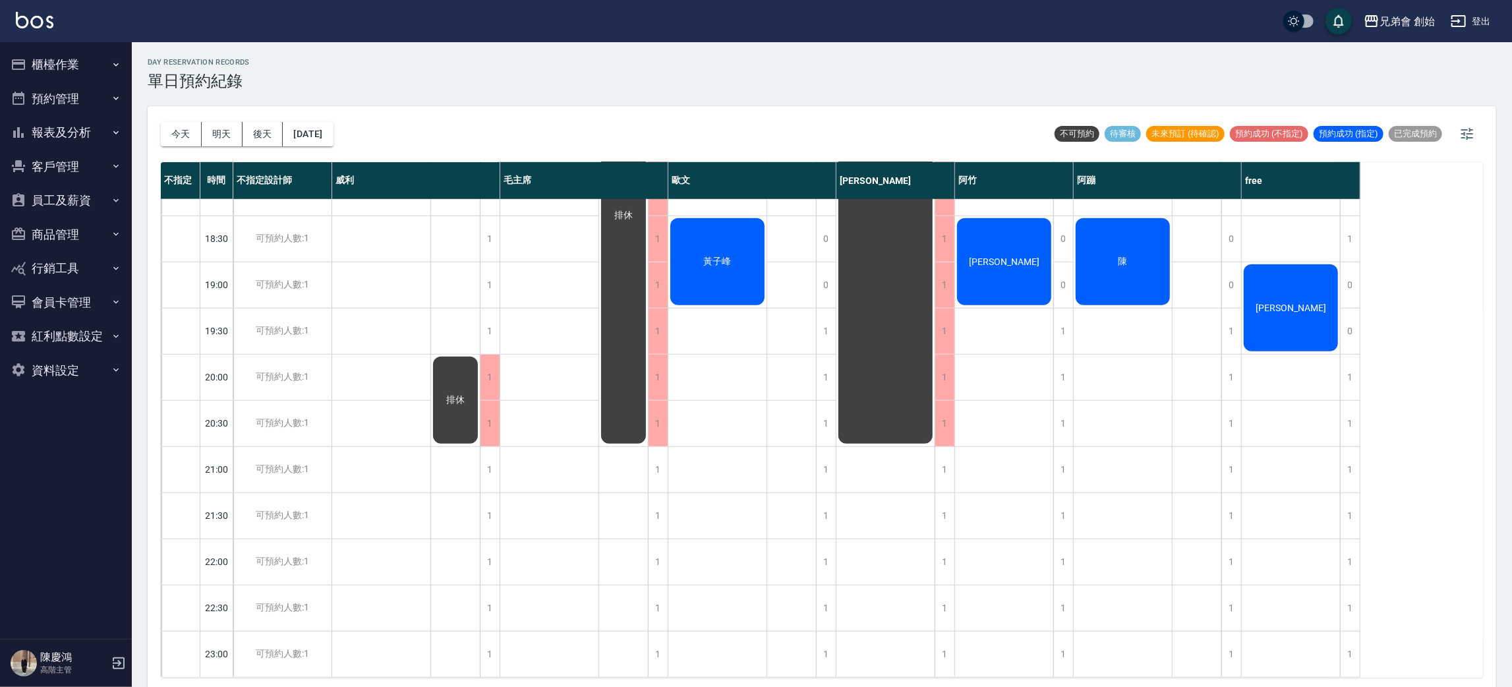
scroll to position [578, 0]
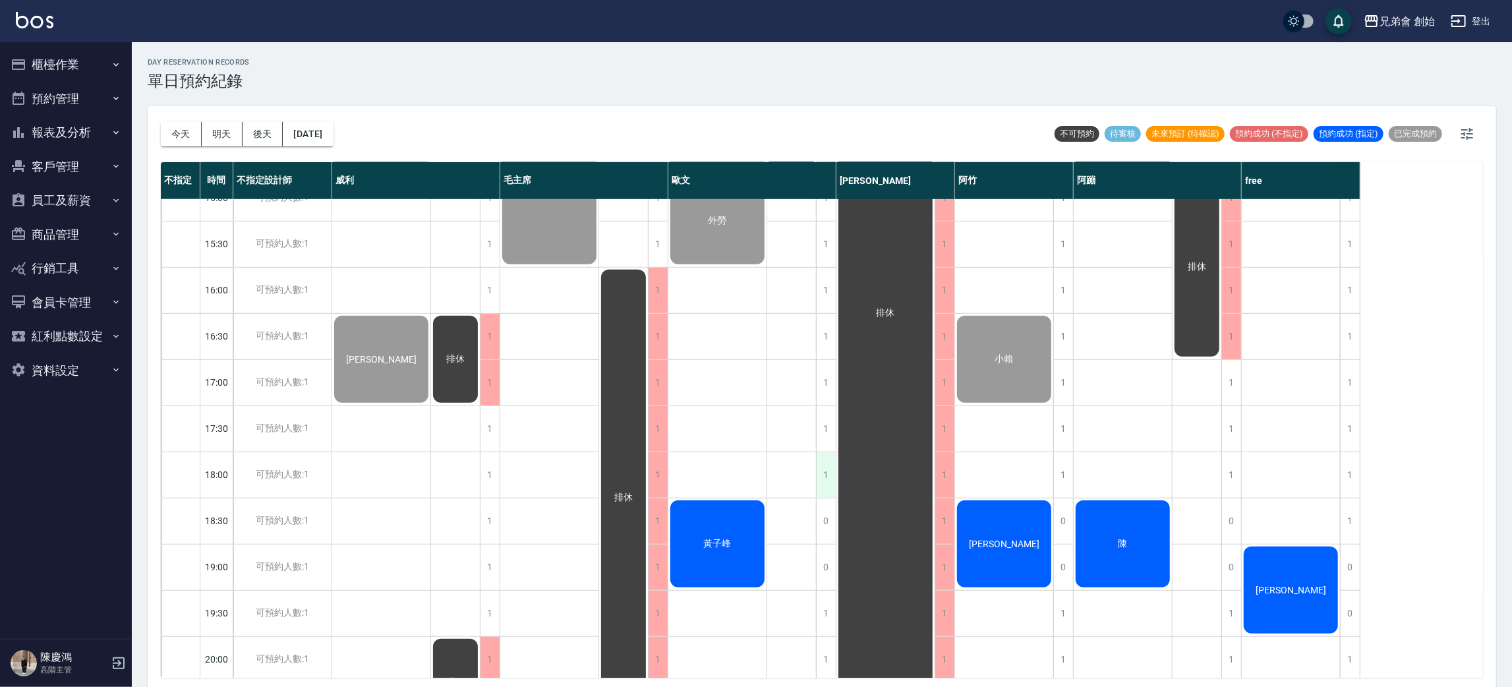
click at [825, 468] on div "1" at bounding box center [826, 474] width 20 height 45
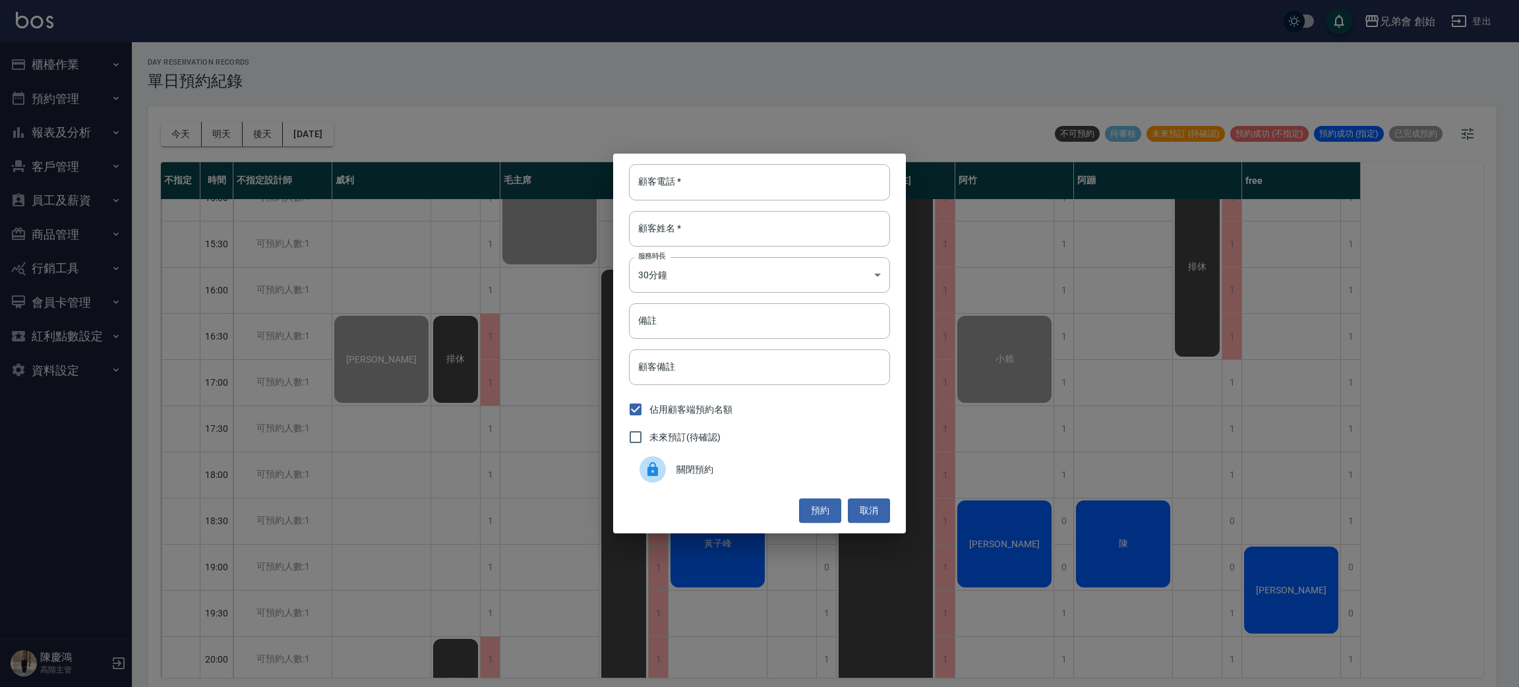
click at [653, 469] on icon at bounding box center [652, 469] width 11 height 14
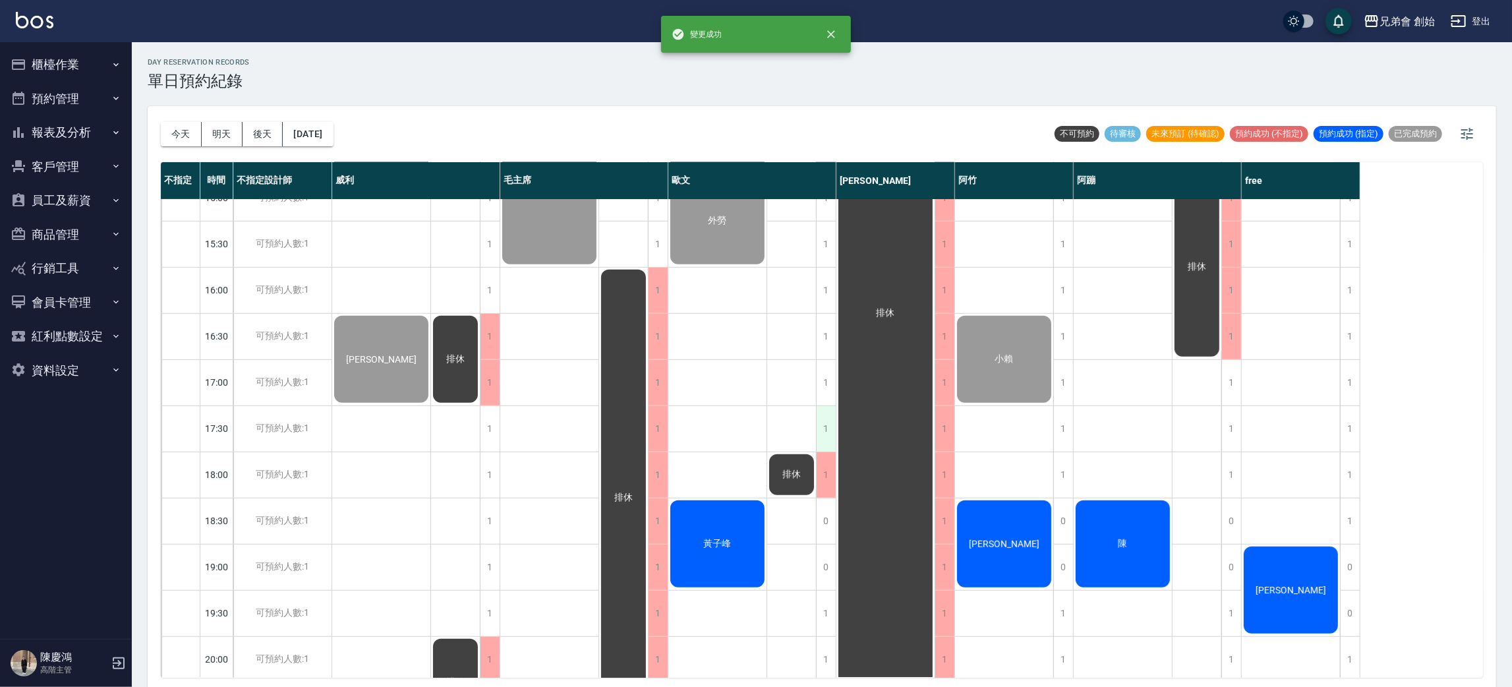
click at [821, 435] on div "1" at bounding box center [826, 428] width 20 height 45
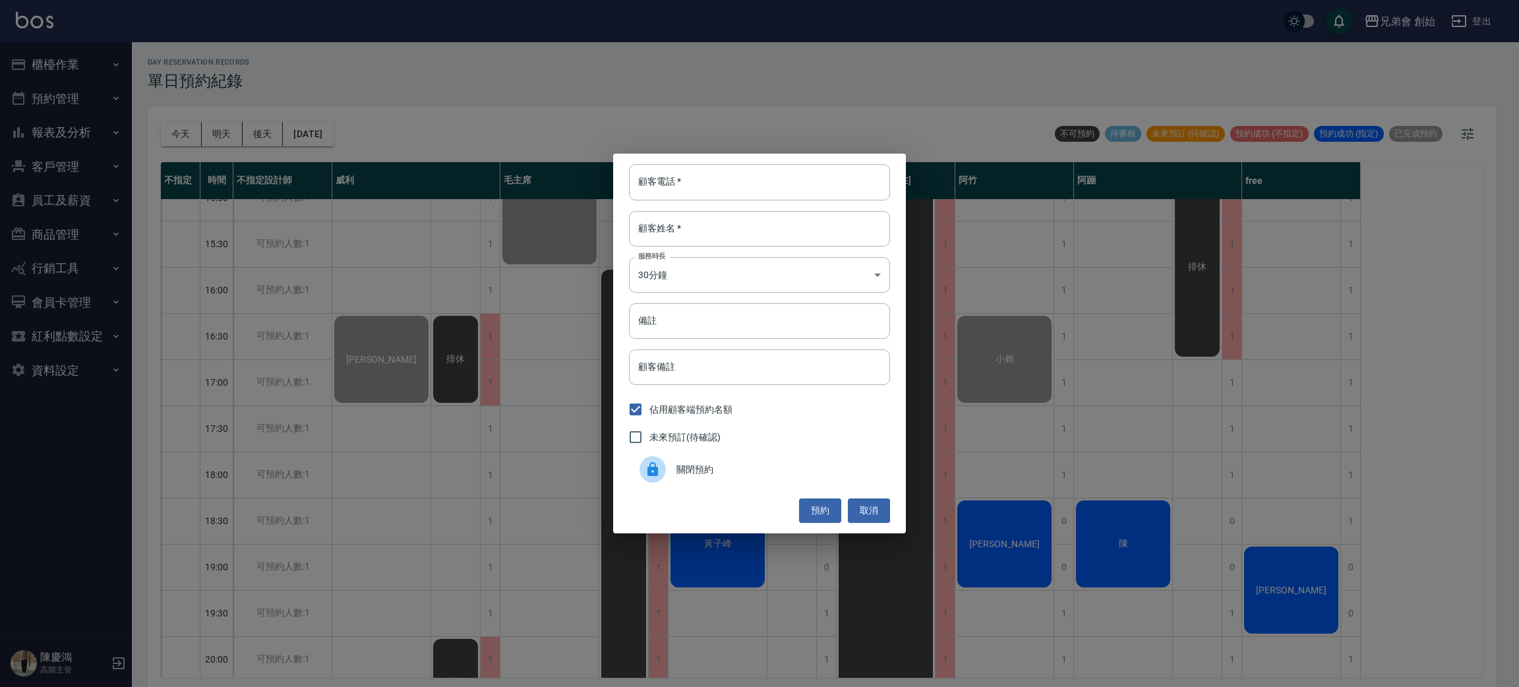
click at [745, 472] on span "關閉預約" at bounding box center [777, 470] width 203 height 14
click at [805, 502] on div "預約 取消" at bounding box center [759, 510] width 261 height 24
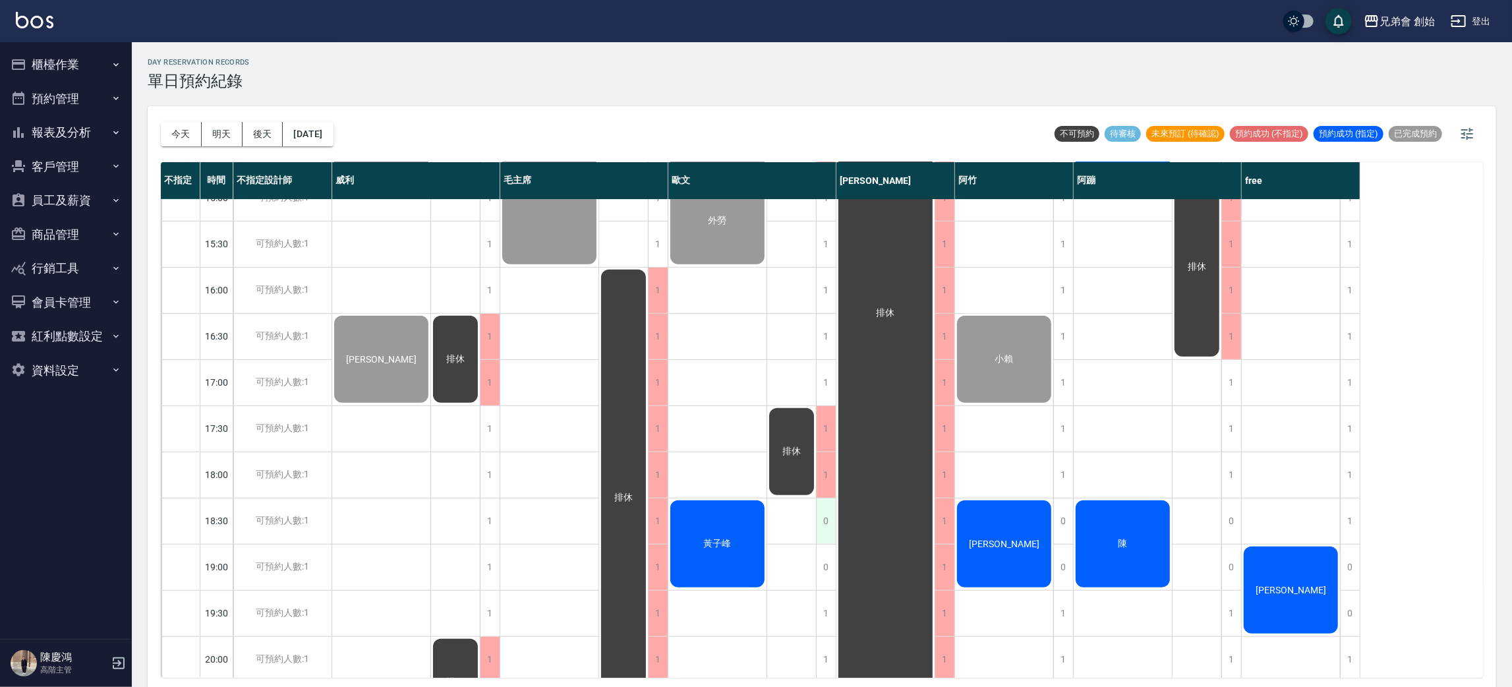
click at [832, 515] on div "0" at bounding box center [826, 520] width 20 height 45
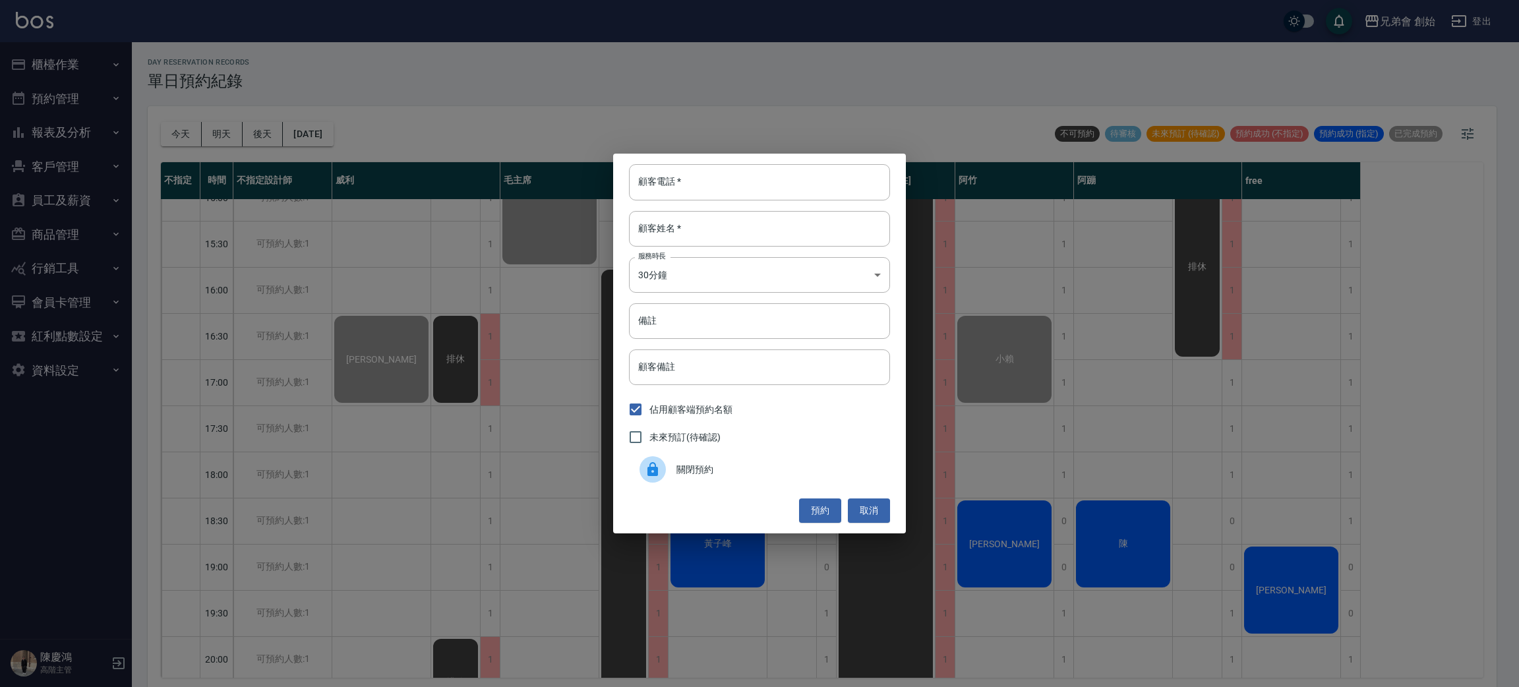
click at [716, 484] on div "關閉預約" at bounding box center [759, 469] width 261 height 37
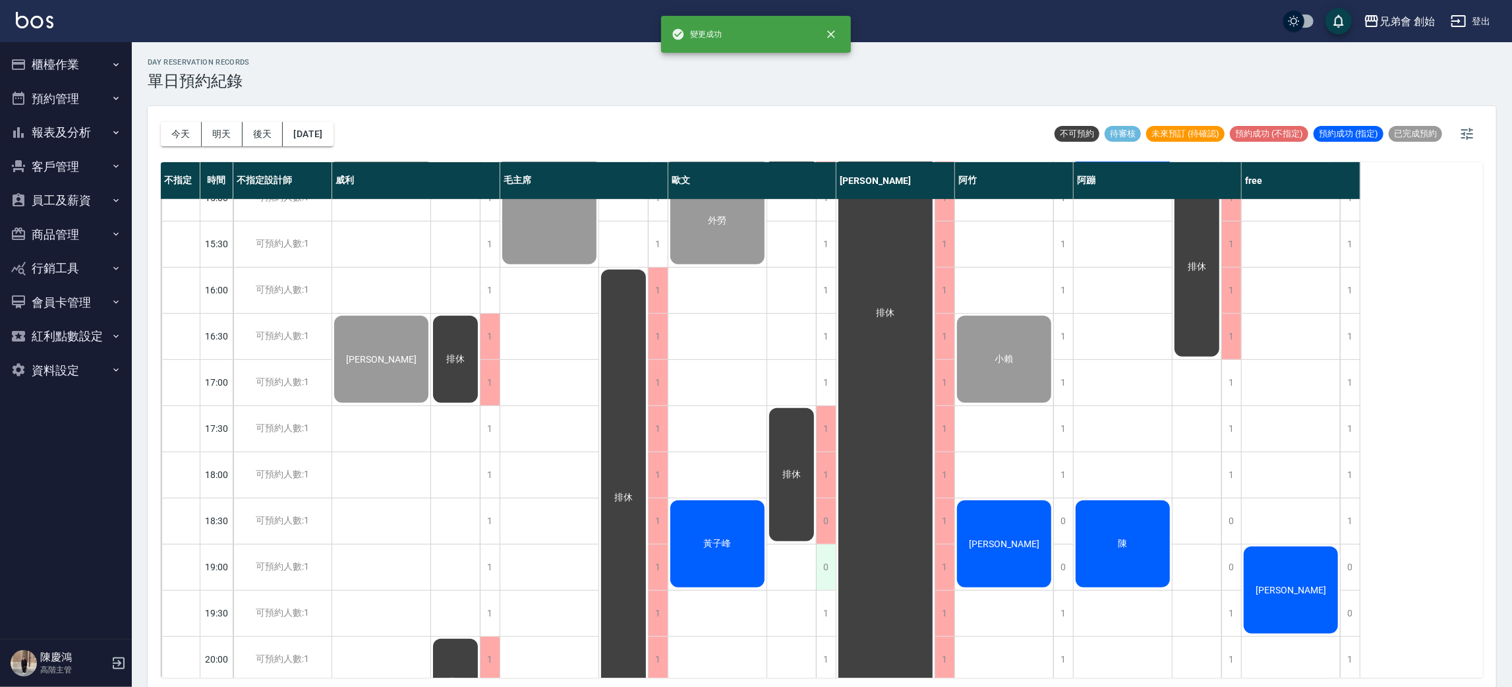
click at [827, 568] on div "0" at bounding box center [826, 566] width 20 height 45
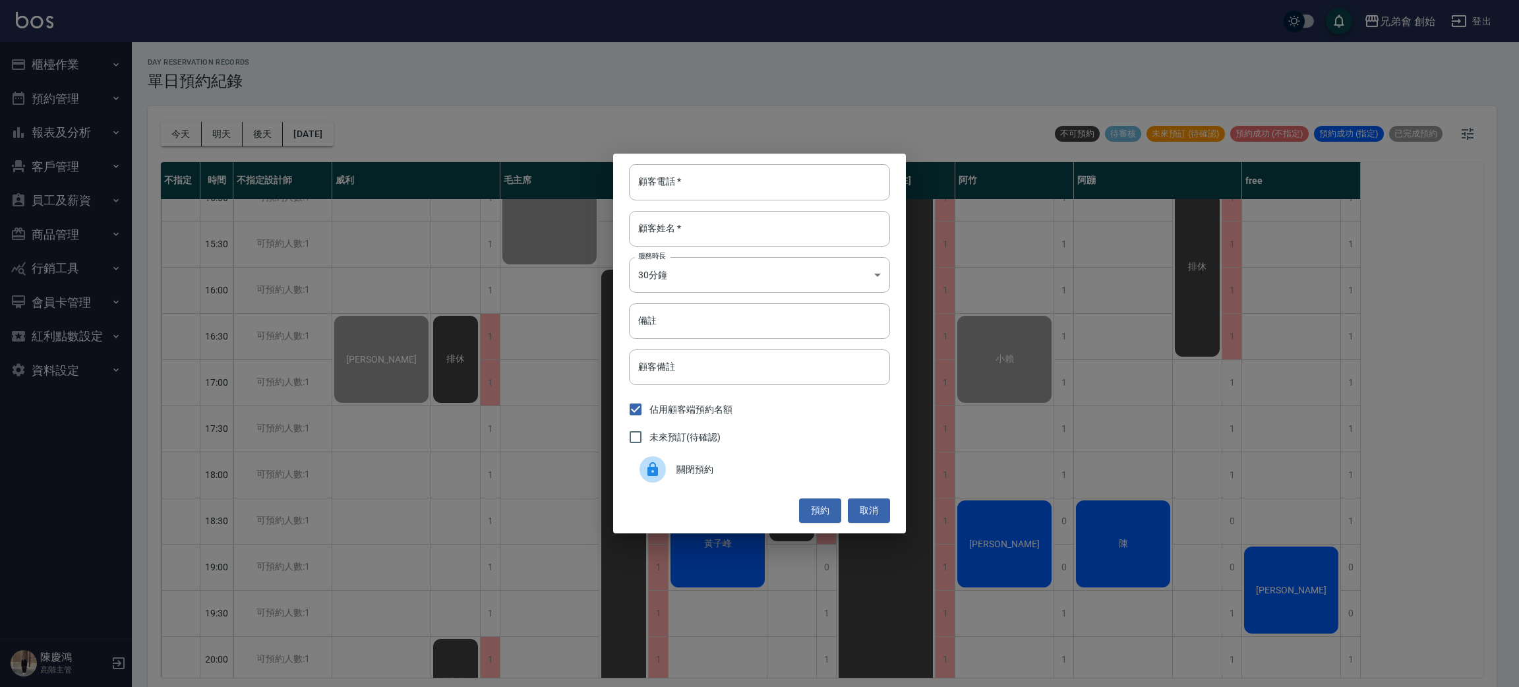
click at [738, 476] on span "關閉預約" at bounding box center [777, 470] width 203 height 14
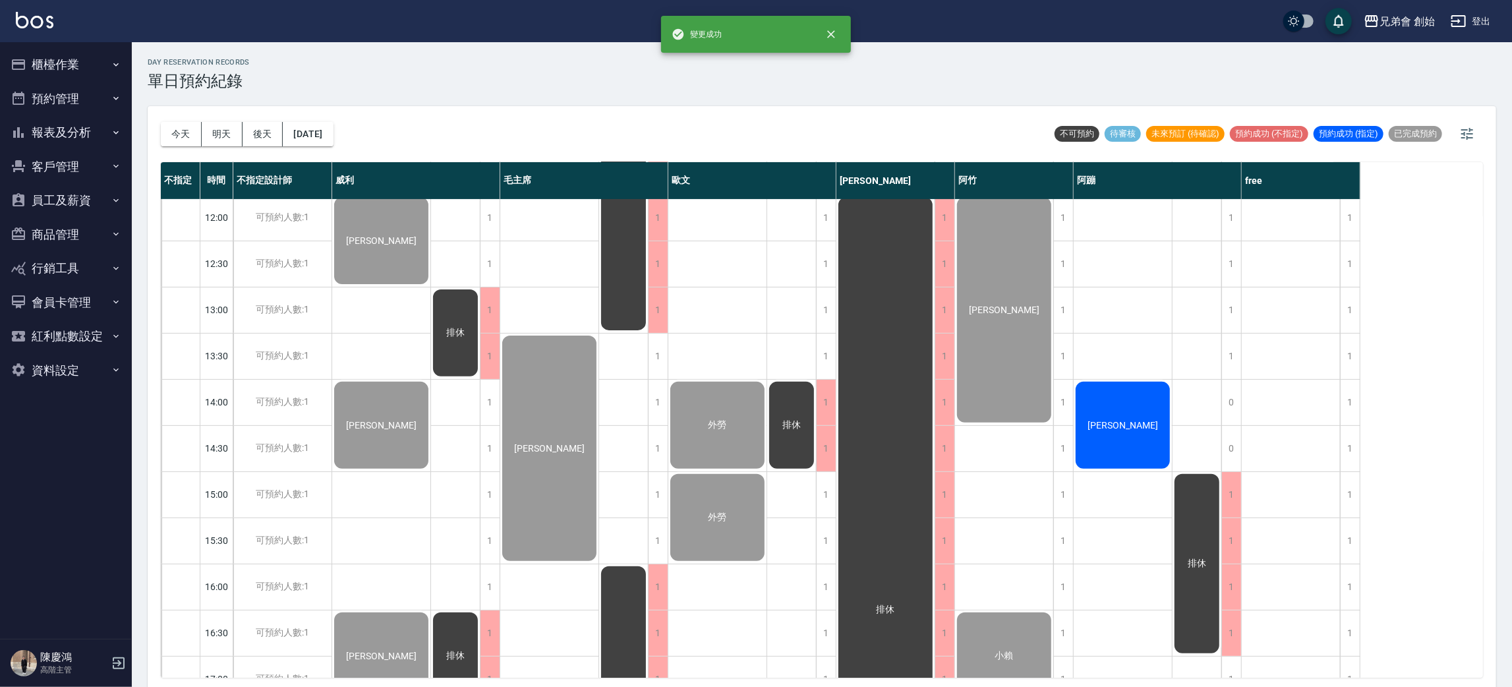
scroll to position [183, 0]
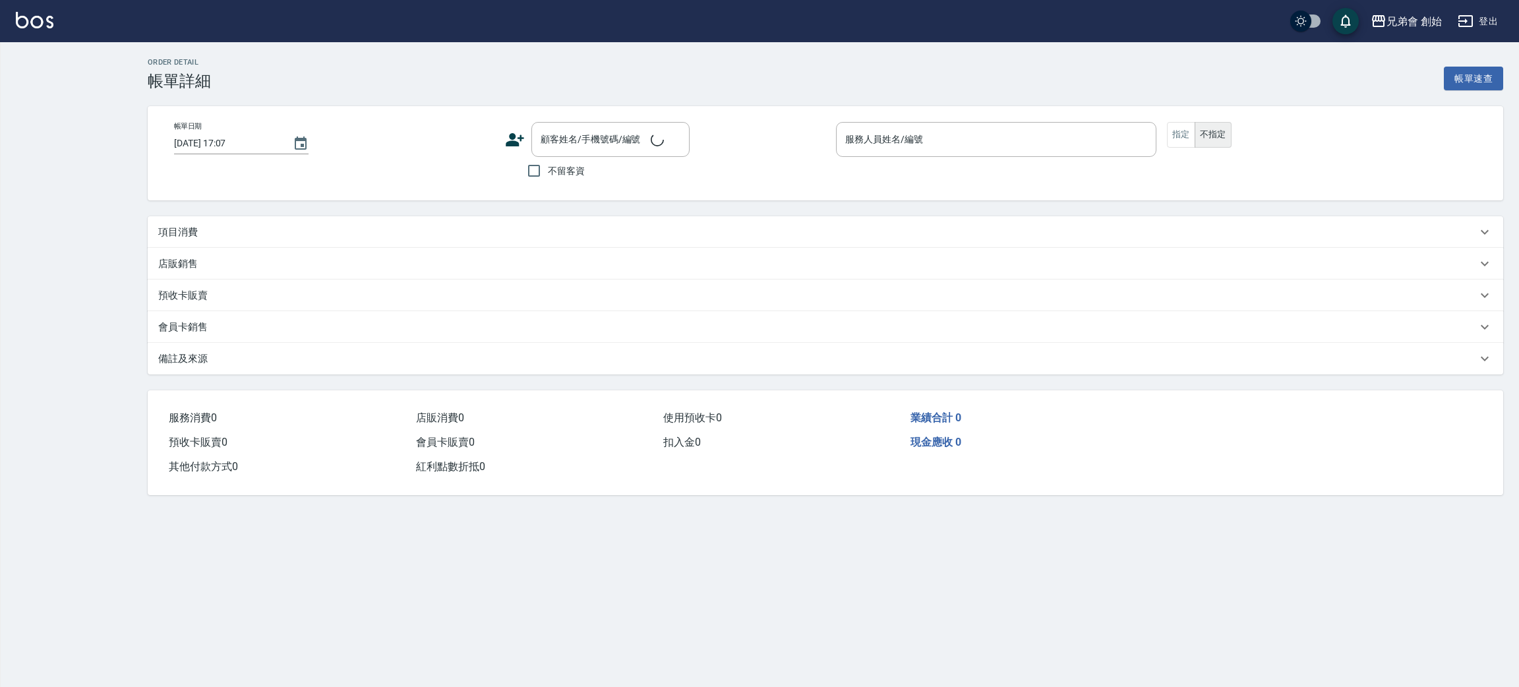
click at [268, 223] on div "項目消費" at bounding box center [825, 232] width 1355 height 32
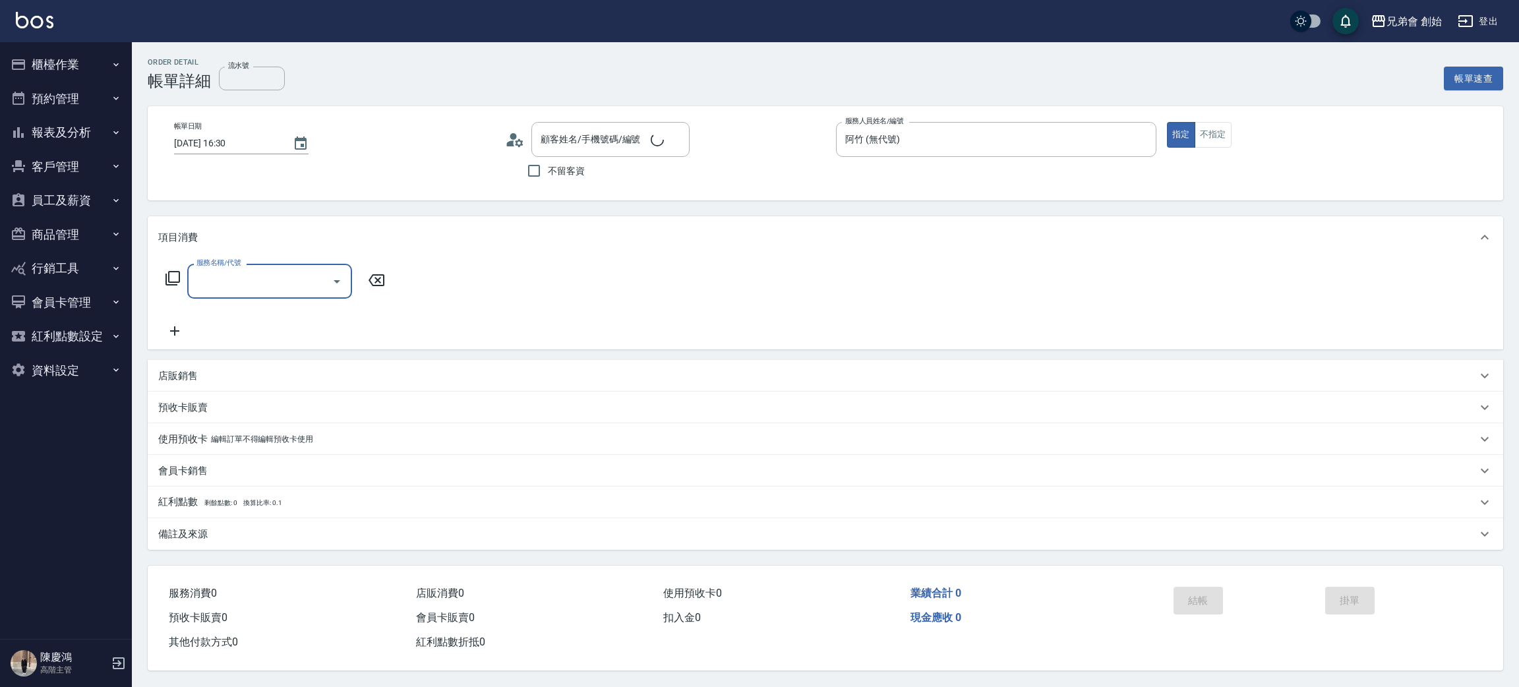
type input "[DATE] 16:30"
type input "阿竹 (無代號)"
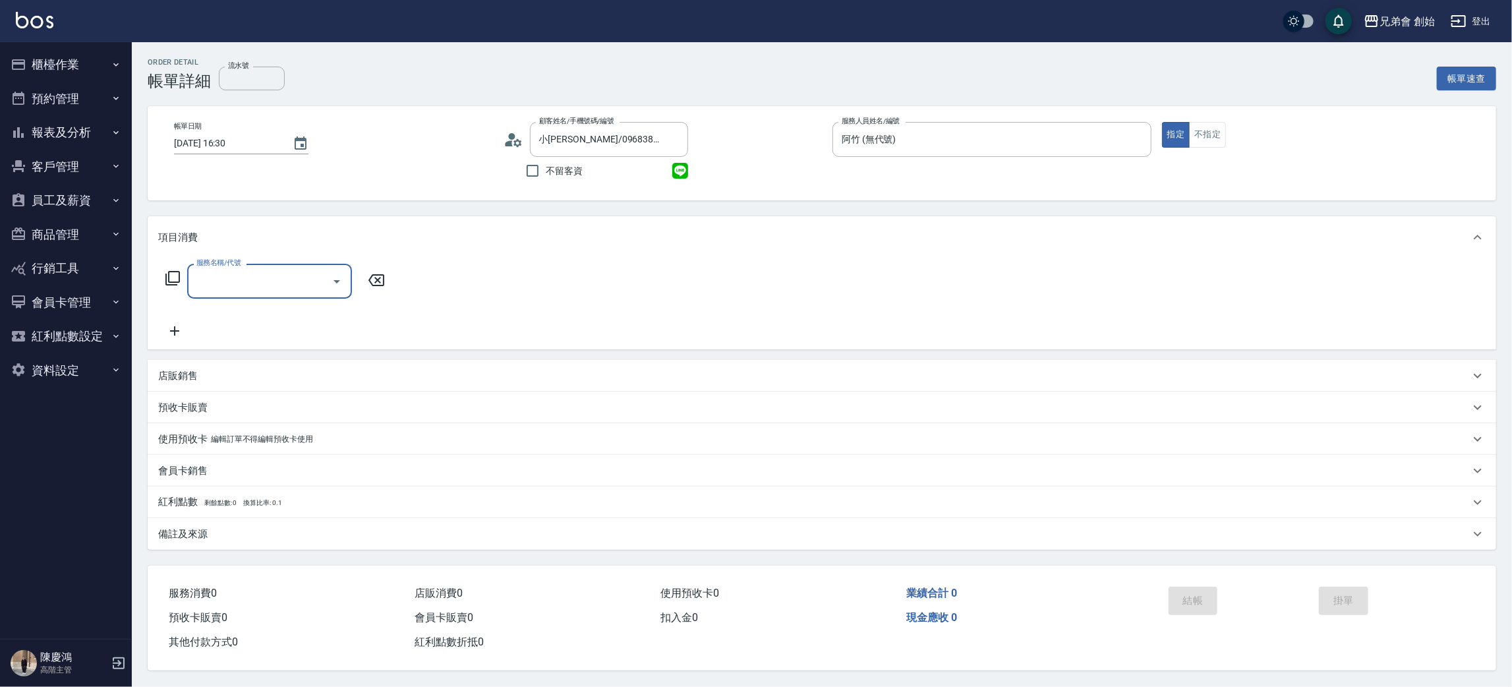
type input "小[PERSON_NAME]/0968386874/"
click at [298, 270] on input "服務名稱/代號" at bounding box center [259, 281] width 133 height 23
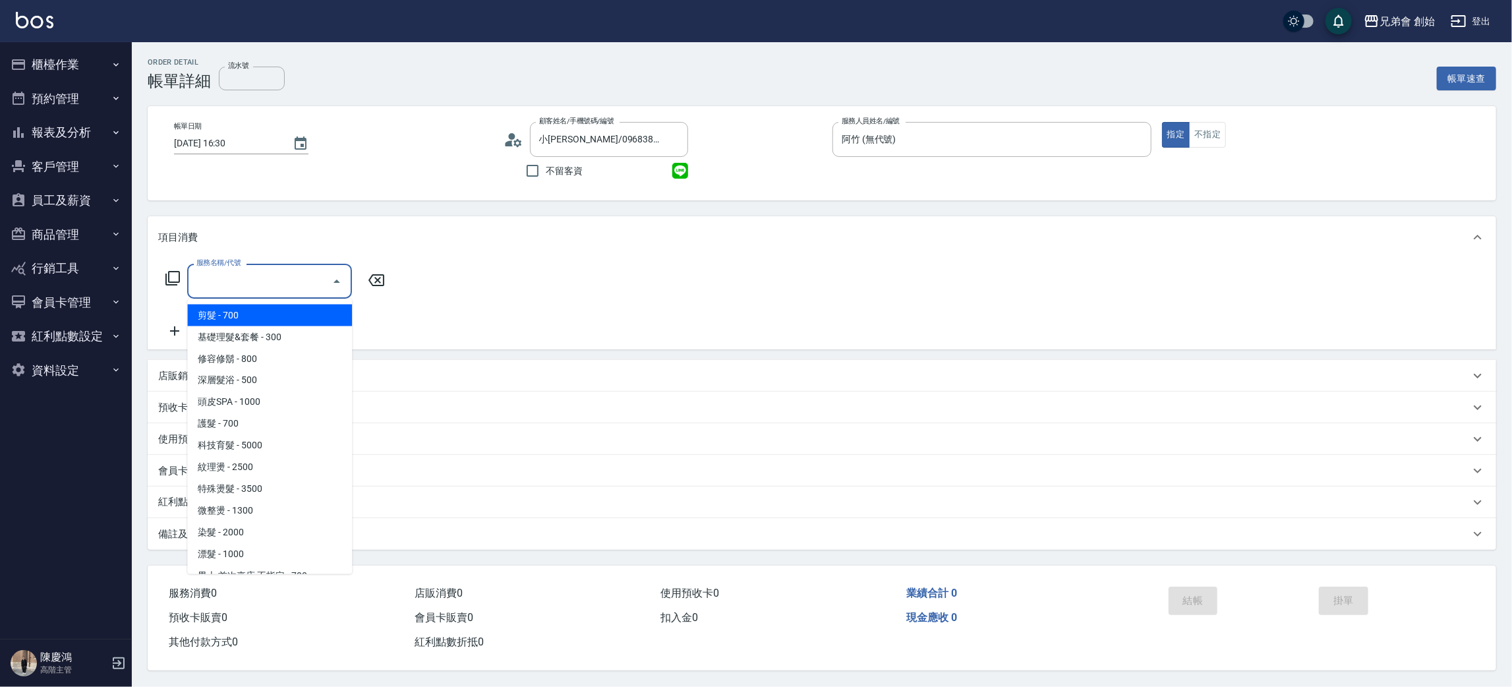
click at [300, 298] on div "服務名稱/代號" at bounding box center [269, 281] width 165 height 35
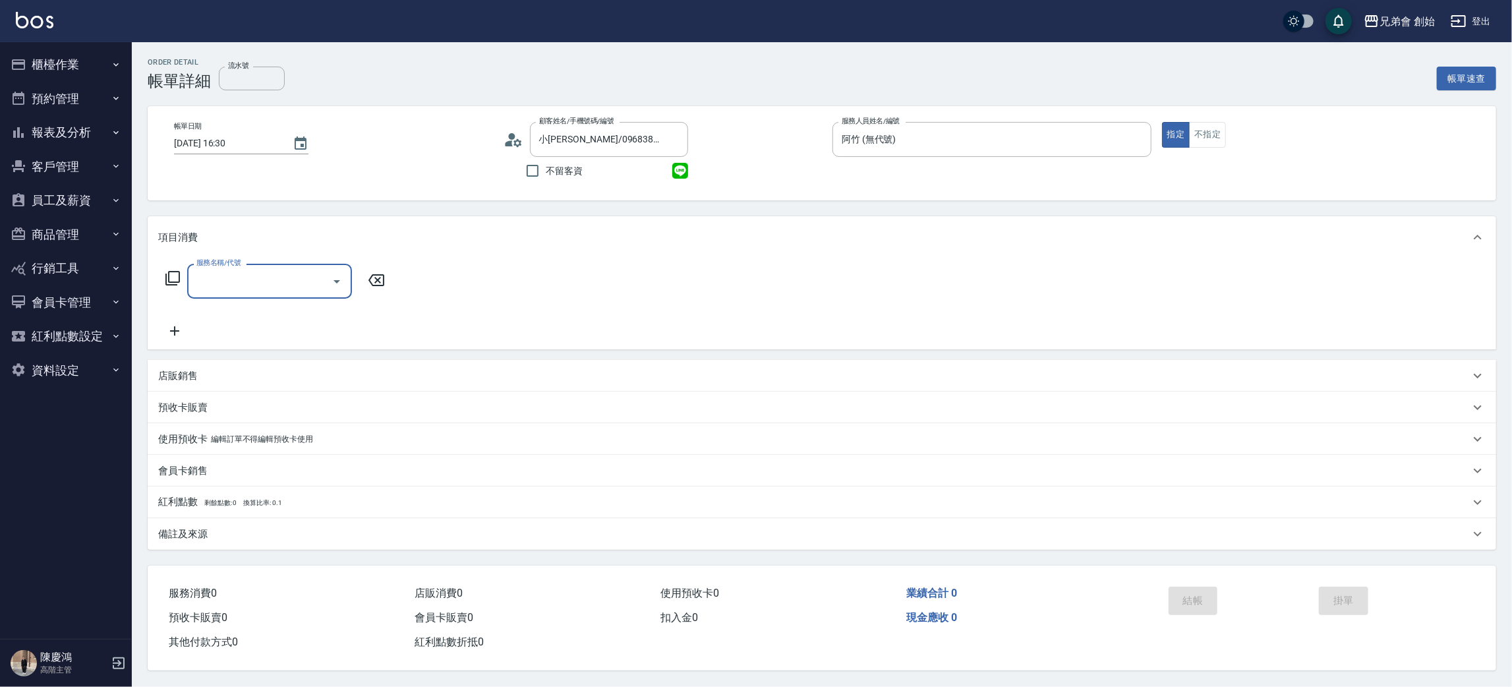
click at [267, 255] on div "項目消費" at bounding box center [822, 237] width 1349 height 42
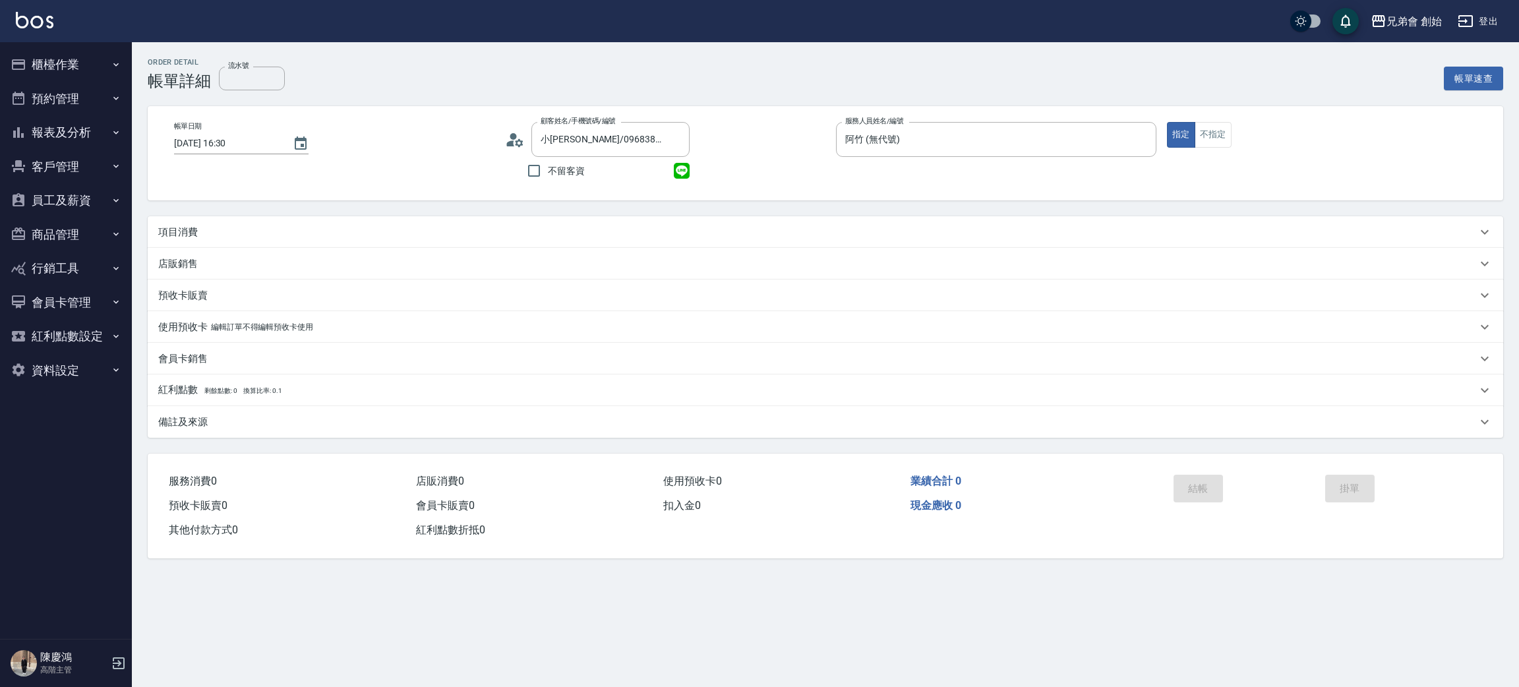
click at [266, 248] on div "店販銷售" at bounding box center [825, 264] width 1355 height 32
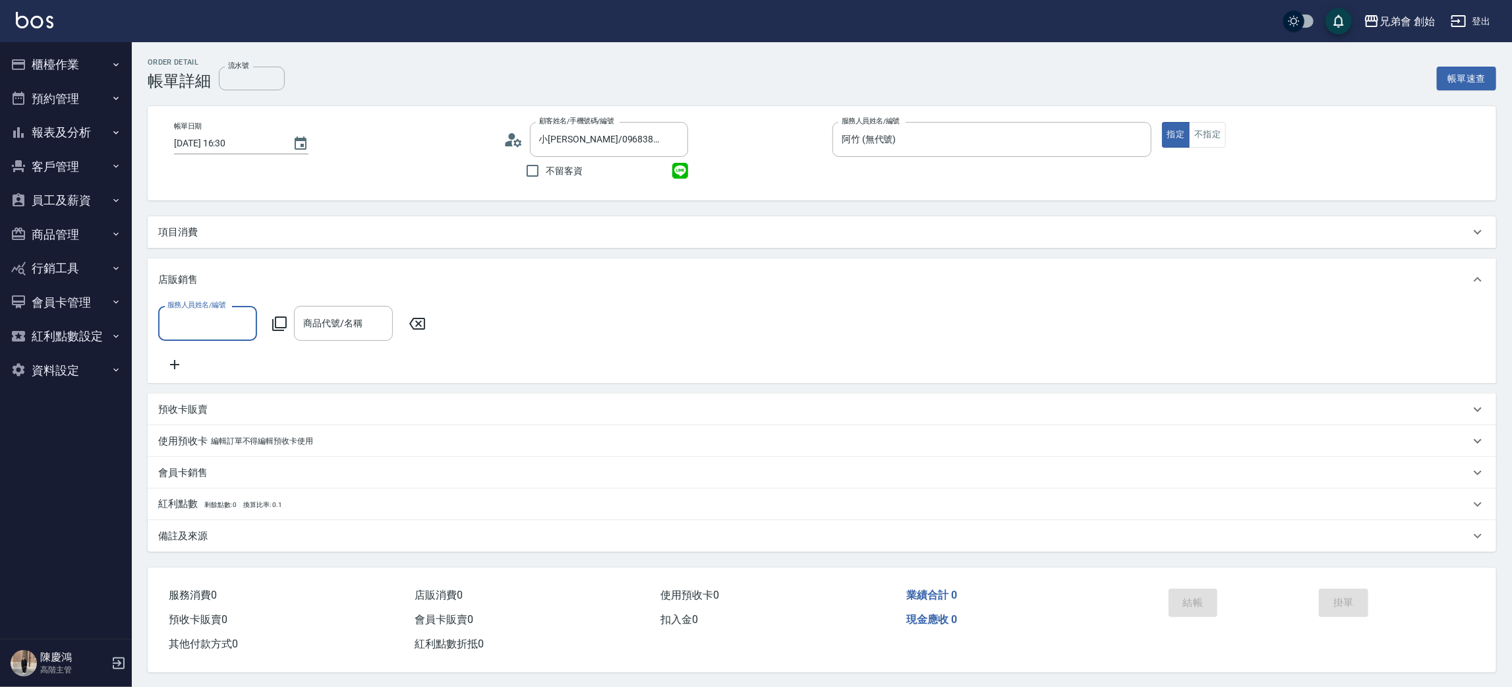
click at [263, 295] on div "店販銷售" at bounding box center [822, 279] width 1349 height 42
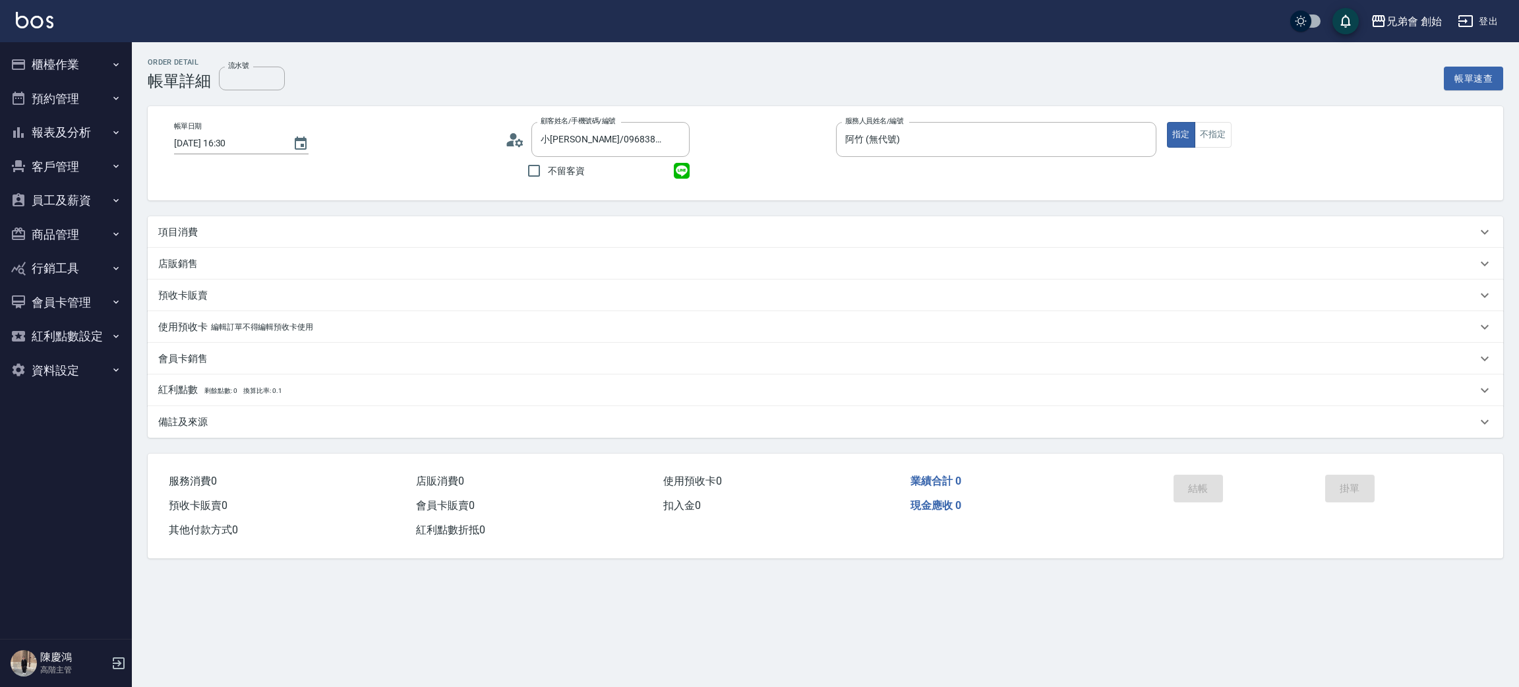
click at [259, 244] on div "項目消費" at bounding box center [825, 232] width 1355 height 32
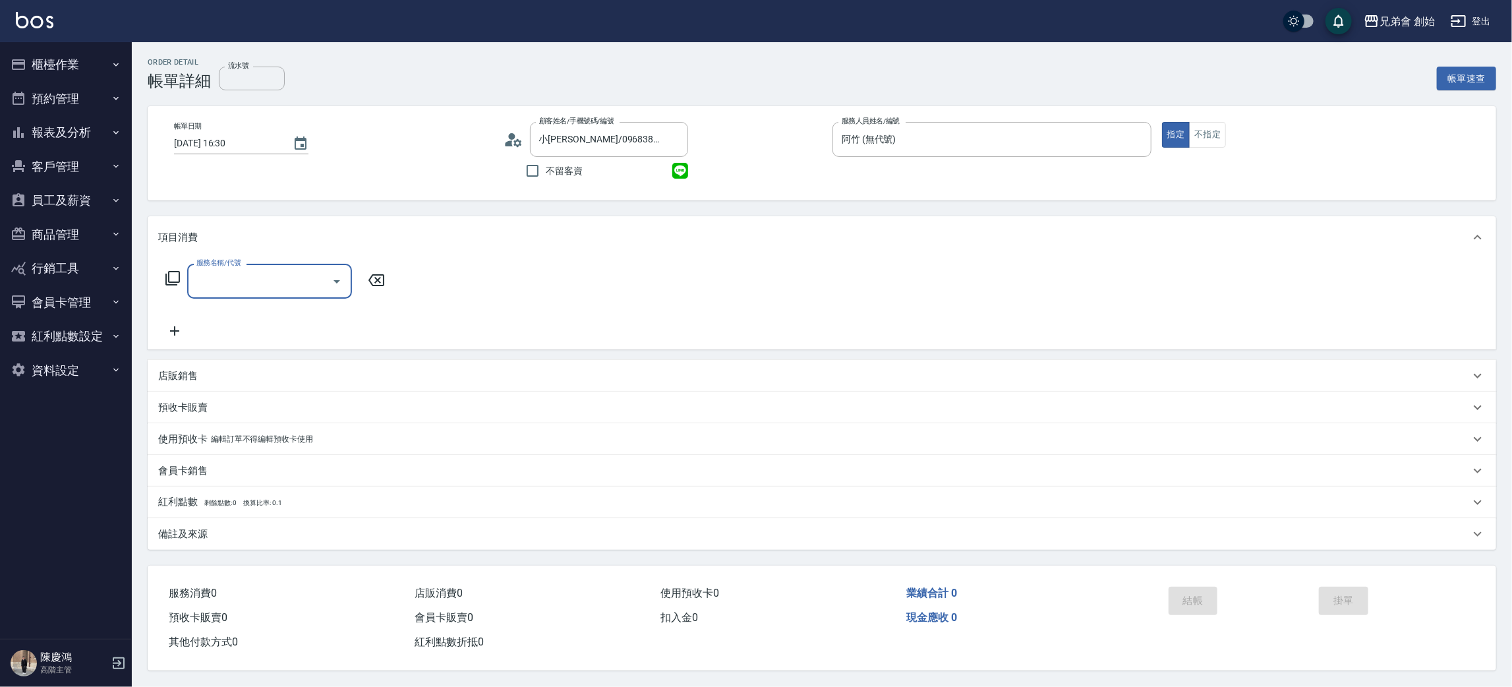
click at [264, 291] on input "服務名稱/代號" at bounding box center [259, 281] width 133 height 23
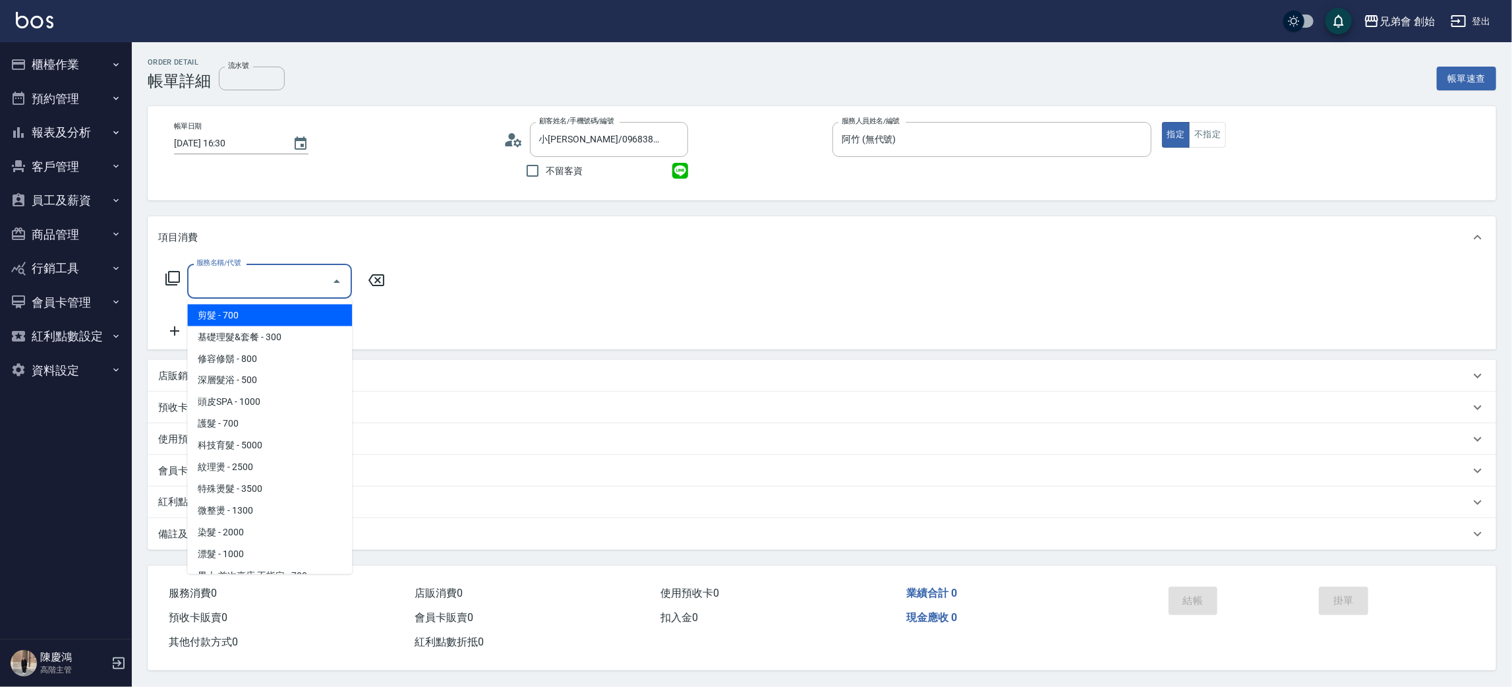
click at [264, 310] on span "剪髮 - 700" at bounding box center [269, 316] width 165 height 22
type input "剪髮(A01)"
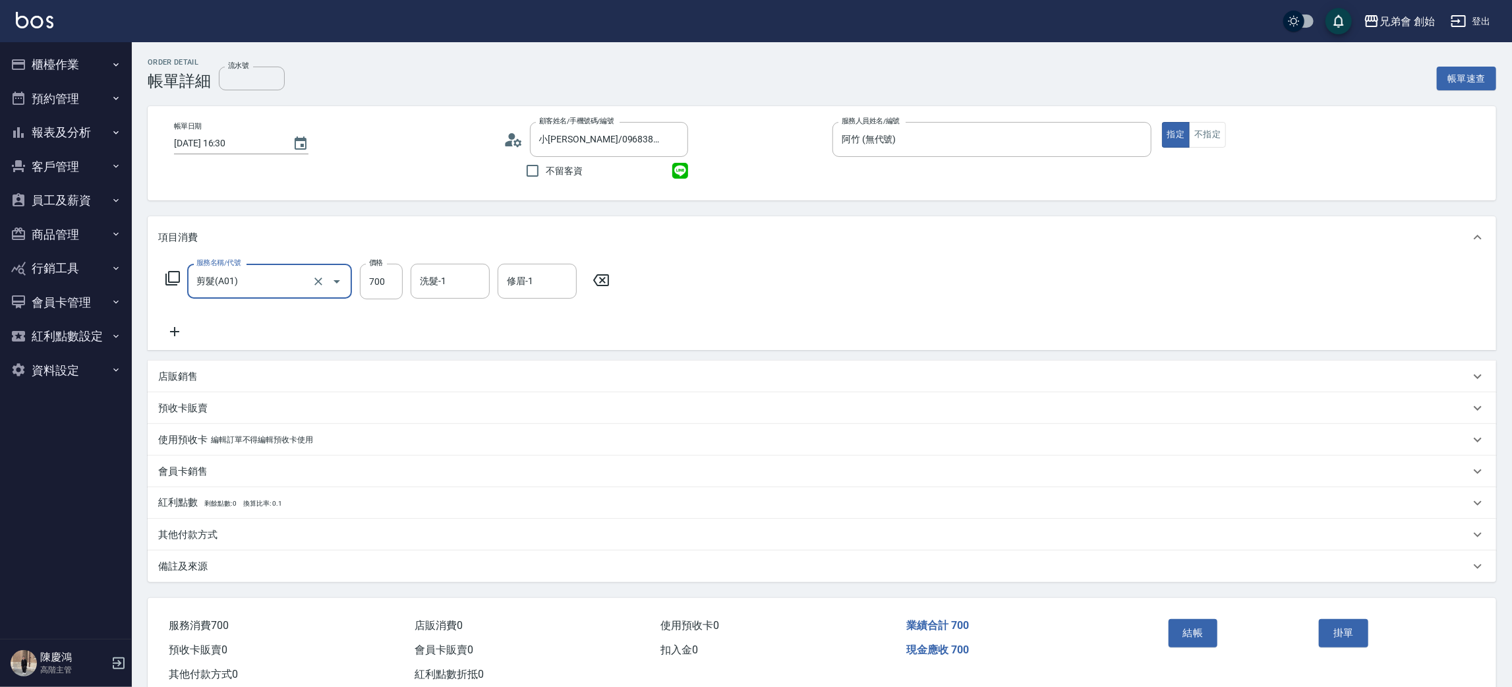
click at [211, 526] on div "其他付款方式" at bounding box center [822, 535] width 1349 height 32
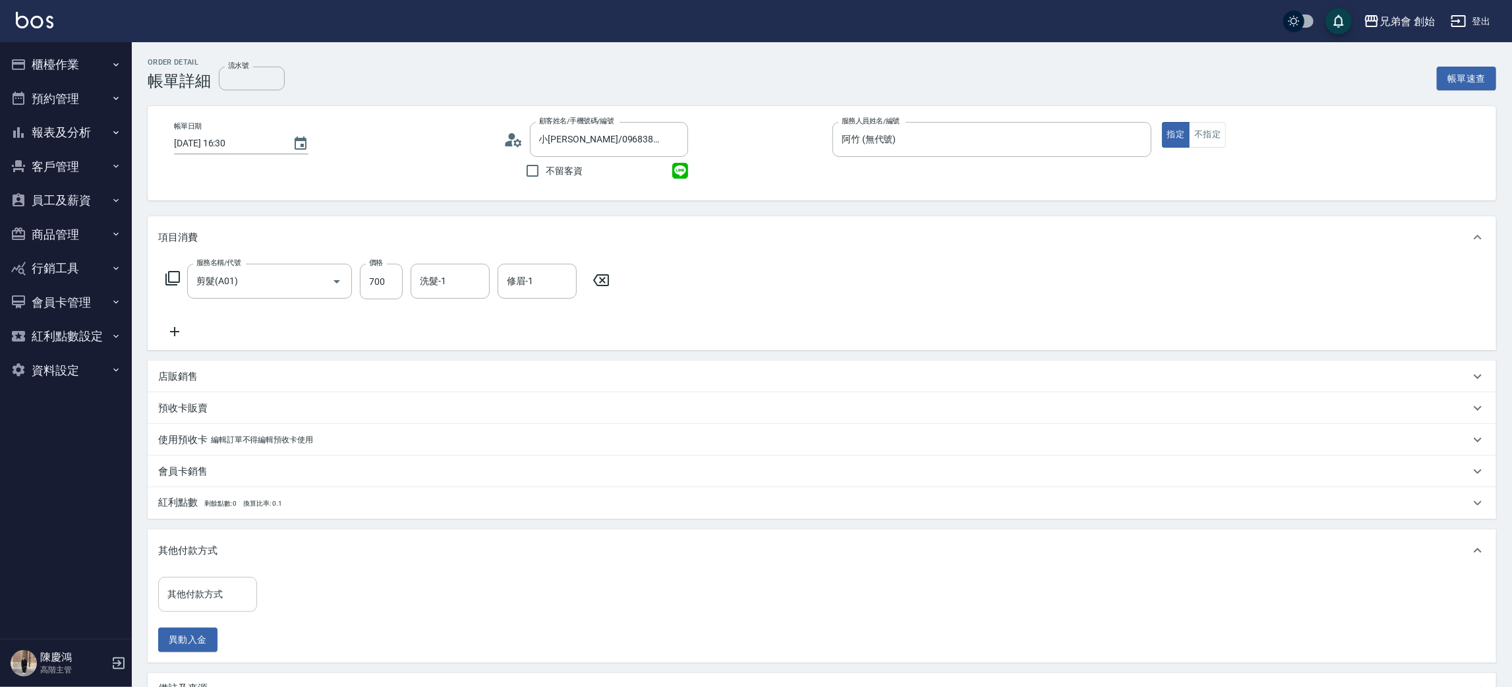
click at [212, 579] on div "其他付款方式" at bounding box center [207, 594] width 99 height 35
drag, startPoint x: 216, startPoint y: 518, endPoint x: 293, endPoint y: 501, distance: 79.0
click at [218, 517] on span "轉帳" at bounding box center [207, 517] width 99 height 22
type input "轉帳"
click at [291, 579] on label "轉帳金額" at bounding box center [288, 576] width 28 height 10
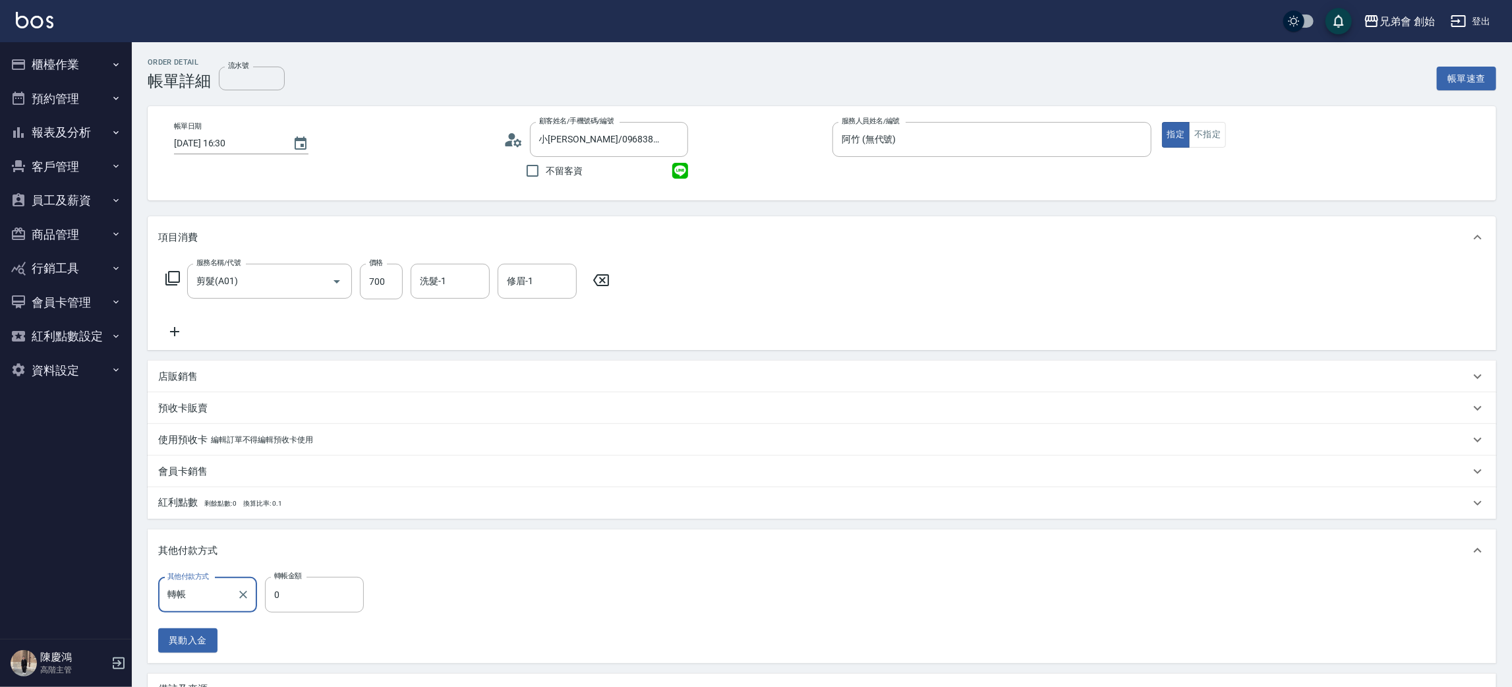
click at [291, 579] on input "0" at bounding box center [314, 595] width 99 height 36
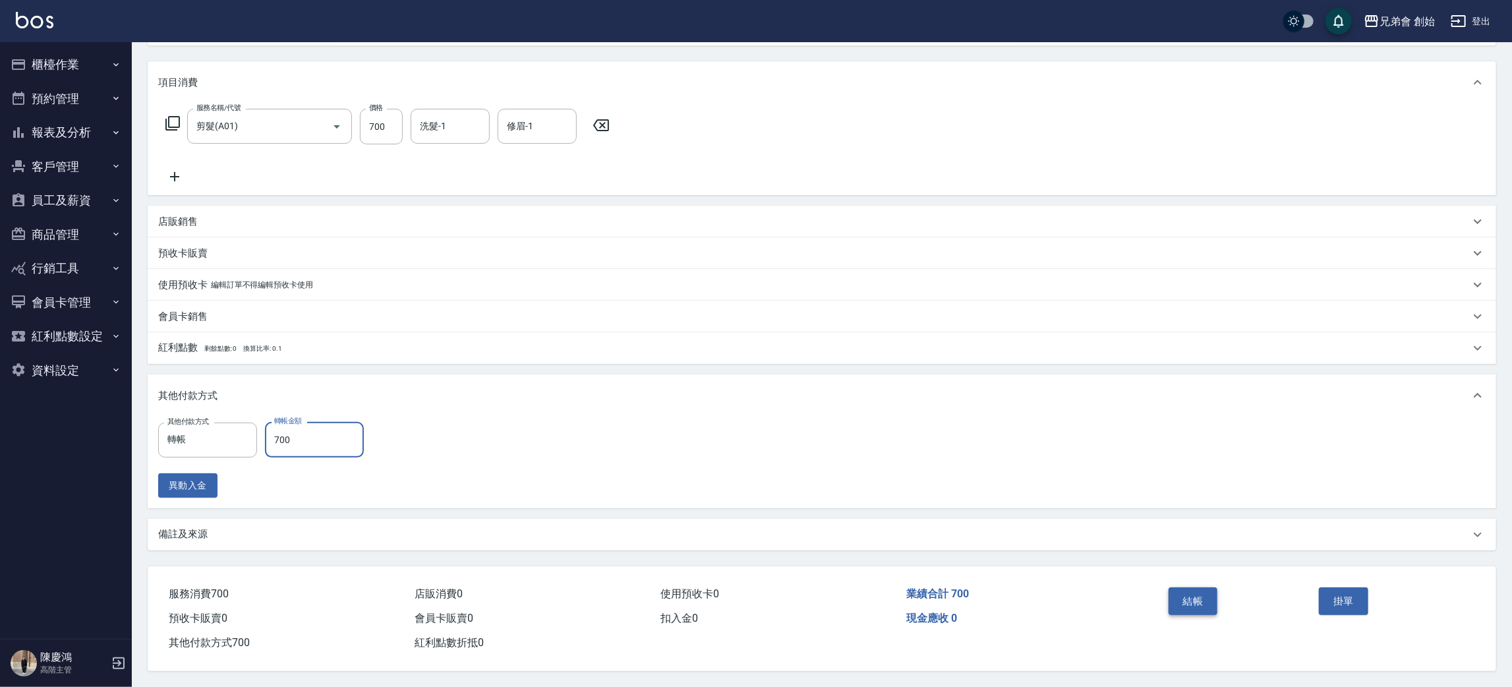
type input "700"
click at [1208, 595] on button "結帳" at bounding box center [1193, 601] width 49 height 28
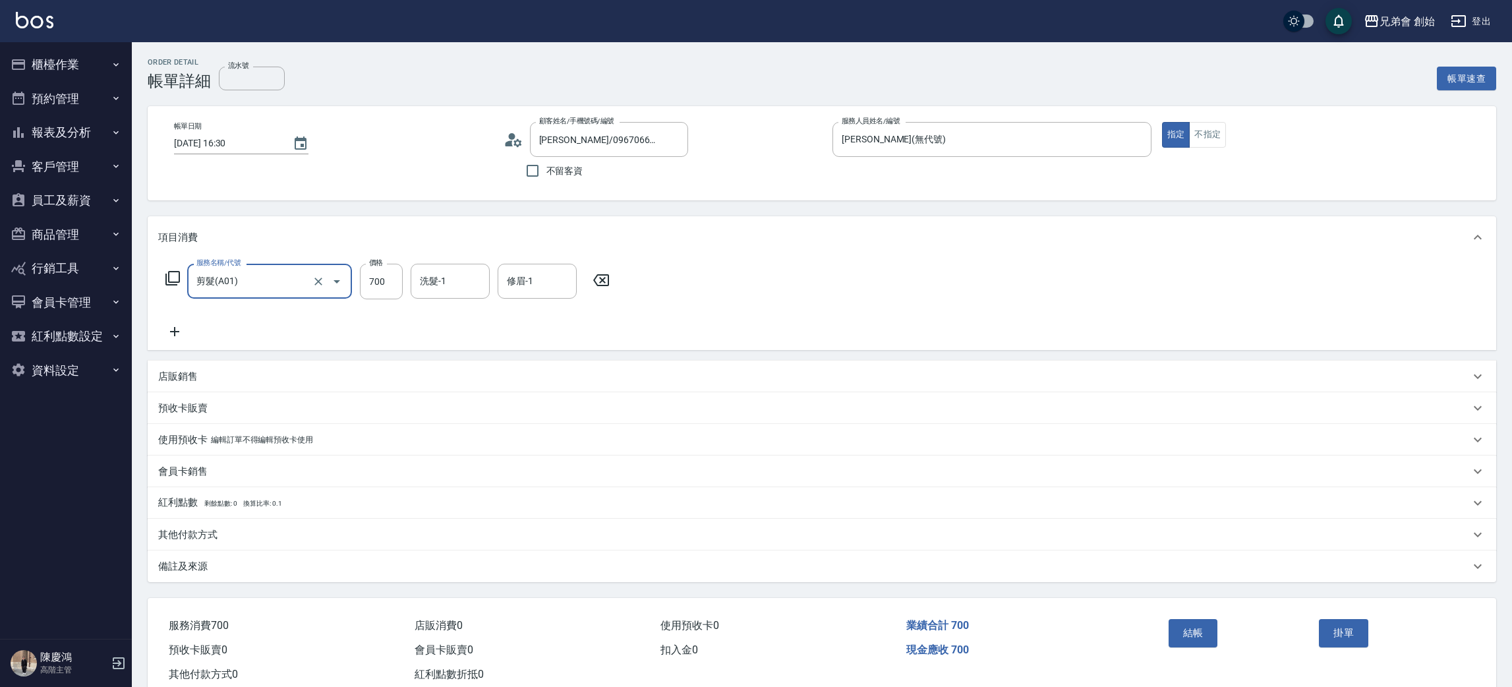
scroll to position [34, 0]
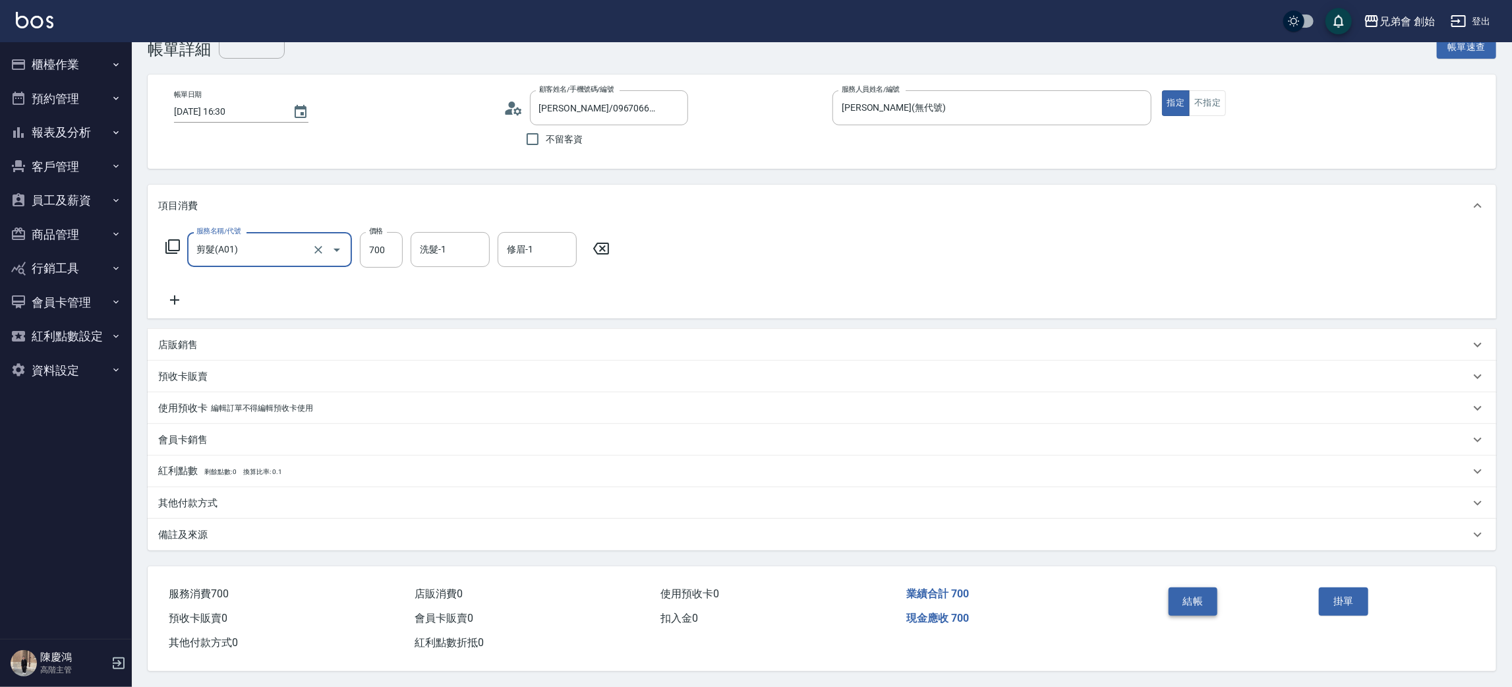
click at [1200, 606] on button "結帳" at bounding box center [1193, 601] width 49 height 28
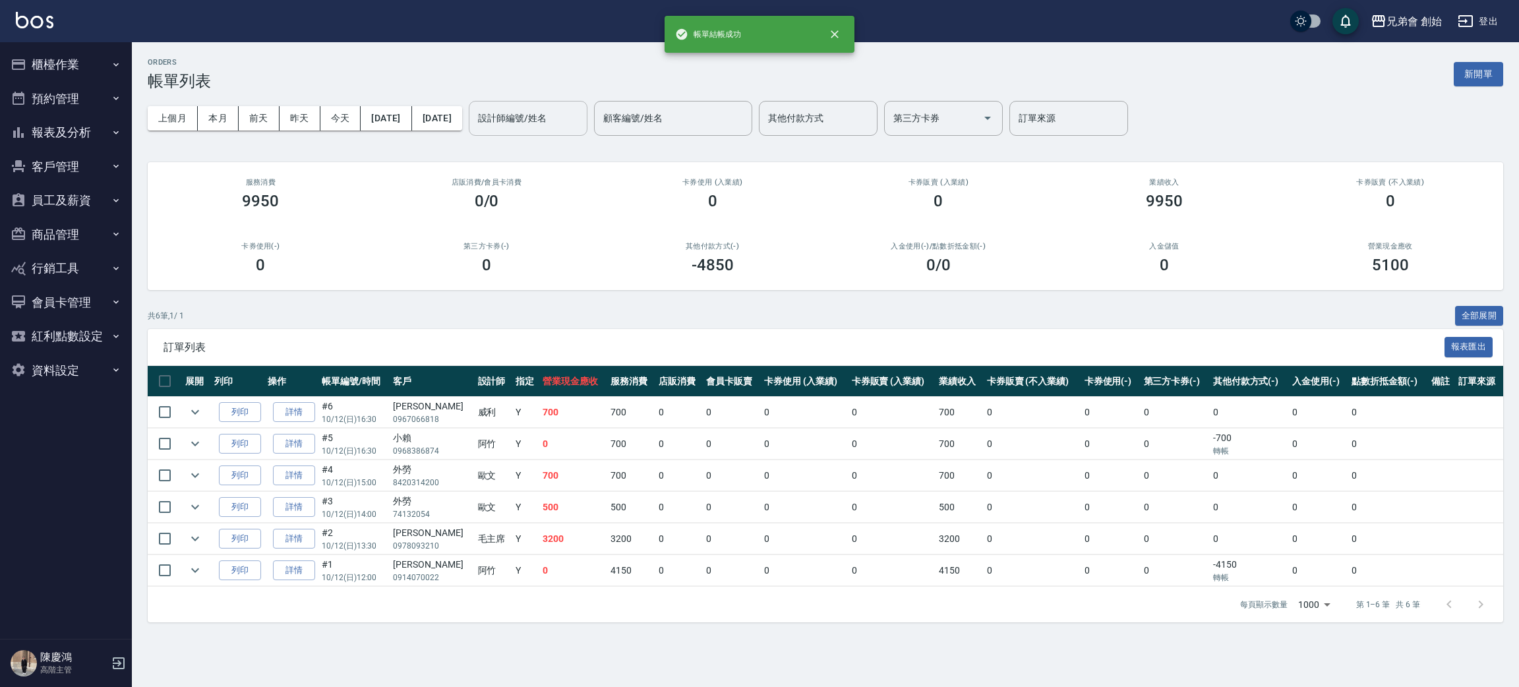
click at [569, 121] on input "設計師編號/姓名" at bounding box center [528, 118] width 107 height 23
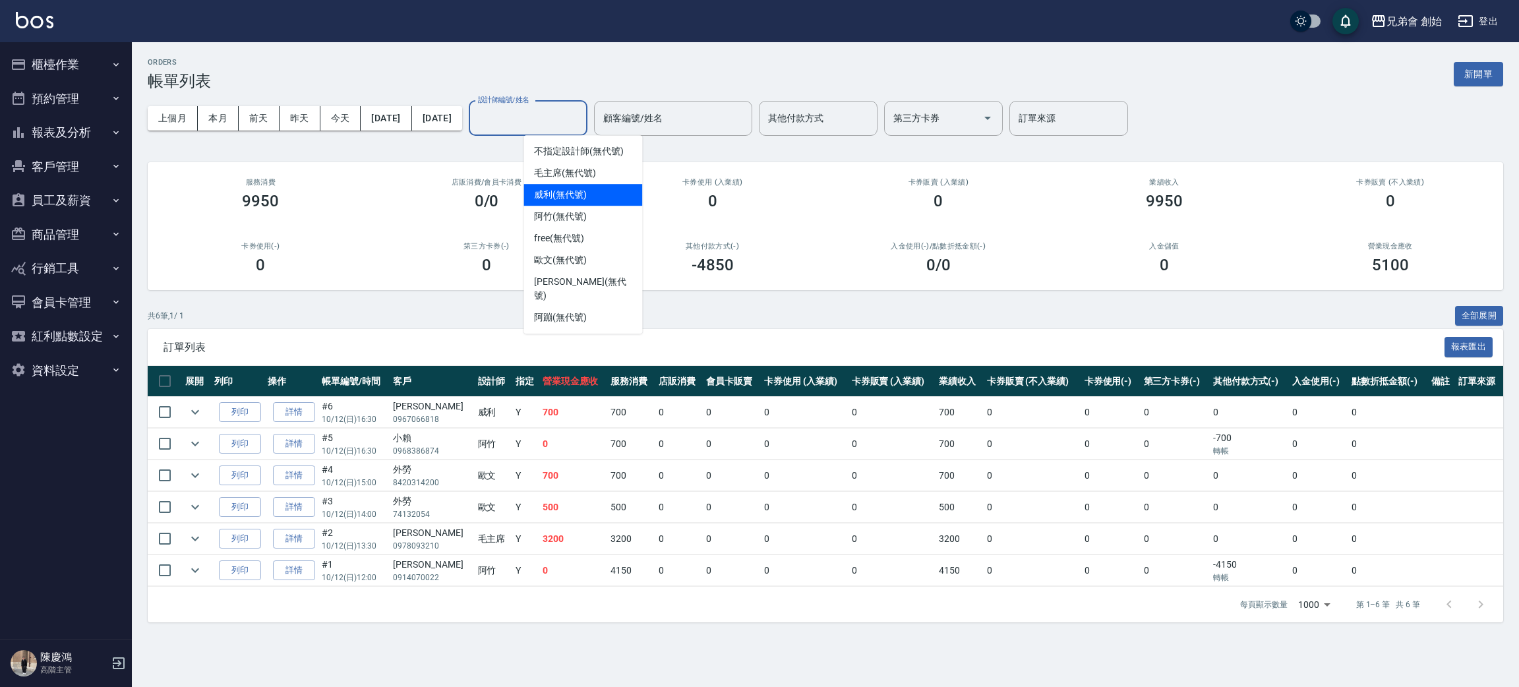
click at [598, 193] on div "[PERSON_NAME] (無代號)" at bounding box center [582, 195] width 119 height 22
type input "[PERSON_NAME](無代號)"
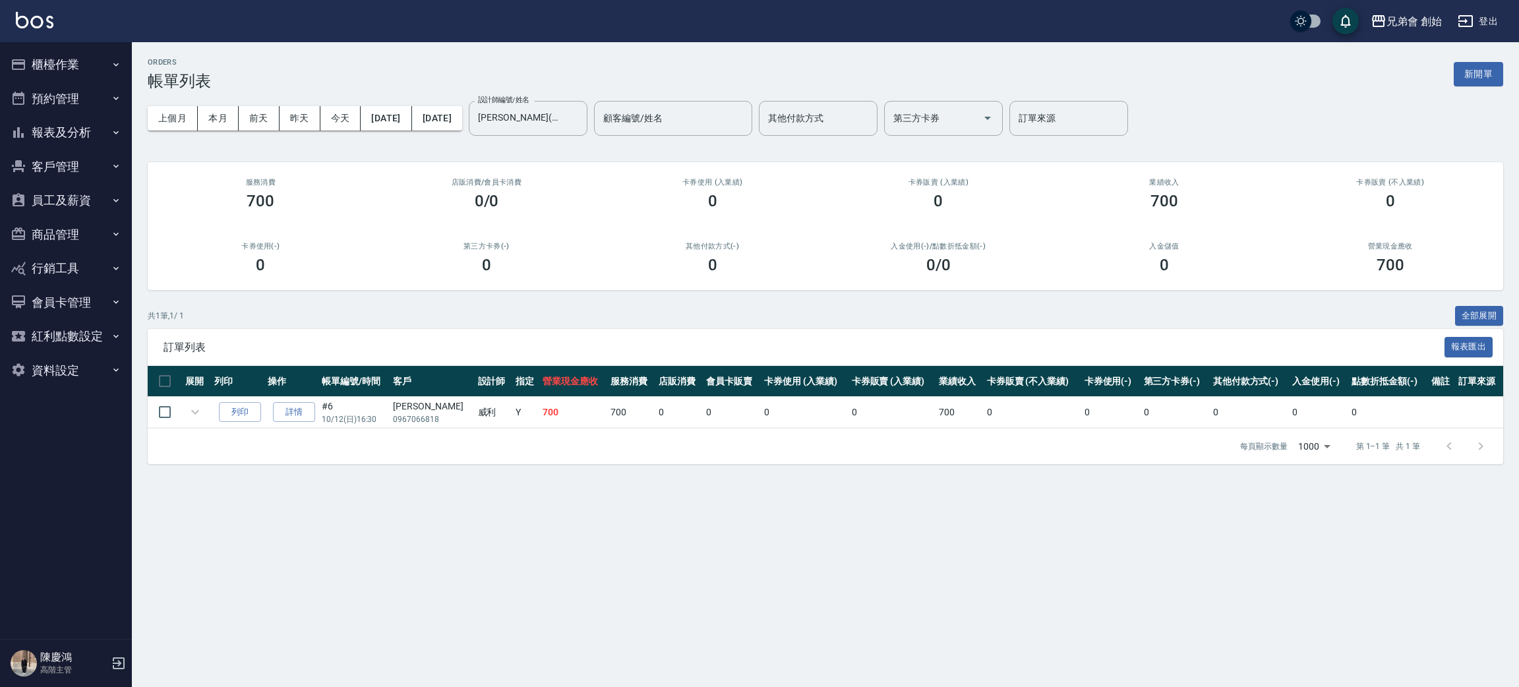
click at [388, 58] on div "ORDERS 帳單列表 新開單" at bounding box center [825, 74] width 1355 height 32
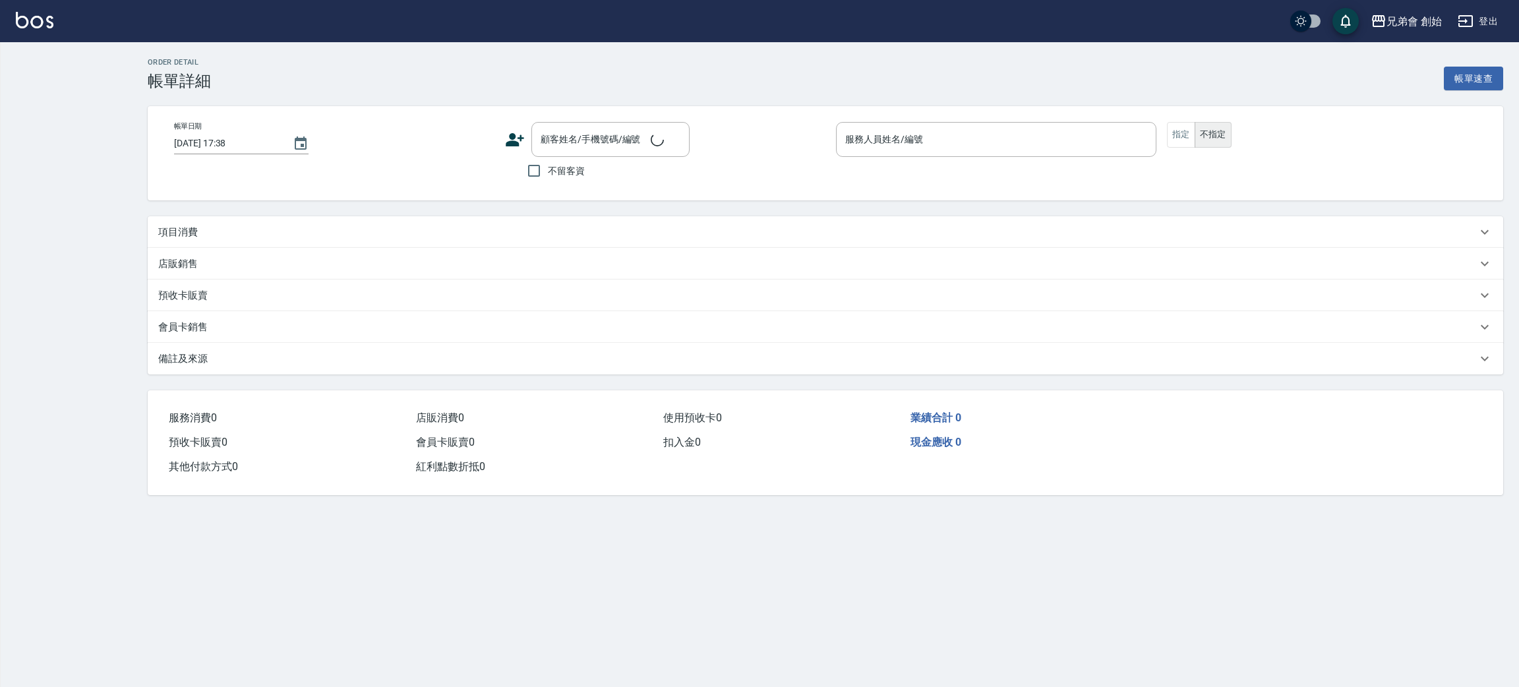
click at [392, 236] on div "項目消費" at bounding box center [817, 232] width 1318 height 14
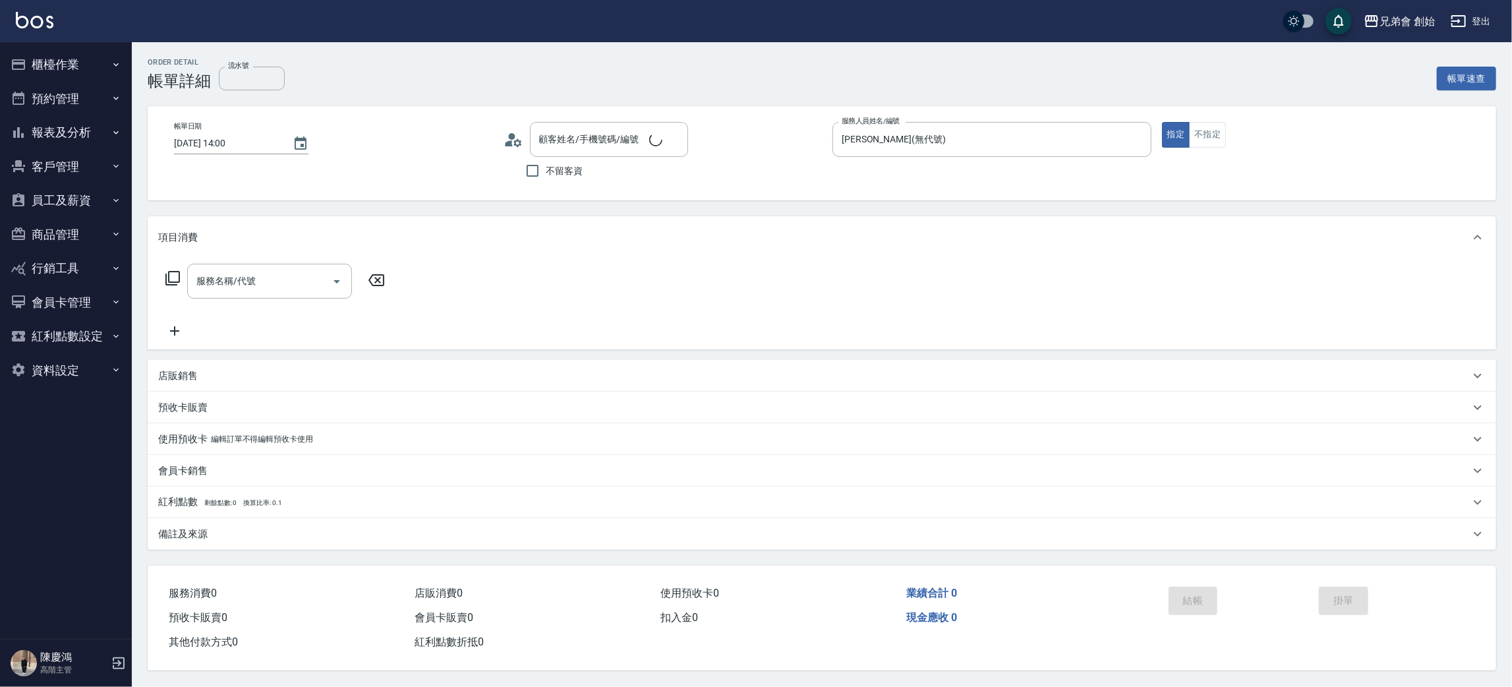
type input "[DATE] 14:00"
type input "威利(無代號)"
click at [252, 270] on div "服務名稱/代號 服務名稱/代號" at bounding box center [269, 281] width 165 height 35
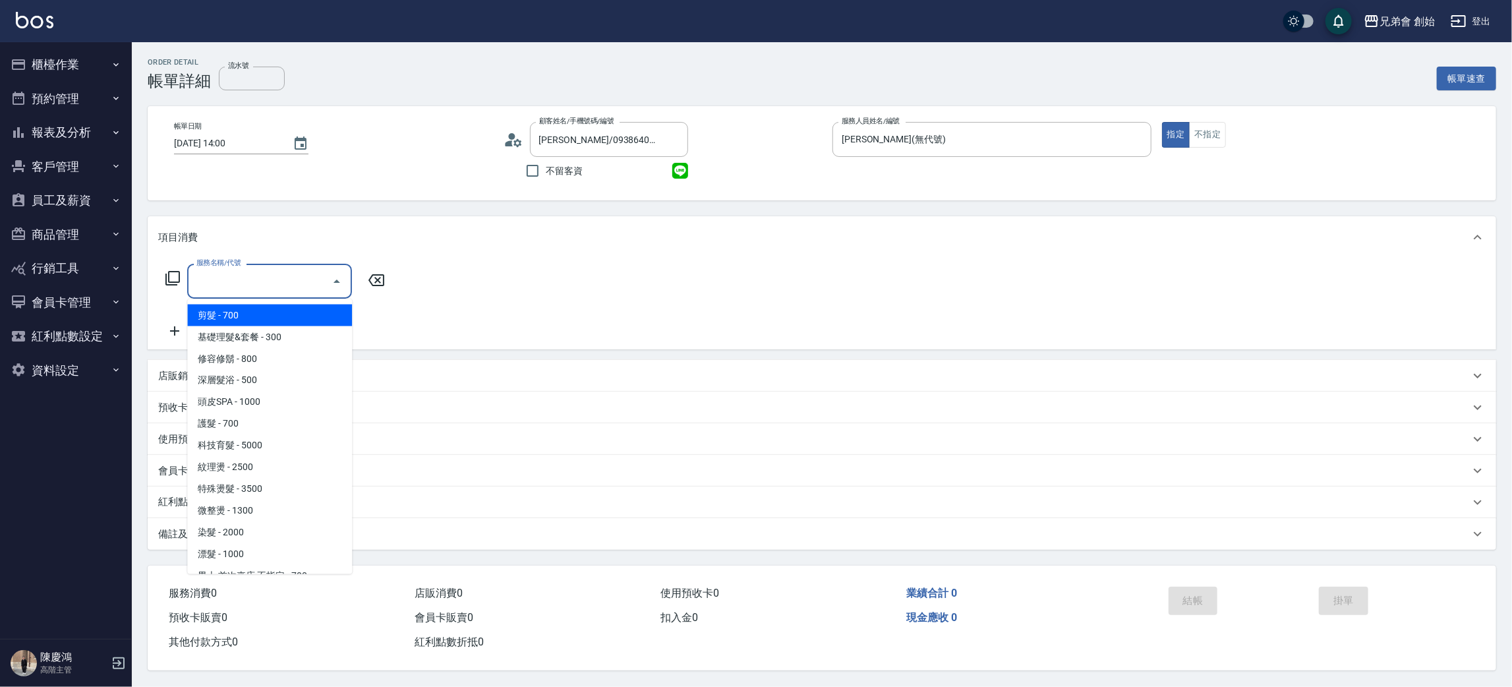
type input "莊明翰/0938640923/null"
drag, startPoint x: 262, startPoint y: 311, endPoint x: 459, endPoint y: 373, distance: 206.6
click at [264, 311] on span "剪髮 - 700" at bounding box center [269, 316] width 165 height 22
type input "剪髮(A01)"
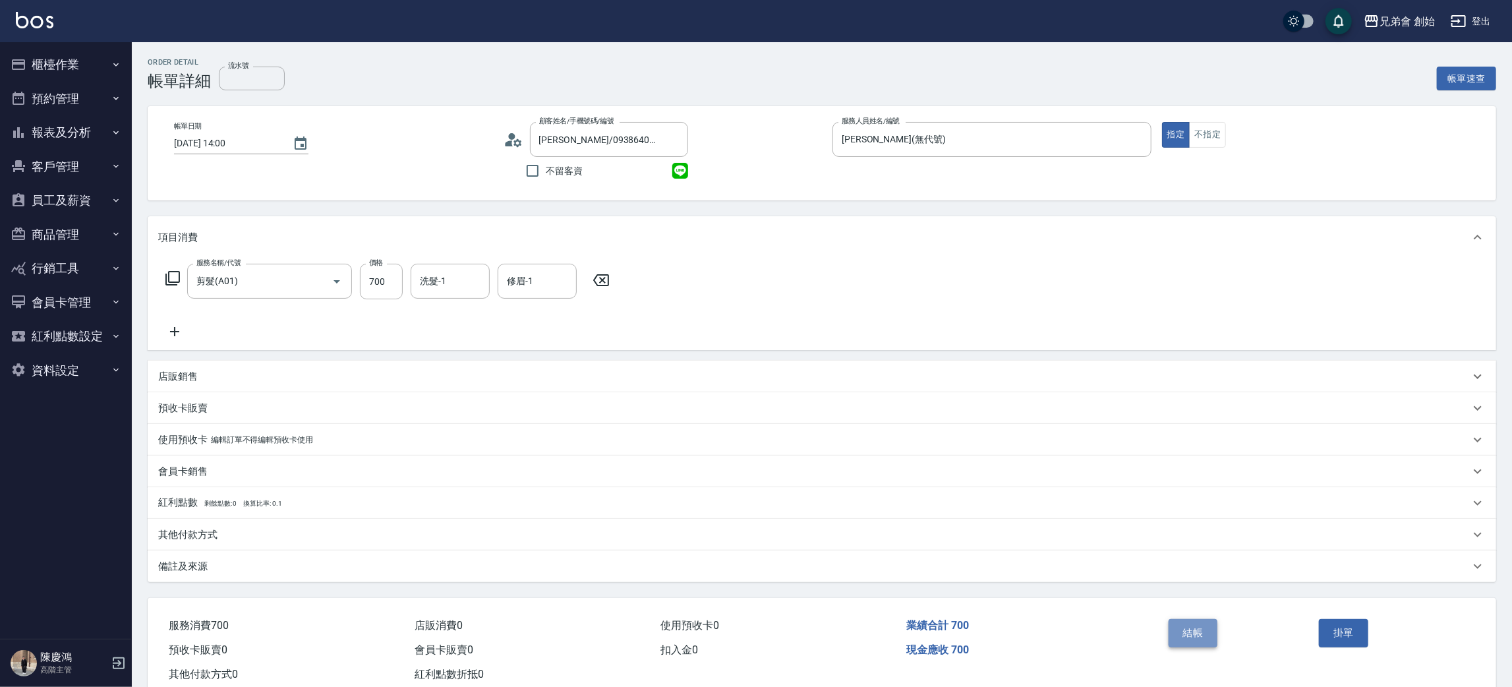
click at [1196, 624] on button "結帳" at bounding box center [1193, 633] width 49 height 28
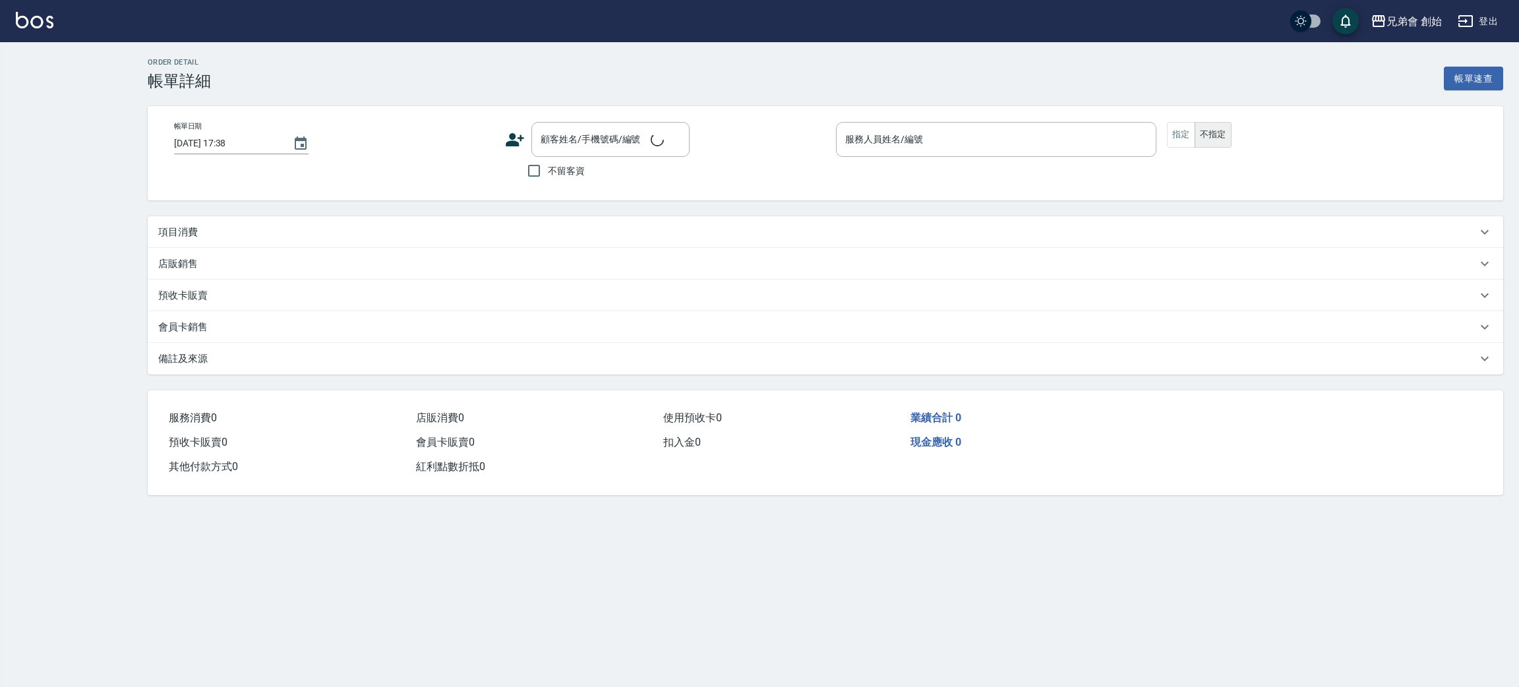
click at [384, 225] on div "項目消費" at bounding box center [817, 232] width 1318 height 14
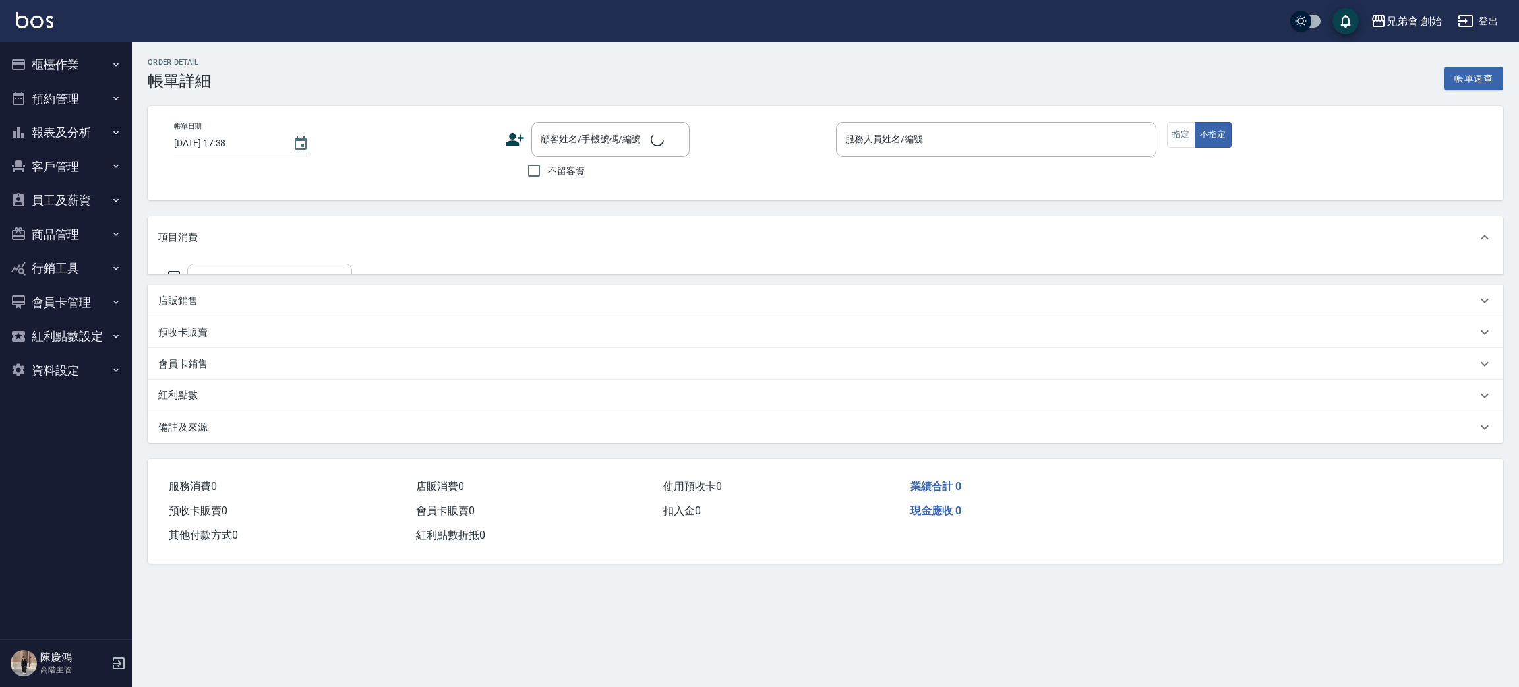
type input "2025/10/12 12:00"
type input "[PERSON_NAME](無代號)"
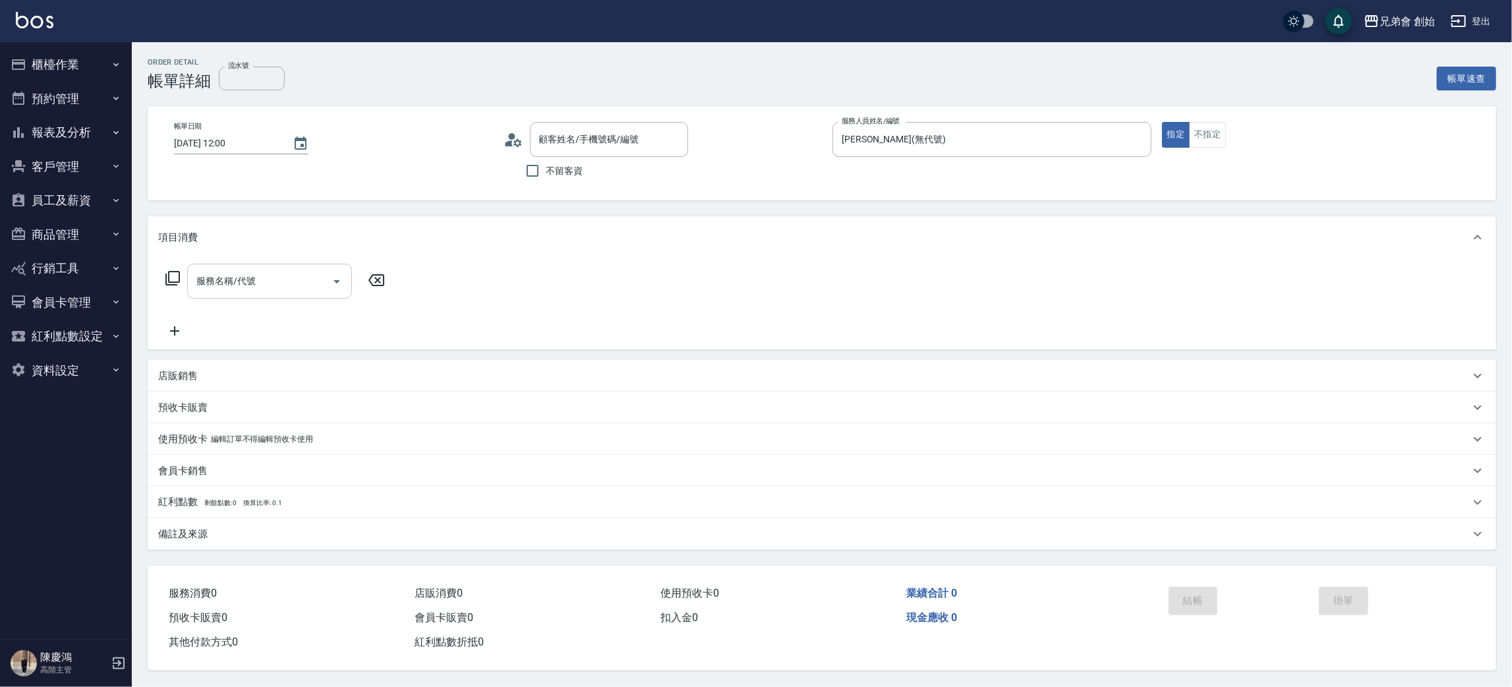
click at [254, 276] on div "服務名稱/代號 服務名稱/代號" at bounding box center [269, 281] width 165 height 35
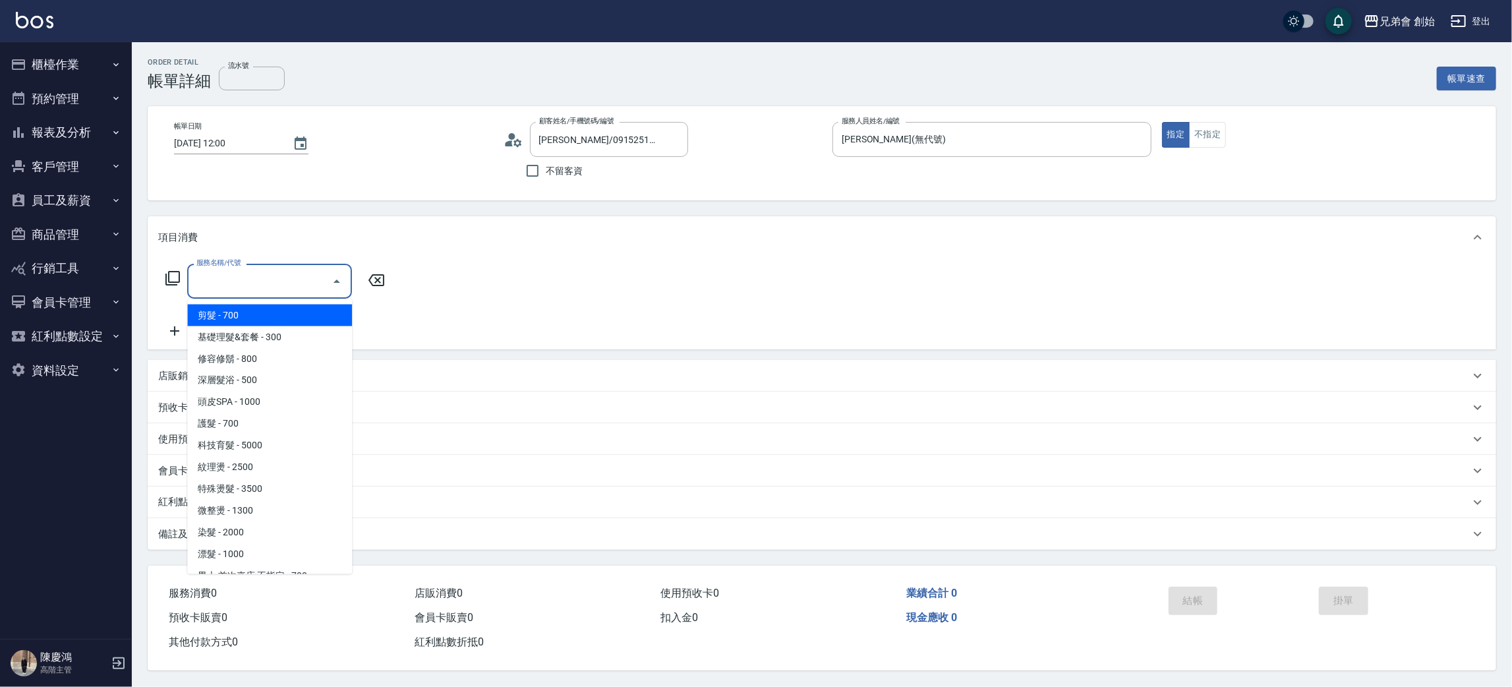
type input "林逸軒/0915251985/"
click at [270, 324] on span "剪髮 - 700" at bounding box center [269, 316] width 165 height 22
type input "剪髮(A01)"
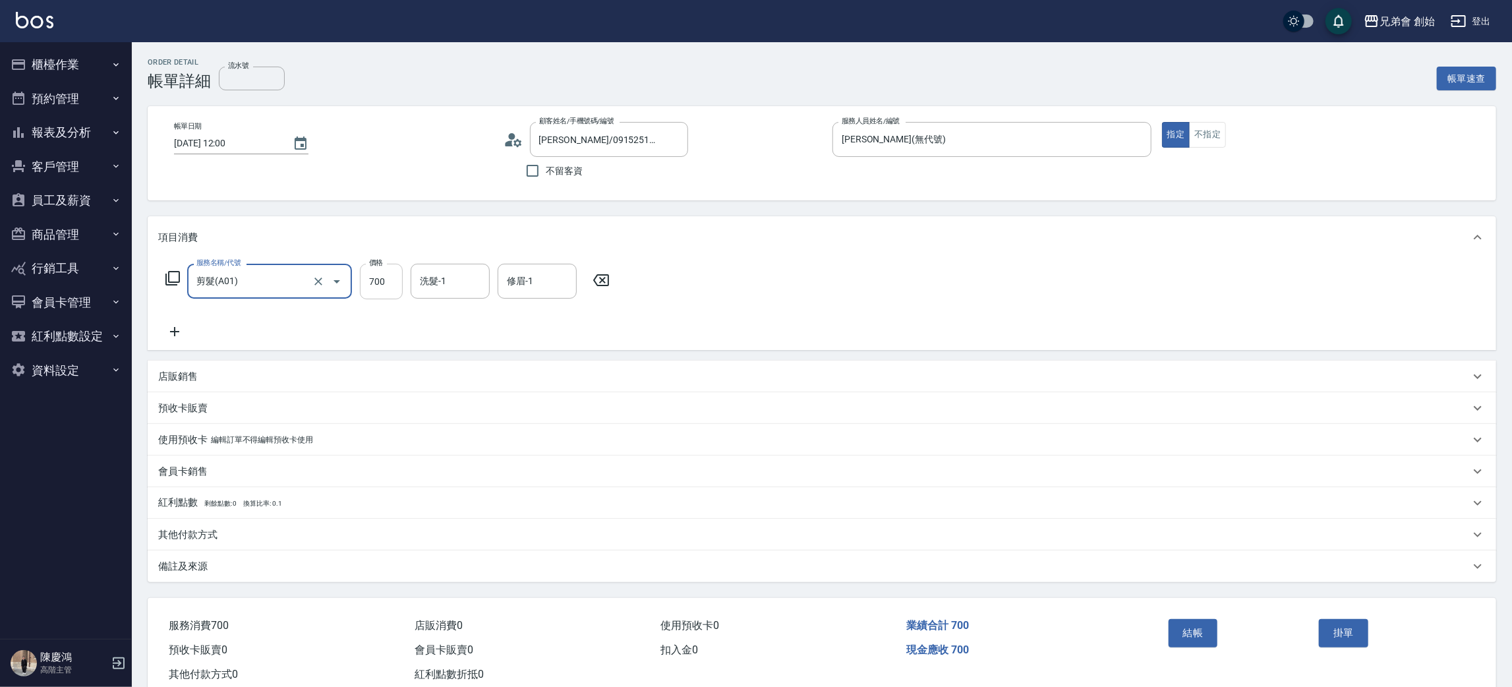
click at [368, 277] on input "700" at bounding box center [381, 282] width 43 height 36
type input "500"
click at [1193, 629] on button "結帳" at bounding box center [1193, 633] width 49 height 28
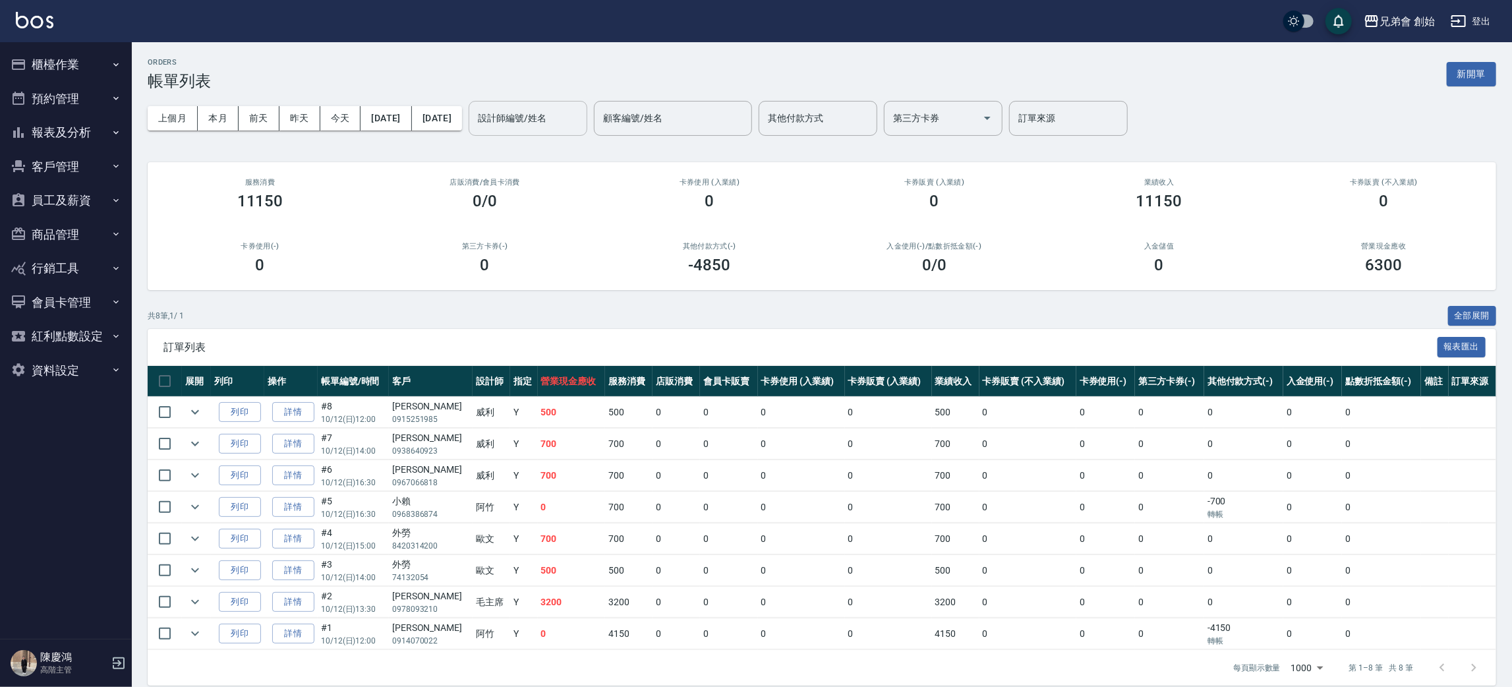
click at [574, 124] on input "設計師編號/姓名" at bounding box center [528, 118] width 107 height 23
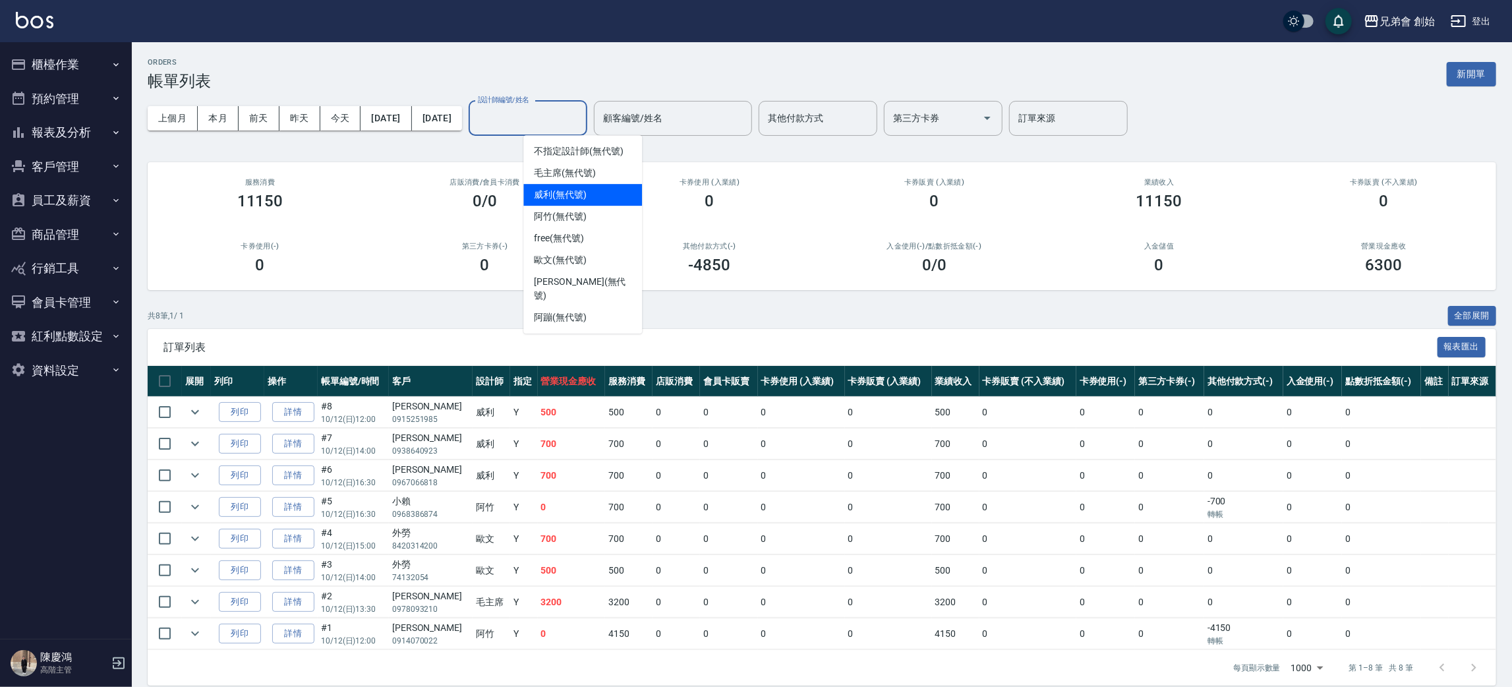
click at [575, 201] on span "[PERSON_NAME] (無代號)" at bounding box center [560, 195] width 53 height 14
type input "[PERSON_NAME](無代號)"
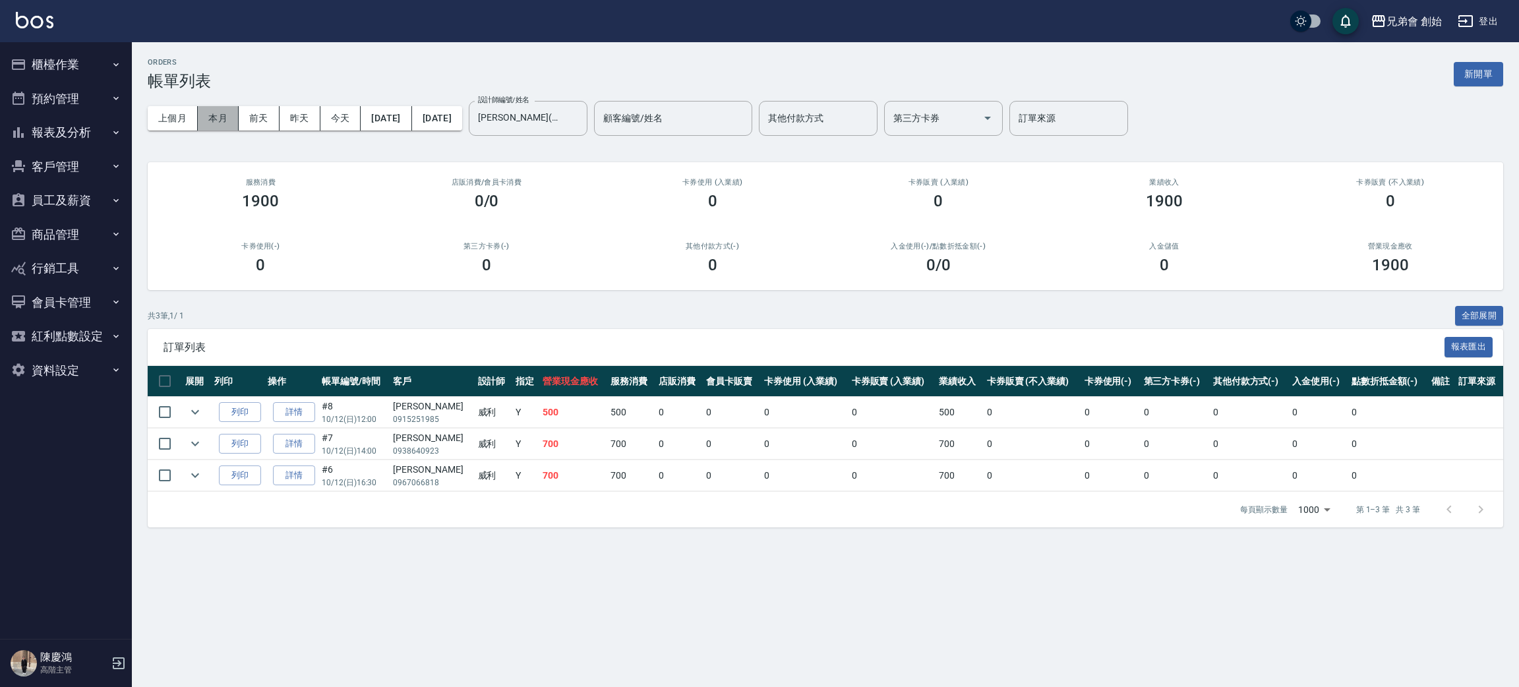
click at [226, 111] on button "本月" at bounding box center [218, 118] width 41 height 24
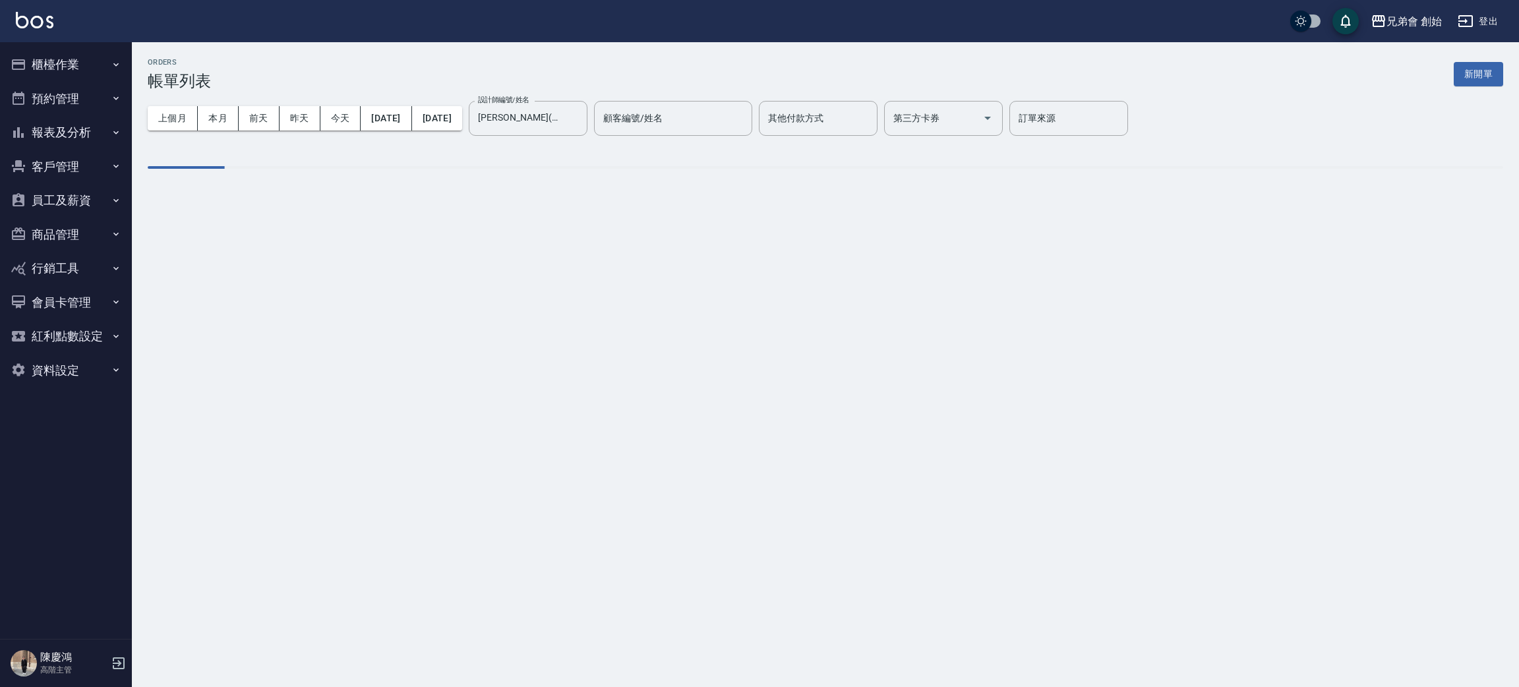
click at [315, 75] on div "ORDERS 帳單列表 新開單" at bounding box center [825, 74] width 1355 height 32
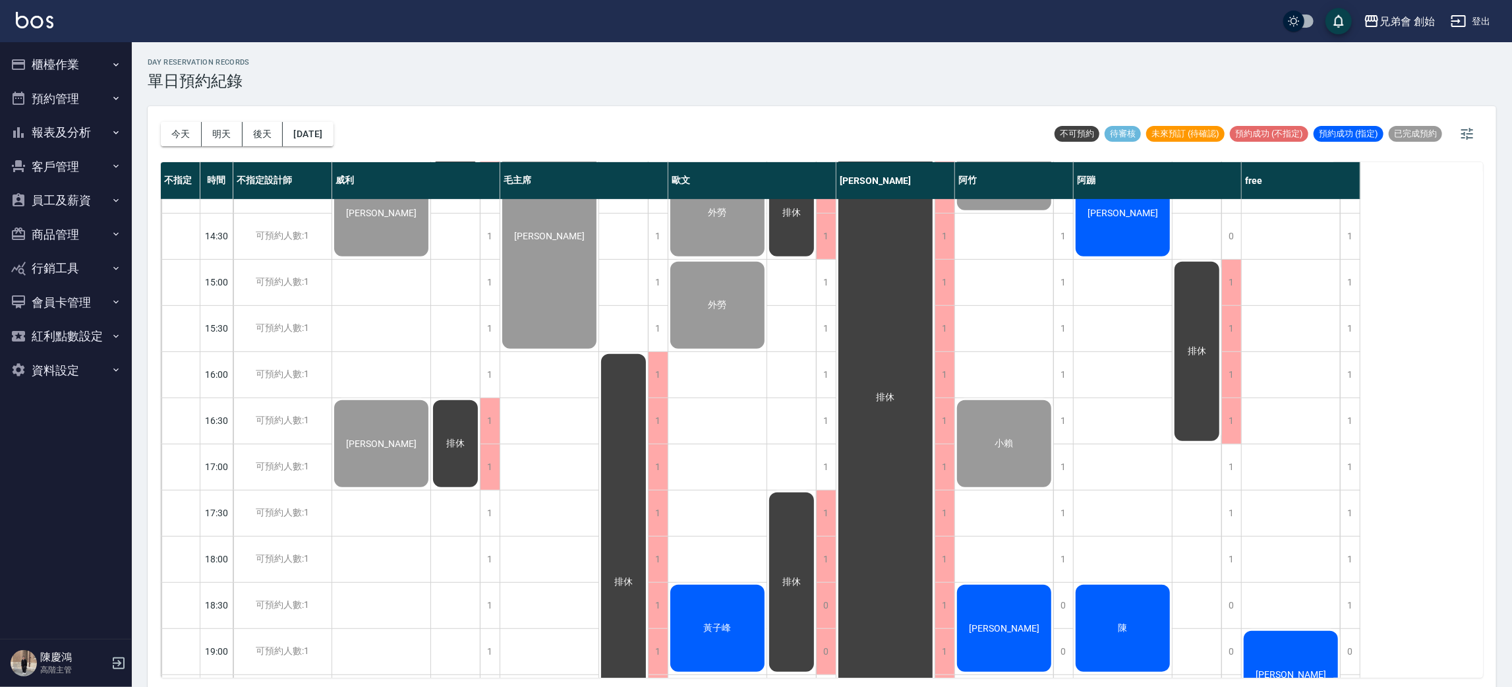
scroll to position [791, 0]
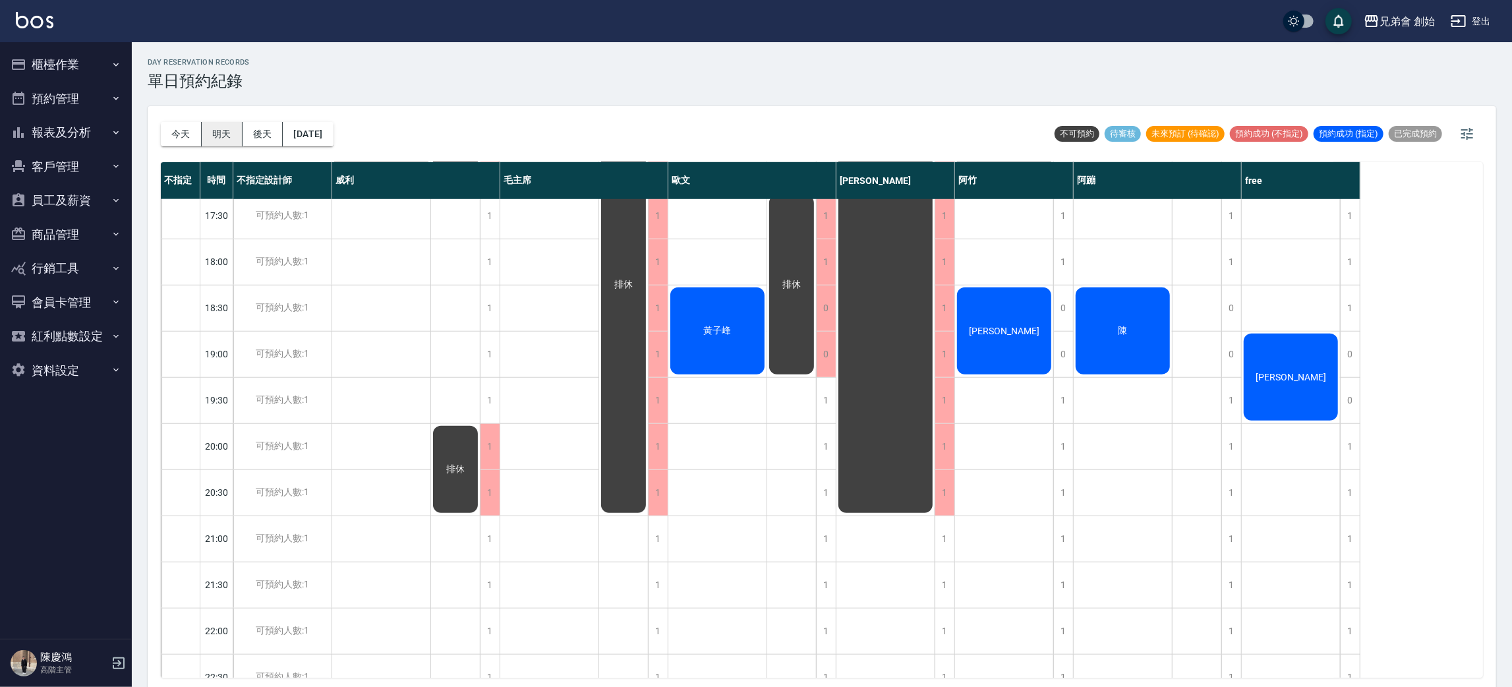
click at [227, 134] on button "明天" at bounding box center [222, 134] width 41 height 24
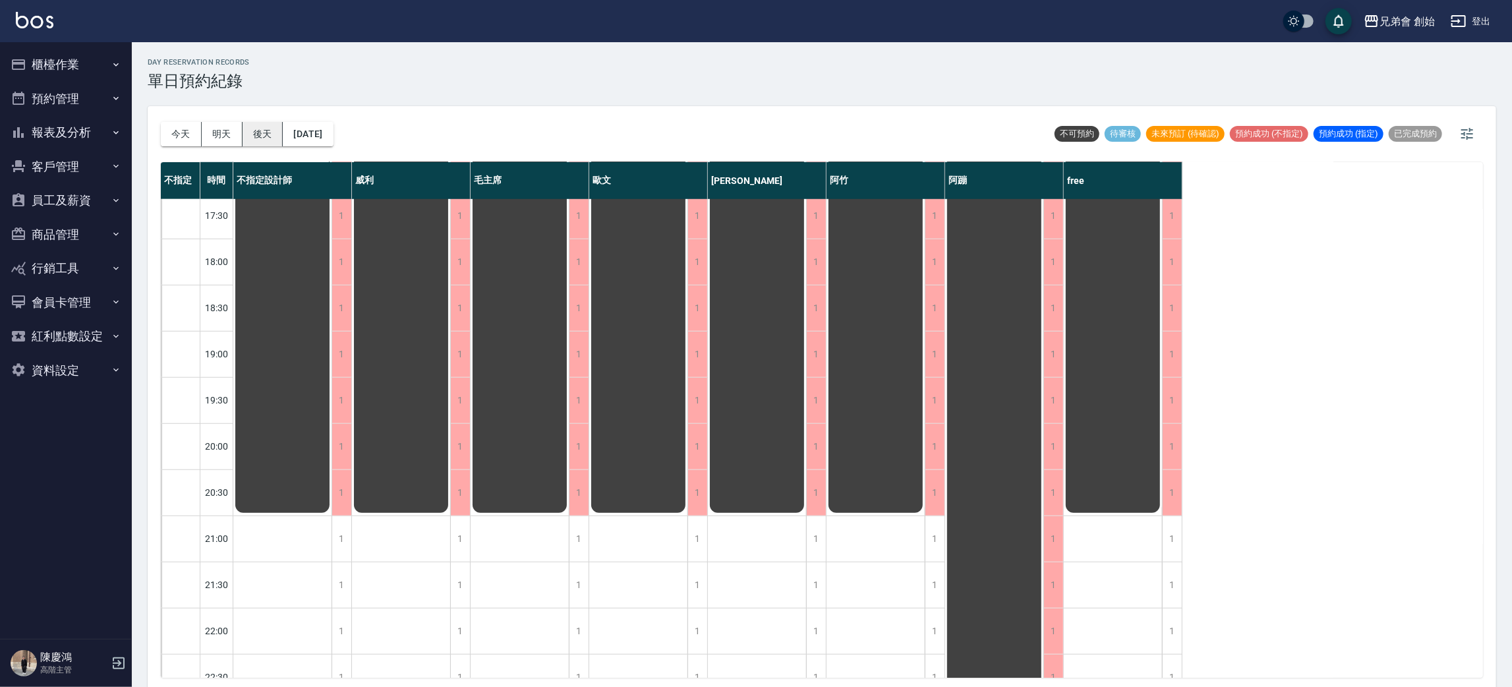
click at [258, 141] on button "後天" at bounding box center [263, 134] width 41 height 24
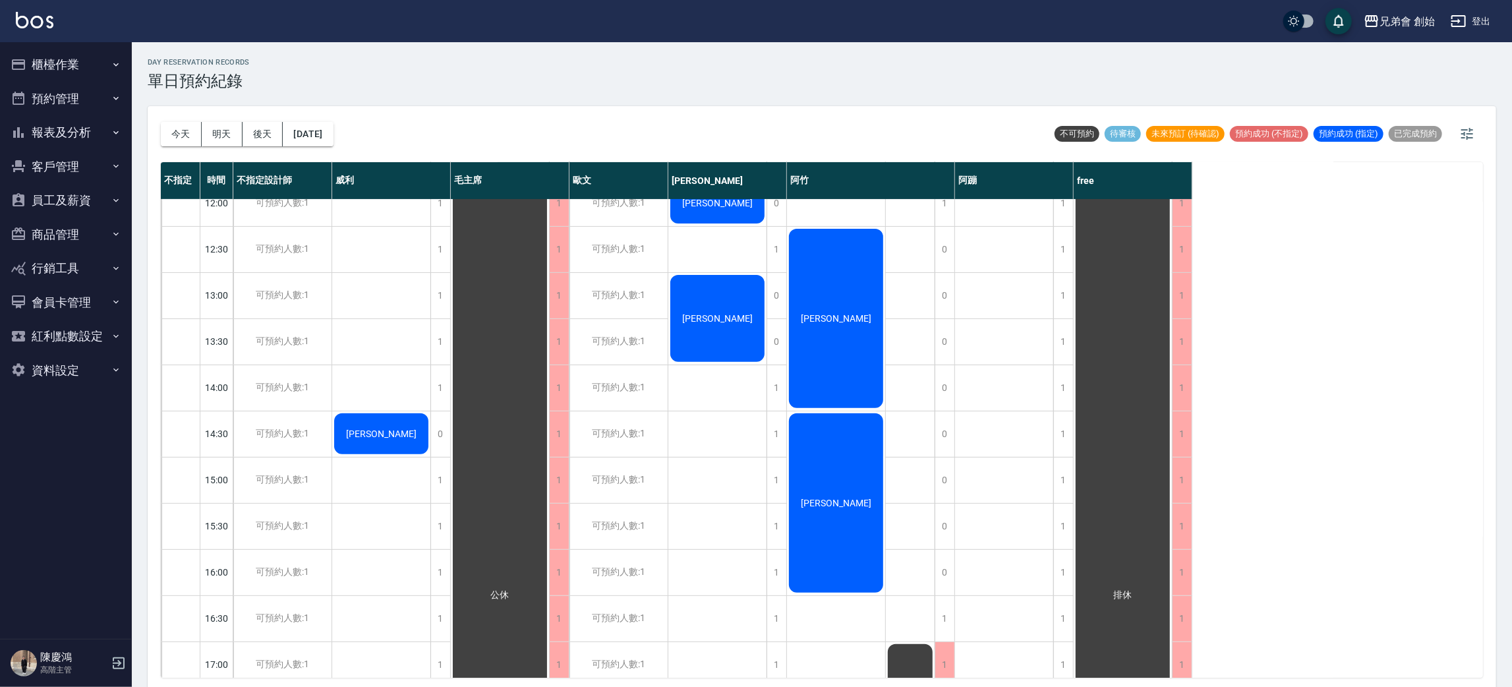
scroll to position [198, 0]
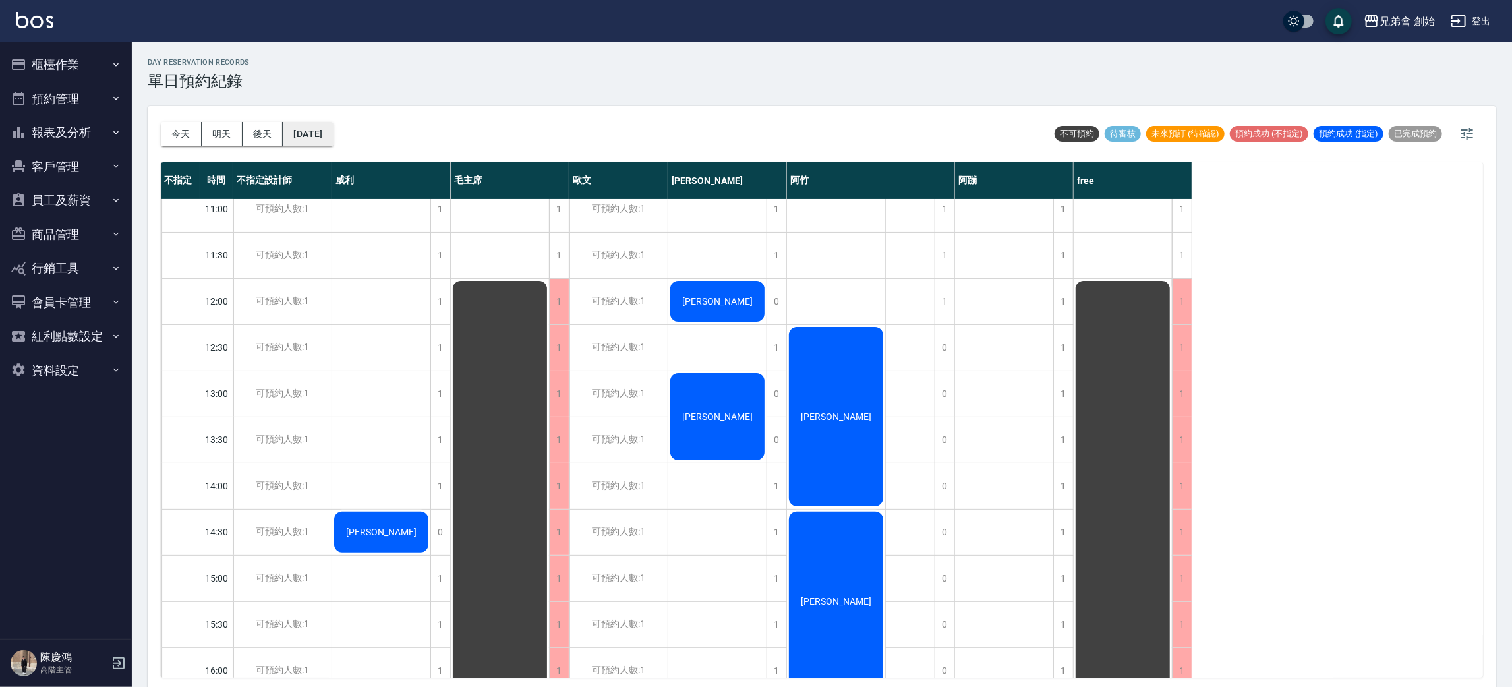
click at [308, 144] on button "2025/10/14" at bounding box center [308, 134] width 50 height 24
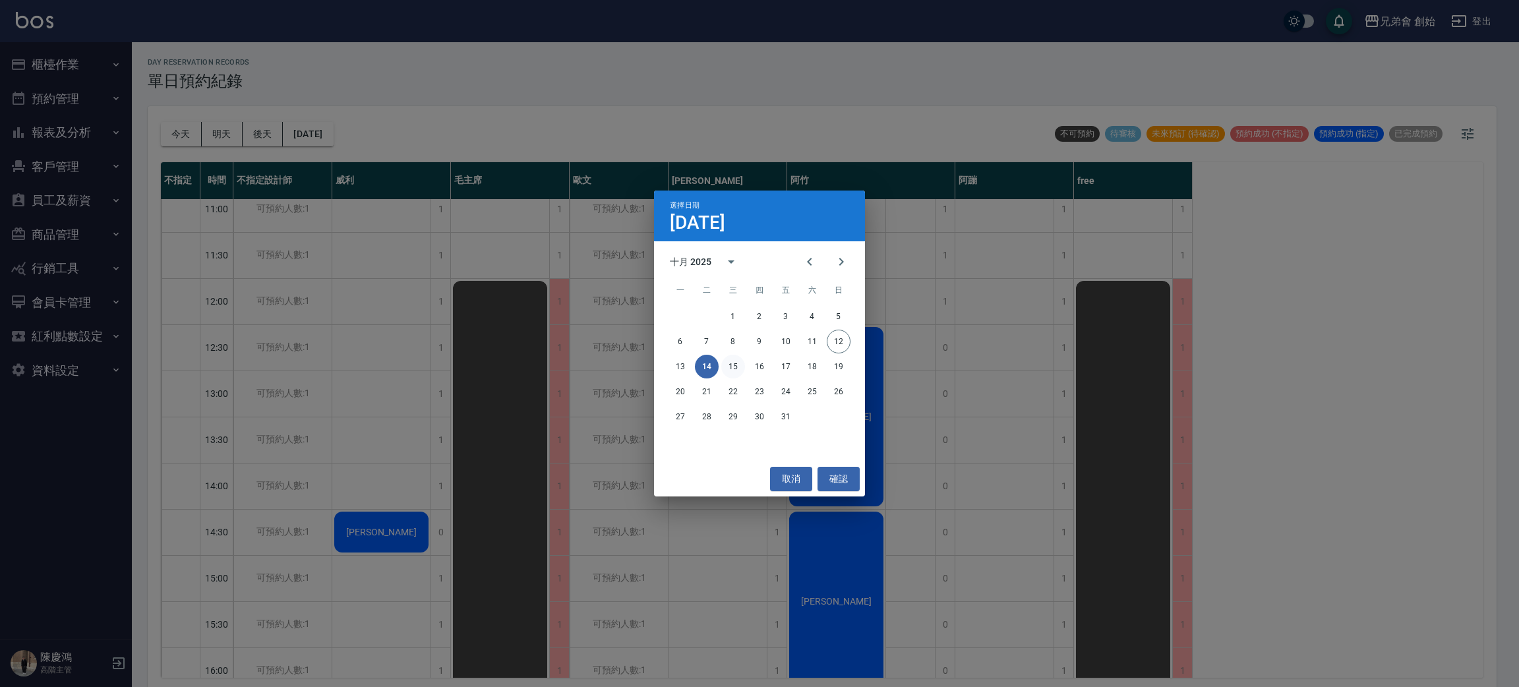
click at [739, 365] on button "15" at bounding box center [733, 367] width 24 height 24
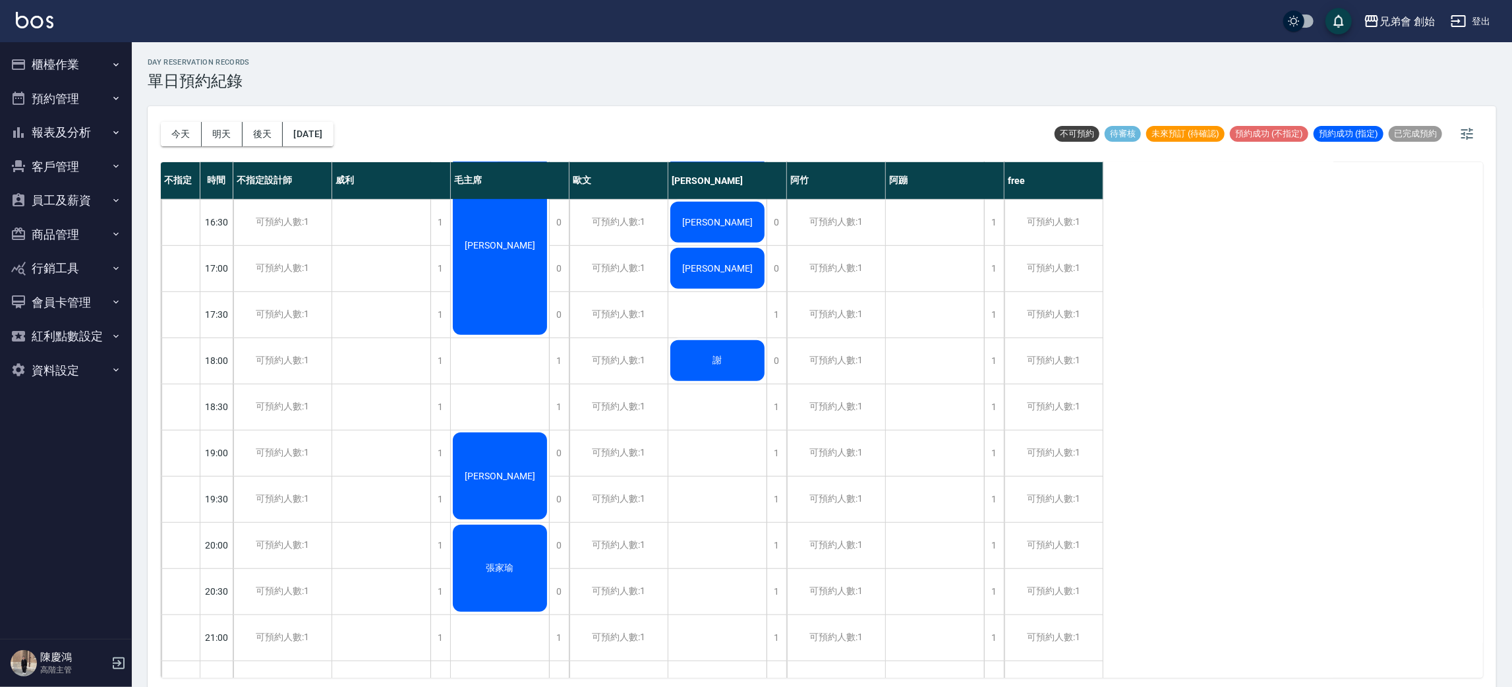
scroll to position [875, 0]
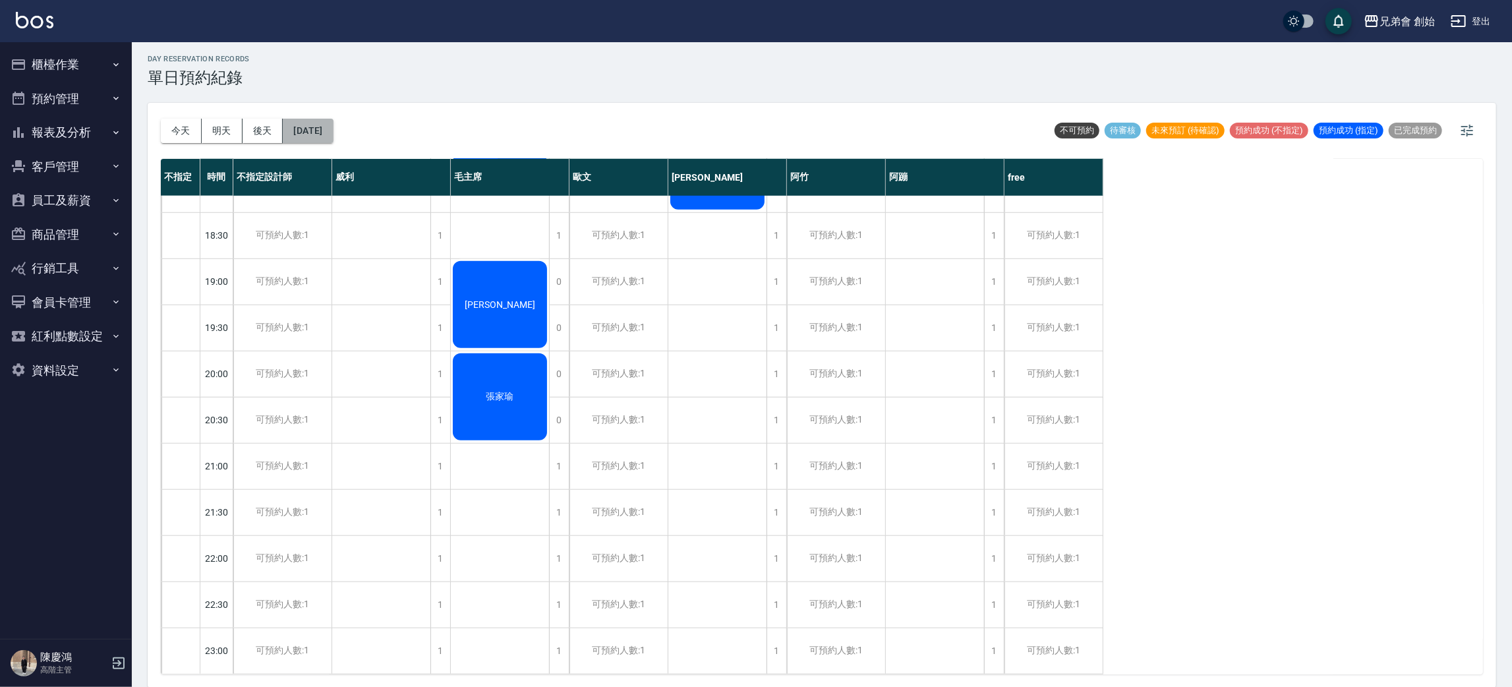
click at [315, 132] on button "2025/10/15" at bounding box center [308, 131] width 50 height 24
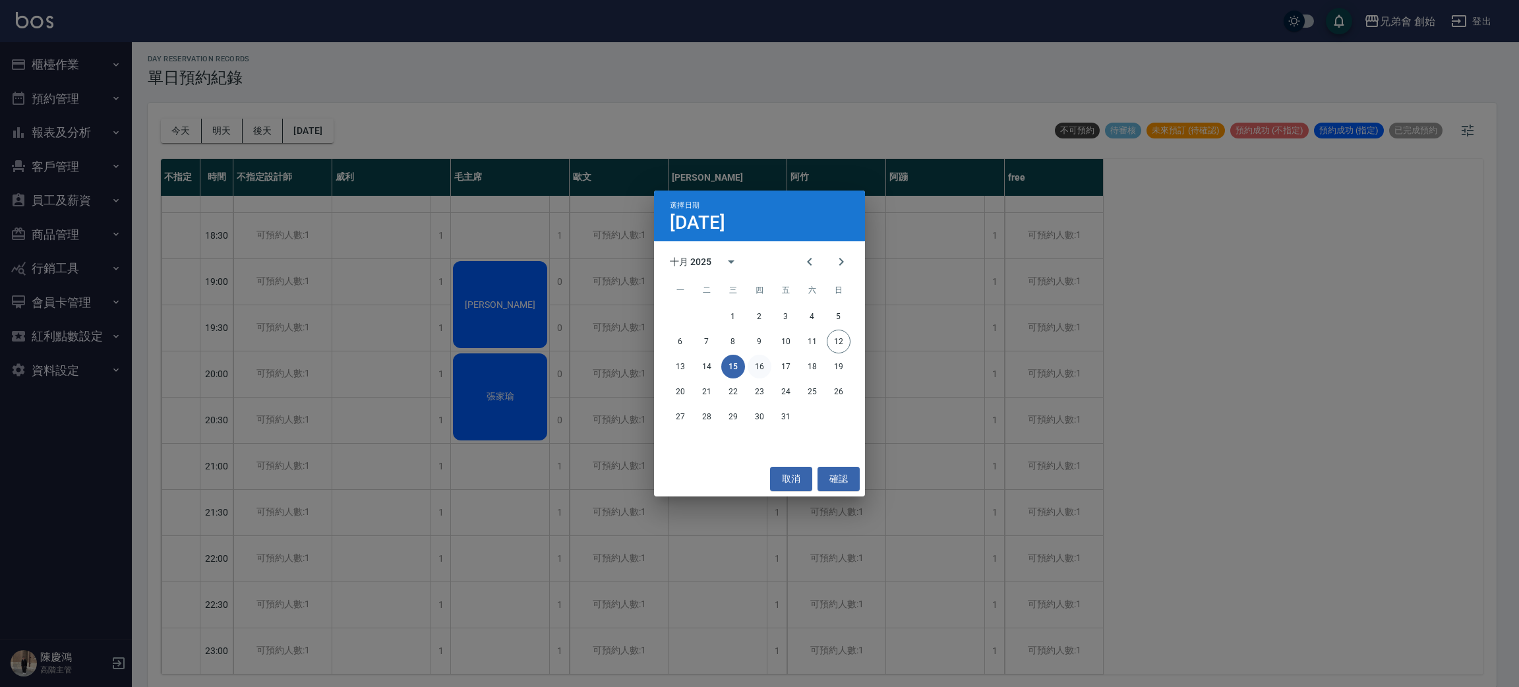
click at [762, 368] on button "16" at bounding box center [759, 367] width 24 height 24
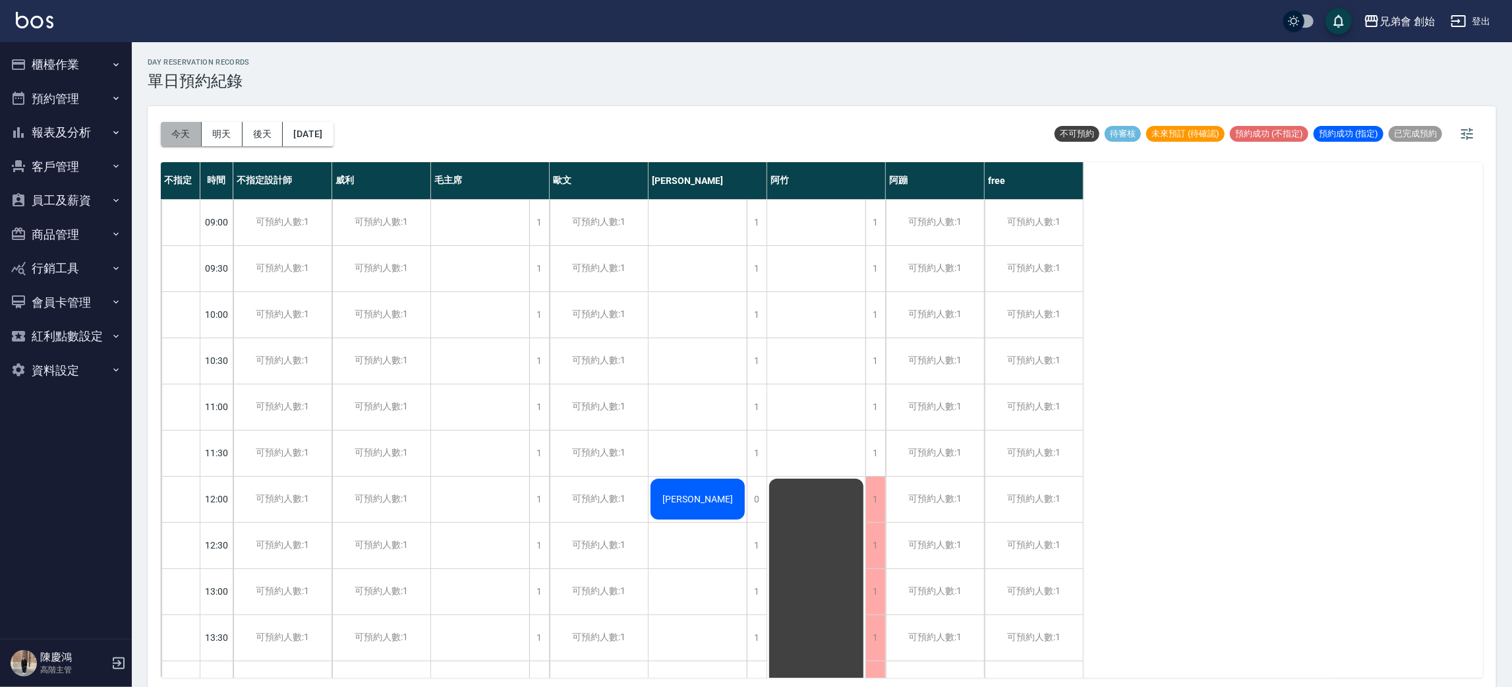
click at [189, 127] on button "今天" at bounding box center [181, 134] width 41 height 24
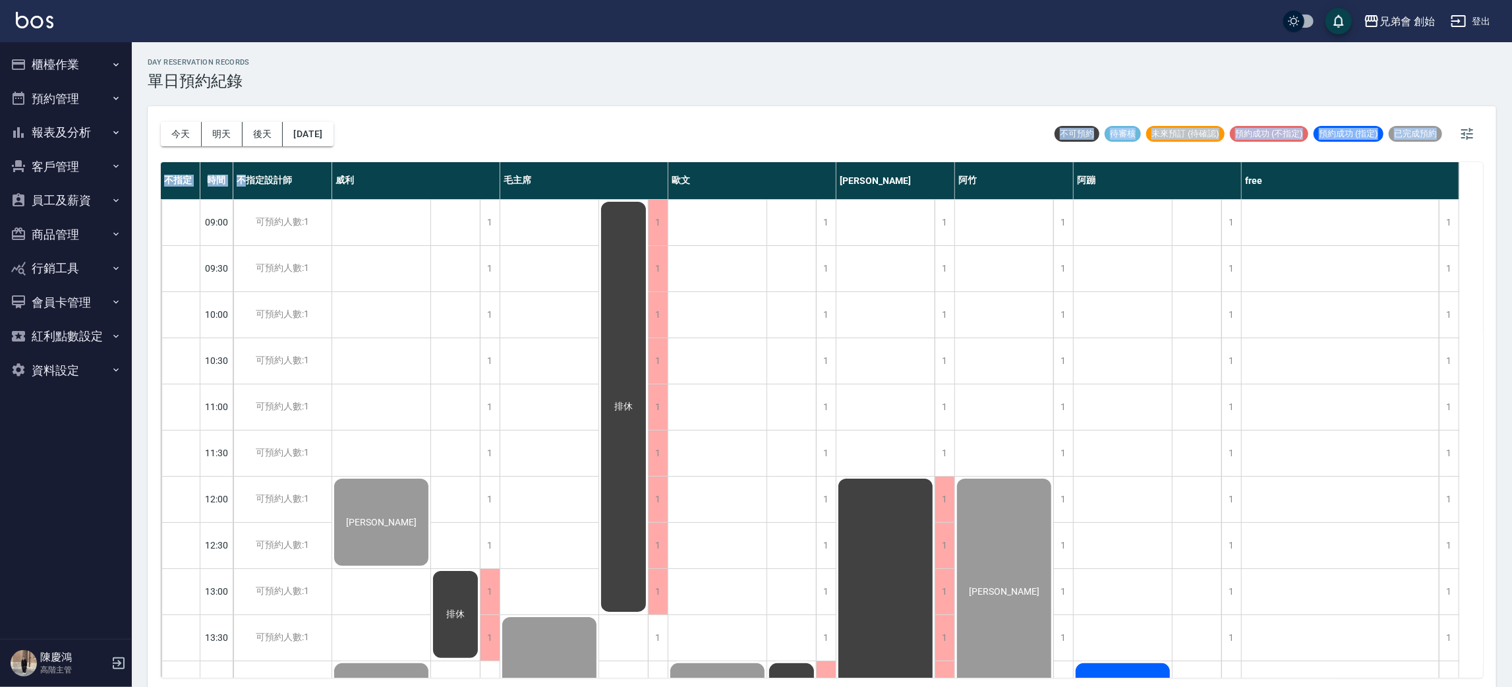
click at [266, 182] on div "今天 明天 後天 2025/10/12 不可預約 待審核 未來預訂 (待確認) 預約成功 (不指定) 預約成功 (指定) 已完成預約 不指定 時間 不指定設計…" at bounding box center [822, 398] width 1349 height 585
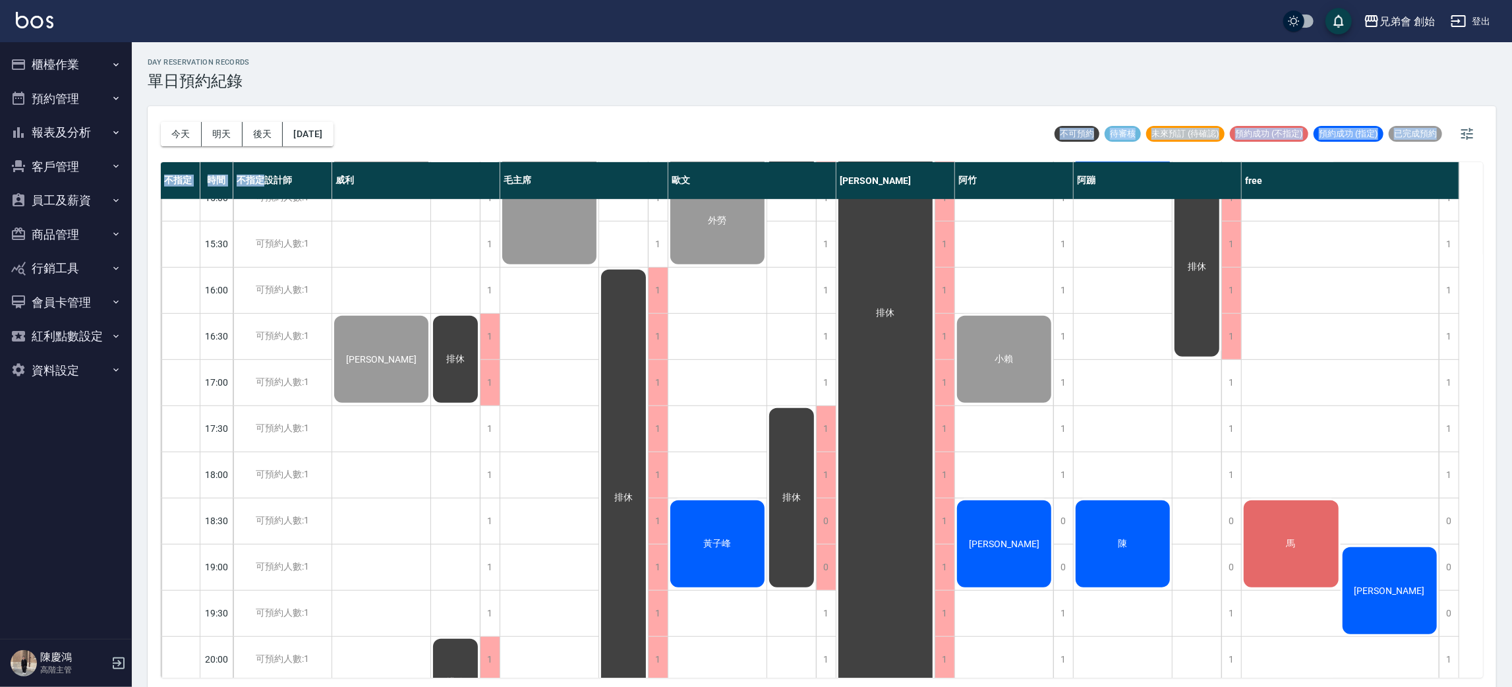
scroll to position [281, 0]
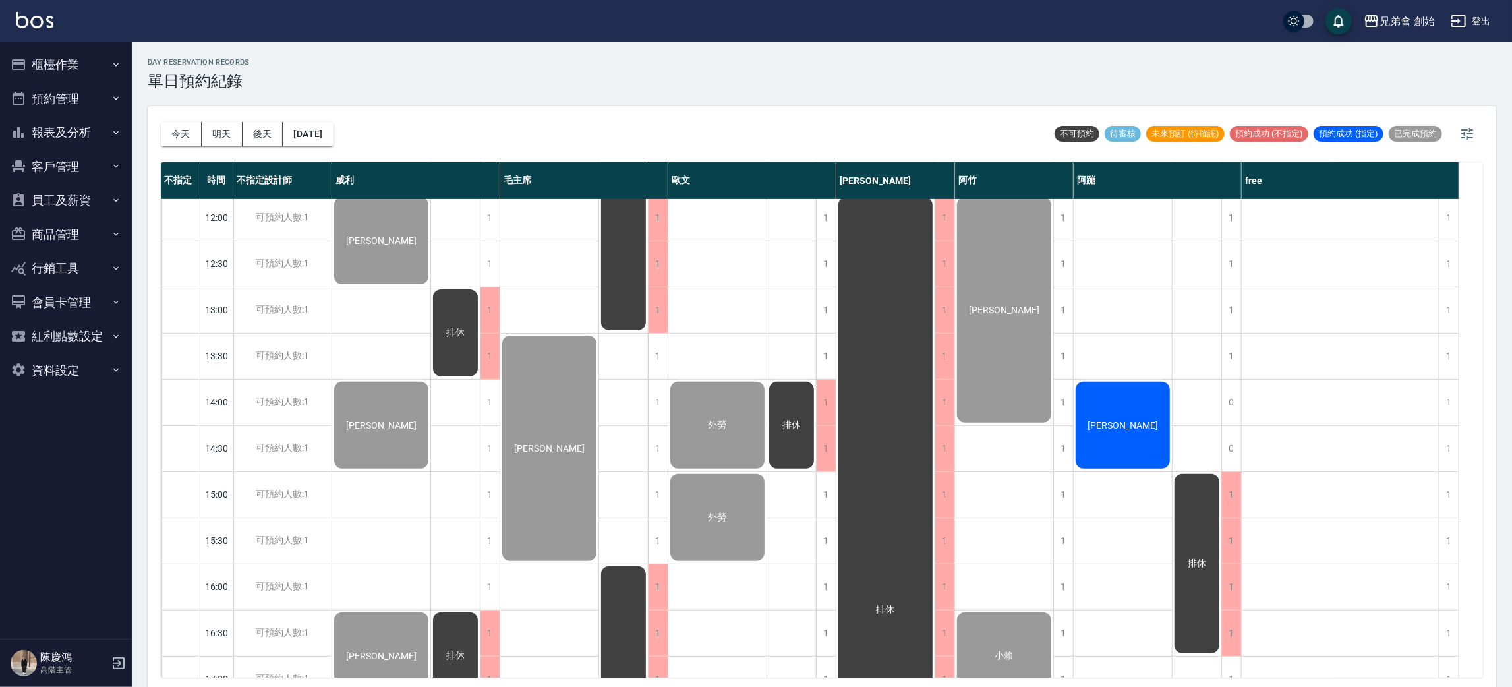
click at [1148, 421] on div "[PERSON_NAME]" at bounding box center [1123, 425] width 98 height 91
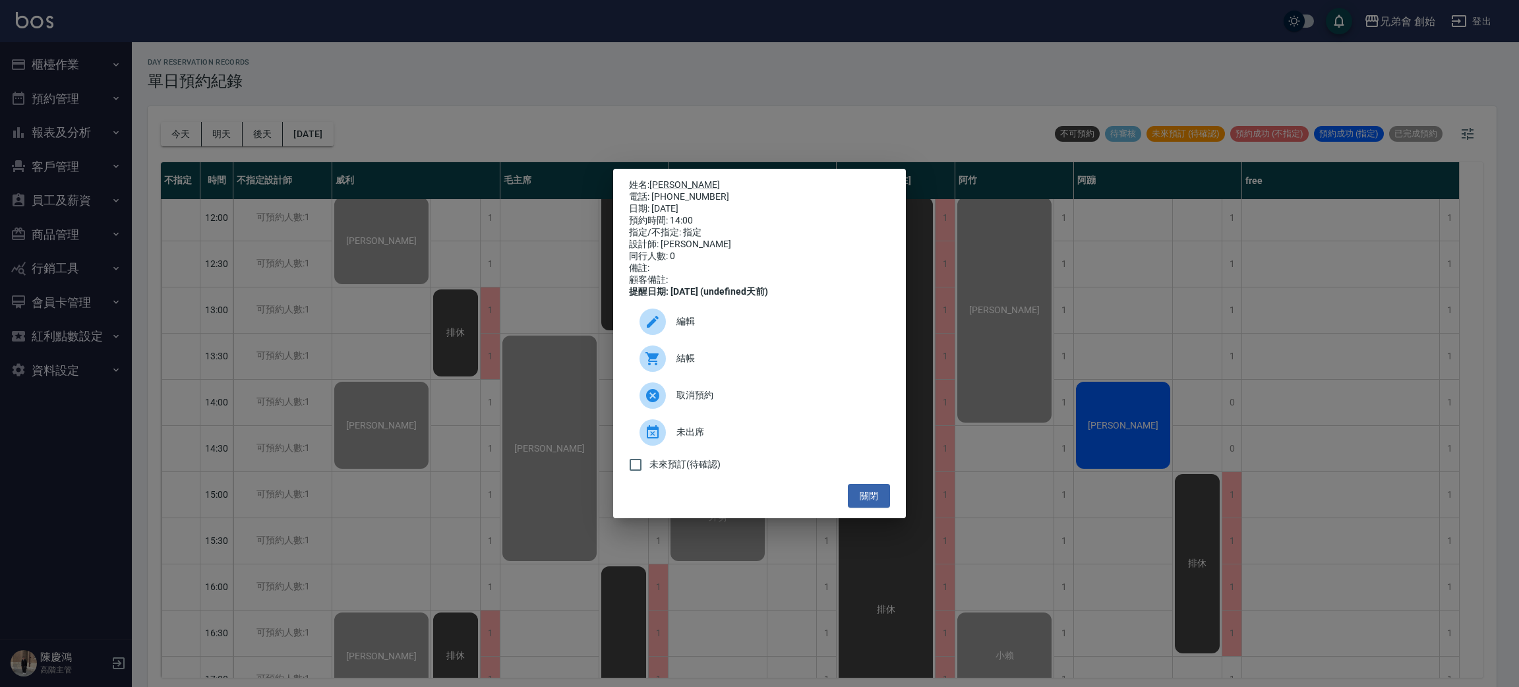
drag, startPoint x: 181, startPoint y: 273, endPoint x: 149, endPoint y: 225, distance: 57.4
click at [181, 269] on div "姓名: 王宇誠 電話: 0975739200 日期: 2025/10/12 預約時間: 14:00 指定/不指定: 指定 設計師: 阿蹦 同行人數: 0 備註…" at bounding box center [759, 343] width 1519 height 687
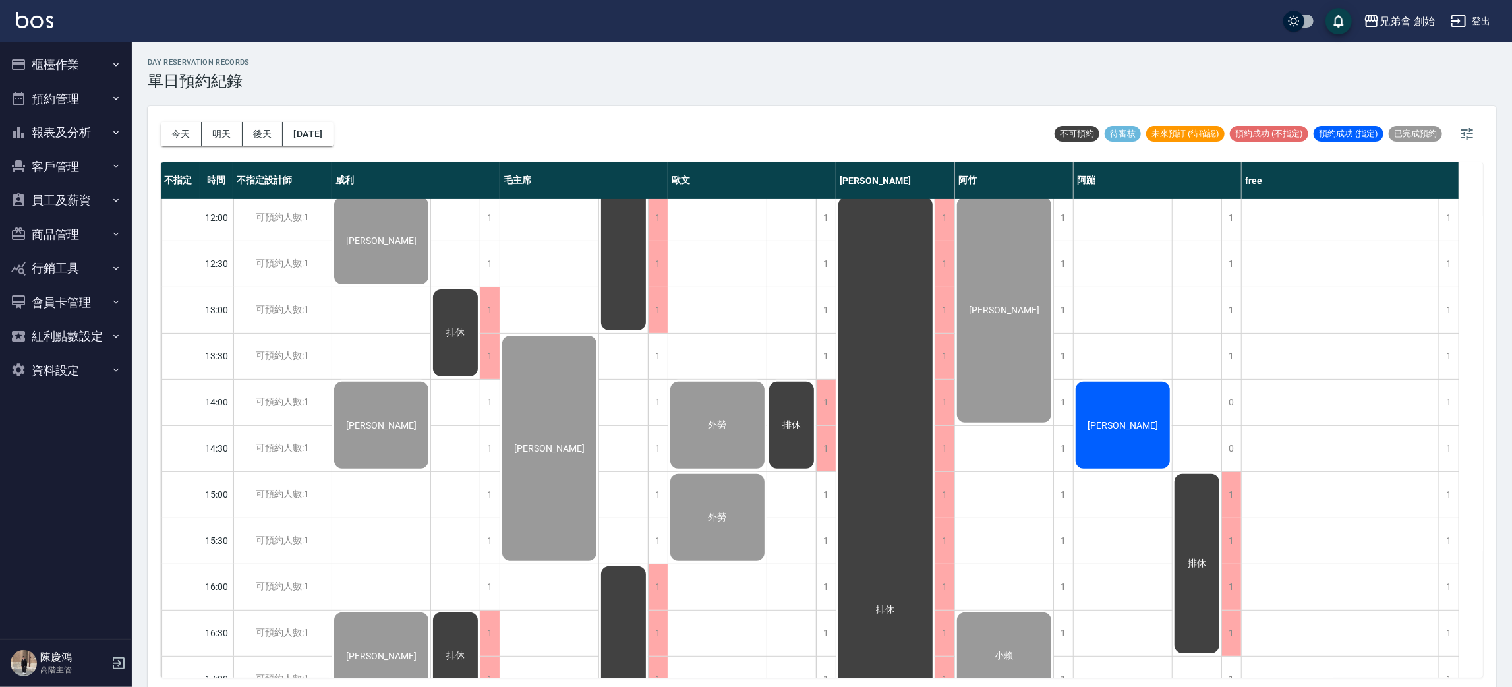
click at [1145, 422] on div "[PERSON_NAME]" at bounding box center [1123, 425] width 98 height 91
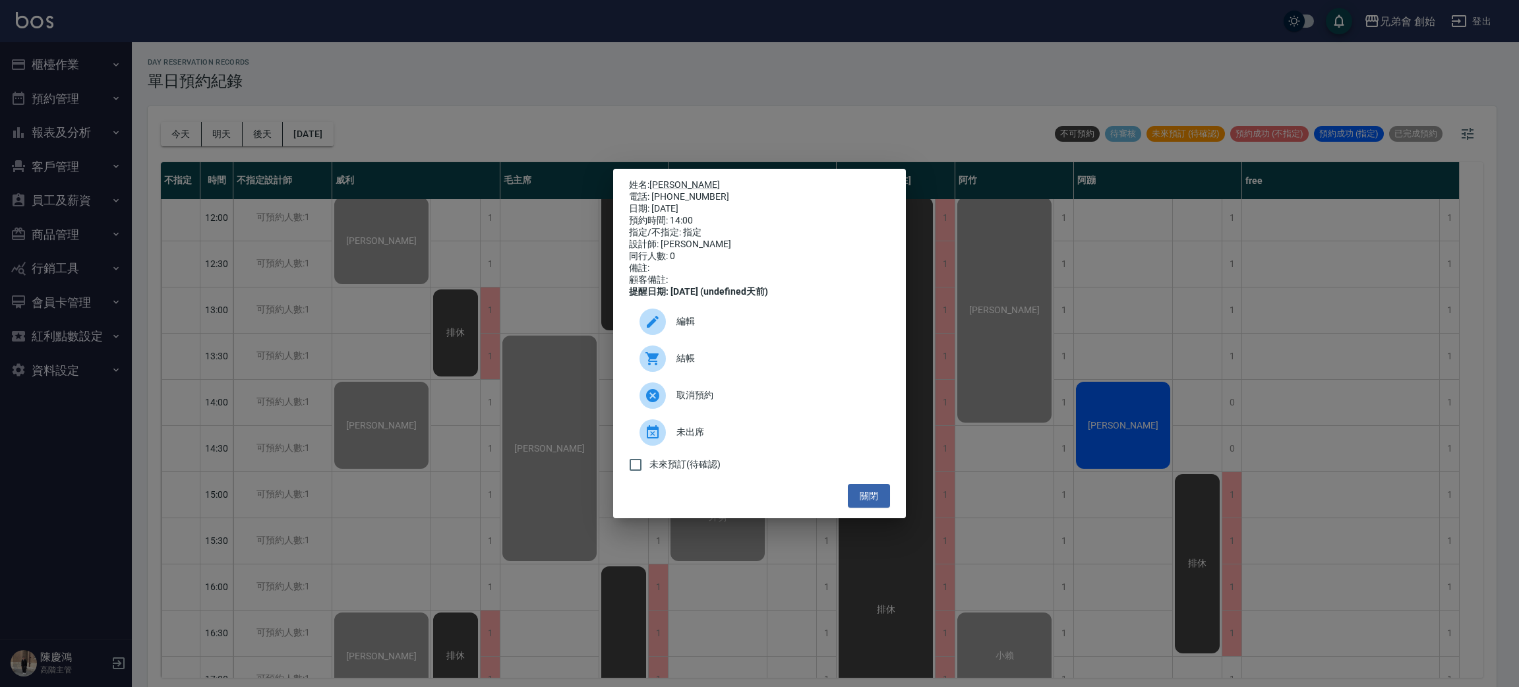
click at [774, 351] on div "結帳" at bounding box center [759, 358] width 261 height 37
click at [891, 498] on div "姓名: 王宇誠 電話: 0975739200 日期: 2025/10/12 預約時間: 14:00 指定/不指定: 指定 設計師: 阿蹦 同行人數: 0 備註…" at bounding box center [759, 344] width 293 height 350
click at [867, 498] on button "關閉" at bounding box center [869, 496] width 42 height 24
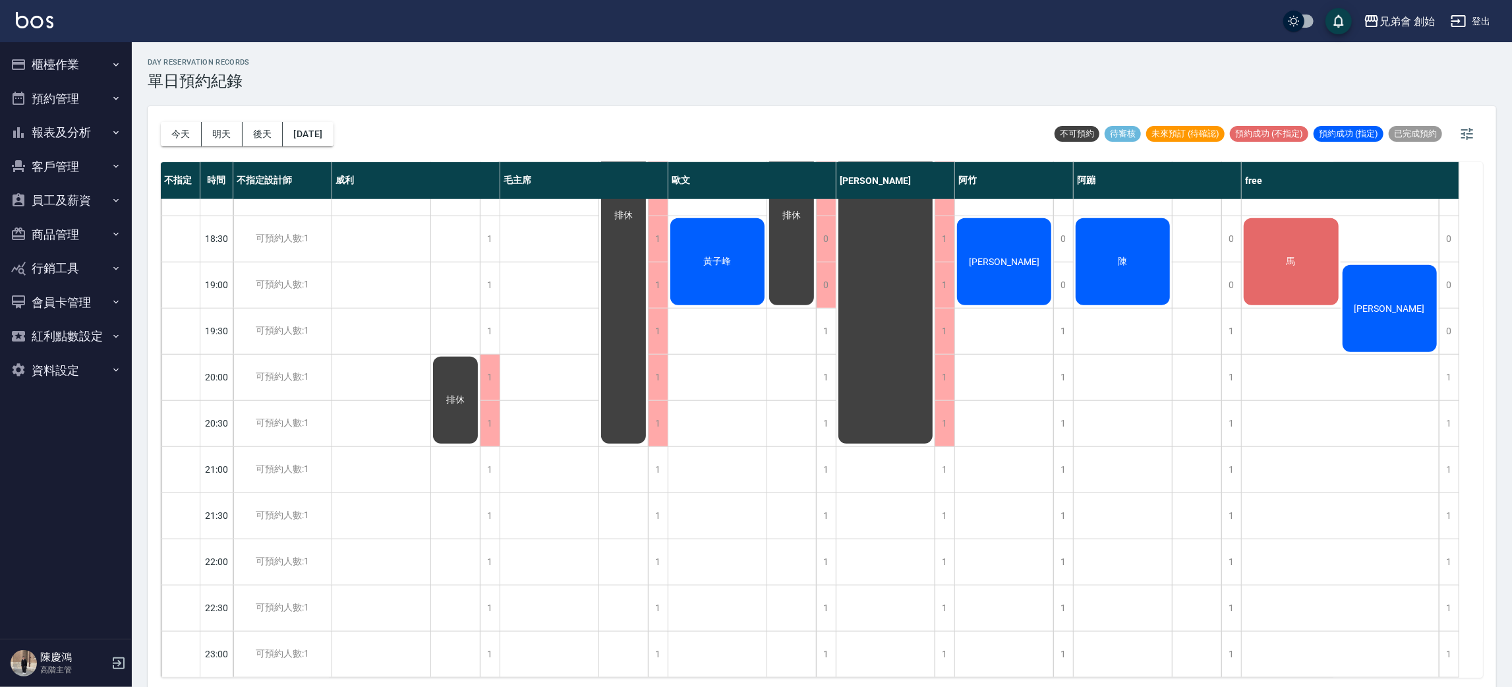
scroll to position [578, 0]
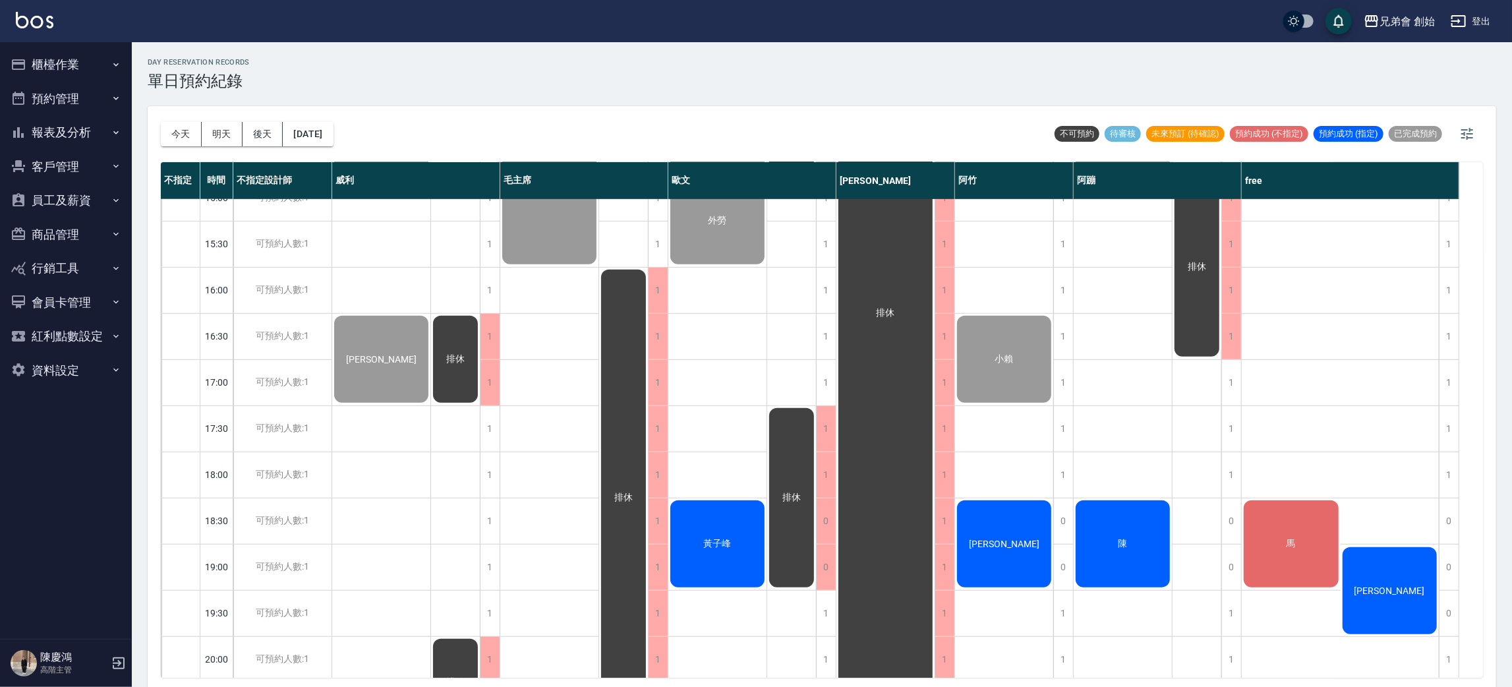
click at [1136, 381] on div "王宇誠 陳" at bounding box center [1123, 290] width 99 height 1338
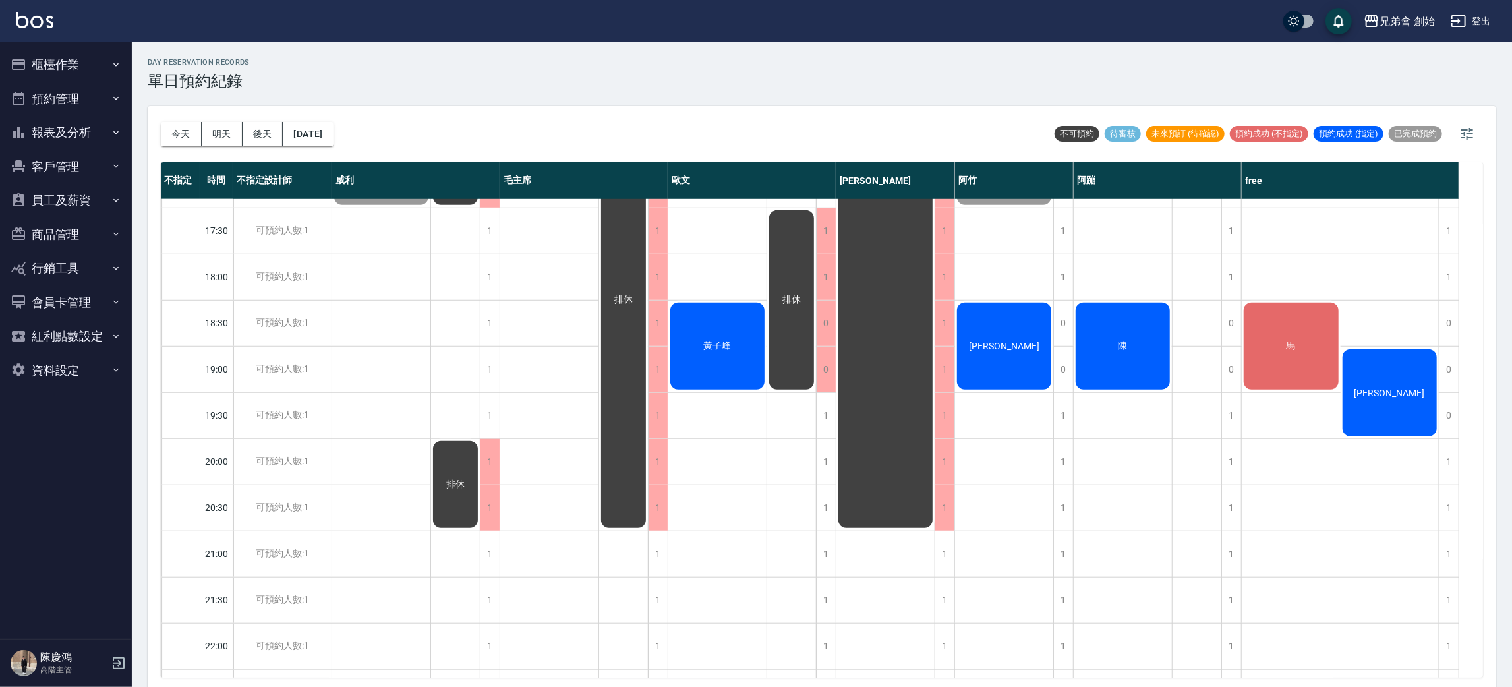
scroll to position [677, 0]
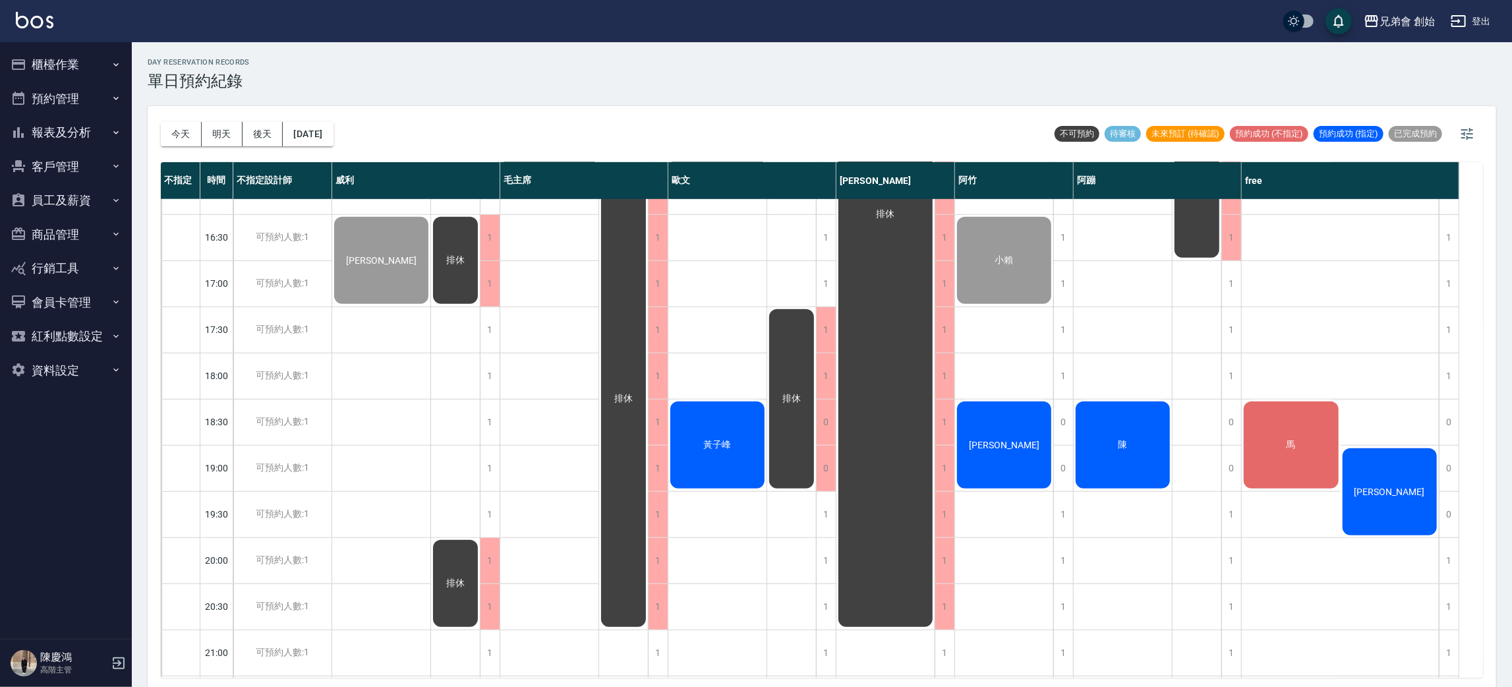
drag, startPoint x: 1107, startPoint y: 375, endPoint x: 1248, endPoint y: 367, distance: 141.9
click at [1107, 374] on div "王宇誠 陳" at bounding box center [1123, 191] width 99 height 1338
click at [1285, 366] on div "馬 姜志杰" at bounding box center [1341, 191] width 198 height 1338
click at [333, 129] on button "[DATE]" at bounding box center [308, 134] width 50 height 24
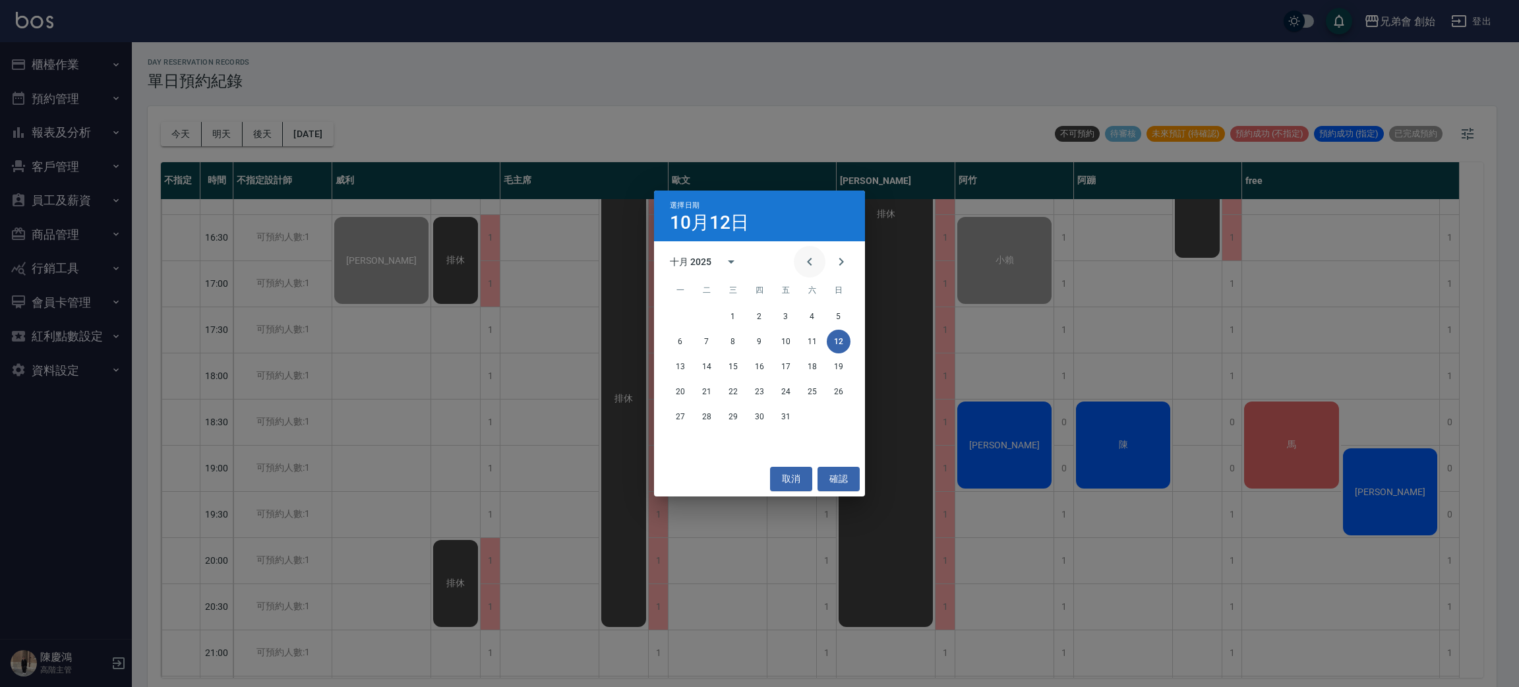
click at [796, 258] on button "Previous month" at bounding box center [810, 262] width 32 height 32
click at [742, 326] on div "1 2 3 4 5 6 7" at bounding box center [759, 317] width 211 height 24
click at [720, 308] on div "1 2 3 4 5 6 7" at bounding box center [759, 317] width 211 height 24
click at [733, 315] on button "3" at bounding box center [733, 317] width 24 height 24
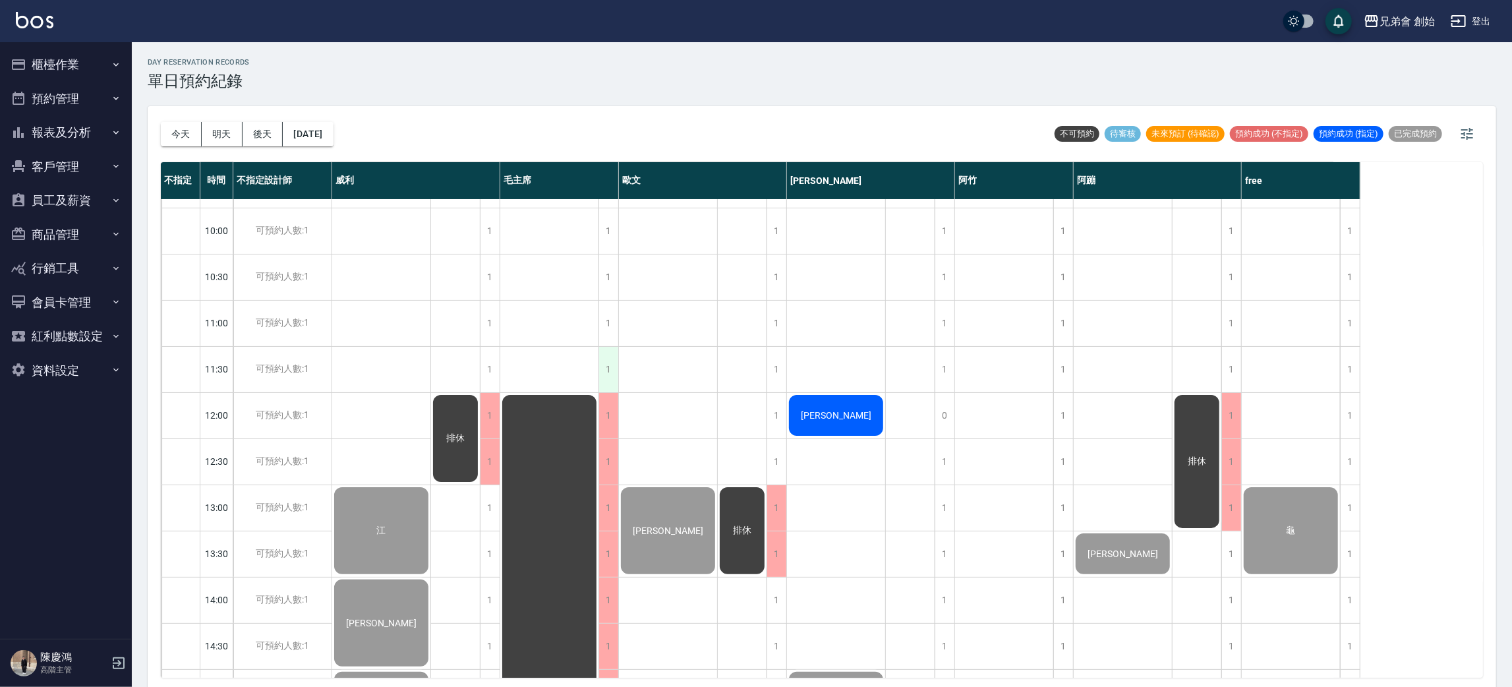
scroll to position [281, 0]
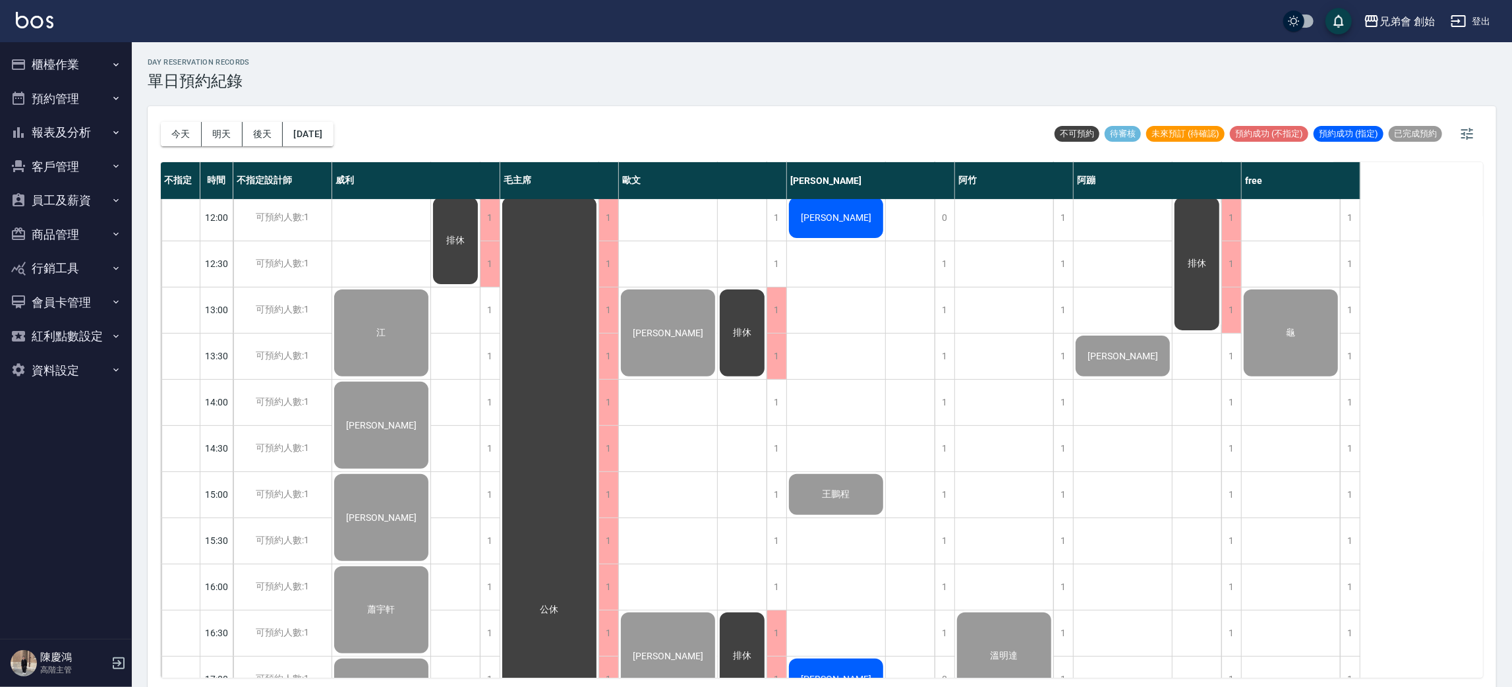
click at [477, 119] on div "今天 明天 後天 2025/09/03 不可預約 待審核 未來預訂 (待確認) 預約成功 (不指定) 預約成功 (指定) 已完成預約" at bounding box center [822, 134] width 1322 height 56
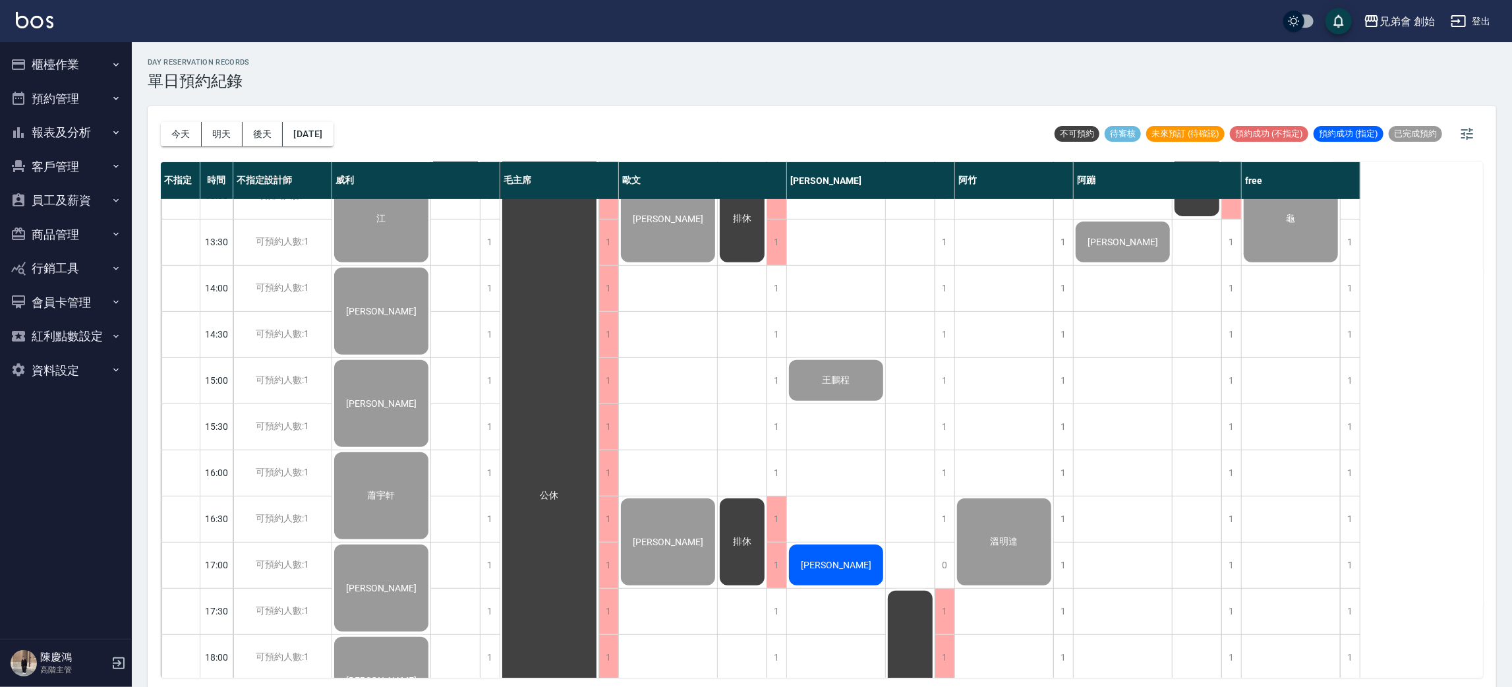
scroll to position [791, 0]
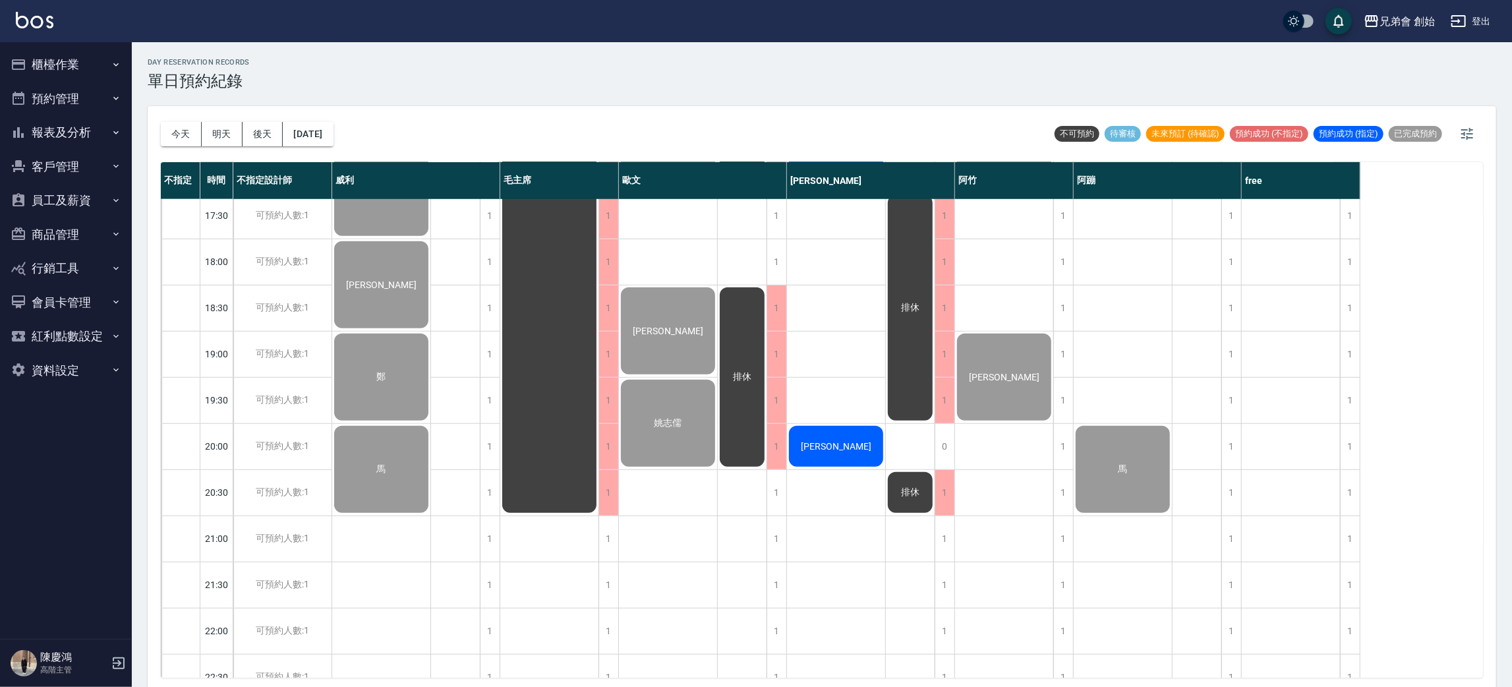
click at [475, 394] on div "排休" at bounding box center [455, 77] width 49 height 1338
click at [452, 338] on div "排休" at bounding box center [455, 77] width 49 height 1338
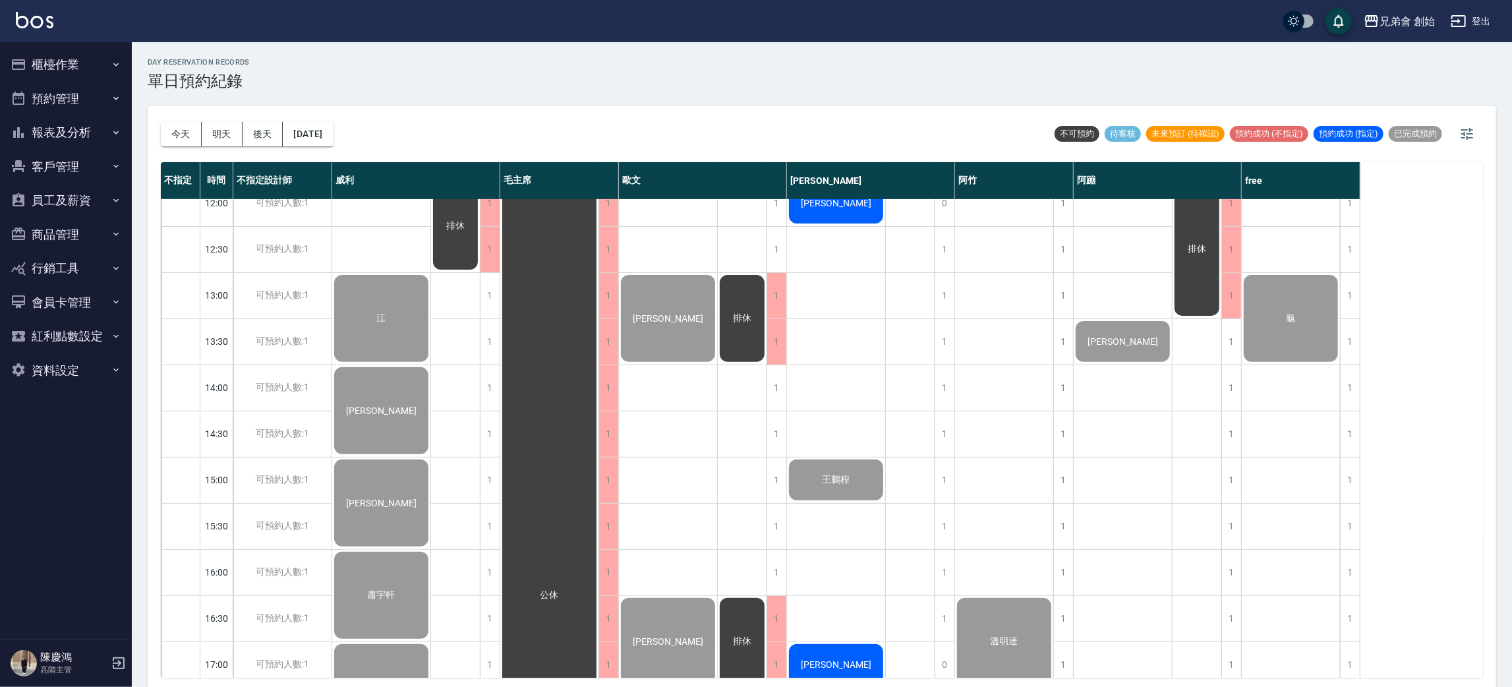
scroll to position [99, 0]
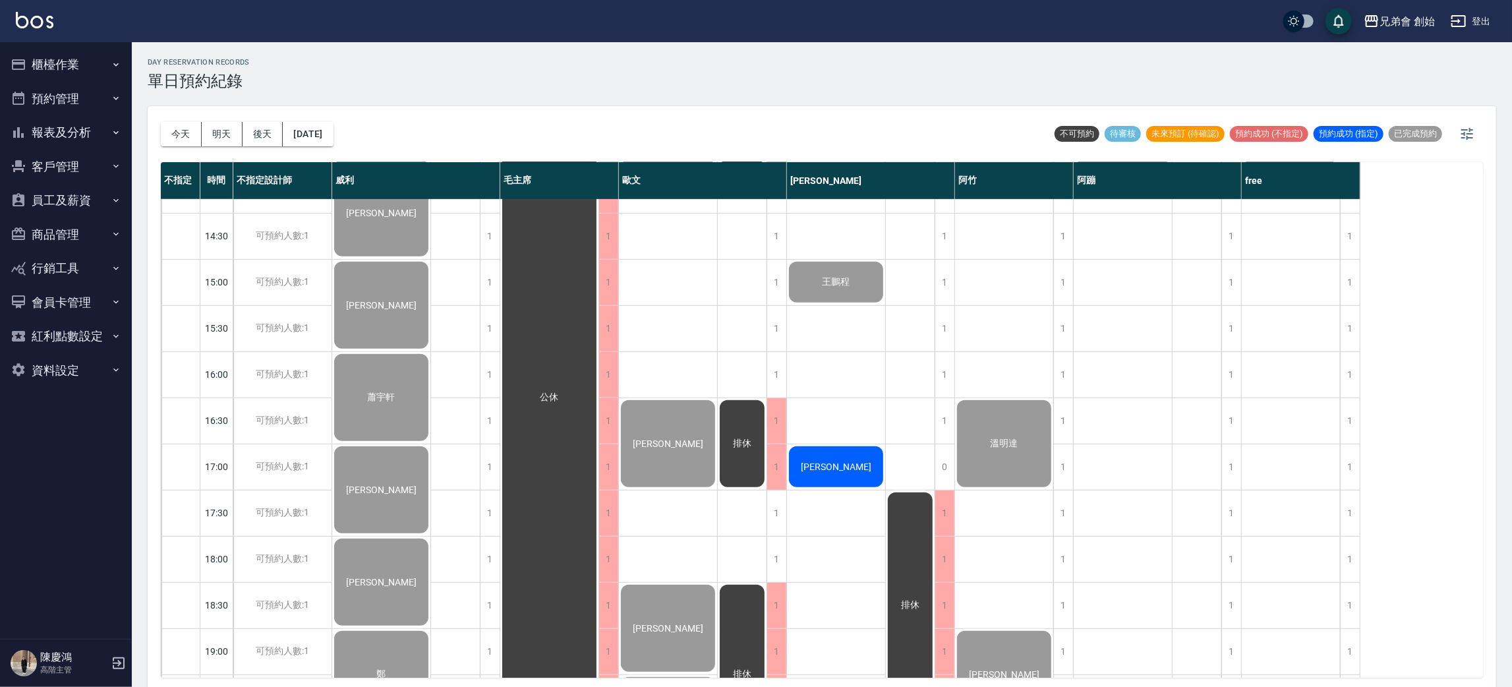
click at [850, 365] on div "饒國信 王鵬程 謝大哥 董豐瑄" at bounding box center [836, 374] width 99 height 1338
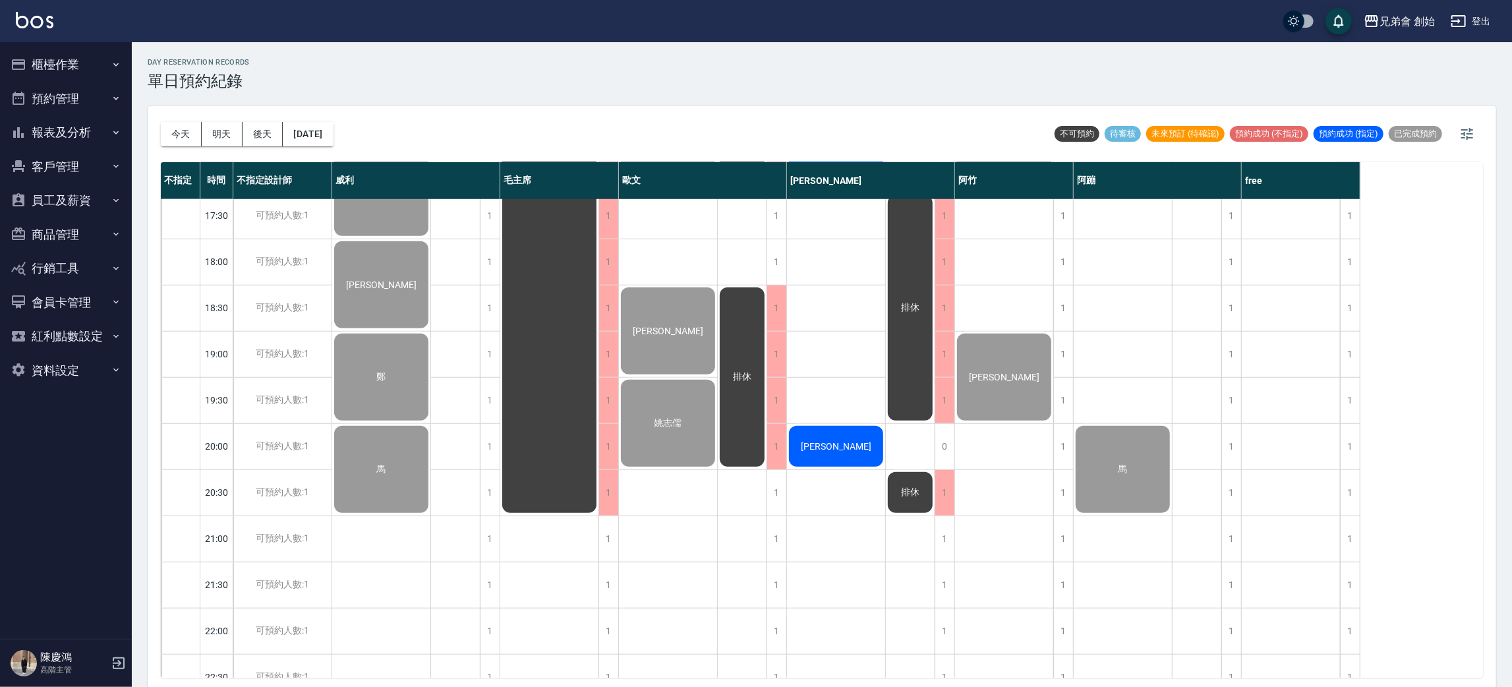
click at [658, 120] on div "今天 明天 後天 2025/09/03 不可預約 待審核 未來預訂 (待確認) 預約成功 (不指定) 預約成功 (指定) 已完成預約" at bounding box center [822, 134] width 1322 height 56
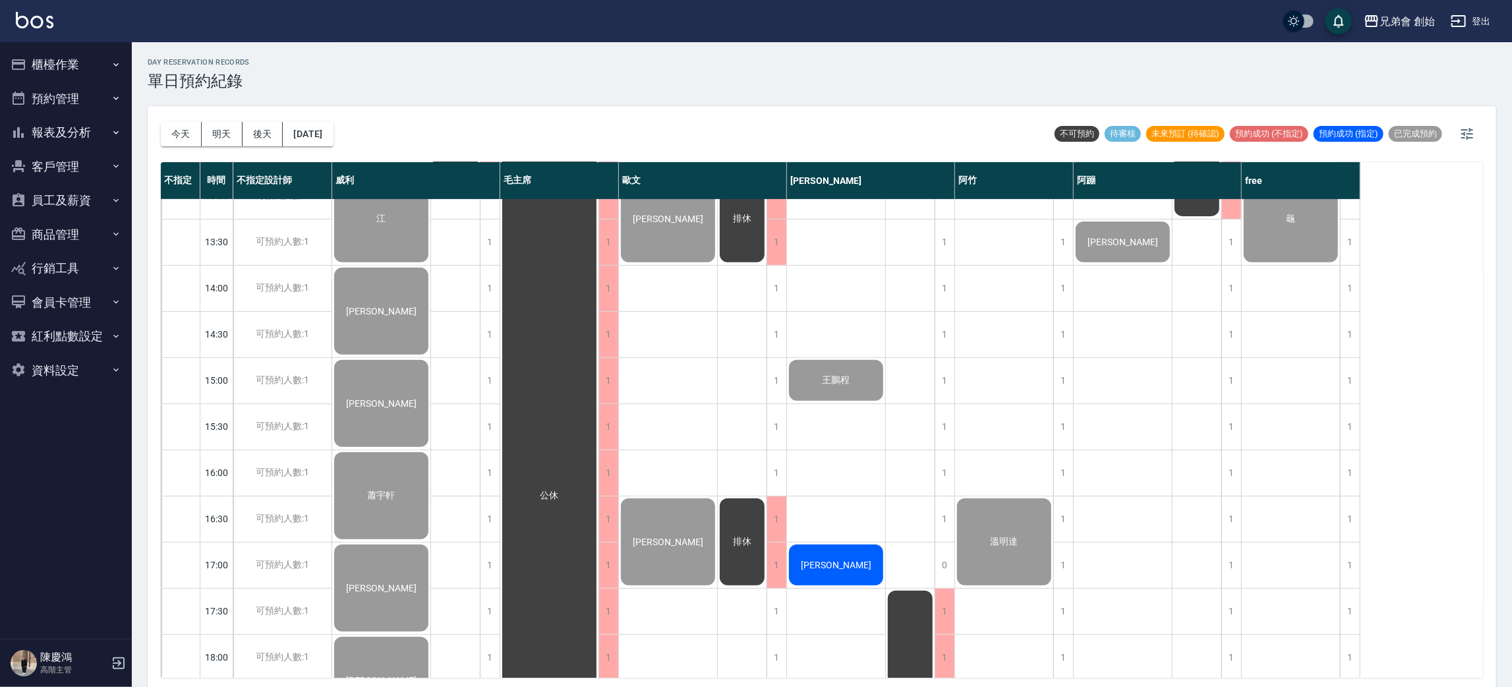
scroll to position [198, 0]
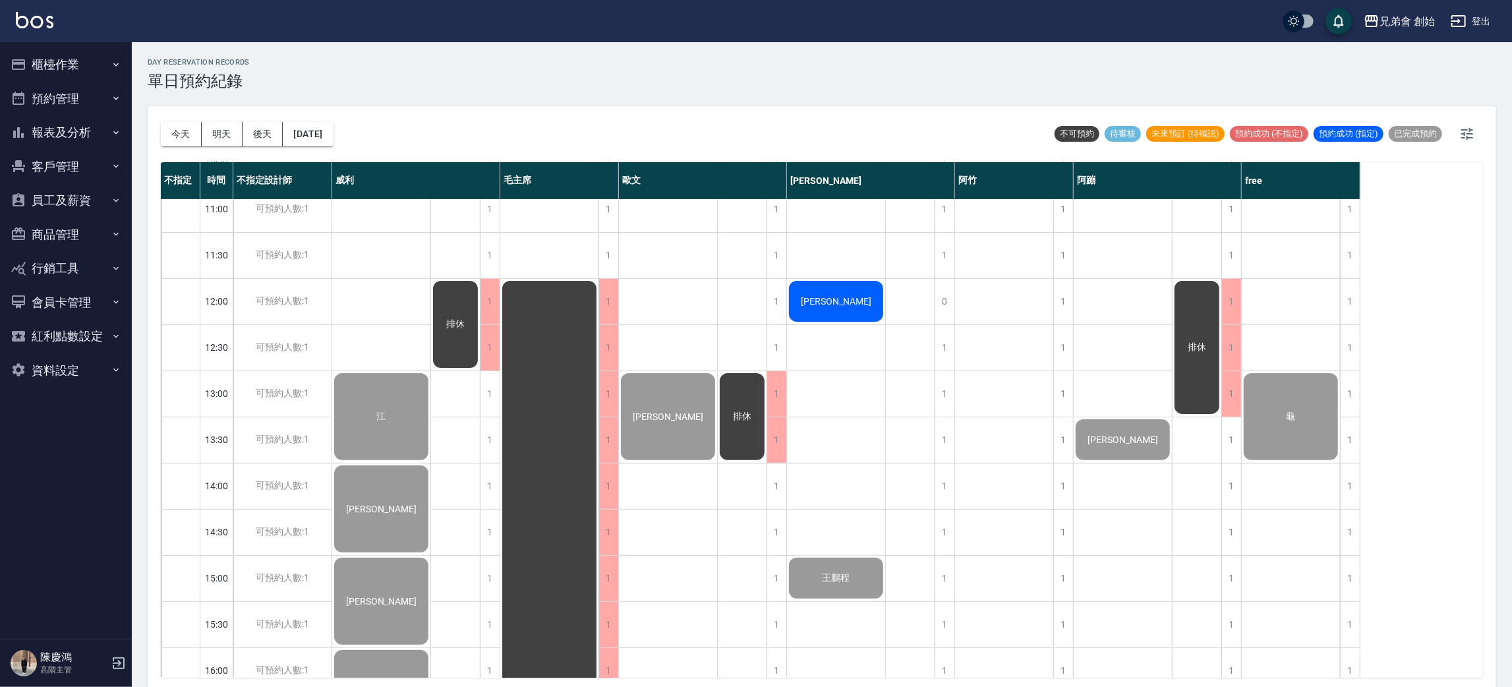
click at [1298, 424] on div "龜" at bounding box center [1291, 416] width 98 height 91
click at [646, 267] on div "鄭彼得 楊凱翔 孫天行 姚志儒" at bounding box center [668, 670] width 99 height 1338
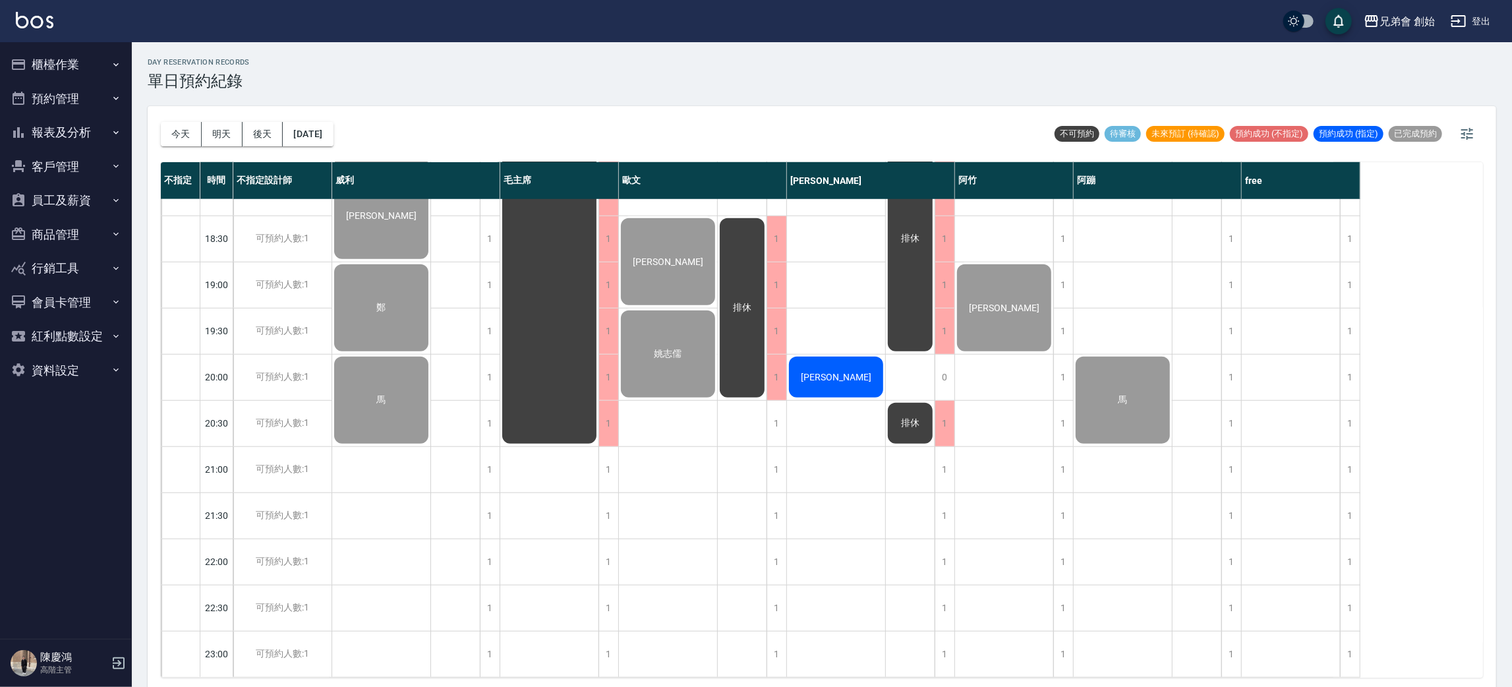
scroll to position [677, 0]
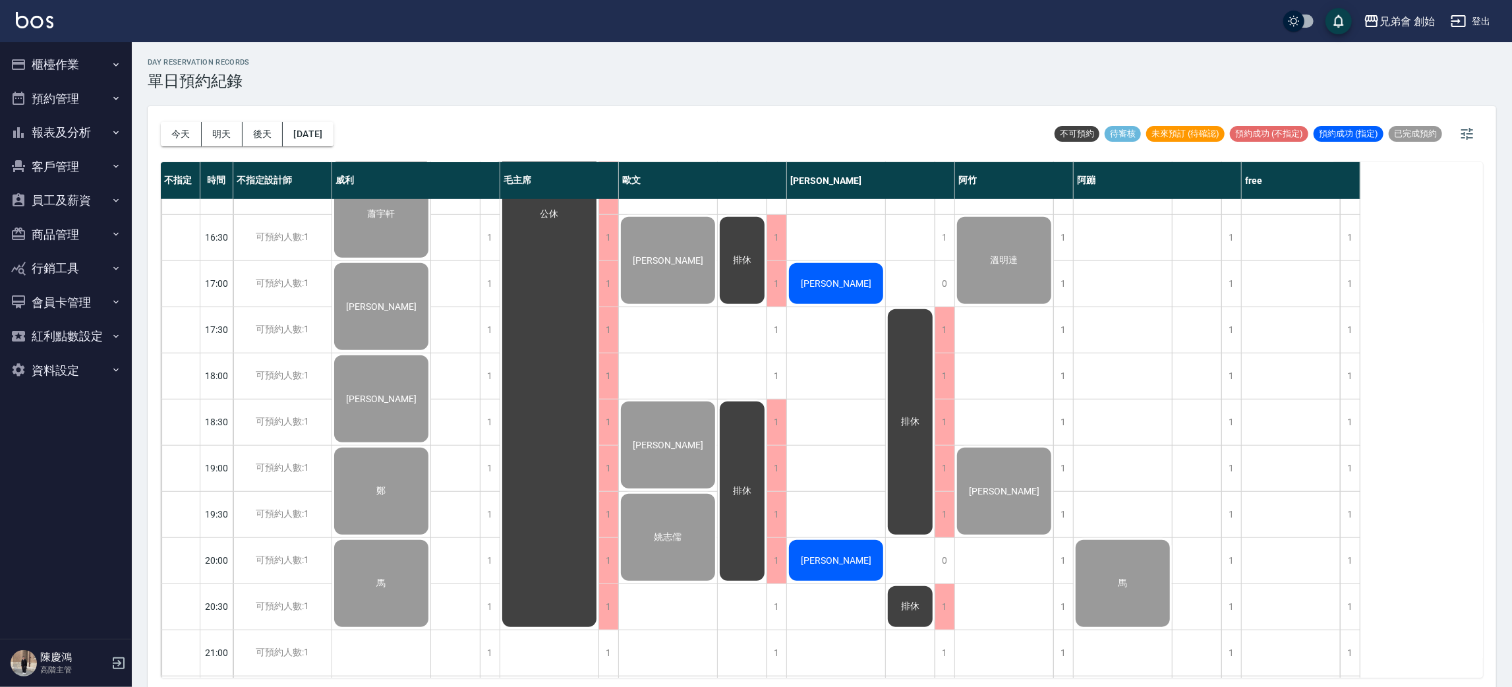
click at [663, 370] on div "鄭彼得 楊凱翔 孫天行 姚志儒" at bounding box center [668, 191] width 99 height 1338
click at [677, 343] on div "鄭彼得 楊凱翔 孫天行 姚志儒" at bounding box center [668, 191] width 99 height 1338
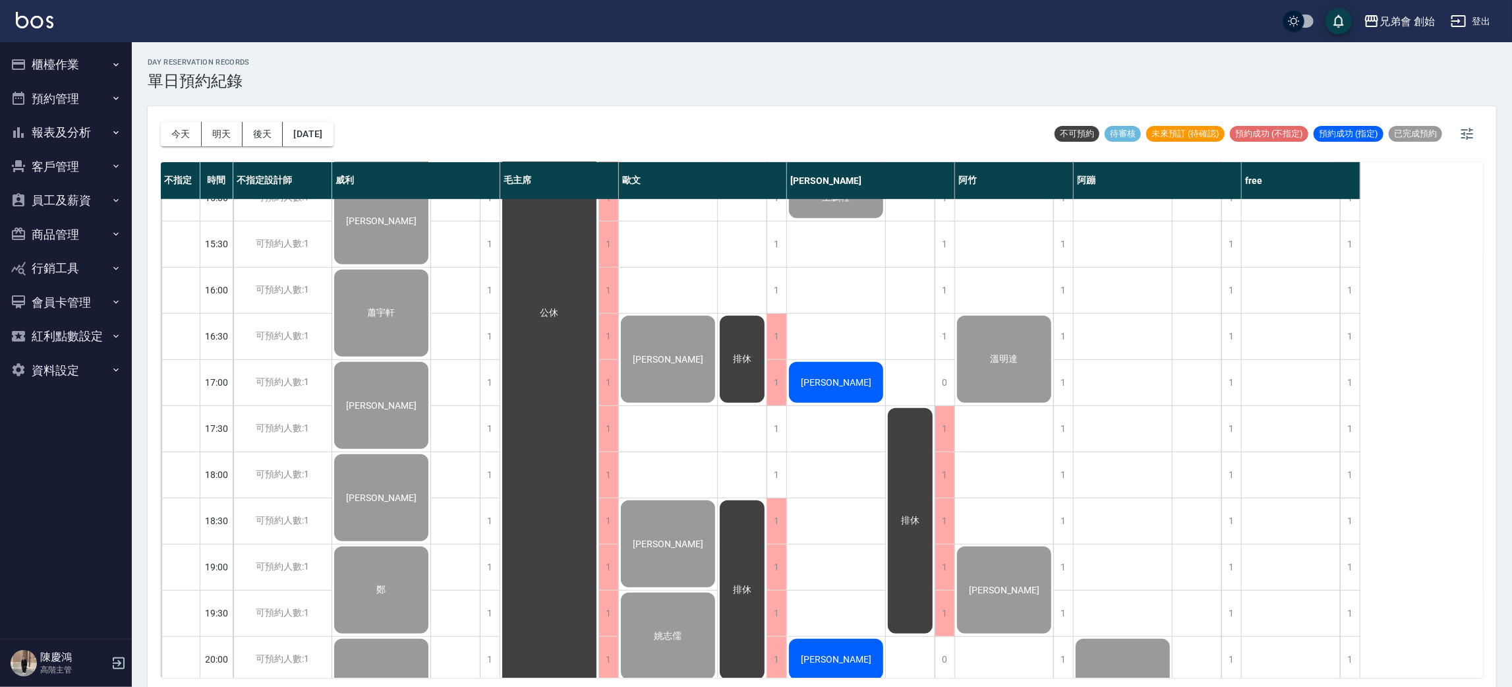
click at [580, 86] on div "day Reservation records 單日預約紀錄" at bounding box center [822, 74] width 1349 height 32
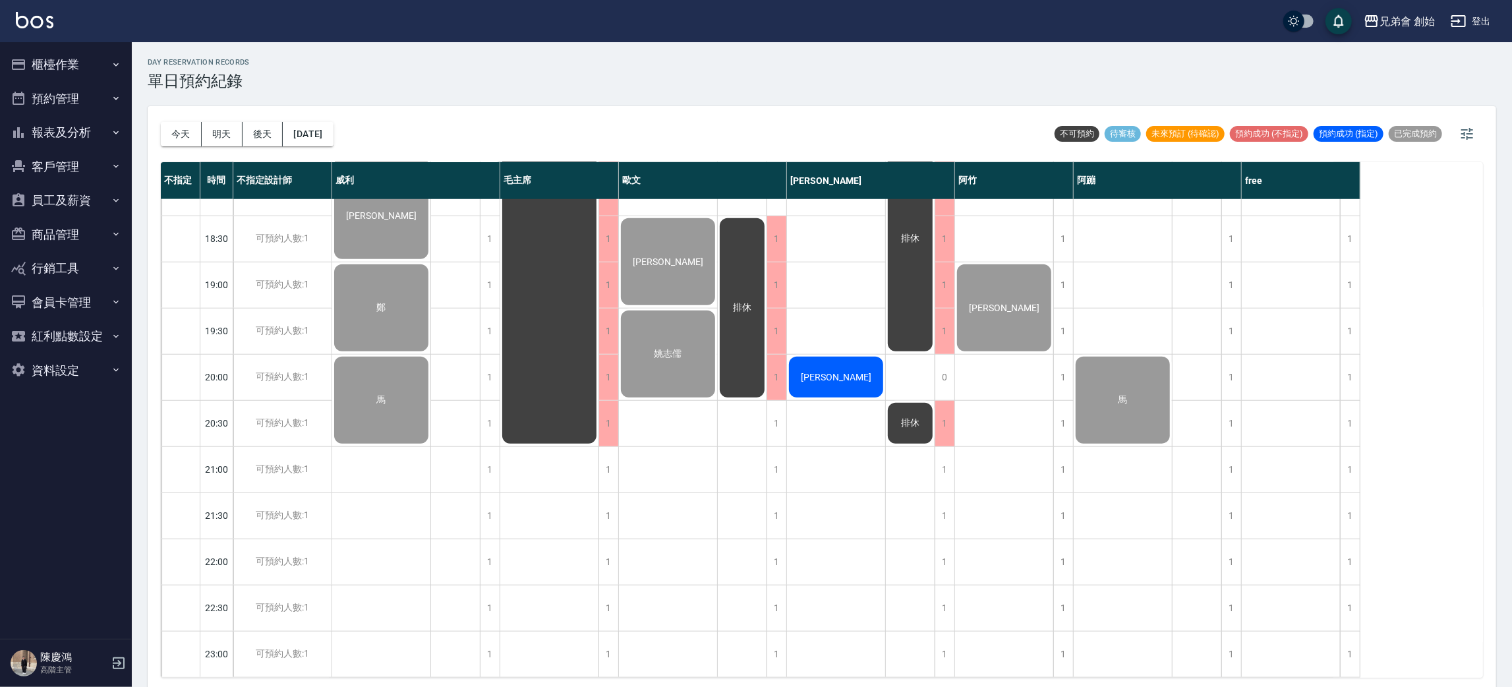
scroll to position [479, 0]
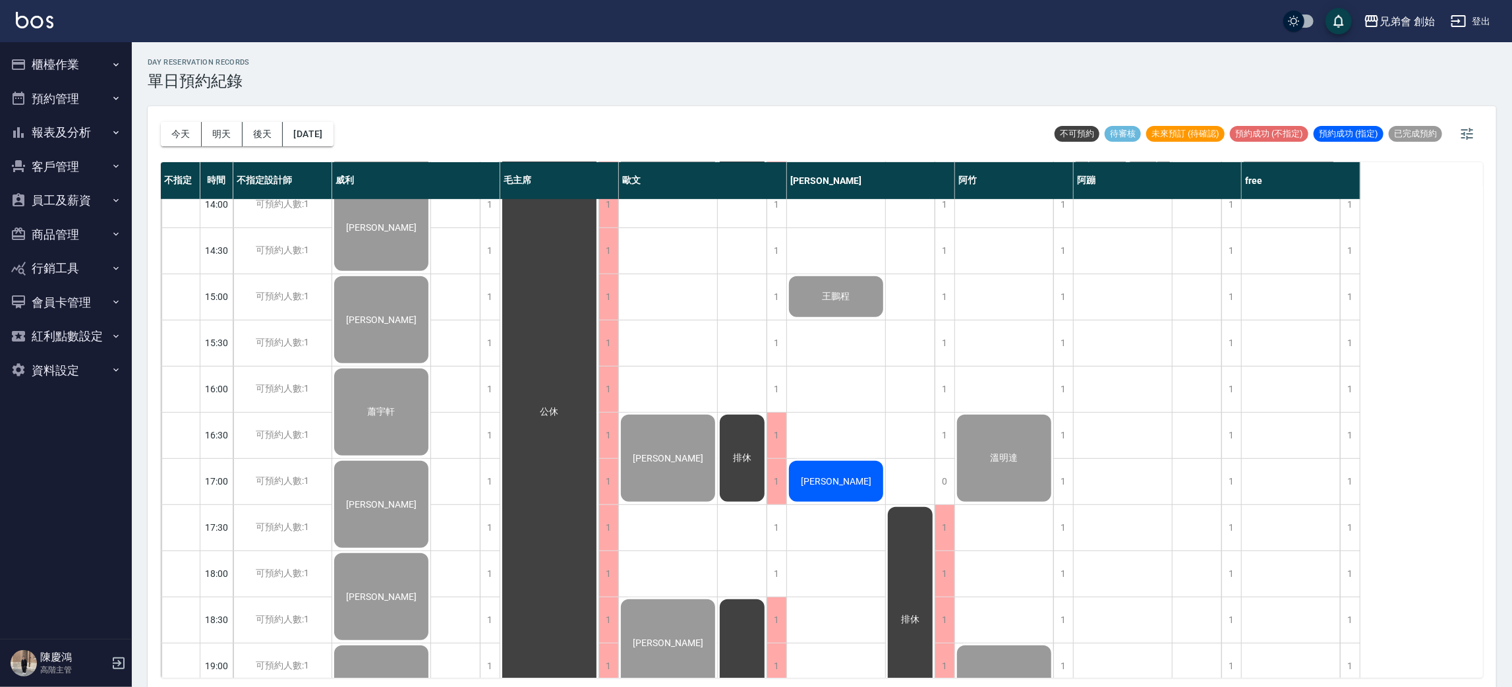
click at [714, 363] on div "鄭彼得 楊凱翔 孫天行 姚志儒" at bounding box center [668, 389] width 99 height 1338
click at [662, 377] on div "鄭彼得 楊凱翔 孫天行 姚志儒" at bounding box center [668, 389] width 99 height 1338
click at [655, 316] on div "鄭彼得 楊凱翔 孫天行 姚志儒" at bounding box center [668, 389] width 99 height 1338
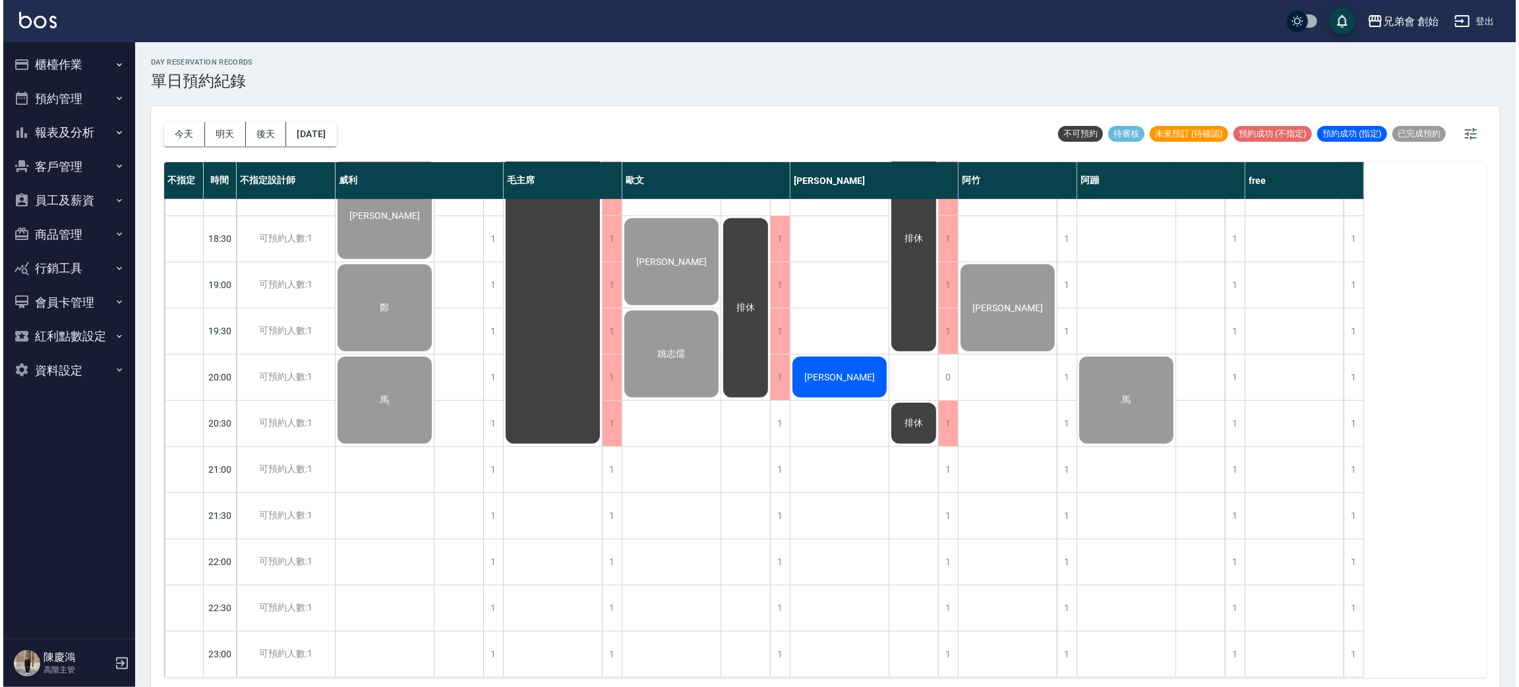
scroll to position [776, 0]
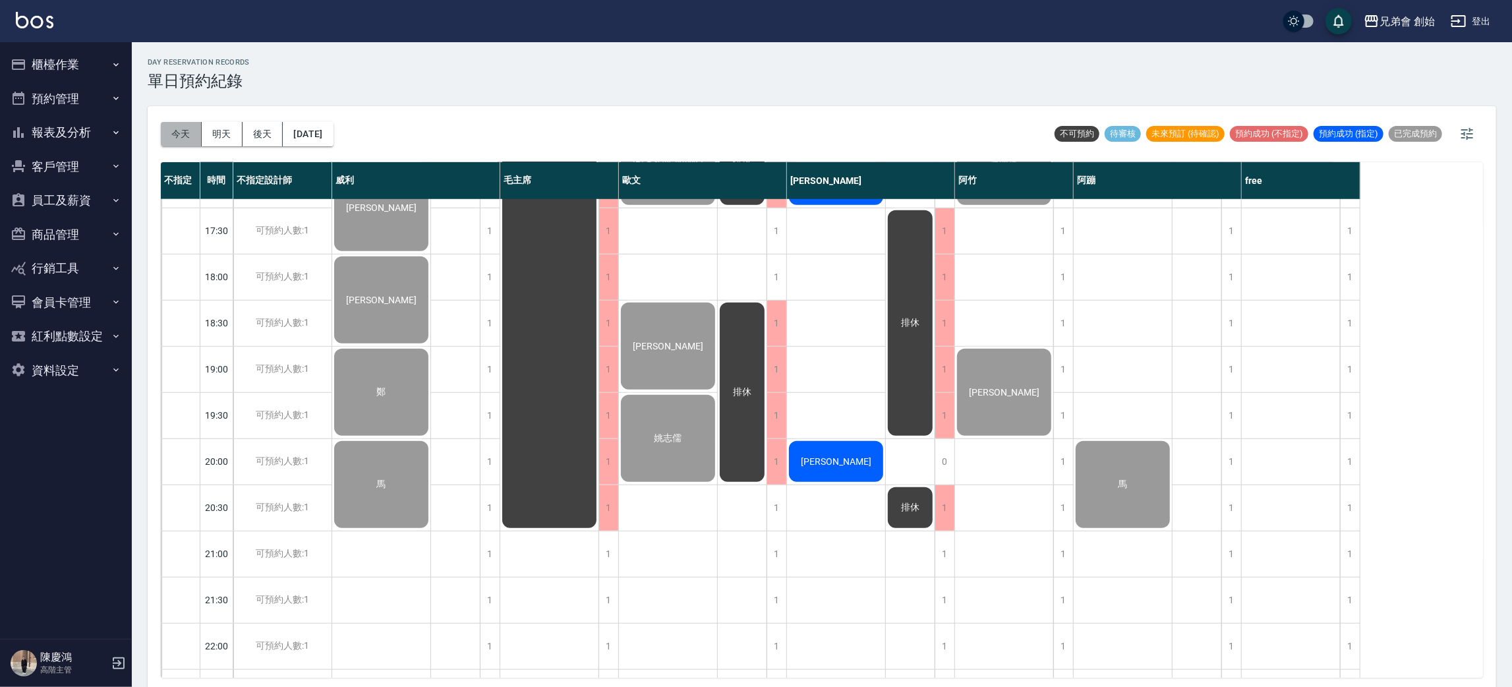
click at [173, 137] on button "今天" at bounding box center [181, 134] width 41 height 24
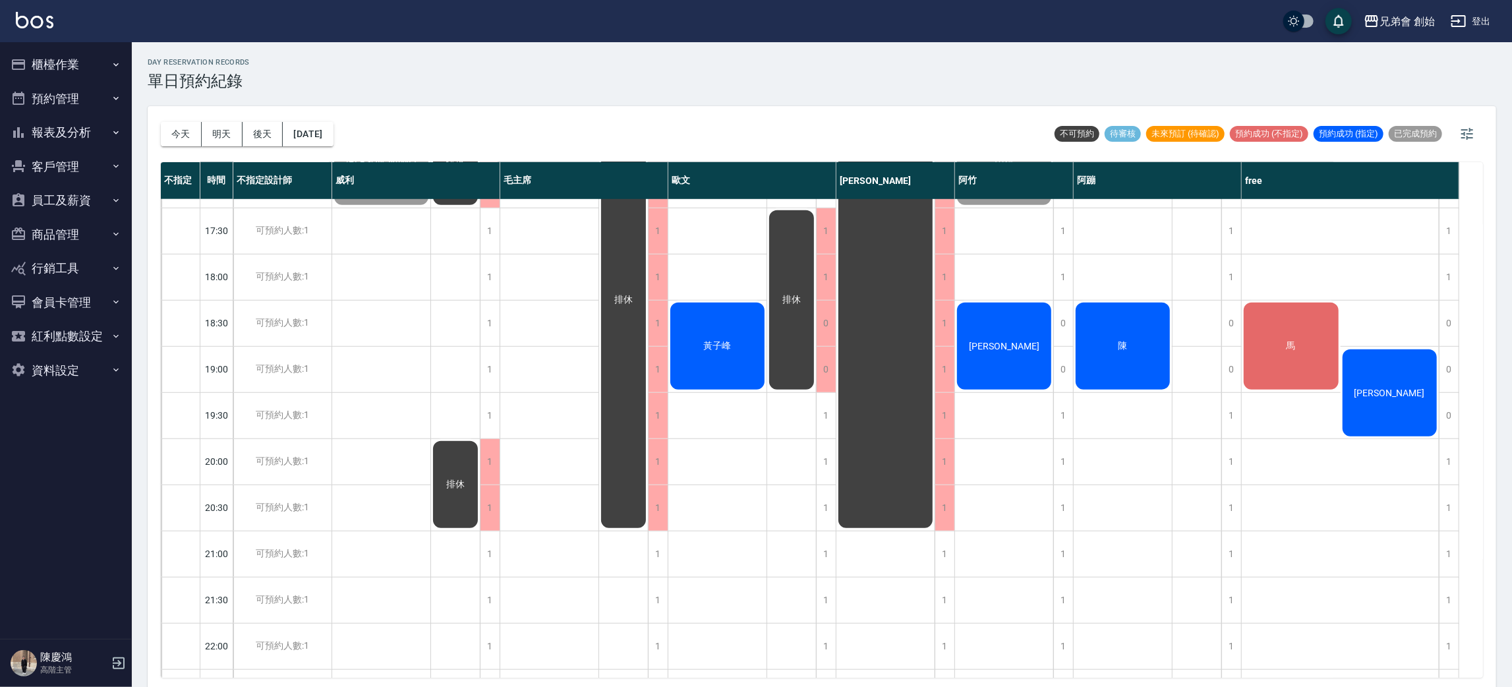
click at [1116, 332] on div "陳" at bounding box center [1123, 346] width 98 height 91
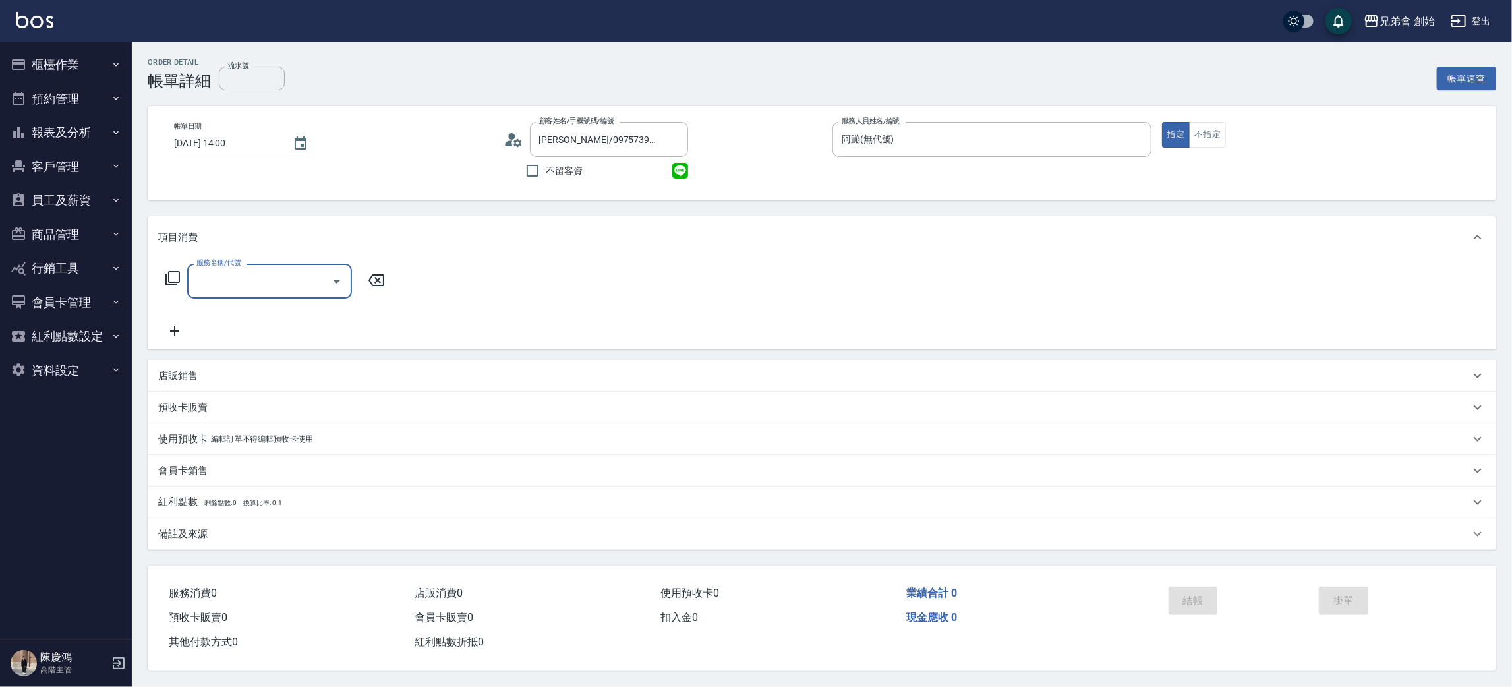
click at [332, 283] on icon "Open" at bounding box center [337, 282] width 16 height 16
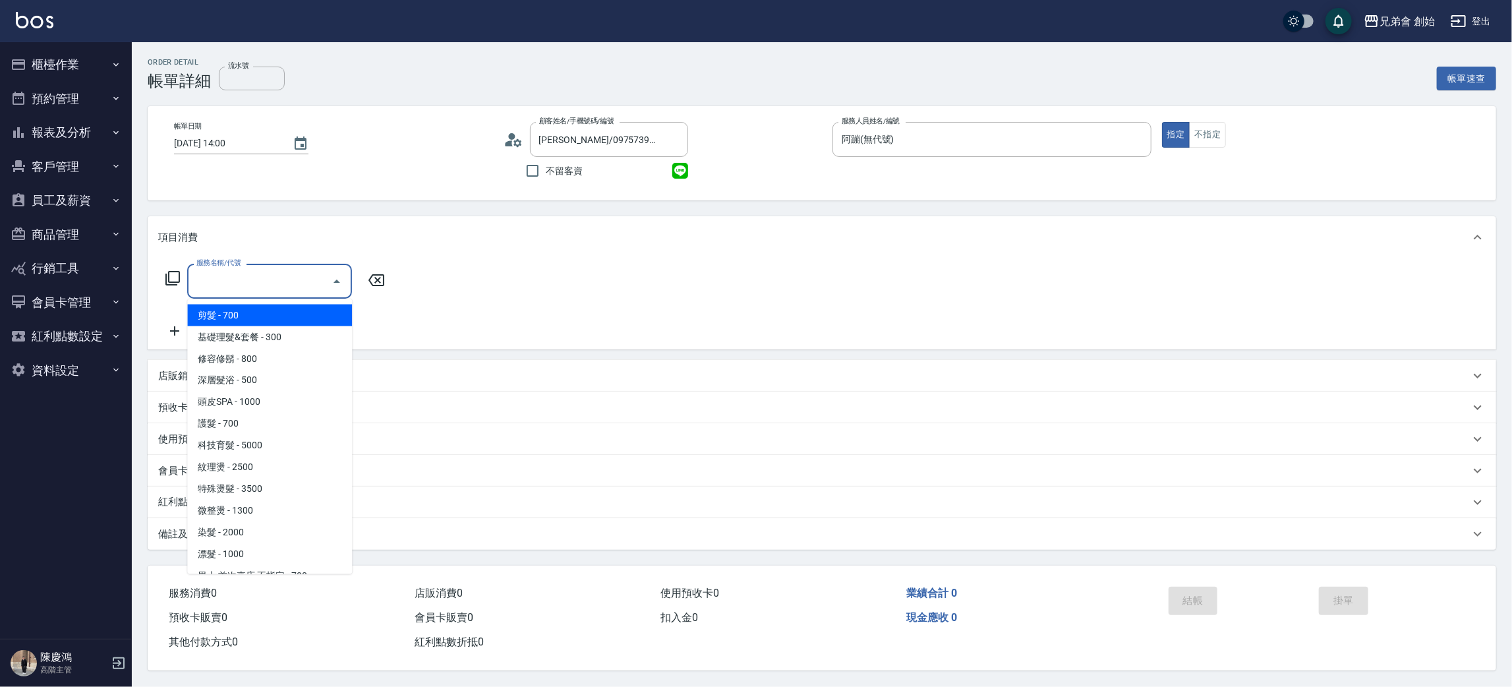
click at [320, 310] on span "剪髮 - 700" at bounding box center [269, 316] width 165 height 22
type input "剪髮(A01)"
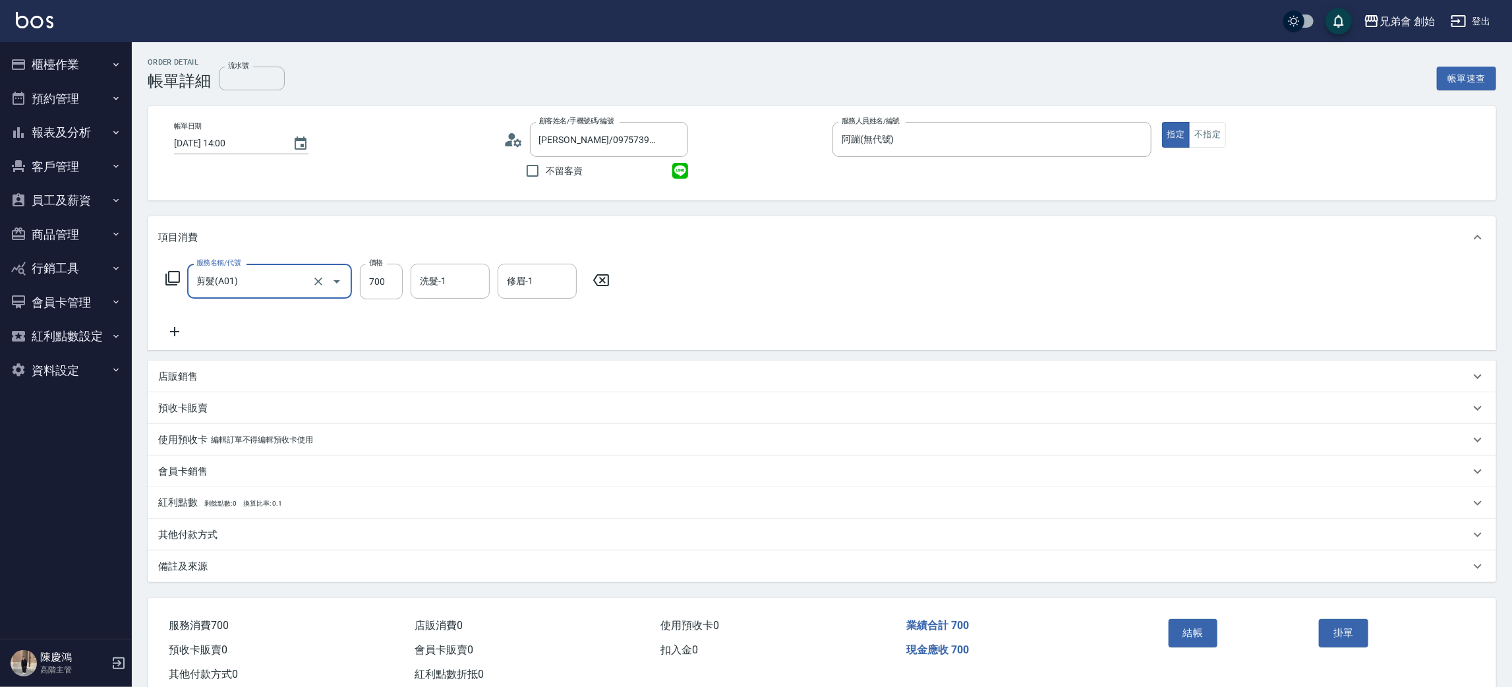
scroll to position [34, 0]
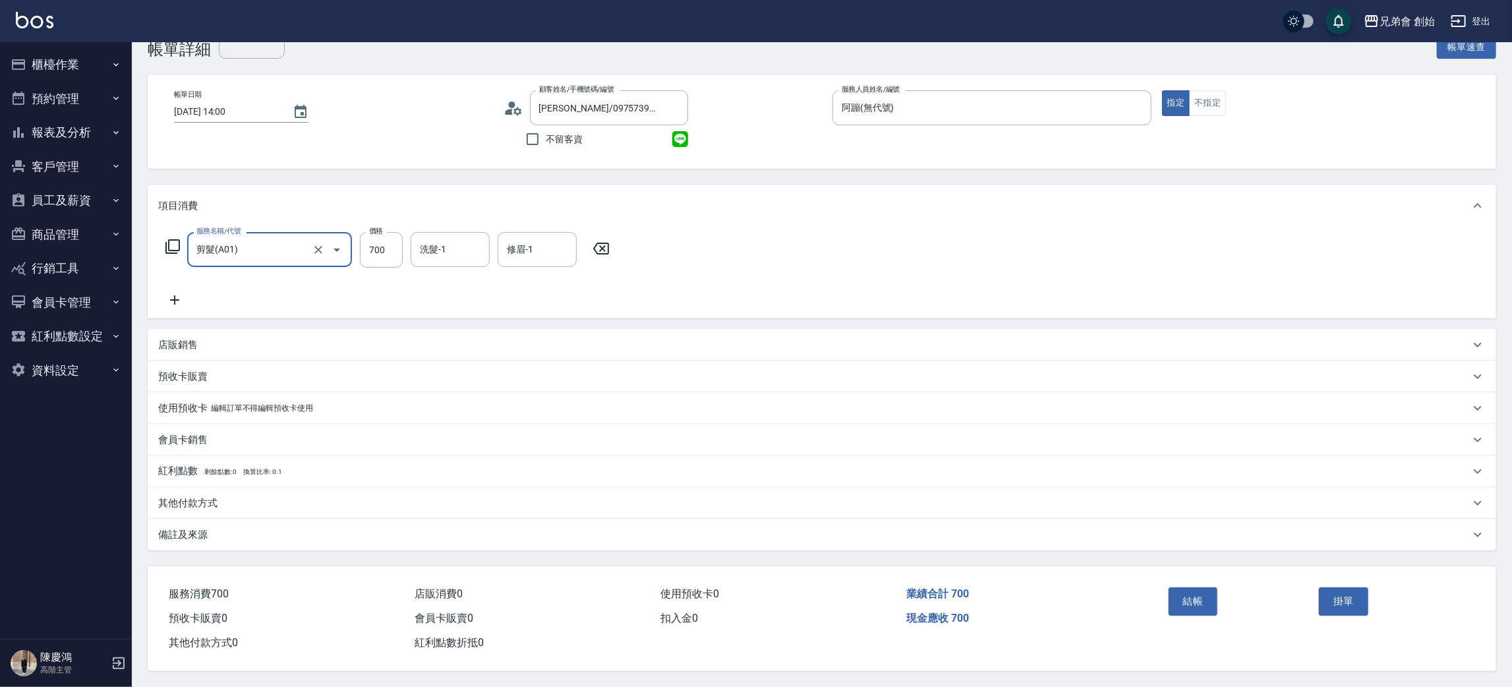
click at [1199, 587] on button "結帳" at bounding box center [1193, 601] width 49 height 28
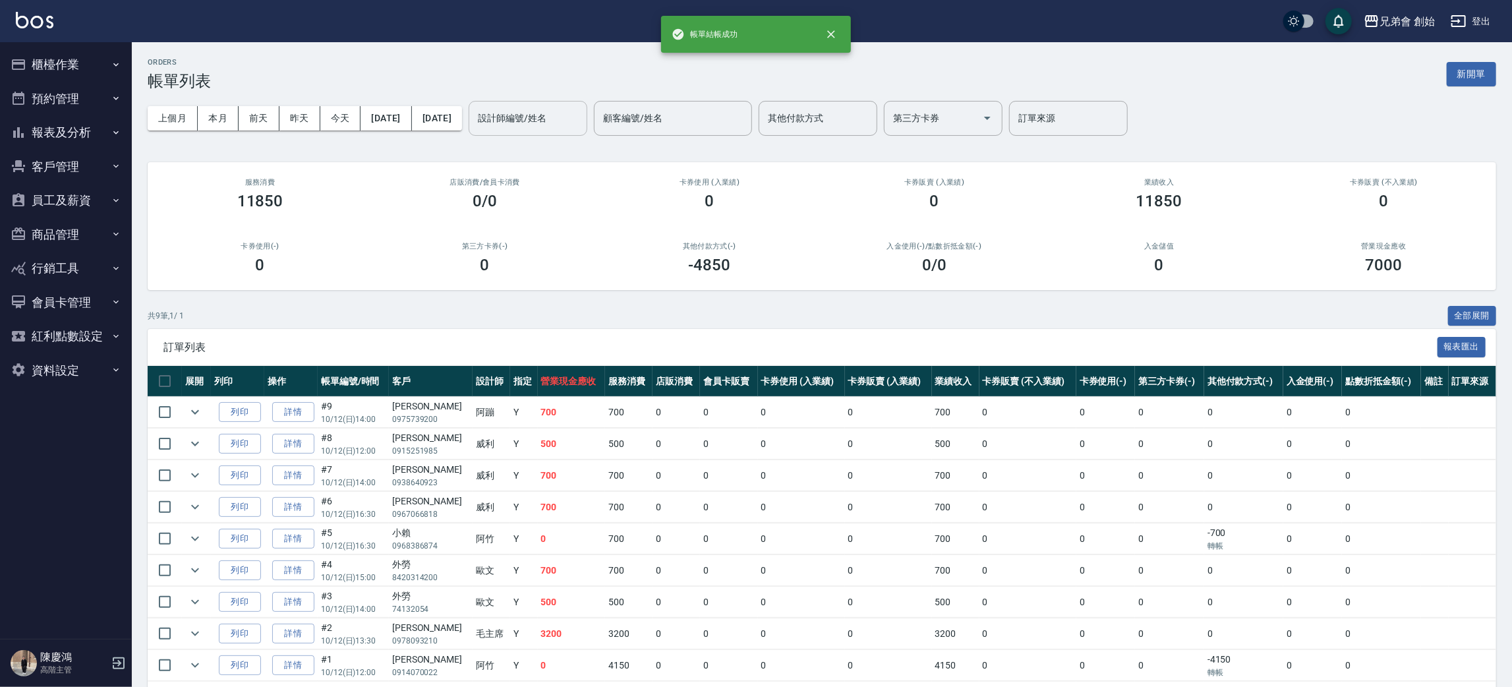
drag, startPoint x: 602, startPoint y: 113, endPoint x: 603, endPoint y: 128, distance: 14.6
click at [581, 113] on input "設計師編號/姓名" at bounding box center [528, 118] width 107 height 23
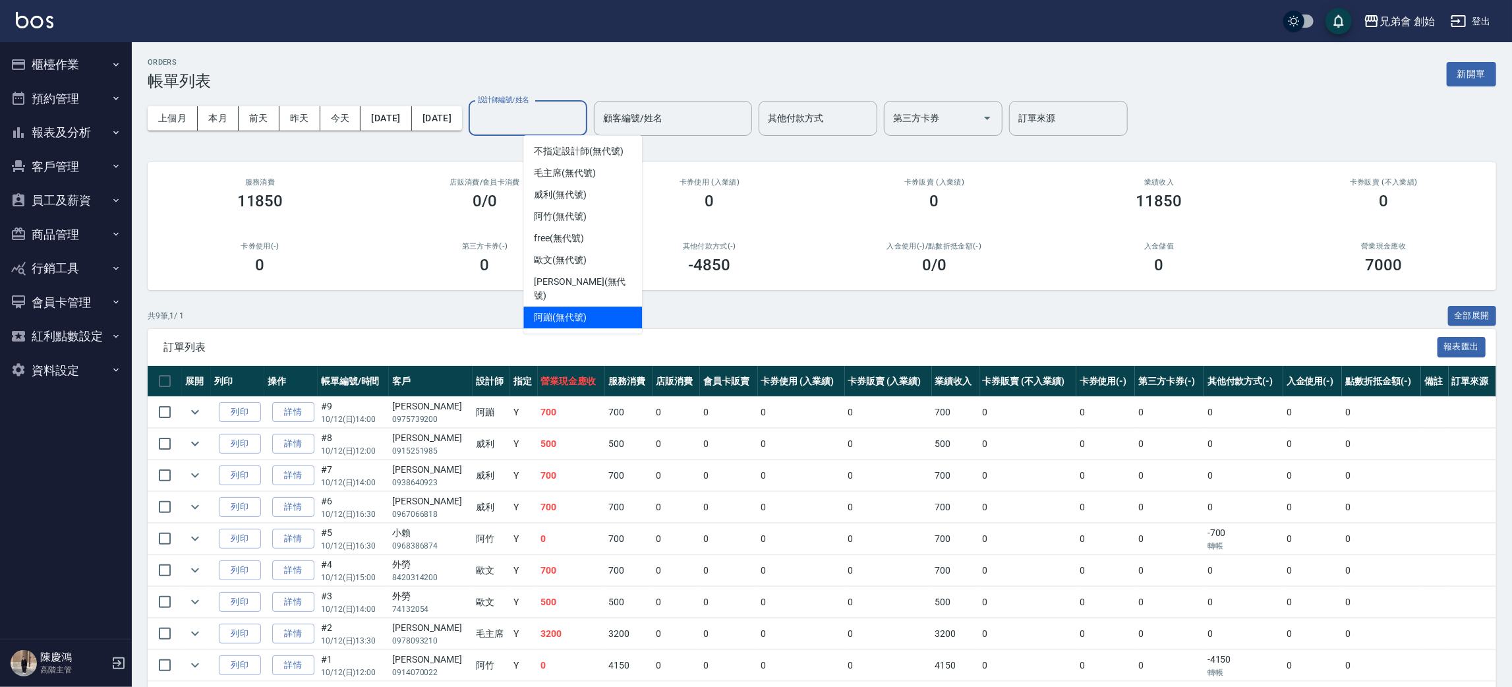
click at [582, 310] on span "阿蹦 (無代號)" at bounding box center [560, 317] width 53 height 14
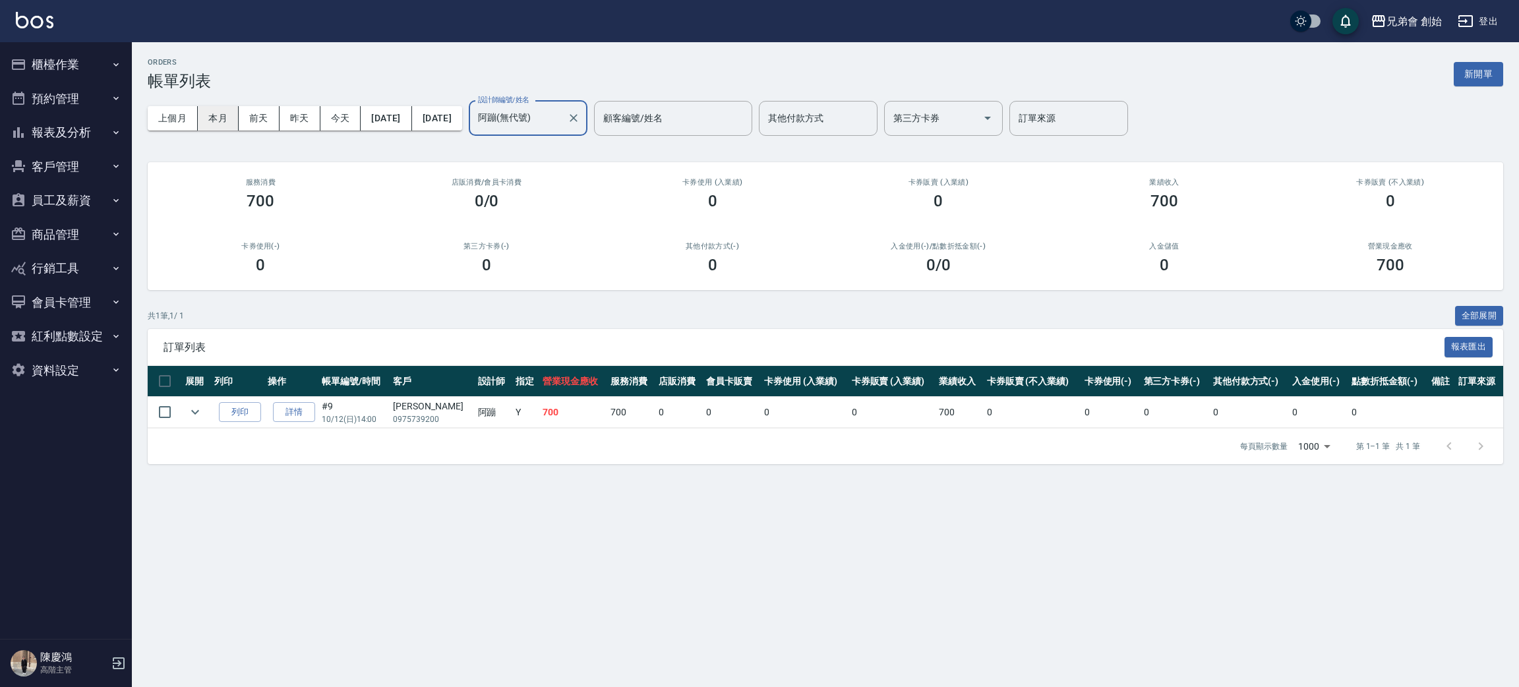
click at [223, 113] on button "本月" at bounding box center [218, 118] width 41 height 24
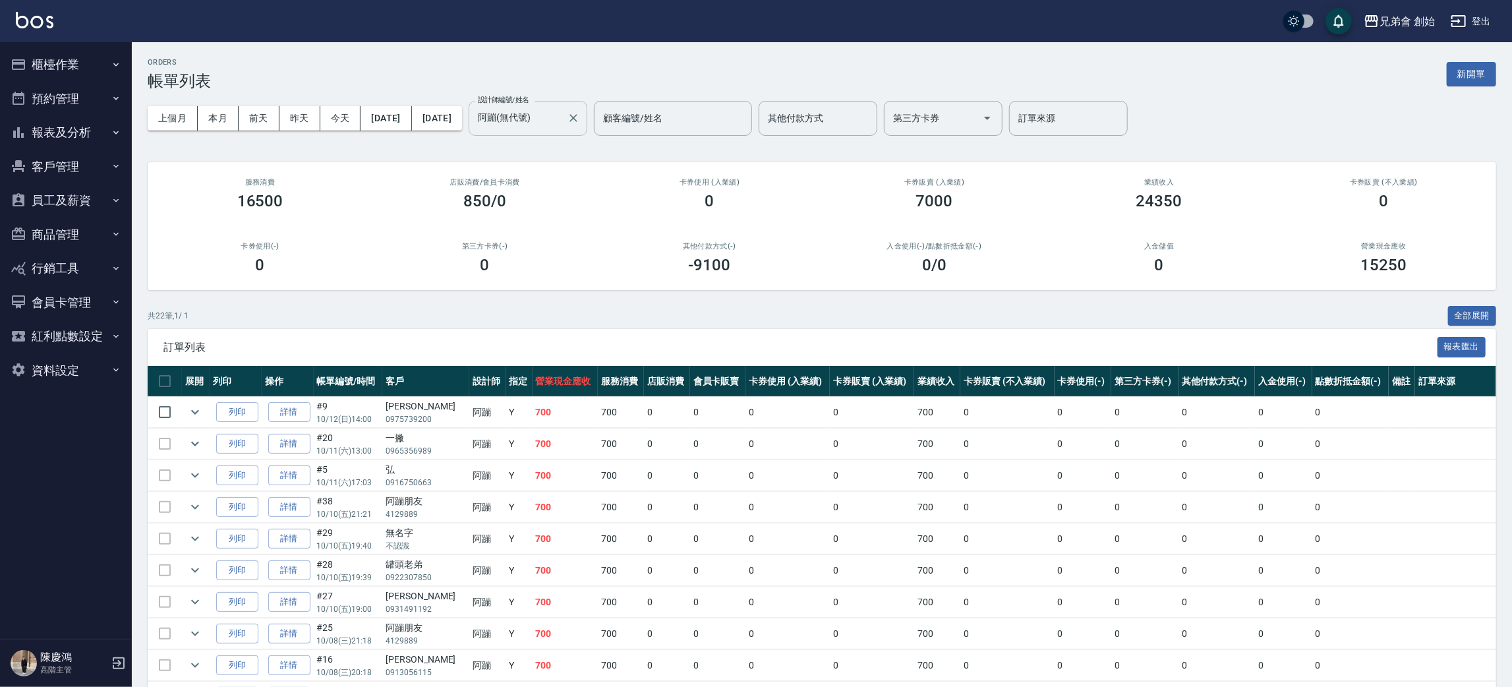
click at [562, 121] on input "阿蹦(無代號)" at bounding box center [518, 118] width 87 height 23
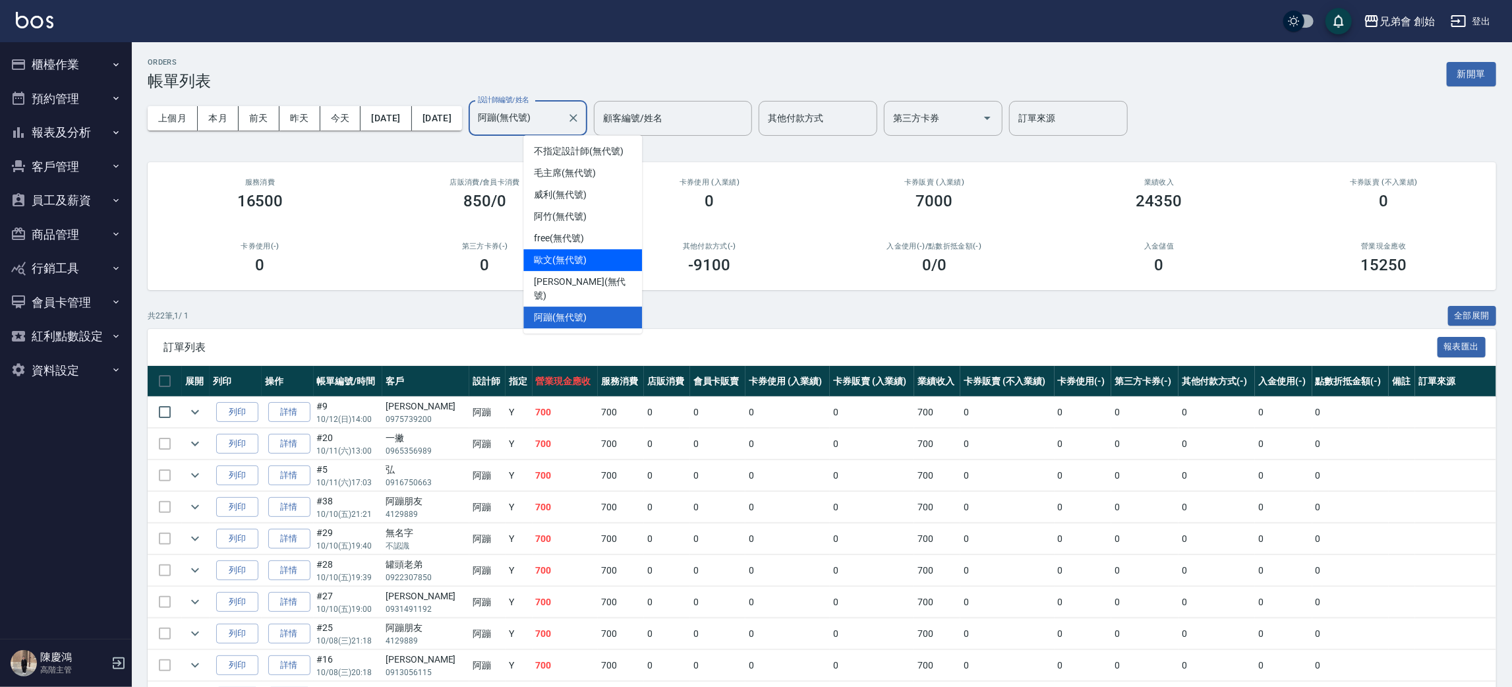
click at [616, 264] on div "歐文 (無代號)" at bounding box center [582, 260] width 119 height 22
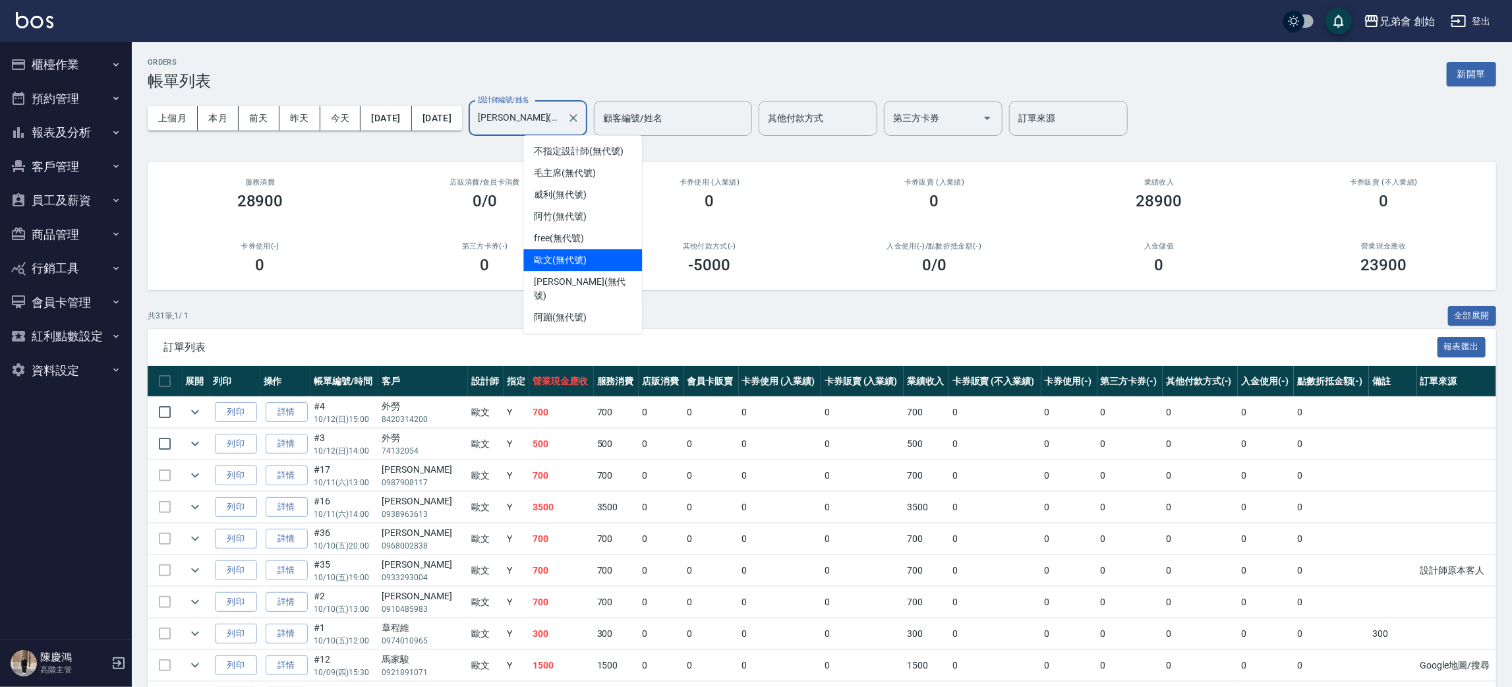
click at [562, 123] on input "歐文(無代號)" at bounding box center [518, 118] width 87 height 23
click at [611, 307] on div "阿蹦 (無代號)" at bounding box center [582, 318] width 119 height 22
type input "阿蹦(無代號)"
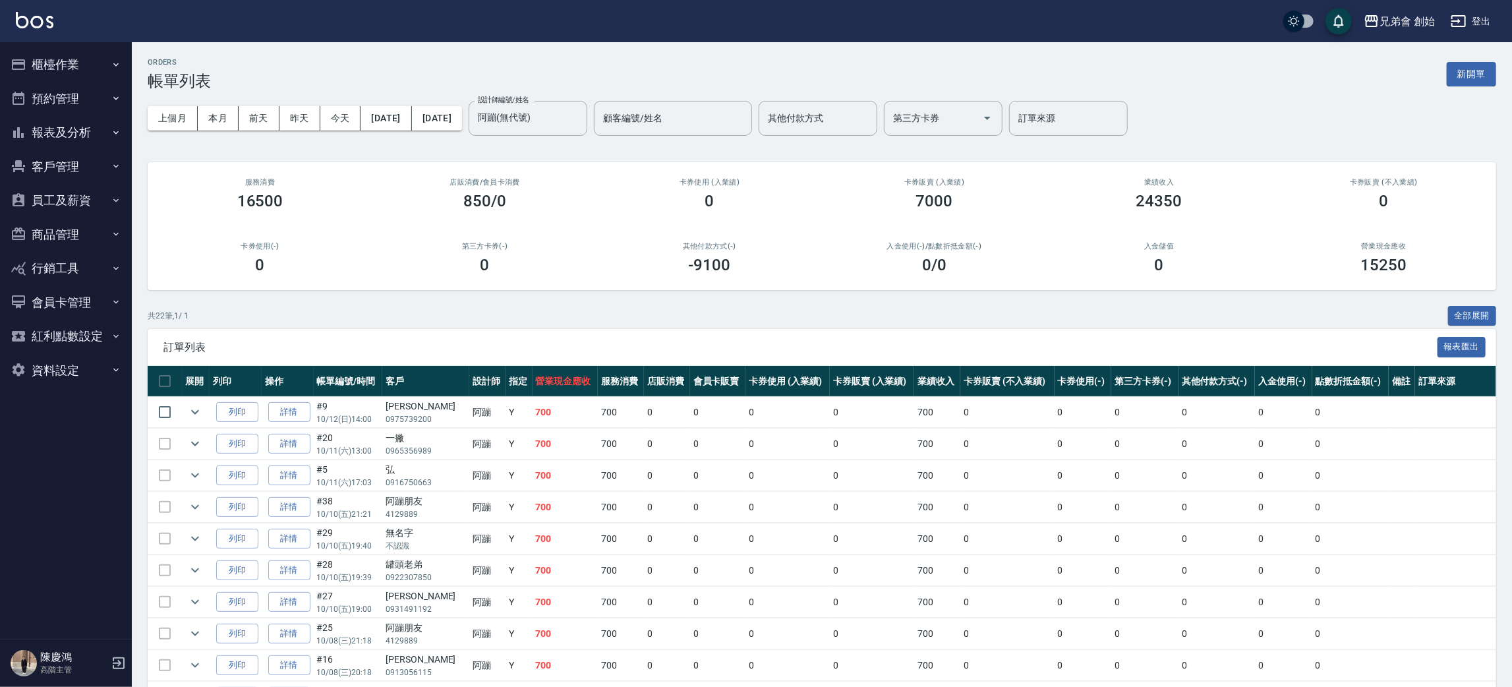
drag, startPoint x: 5, startPoint y: 591, endPoint x: 802, endPoint y: 339, distance: 834.9
click at [798, 350] on span "訂單列表" at bounding box center [800, 347] width 1274 height 13
click at [76, 73] on button "櫃檯作業" at bounding box center [65, 64] width 121 height 34
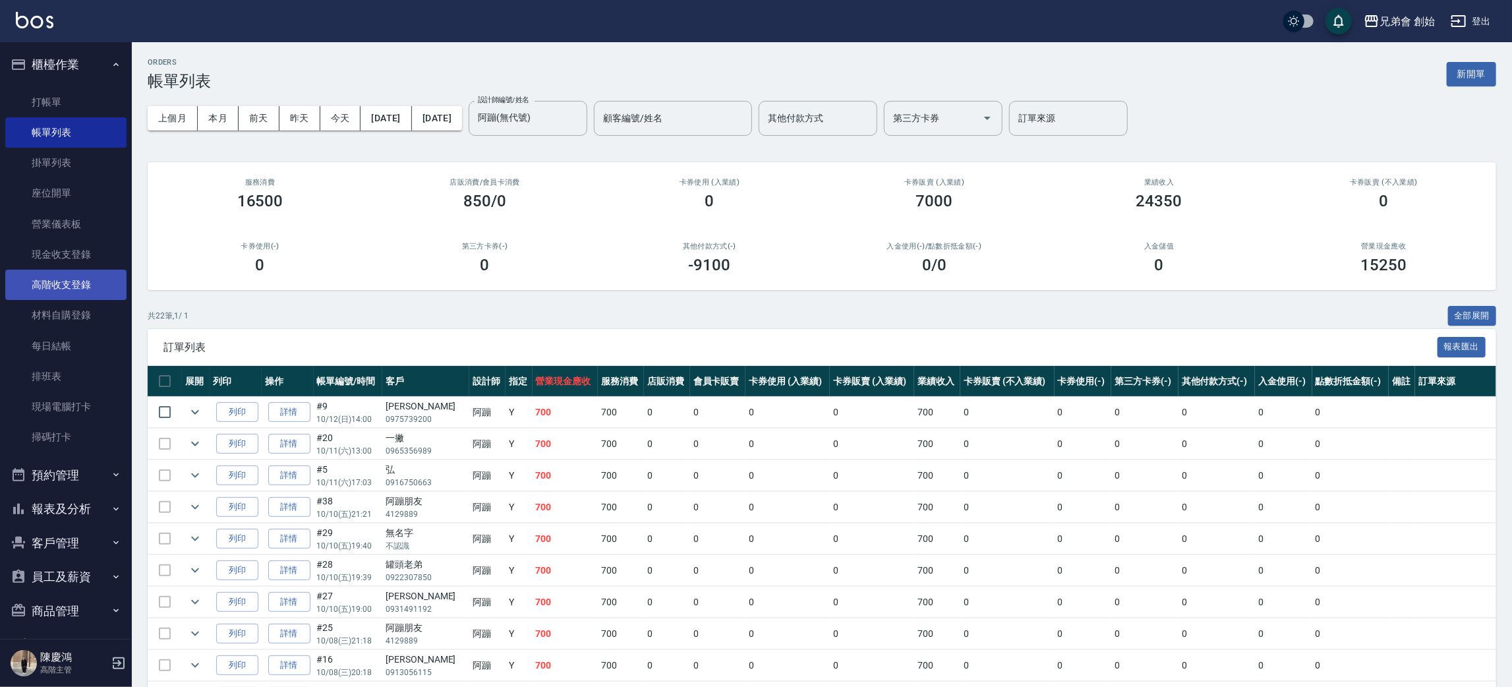
click at [94, 272] on link "高階收支登錄" at bounding box center [65, 285] width 121 height 30
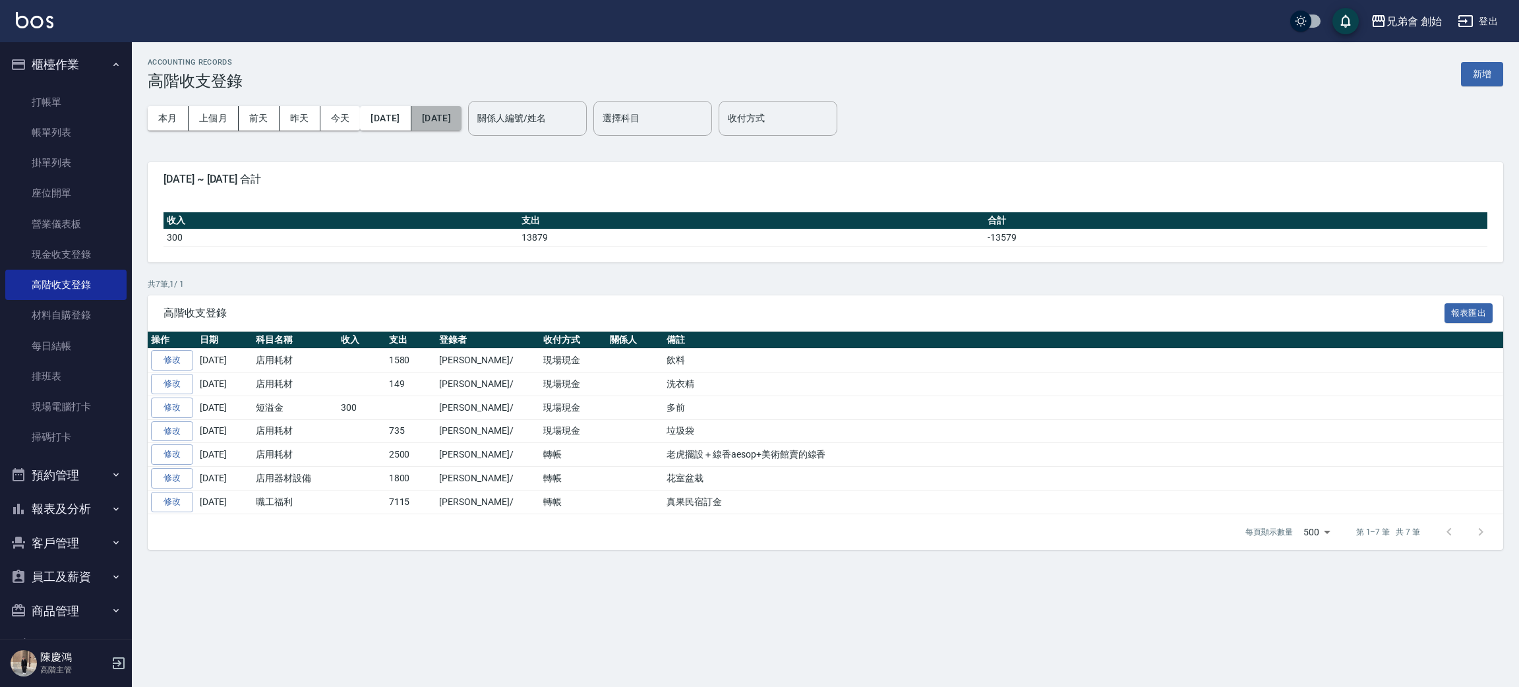
click at [452, 123] on button "2025/10/12" at bounding box center [436, 118] width 50 height 24
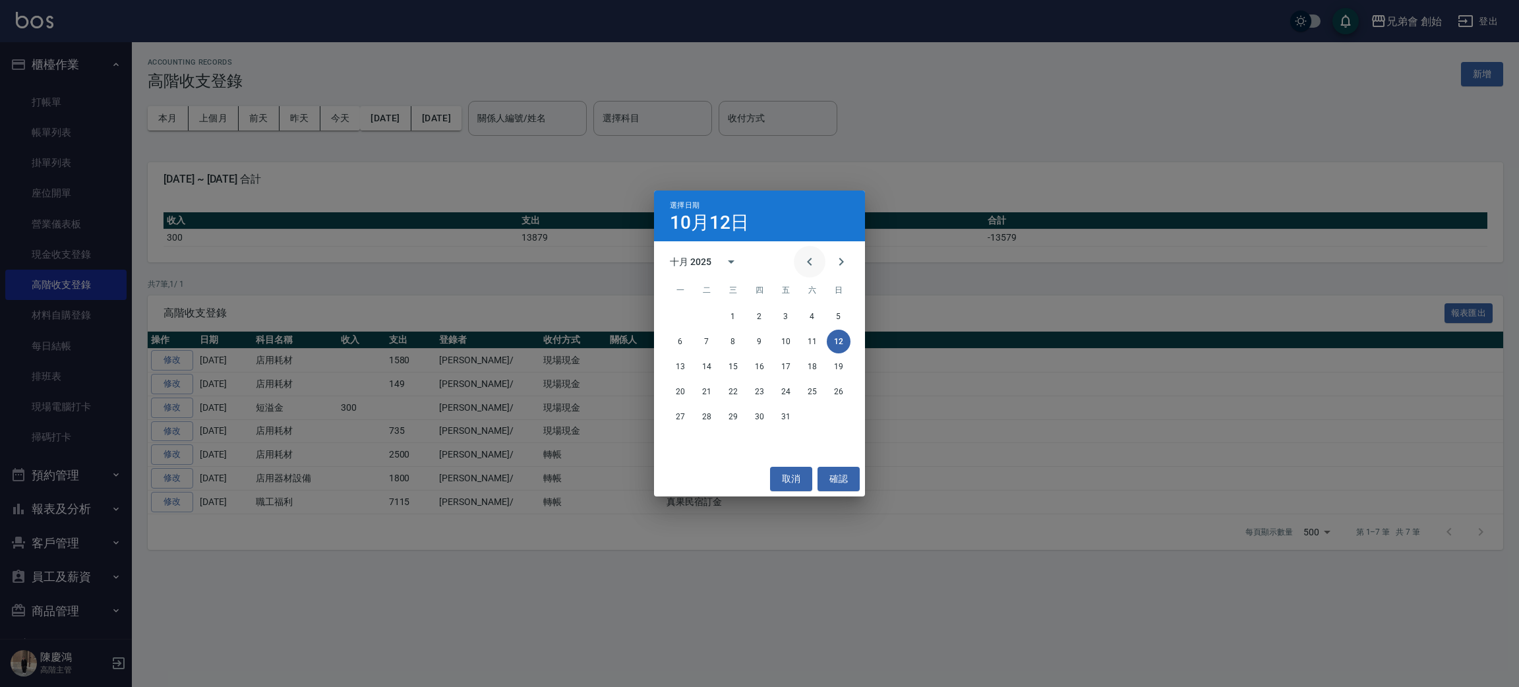
click at [800, 260] on button "Previous month" at bounding box center [810, 262] width 32 height 32
click at [734, 319] on button "3" at bounding box center [733, 317] width 24 height 24
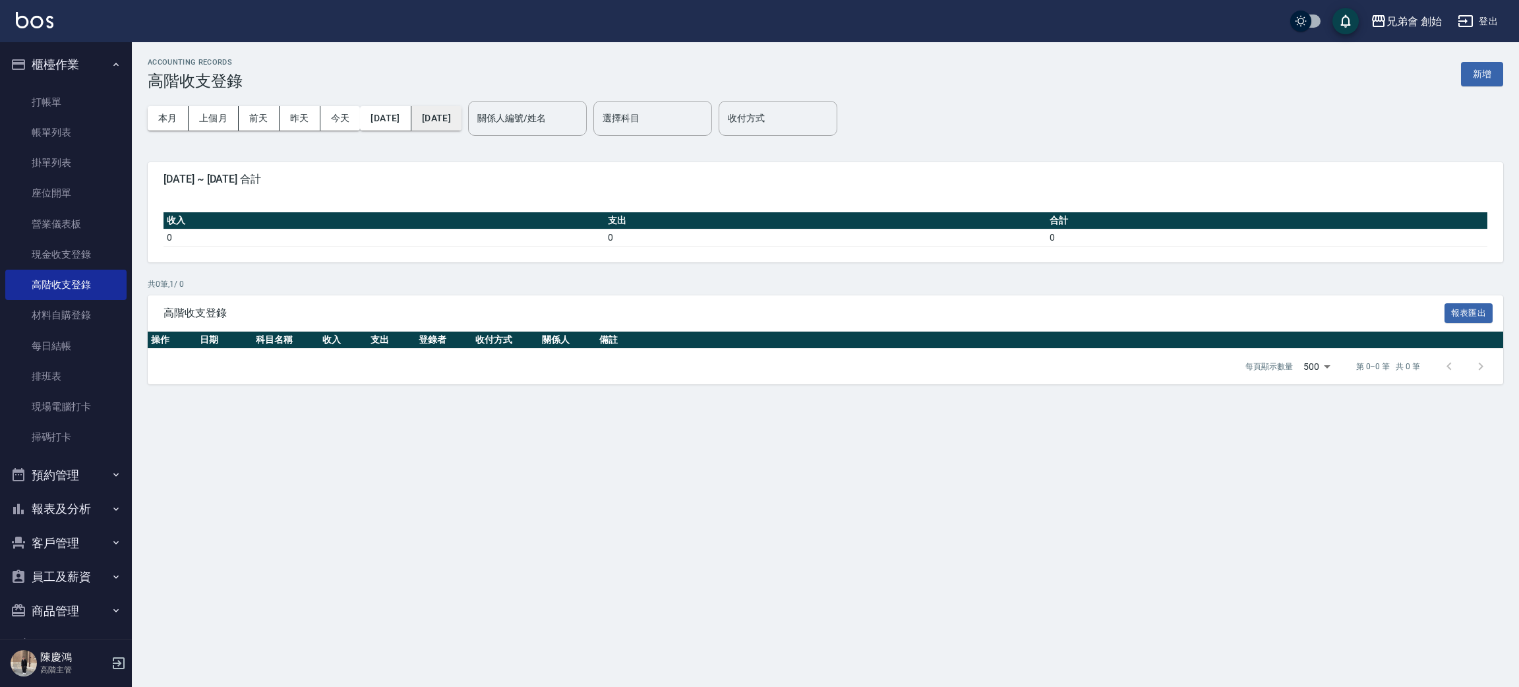
click at [461, 116] on button "2025/09/03" at bounding box center [436, 118] width 50 height 24
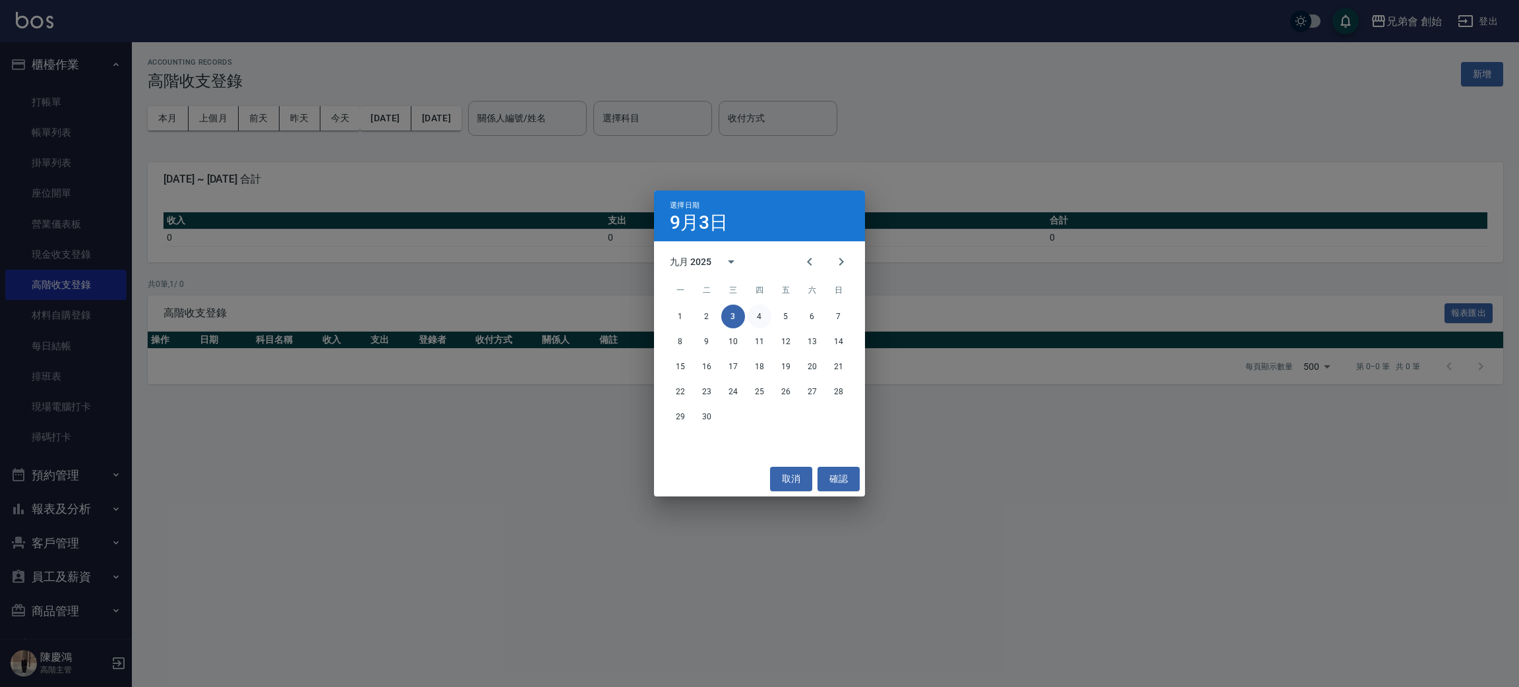
click at [765, 316] on button "4" at bounding box center [759, 317] width 24 height 24
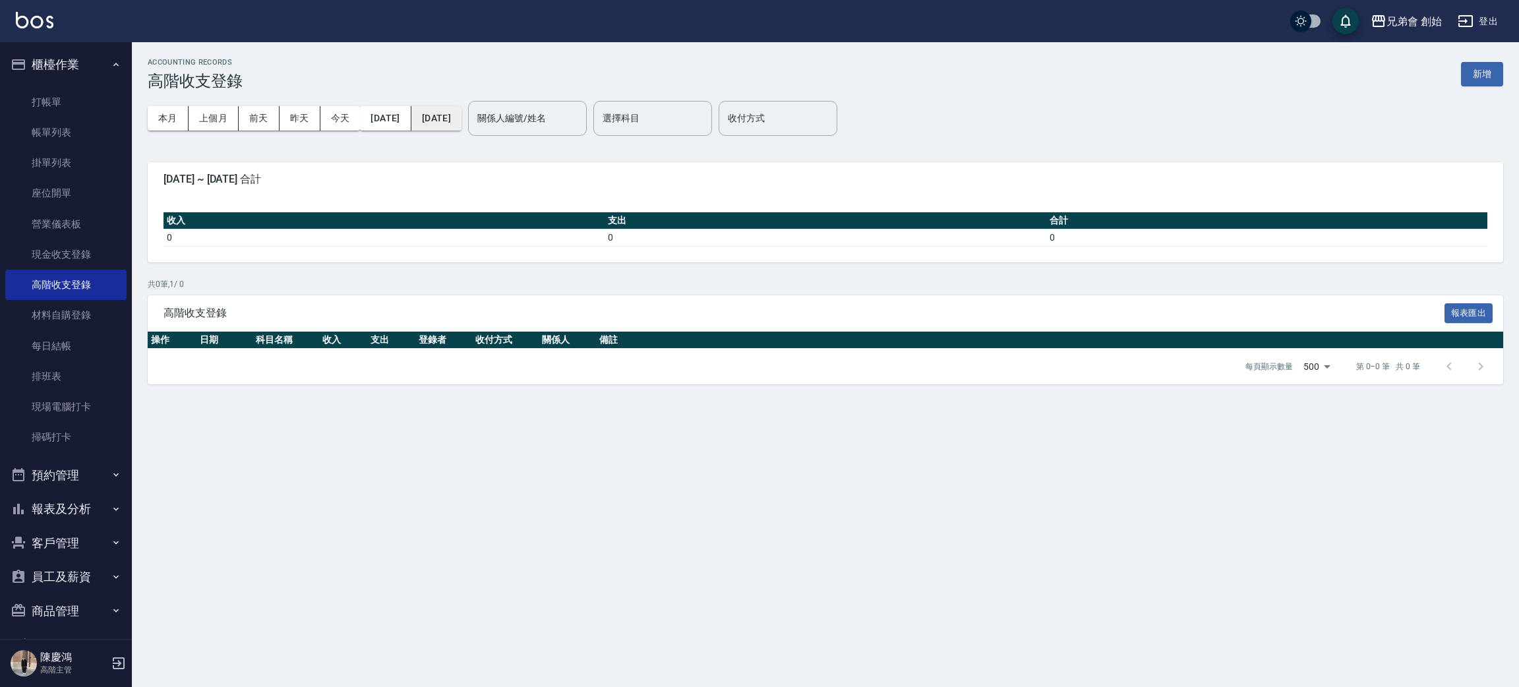
click at [461, 124] on button "2025/09/04" at bounding box center [436, 118] width 50 height 24
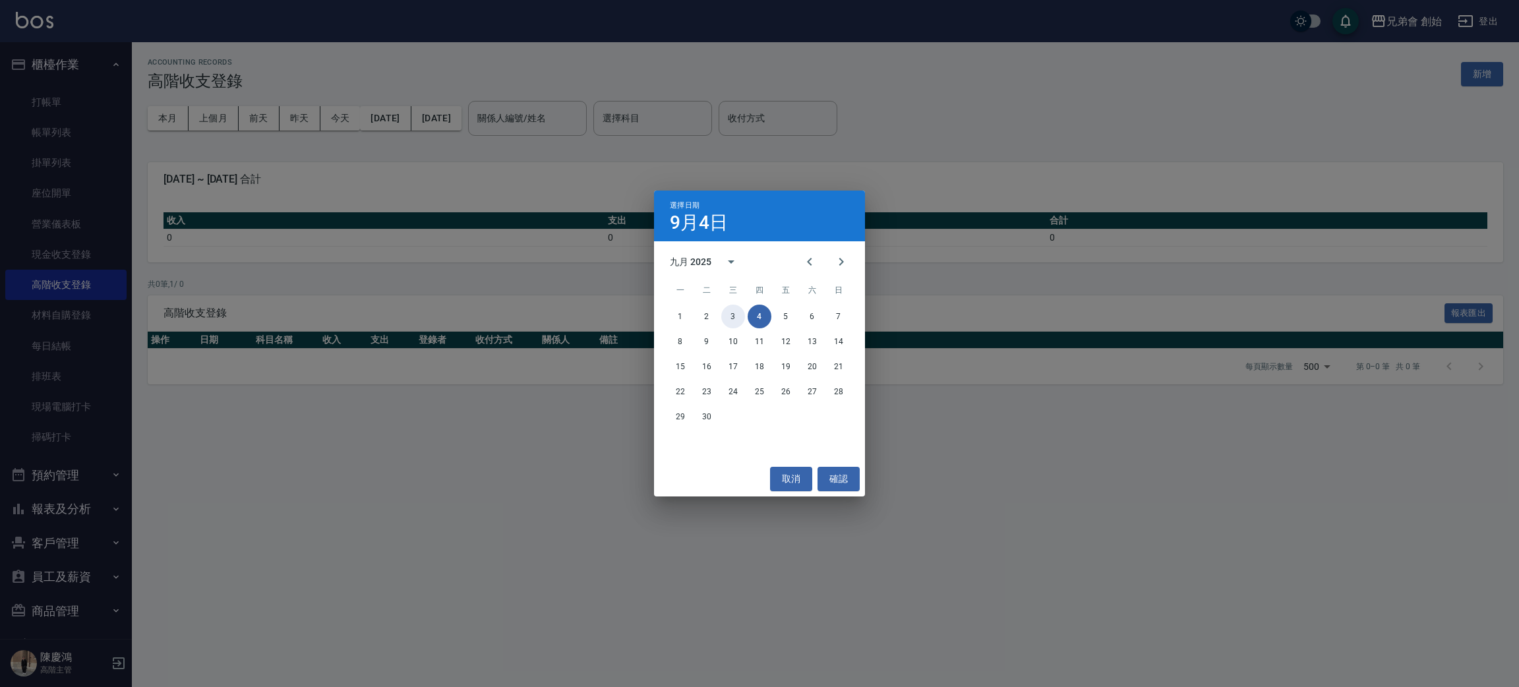
drag, startPoint x: 736, startPoint y: 311, endPoint x: 693, endPoint y: 276, distance: 55.7
click at [734, 311] on button "3" at bounding box center [733, 317] width 24 height 24
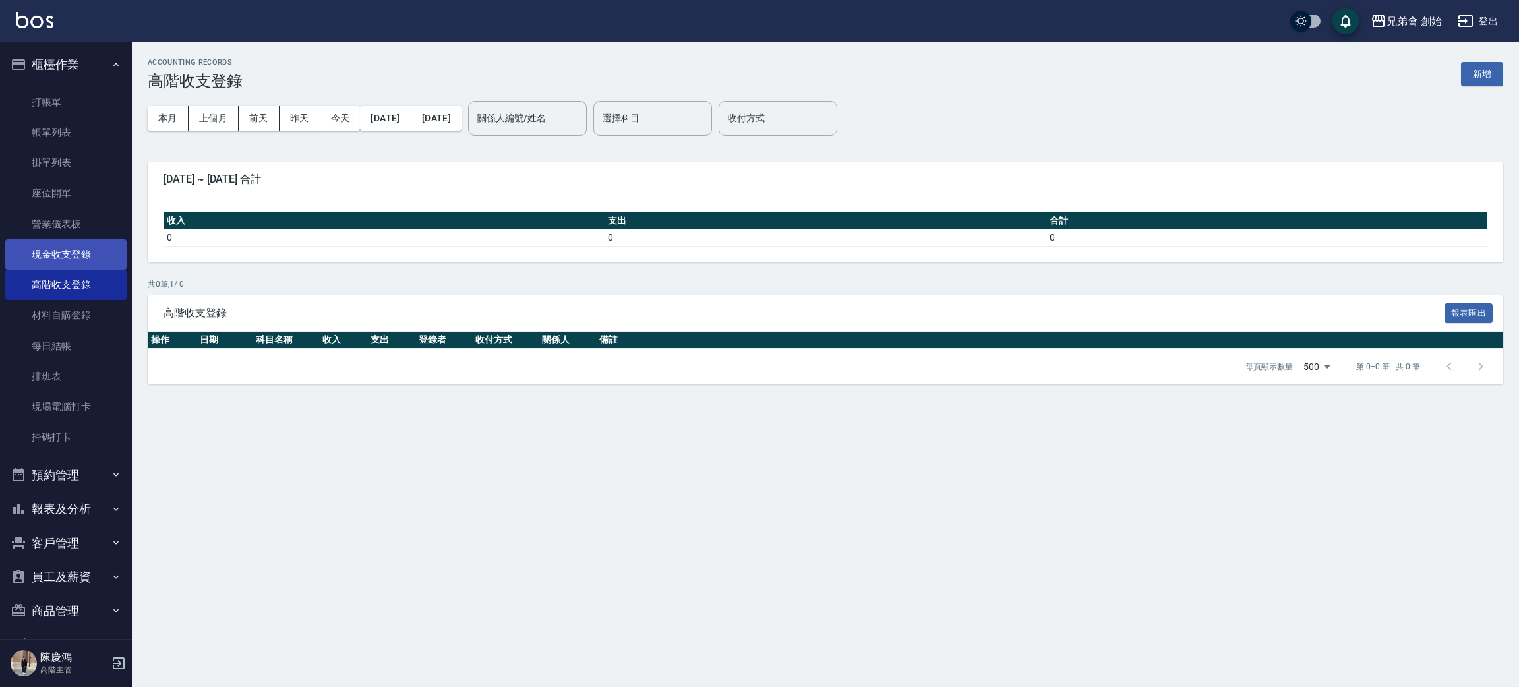
click at [57, 252] on link "現金收支登錄" at bounding box center [65, 254] width 121 height 30
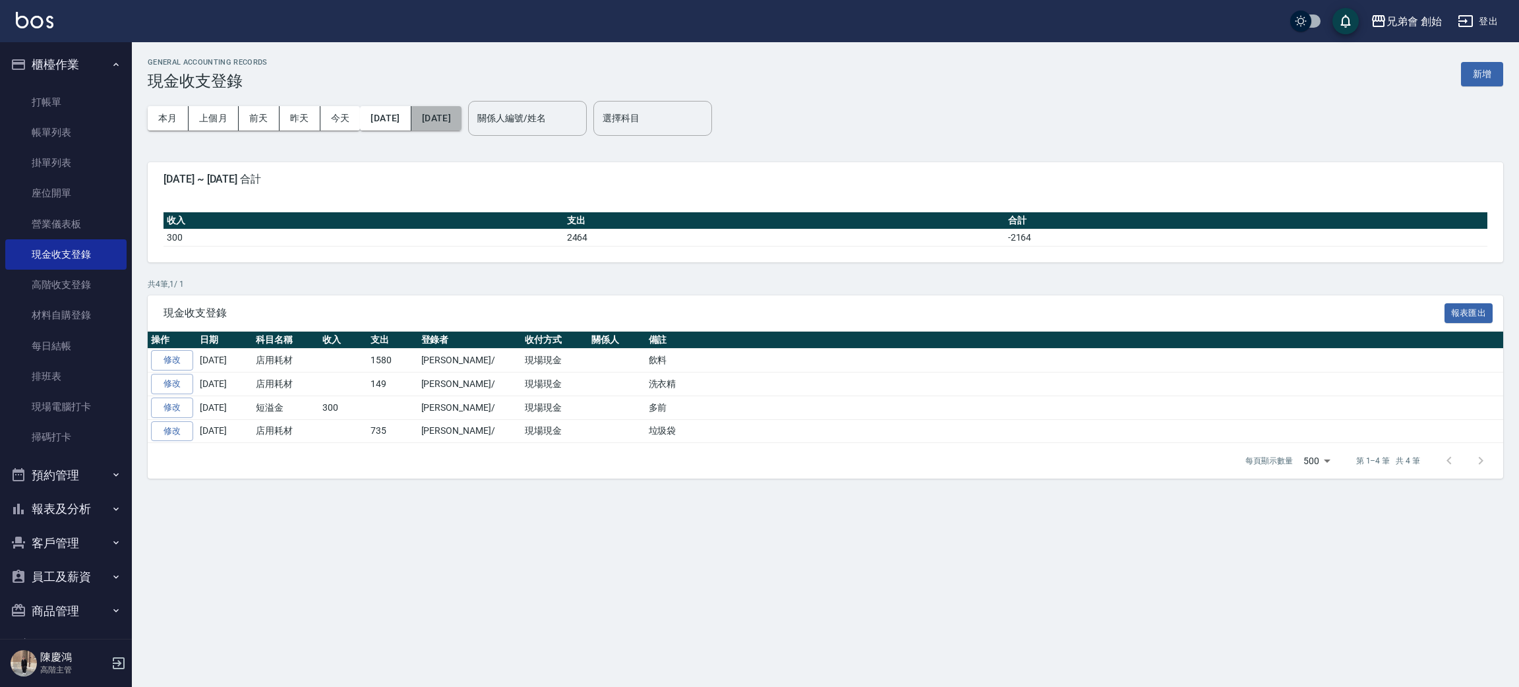
click at [461, 115] on button "2025/10/12" at bounding box center [436, 118] width 50 height 24
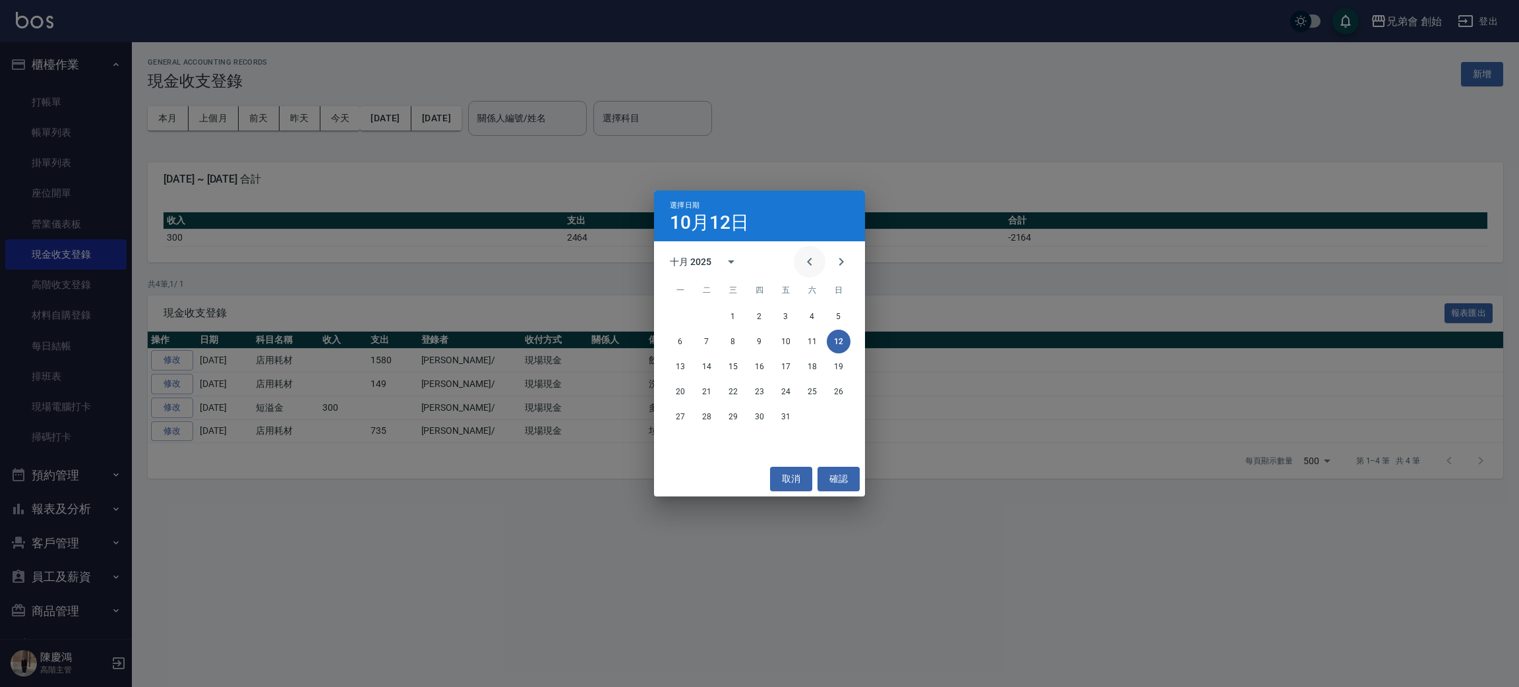
click at [805, 254] on icon "Previous month" at bounding box center [810, 262] width 16 height 16
click at [738, 318] on button "3" at bounding box center [733, 317] width 24 height 24
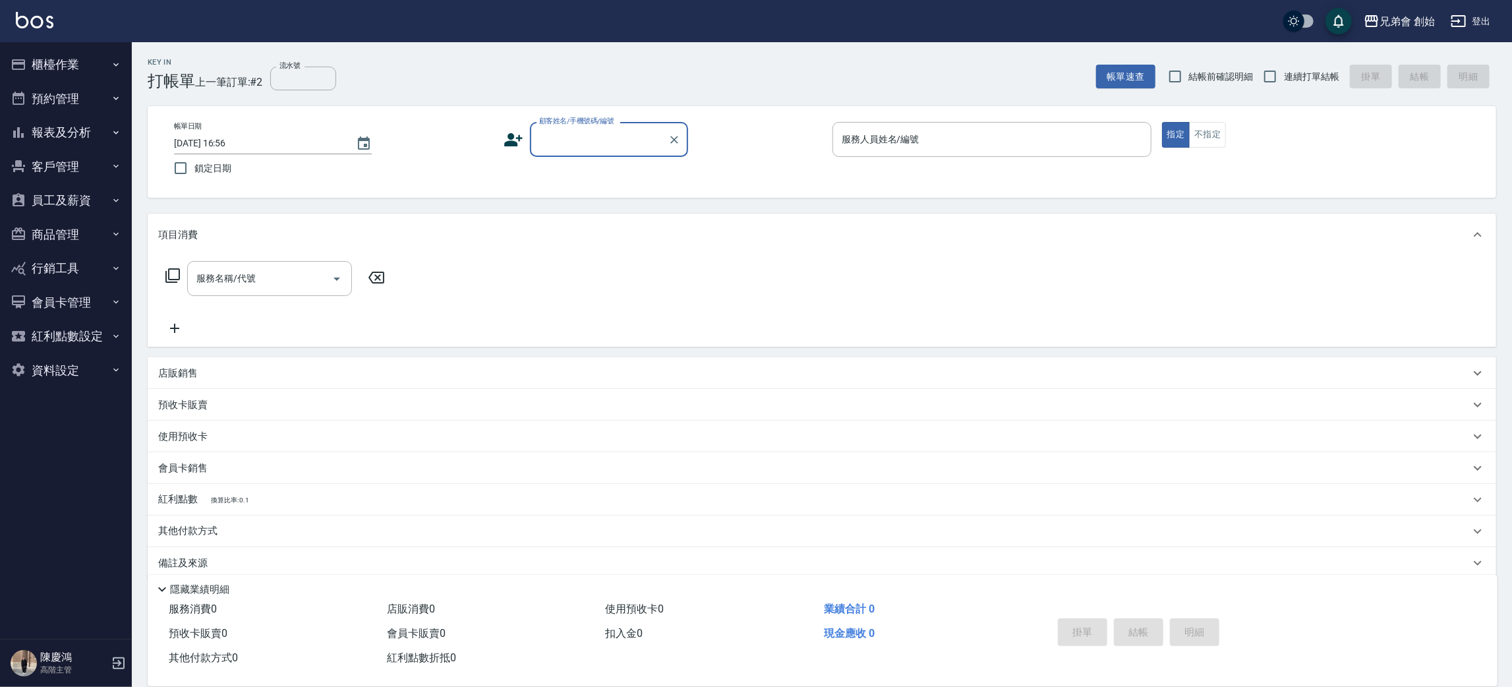
click at [84, 78] on button "櫃檯作業" at bounding box center [65, 64] width 121 height 34
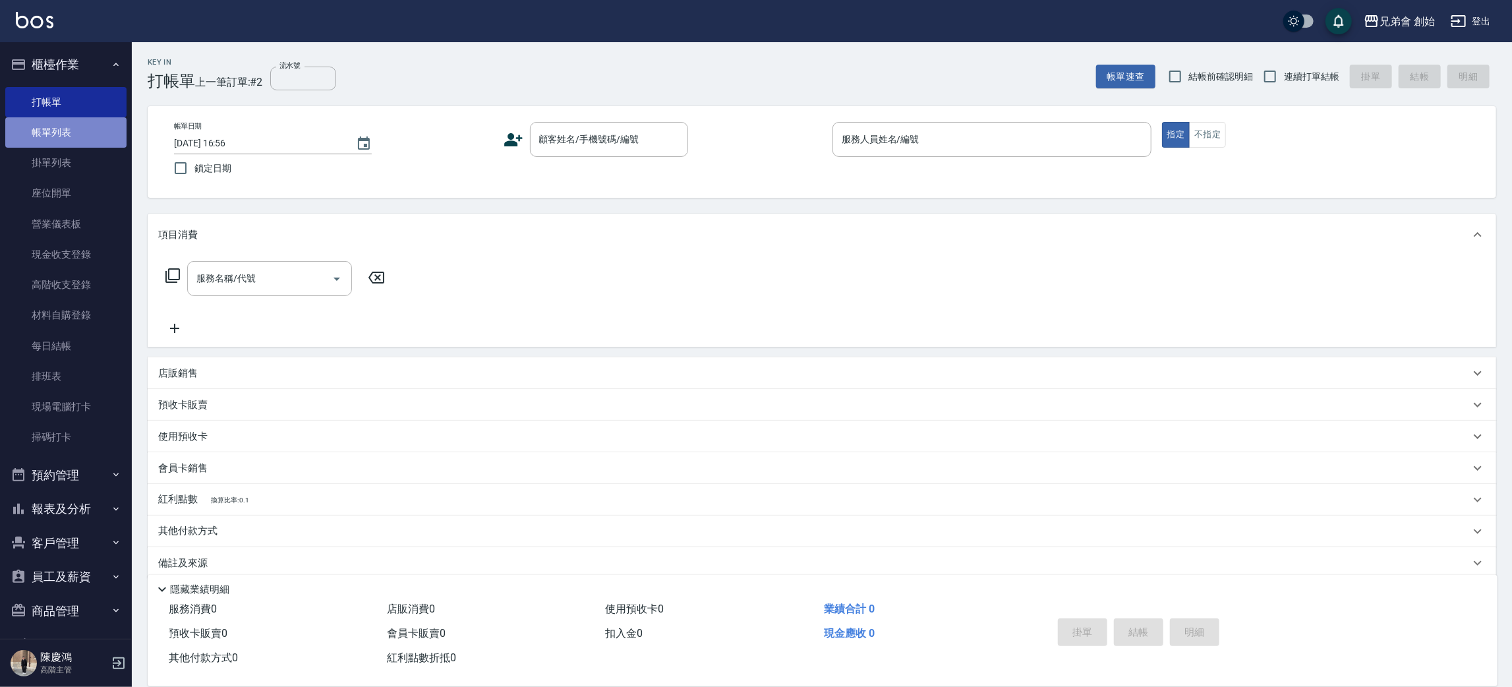
click at [94, 132] on link "帳單列表" at bounding box center [65, 132] width 121 height 30
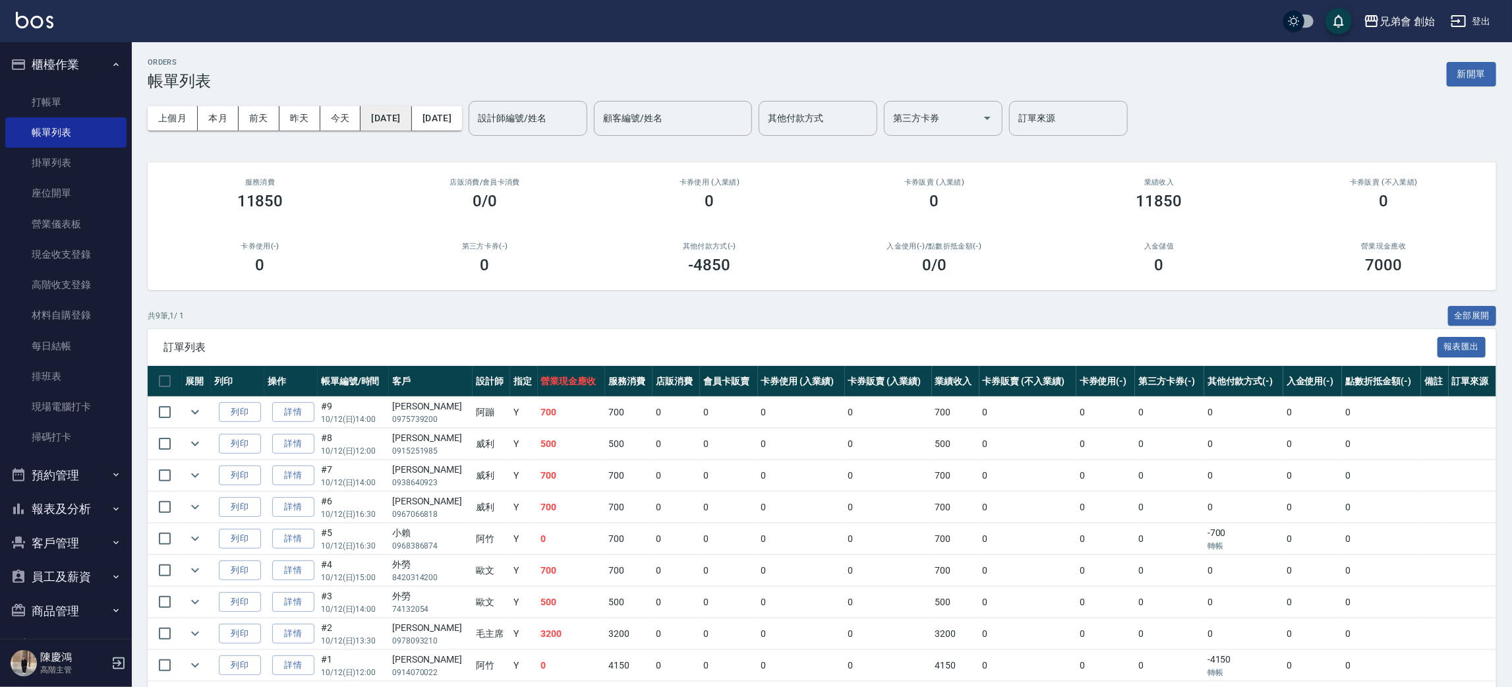
click at [405, 121] on button "[DATE]" at bounding box center [386, 118] width 51 height 24
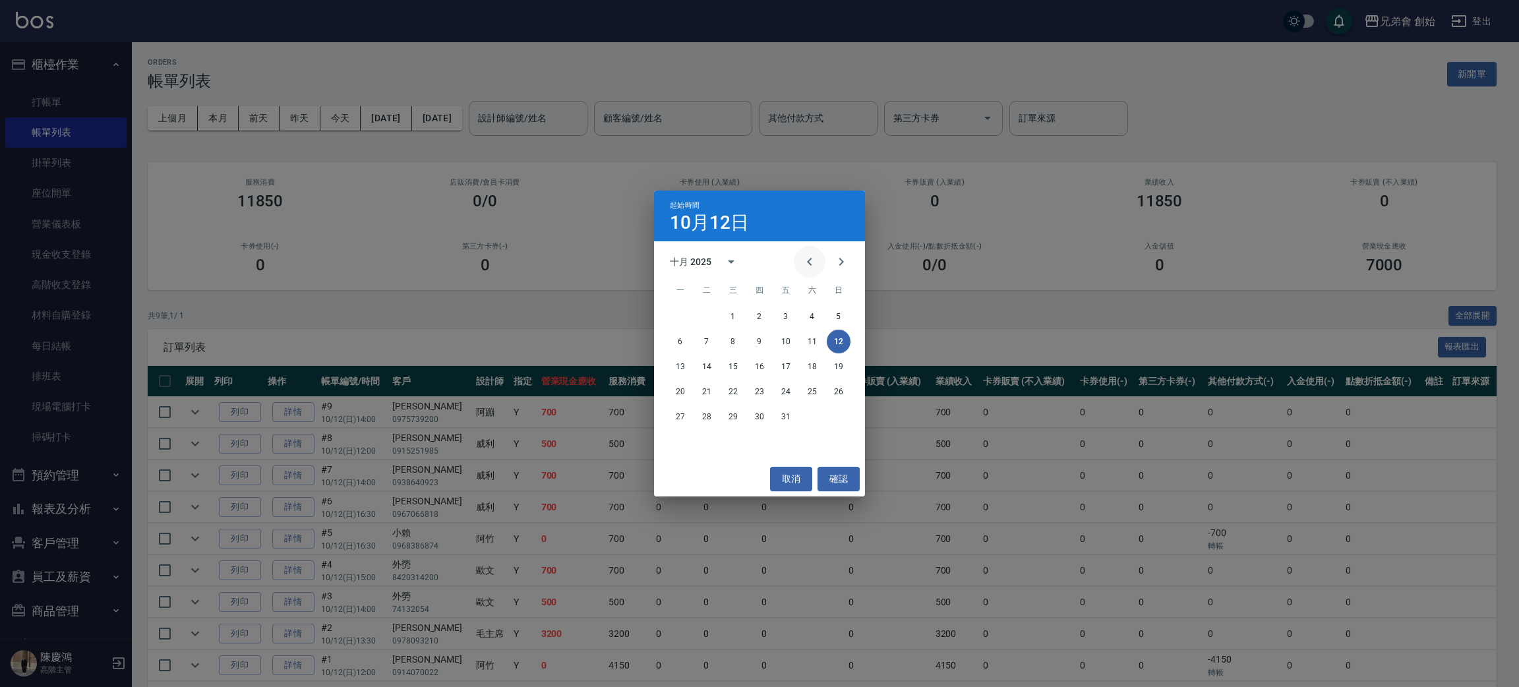
click at [805, 258] on icon "Previous month" at bounding box center [810, 262] width 16 height 16
click at [440, 118] on div "起始時間 [DATE] 九月 2025 一 二 三 四 五 六 日 1 2 3 4 5 6 7 8 9 10 11 12 13 14 15 16 17 18 …" at bounding box center [759, 343] width 1519 height 687
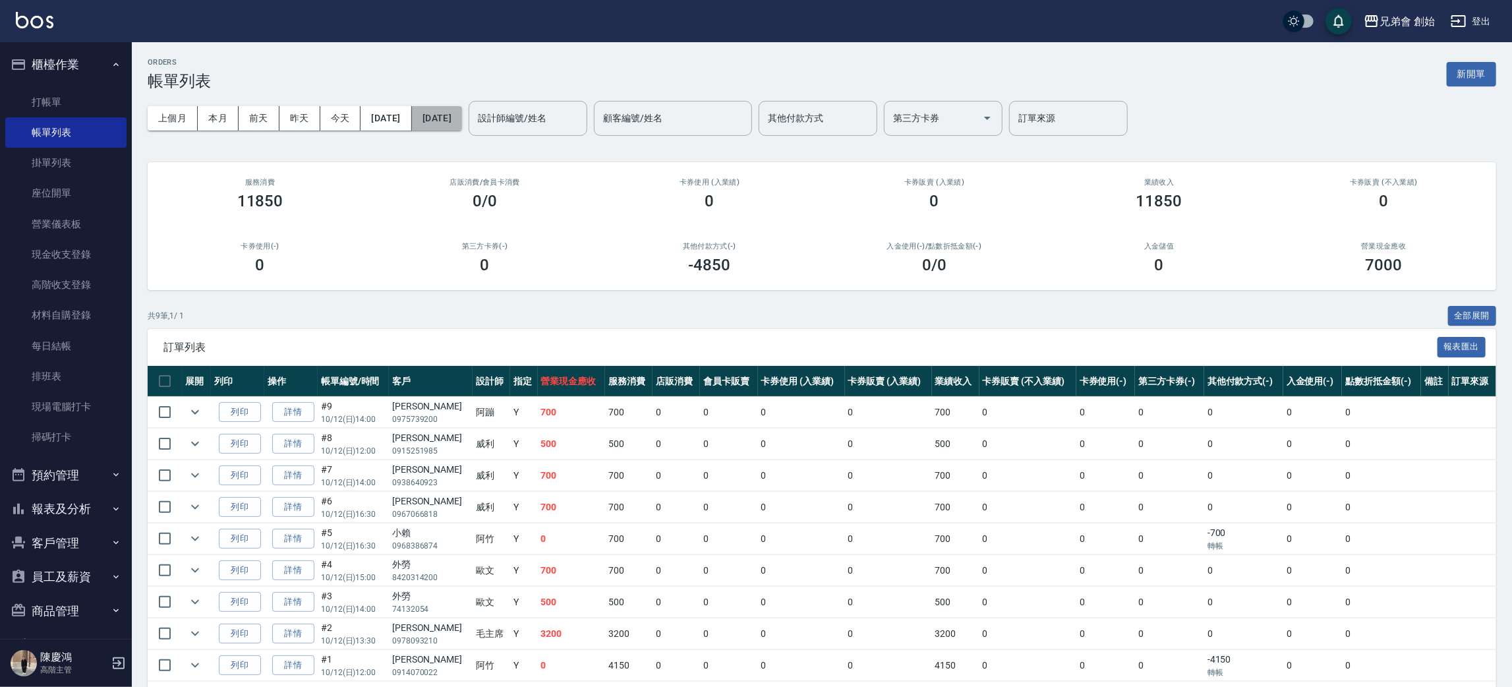
click at [462, 118] on button "[DATE]" at bounding box center [437, 118] width 50 height 24
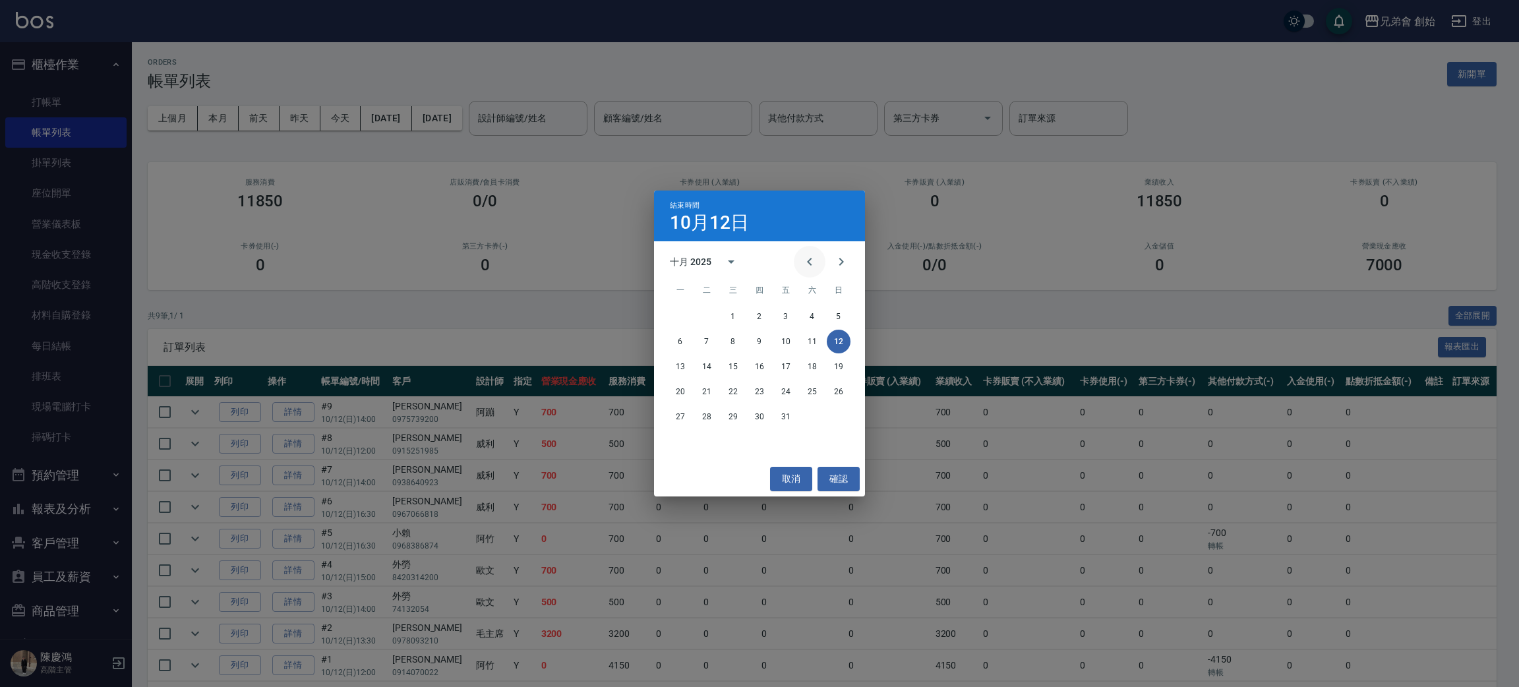
click at [813, 269] on icon "Previous month" at bounding box center [810, 262] width 16 height 16
click at [737, 316] on button "3" at bounding box center [733, 317] width 24 height 24
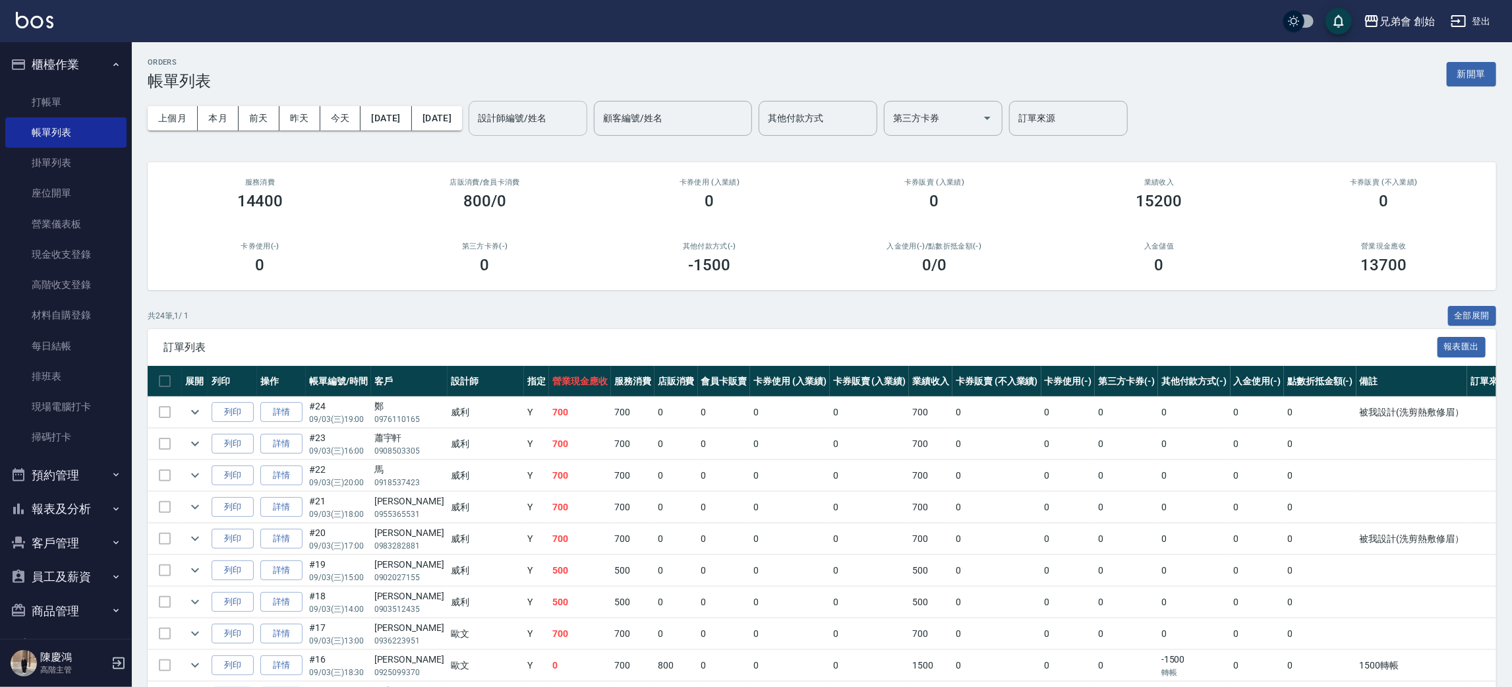
click at [581, 123] on input "設計師編號/姓名" at bounding box center [528, 118] width 107 height 23
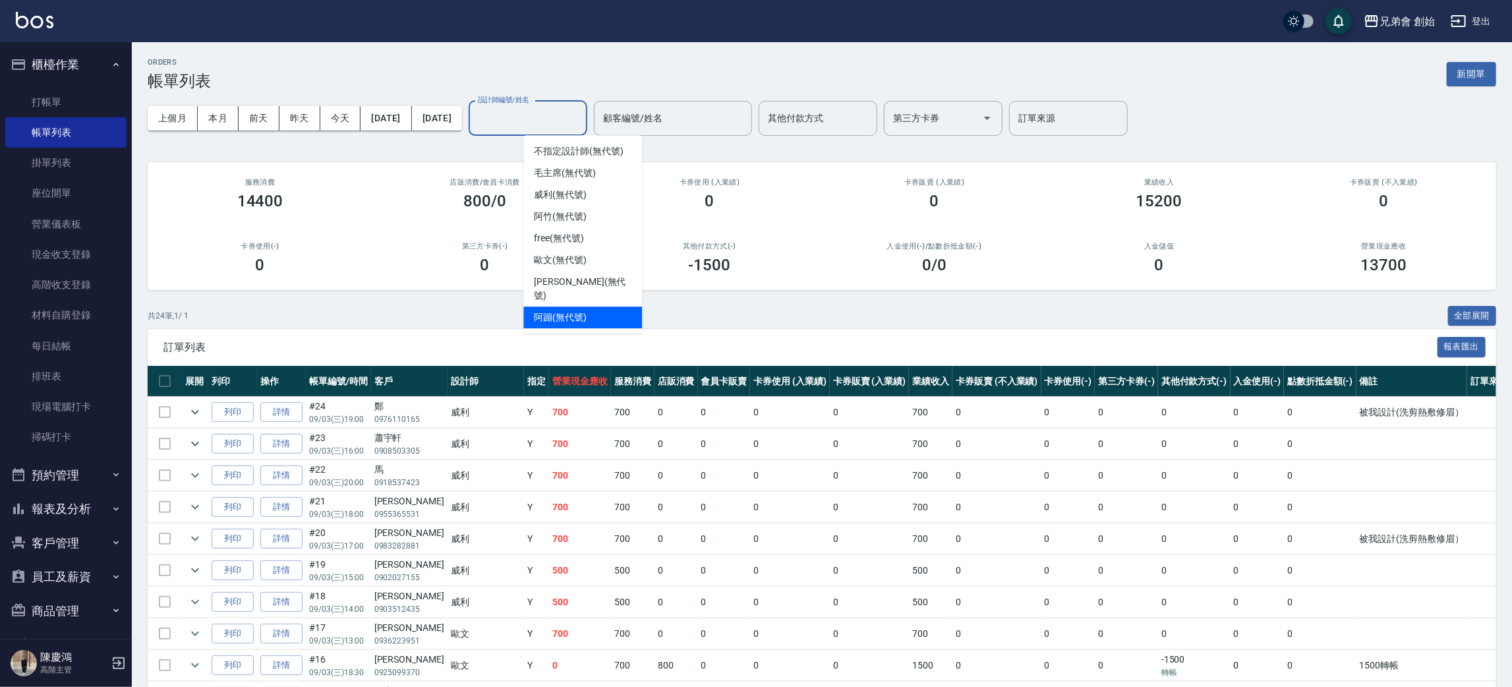
click at [628, 307] on div "阿蹦 (無代號)" at bounding box center [582, 318] width 119 height 22
type input "阿蹦(無代號)"
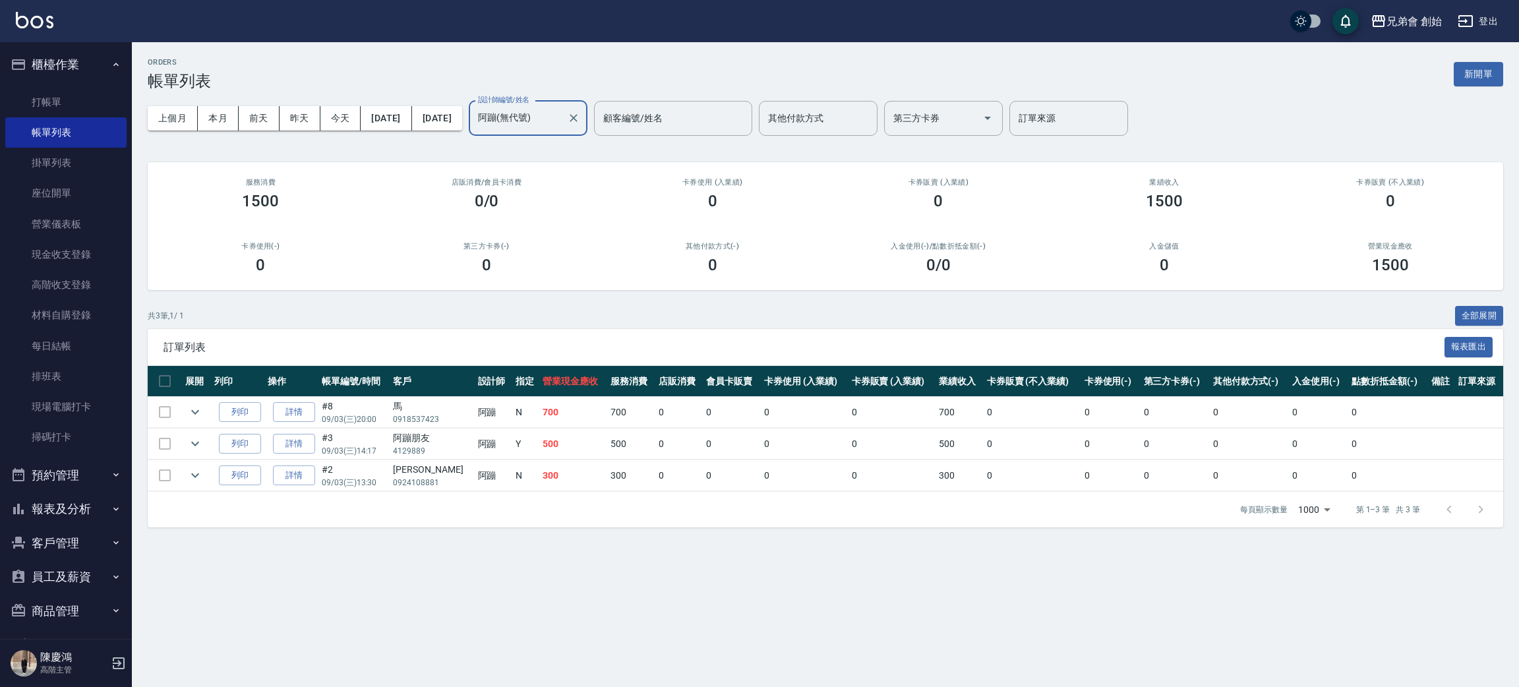
click at [557, 58] on div "ORDERS 帳單列表 新開單" at bounding box center [825, 74] width 1355 height 32
click at [593, 197] on div "店販消費 /會員卡消費 0/0" at bounding box center [487, 194] width 226 height 64
click at [499, 67] on div "ORDERS 帳單列表 新開單" at bounding box center [825, 74] width 1355 height 32
click at [563, 324] on div "共 3 筆, 1 / 1 全部展開" at bounding box center [825, 316] width 1355 height 20
click at [484, 188] on div "店販消費 /會員卡消費 0/0" at bounding box center [487, 194] width 226 height 64
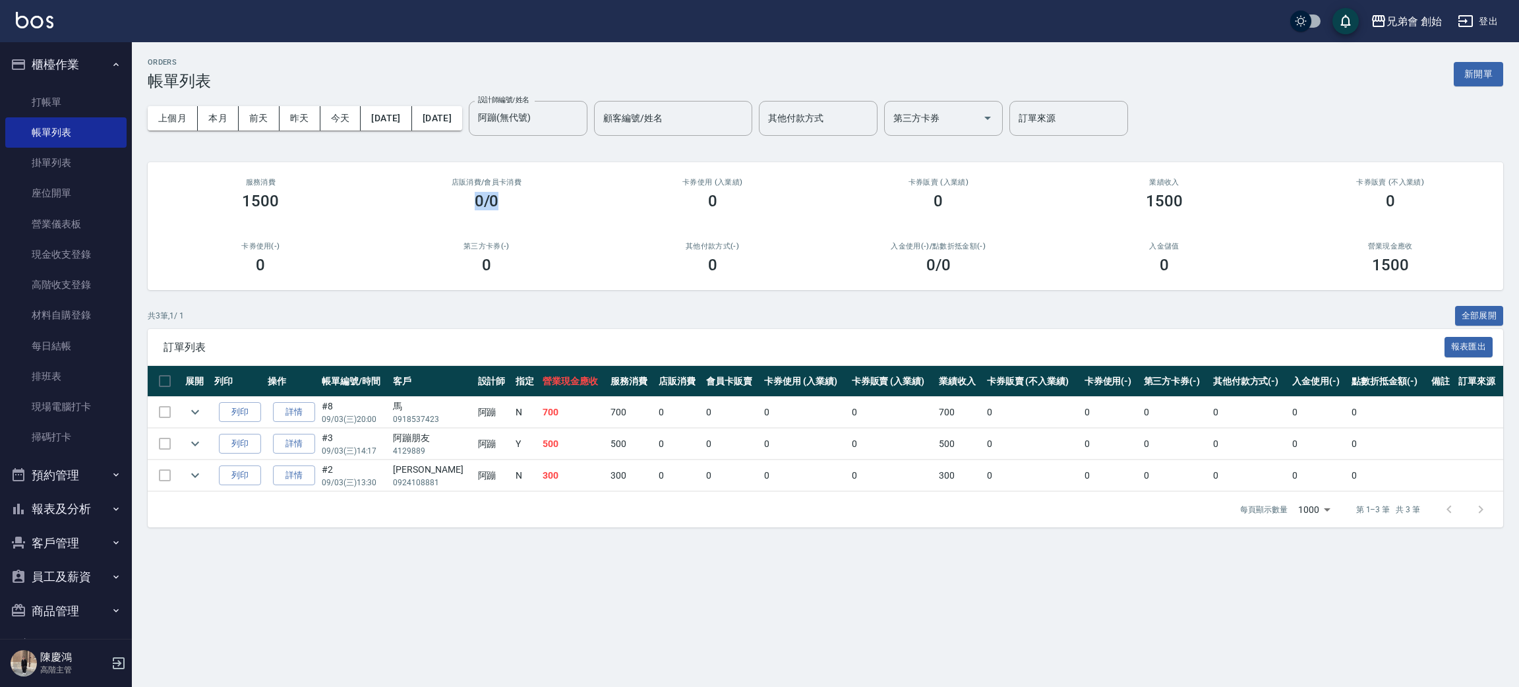
drag, startPoint x: 515, startPoint y: 212, endPoint x: 529, endPoint y: 232, distance: 24.3
click at [528, 216] on div "店販消費 /會員卡消費 0/0" at bounding box center [487, 194] width 226 height 64
click at [513, 267] on div "0" at bounding box center [487, 265] width 194 height 18
drag, startPoint x: 504, startPoint y: 267, endPoint x: 401, endPoint y: 169, distance: 141.7
click at [406, 226] on div "第三方卡券(-) 0" at bounding box center [487, 258] width 226 height 64
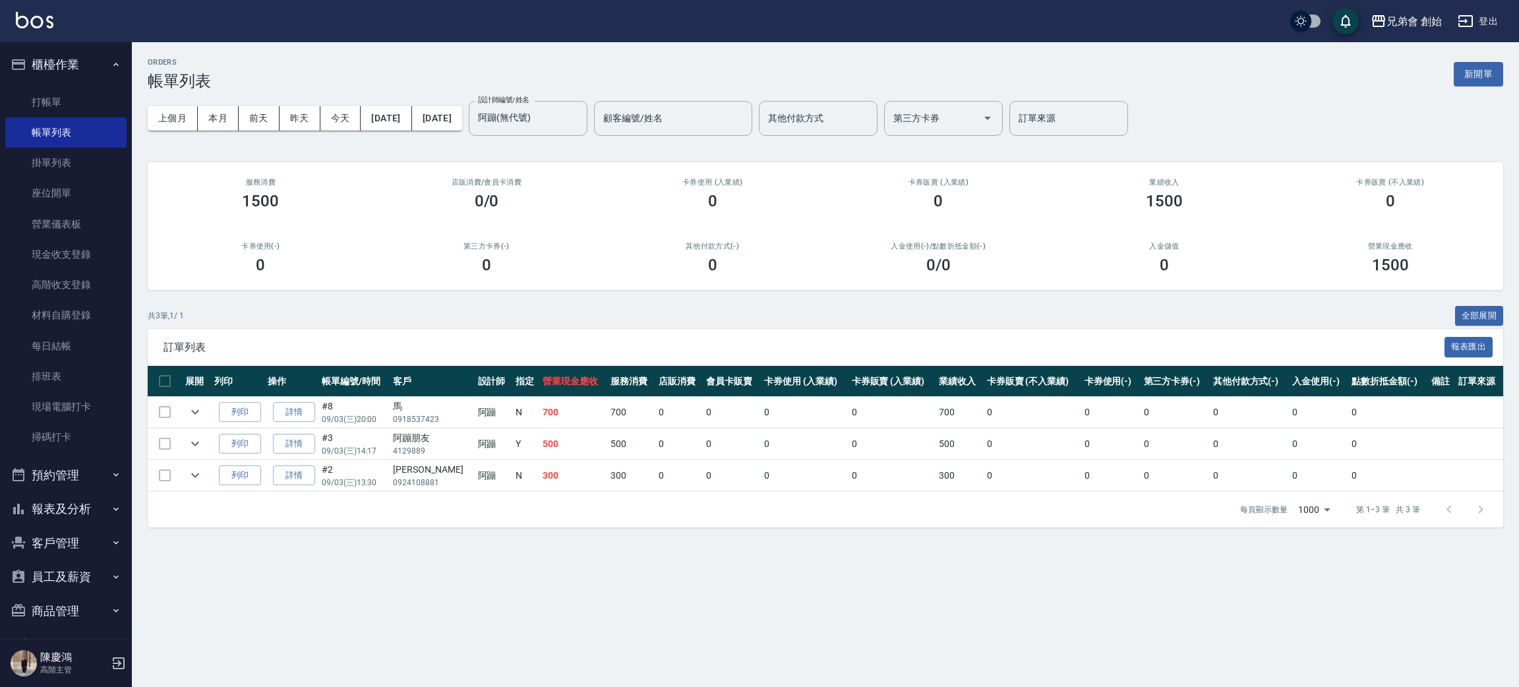
drag, startPoint x: 402, startPoint y: 169, endPoint x: 416, endPoint y: 184, distance: 20.0
click at [402, 171] on div "店販消費 /會員卡消費 0/0" at bounding box center [487, 194] width 226 height 64
drag, startPoint x: 448, startPoint y: 196, endPoint x: 554, endPoint y: 208, distance: 106.7
click at [554, 208] on div "0/0" at bounding box center [487, 201] width 194 height 18
click at [578, 223] on div "店販消費 /會員卡消費 0/0" at bounding box center [487, 194] width 226 height 64
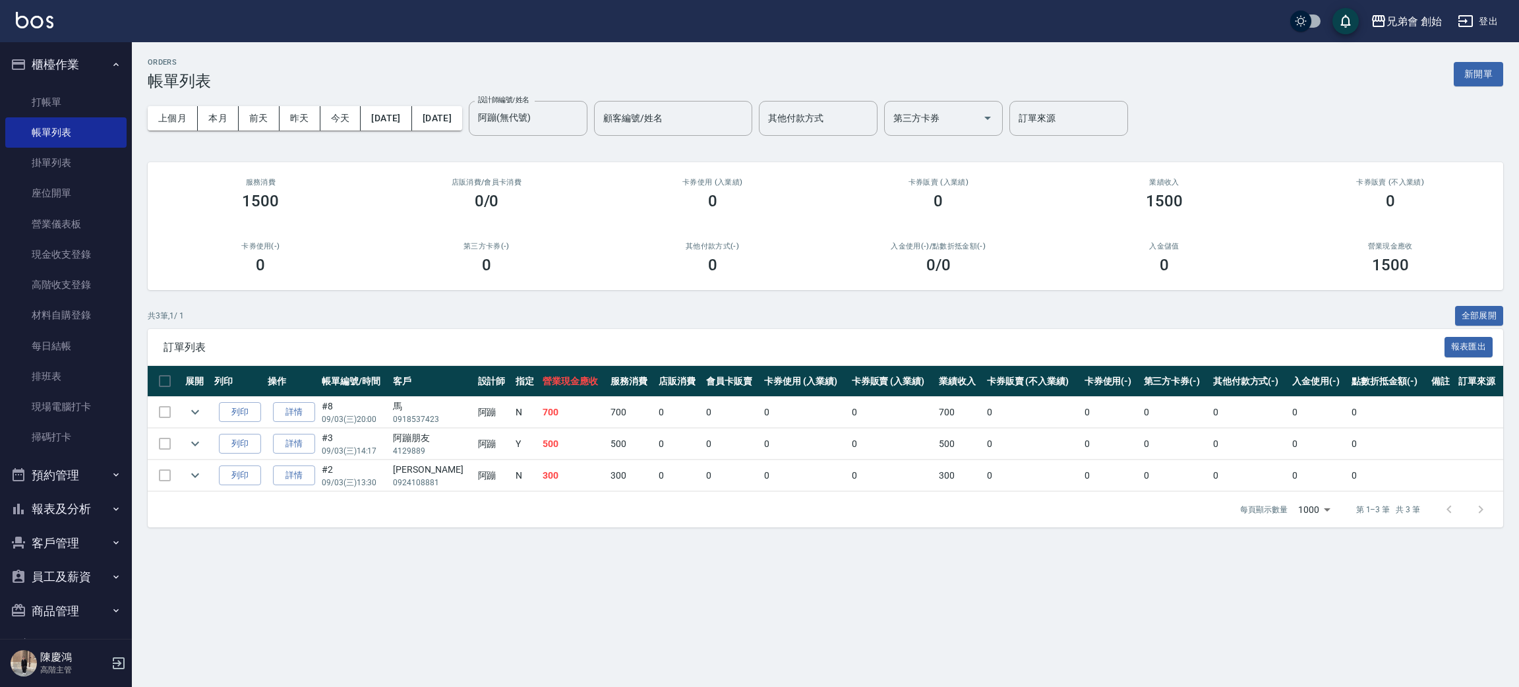
click at [528, 291] on div "ORDERS 帳單列表 新開單 上個月 本月 [DATE] [DATE] [DATE] [DATE] [DATE] 設計師編號/姓名 [PERSON_NAME…" at bounding box center [825, 292] width 1387 height 501
drag, startPoint x: 503, startPoint y: 268, endPoint x: 457, endPoint y: 252, distance: 48.6
click at [457, 252] on div "第三方卡券(-) 0" at bounding box center [487, 258] width 226 height 64
click at [457, 185] on h2 "店販消費 /會員卡消費" at bounding box center [487, 182] width 194 height 9
drag, startPoint x: 464, startPoint y: 208, endPoint x: 568, endPoint y: 205, distance: 103.5
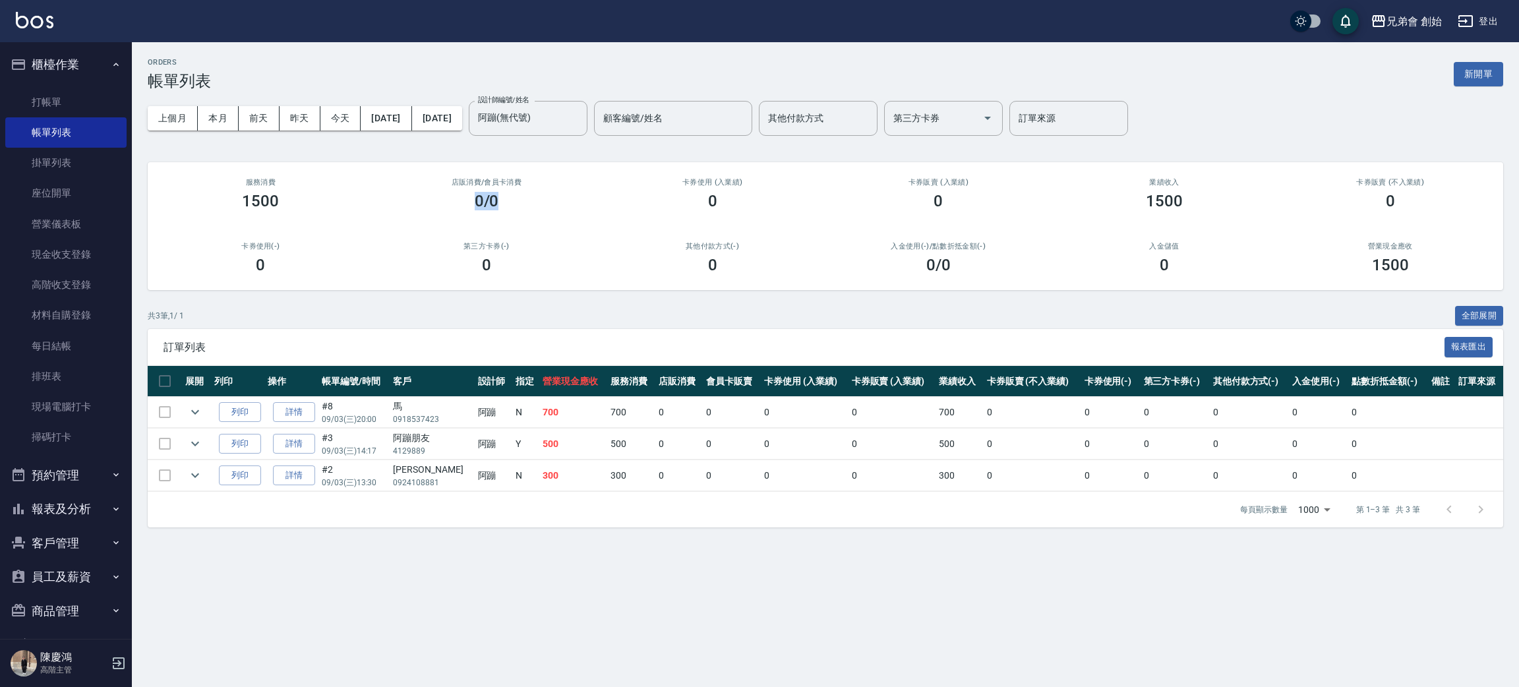
click at [568, 205] on div "0/0" at bounding box center [487, 201] width 194 height 18
click at [560, 220] on div "店販消費 /會員卡消費 0/0" at bounding box center [487, 194] width 226 height 64
drag, startPoint x: 542, startPoint y: 271, endPoint x: 442, endPoint y: 283, distance: 100.9
click at [442, 283] on div "第三方卡券(-) 0" at bounding box center [487, 258] width 226 height 64
click at [459, 212] on div "店販消費 /會員卡消費 0/0" at bounding box center [487, 194] width 226 height 64
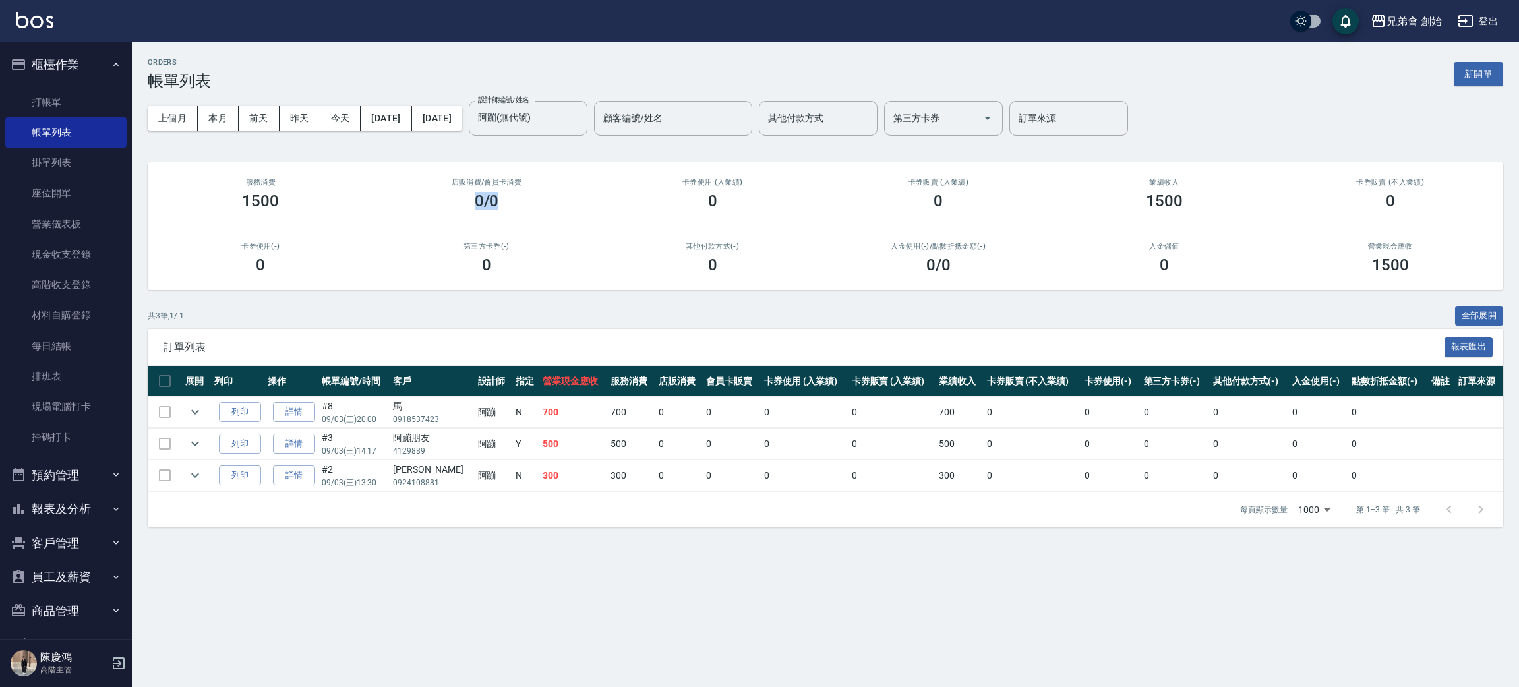
drag, startPoint x: 468, startPoint y: 200, endPoint x: 556, endPoint y: 189, distance: 88.4
click at [556, 189] on div "店販消費 /會員卡消費 0/0" at bounding box center [487, 194] width 226 height 64
click at [552, 233] on div "第三方卡券(-) 0" at bounding box center [487, 258] width 226 height 64
click at [701, 319] on div "共 3 筆, 1 / 1 全部展開" at bounding box center [825, 316] width 1355 height 20
drag, startPoint x: 394, startPoint y: 69, endPoint x: 328, endPoint y: 15, distance: 85.2
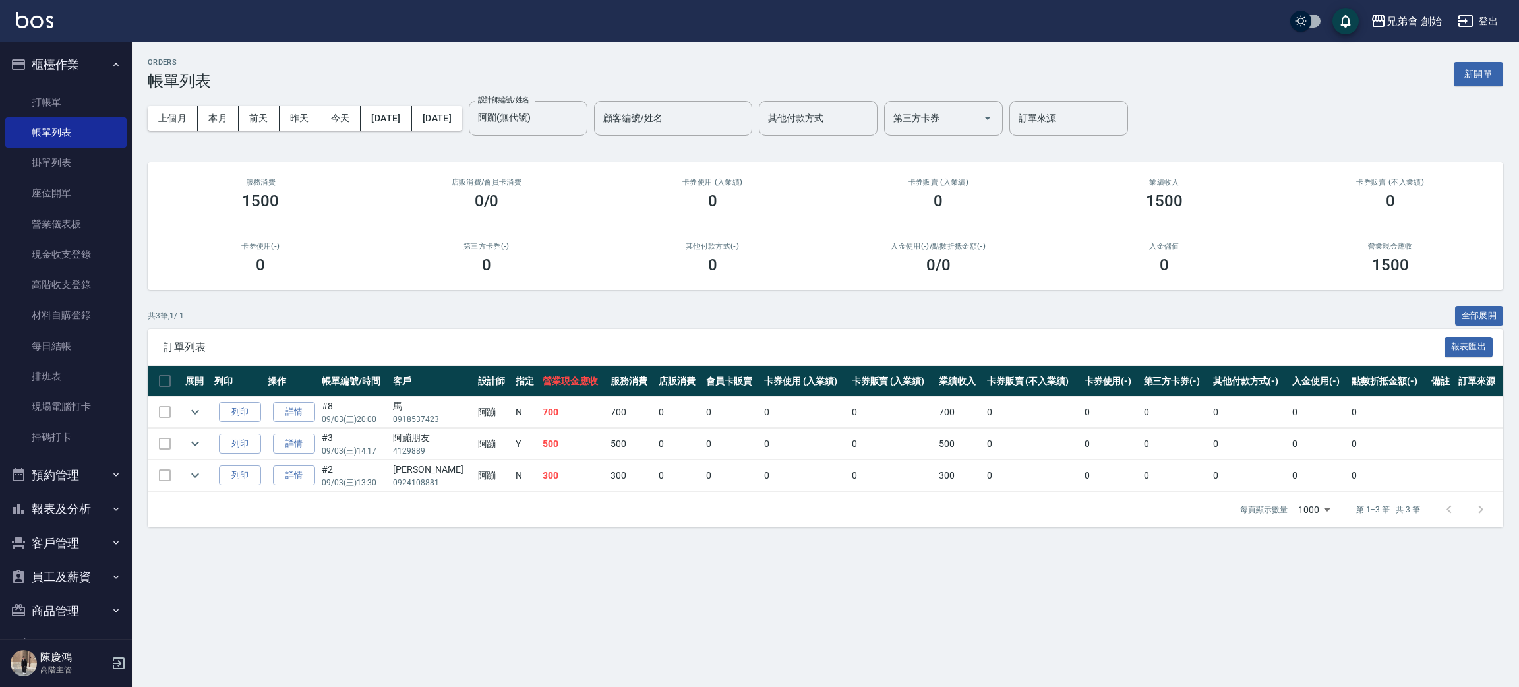
click at [394, 69] on div "ORDERS 帳單列表 新開單" at bounding box center [825, 74] width 1355 height 32
click at [488, 53] on div "ORDERS 帳單列表 新開單 上個月 本月 [DATE] [DATE] [DATE] [DATE] [DATE] 設計師編號/姓名 [PERSON_NAME…" at bounding box center [825, 292] width 1387 height 501
